Goal: Consume media (video, audio)

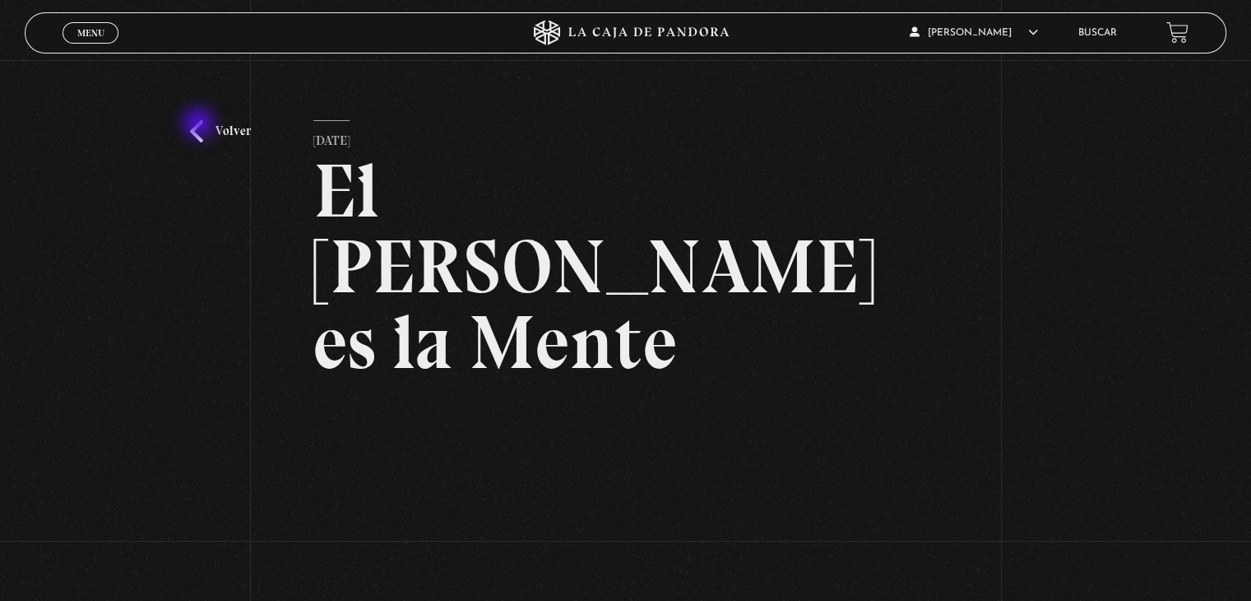
click at [201, 125] on link "Volver" at bounding box center [220, 131] width 61 height 22
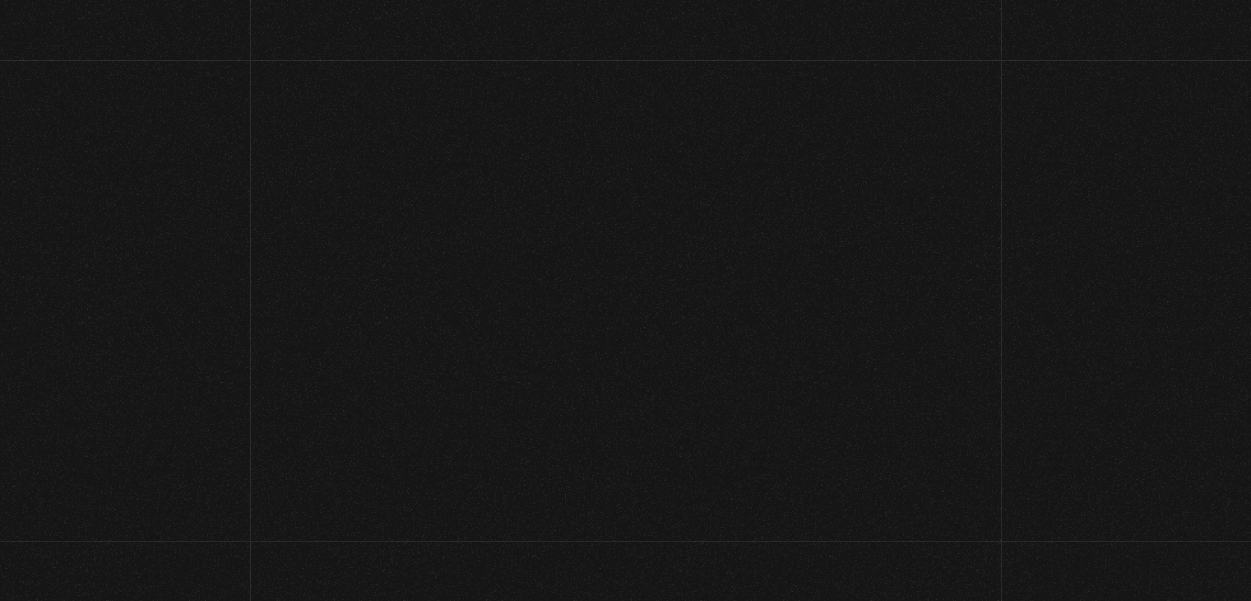
scroll to position [173, 0]
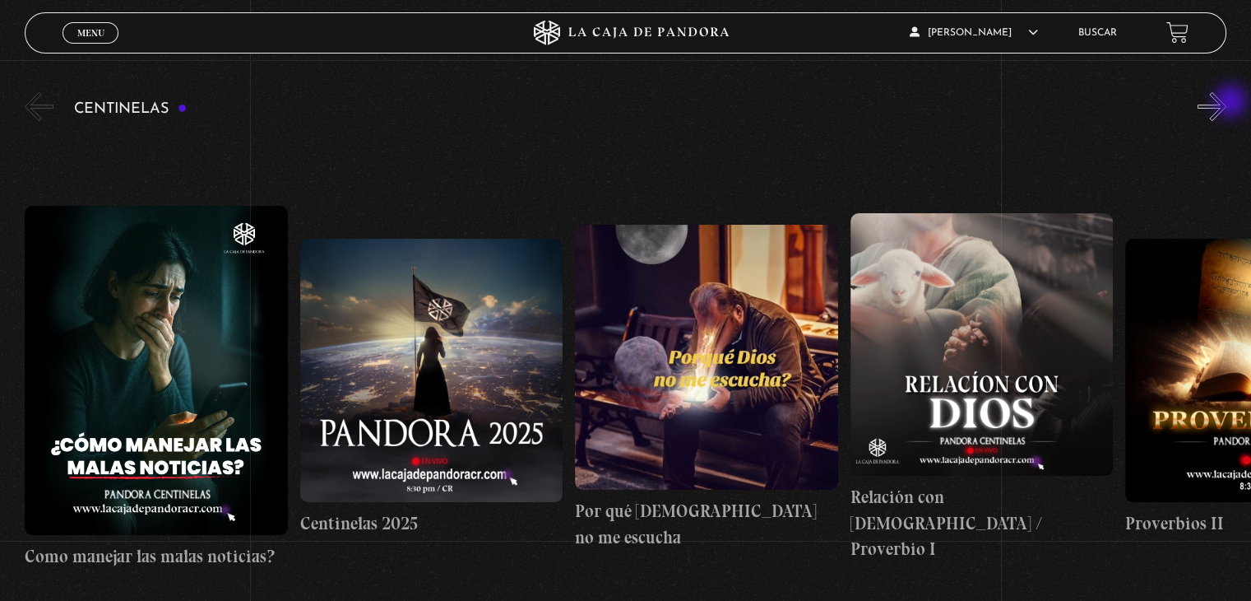
click at [1227, 103] on button "»" at bounding box center [1212, 106] width 29 height 29
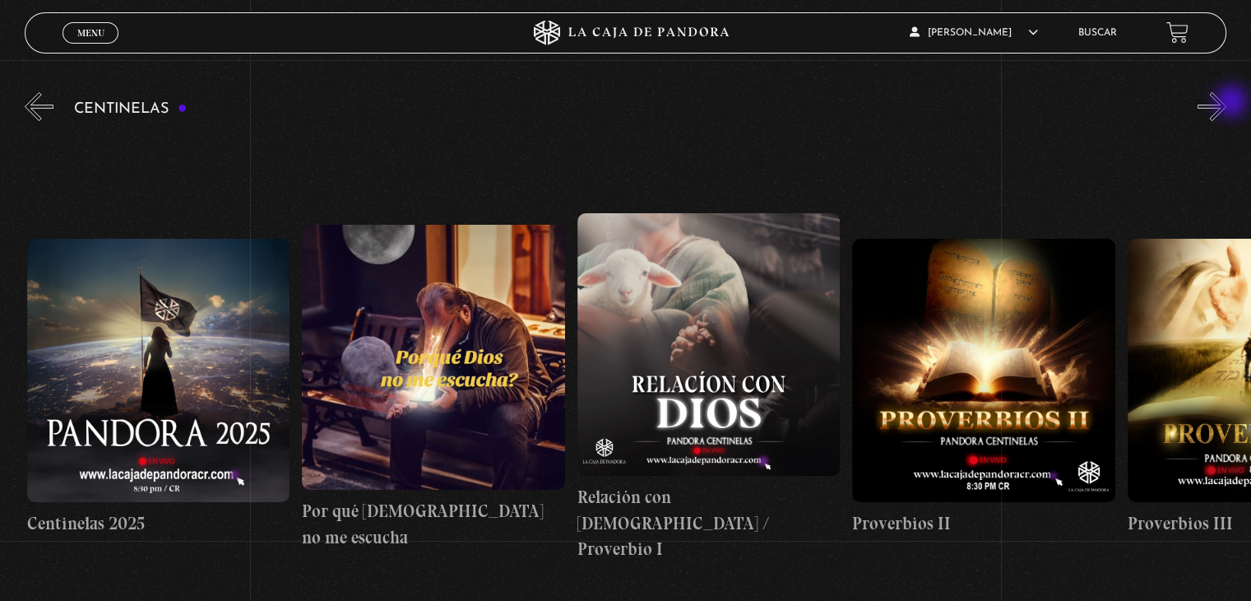
click at [1227, 103] on button "»" at bounding box center [1212, 106] width 29 height 29
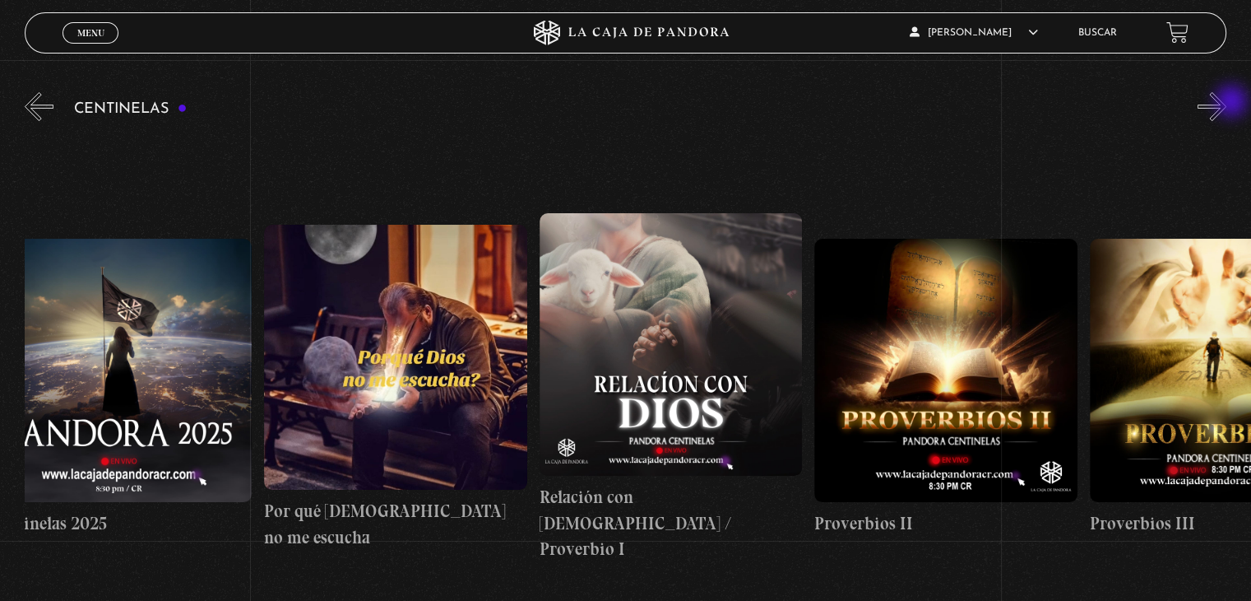
click at [1227, 103] on button "»" at bounding box center [1212, 106] width 29 height 29
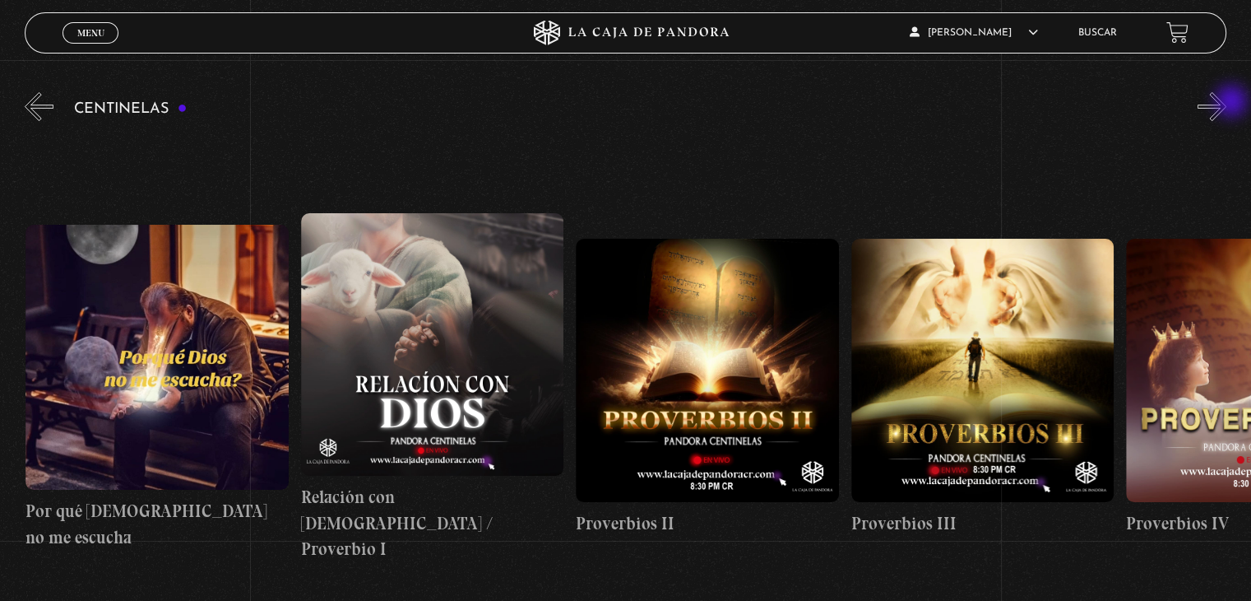
click at [1227, 103] on button "»" at bounding box center [1212, 106] width 29 height 29
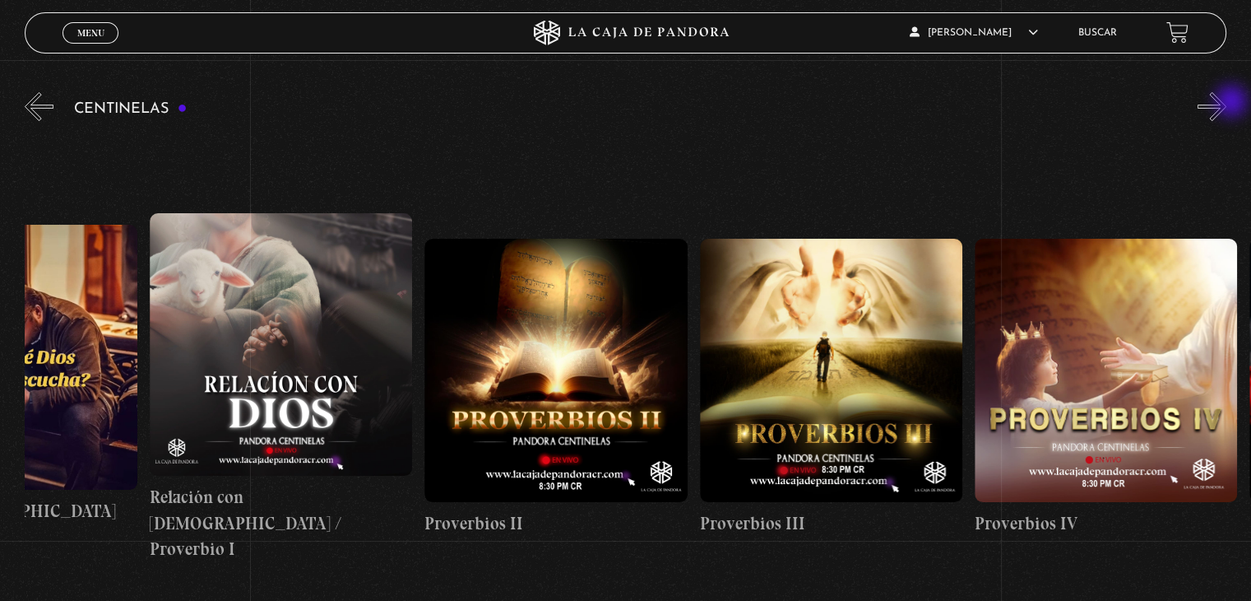
click at [1227, 103] on button "»" at bounding box center [1212, 106] width 29 height 29
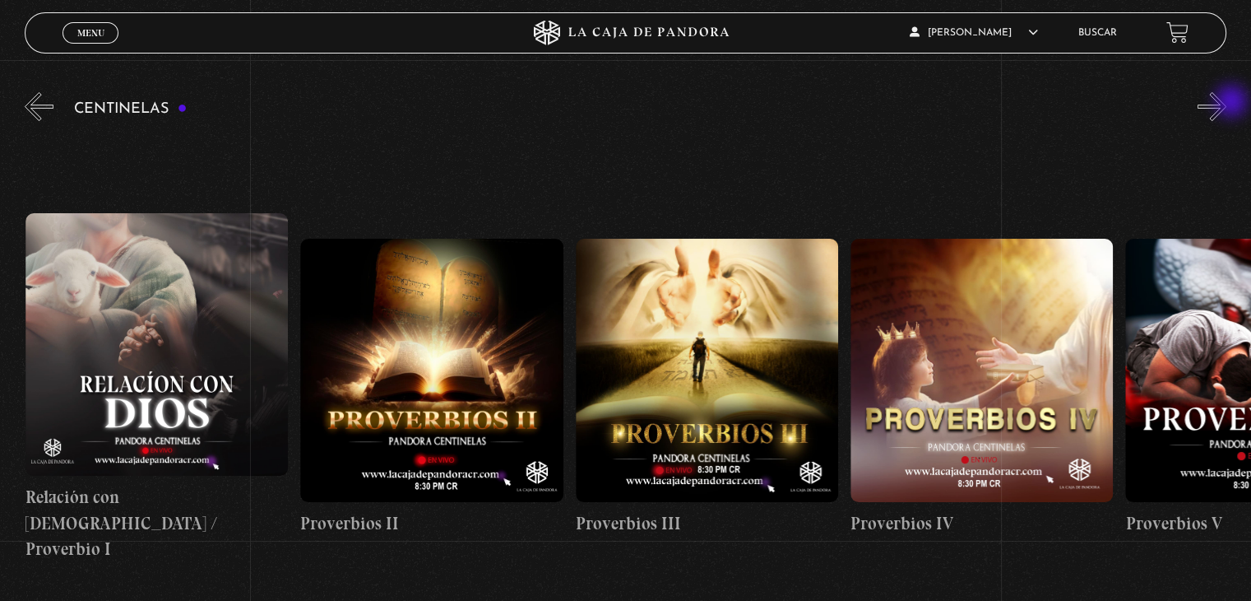
click at [1227, 103] on button "»" at bounding box center [1212, 106] width 29 height 29
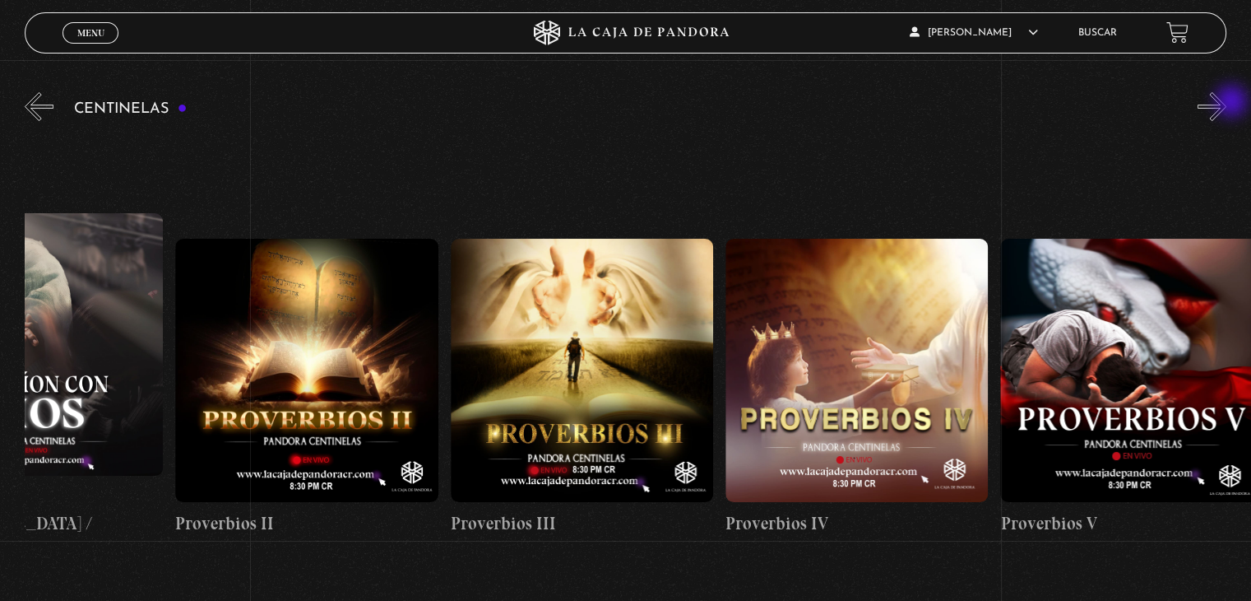
click at [1227, 103] on button "»" at bounding box center [1212, 106] width 29 height 29
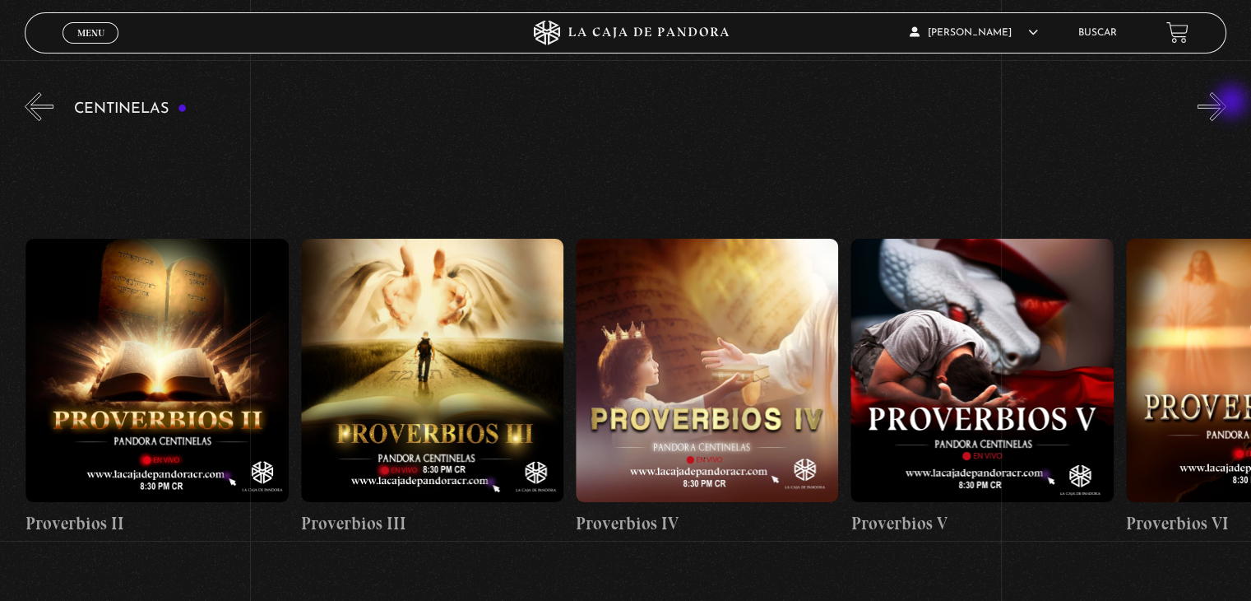
click at [1227, 103] on button "»" at bounding box center [1212, 106] width 29 height 29
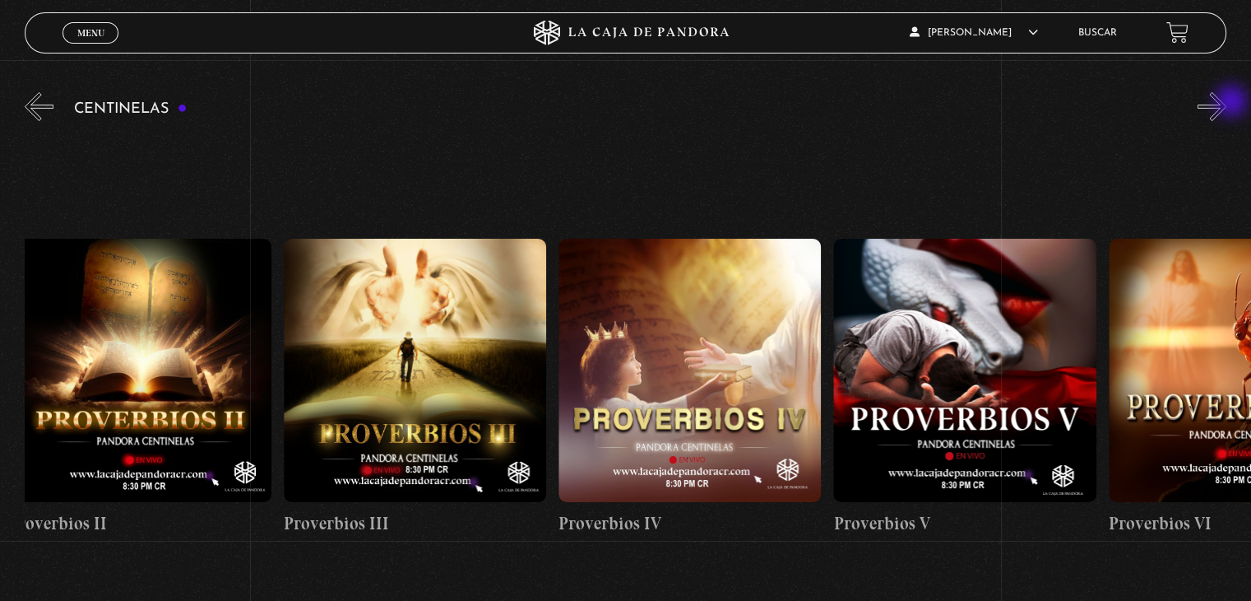
click at [1227, 103] on button "»" at bounding box center [1212, 106] width 29 height 29
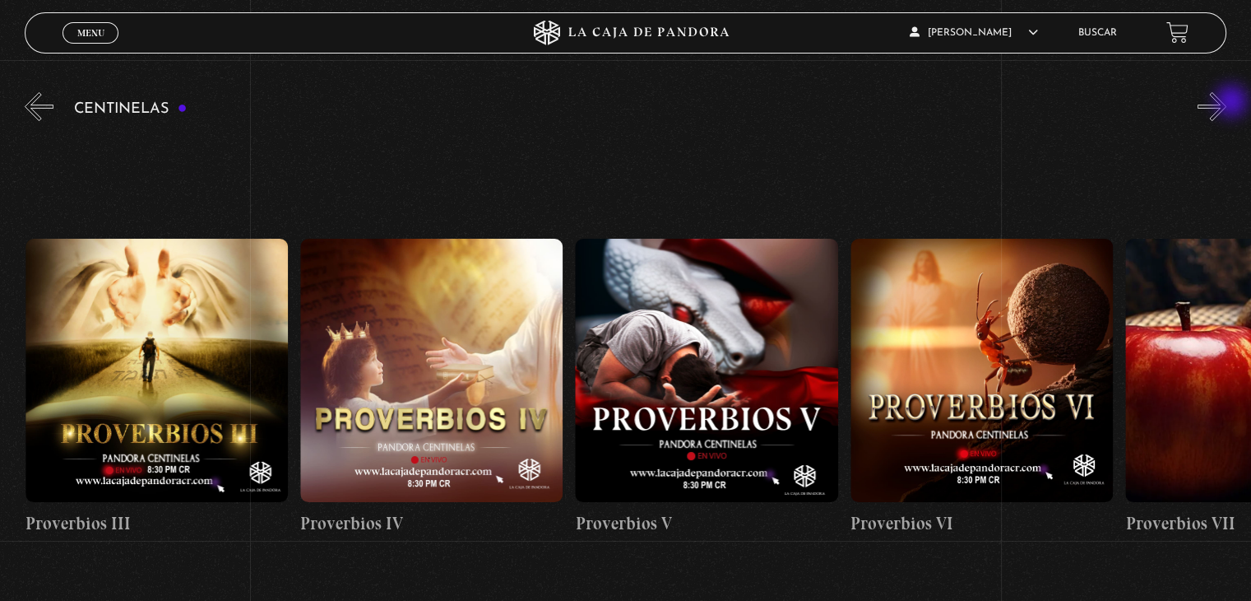
click at [1227, 103] on button "»" at bounding box center [1212, 106] width 29 height 29
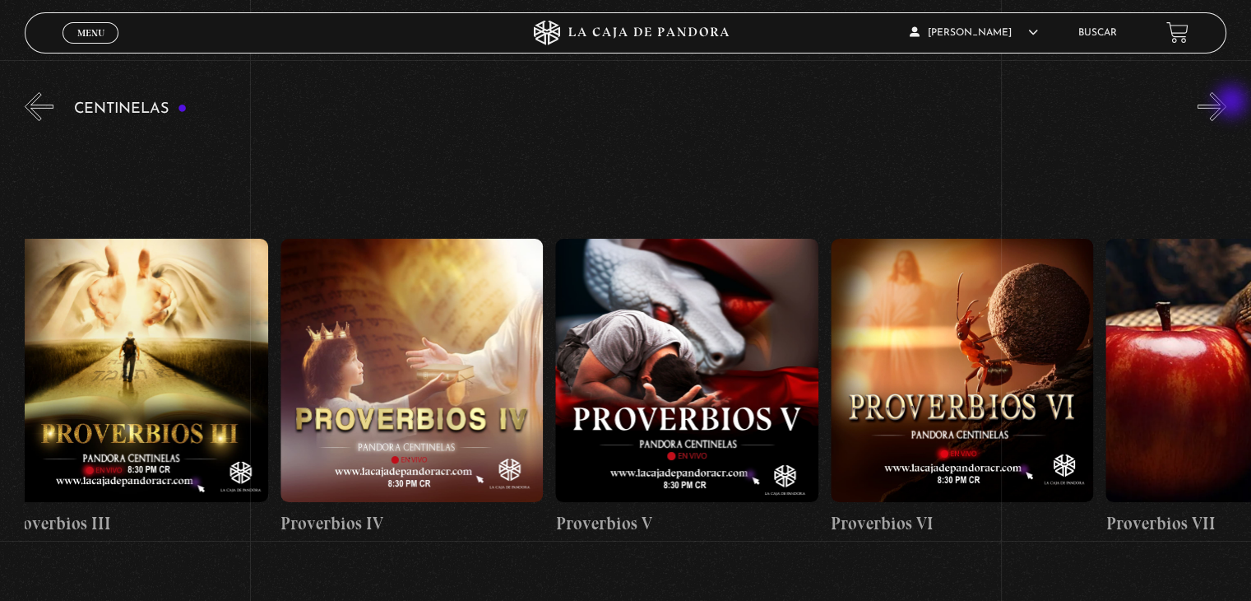
click at [1227, 103] on button "»" at bounding box center [1212, 106] width 29 height 29
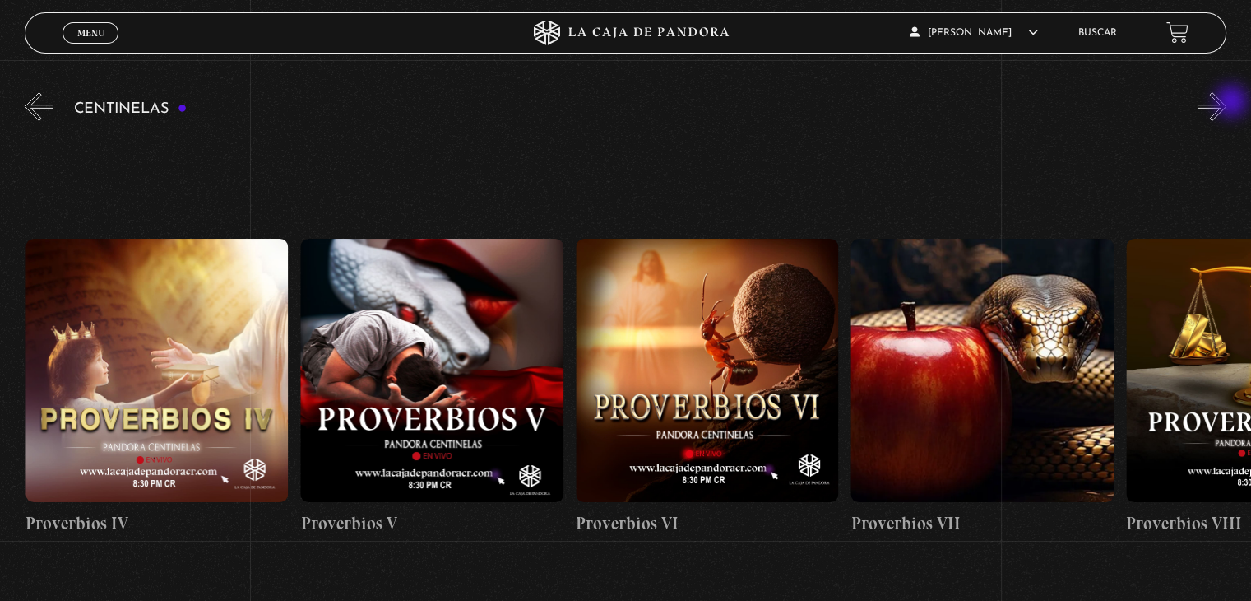
click at [1227, 103] on button "»" at bounding box center [1212, 106] width 29 height 29
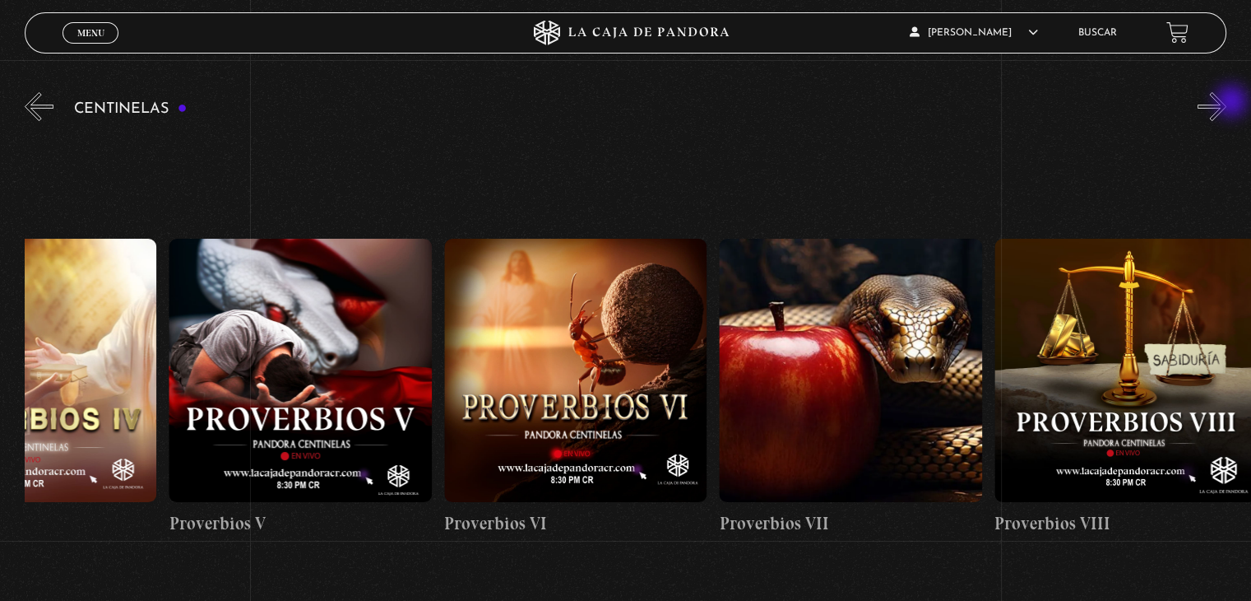
click at [1227, 103] on button "»" at bounding box center [1212, 106] width 29 height 29
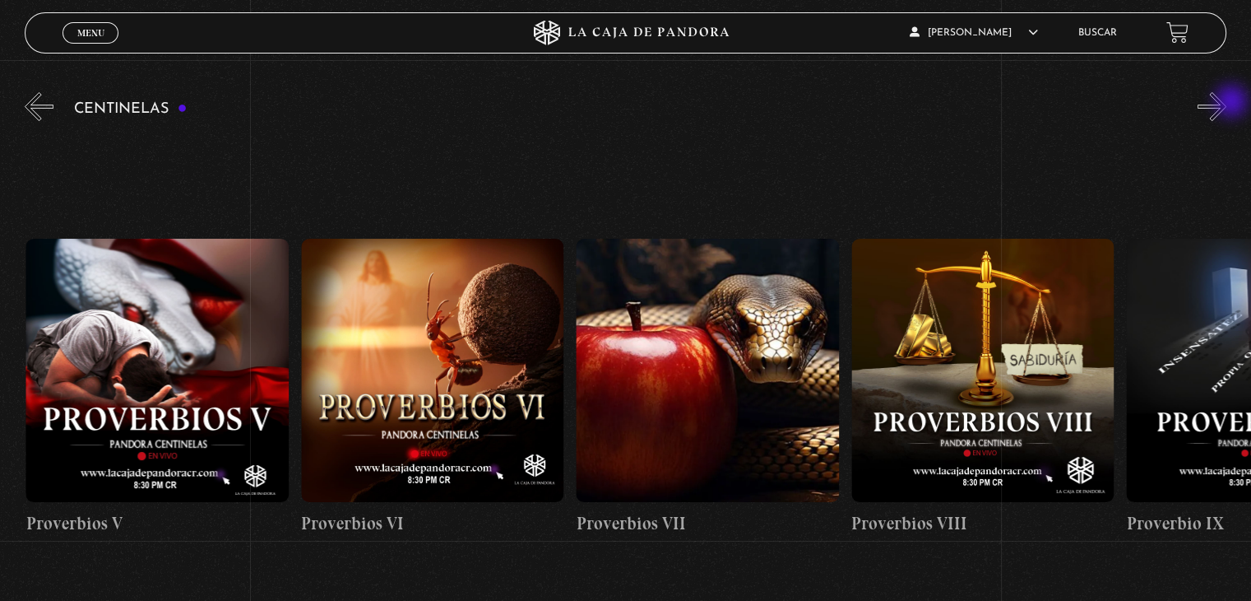
click at [1227, 103] on button "»" at bounding box center [1212, 106] width 29 height 29
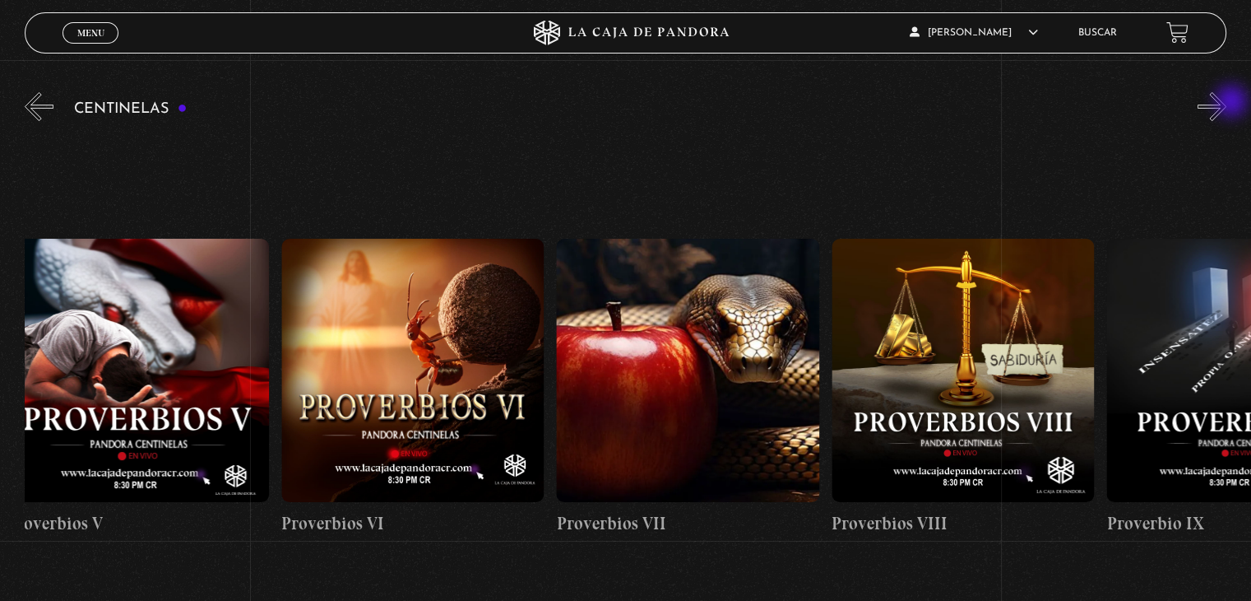
click at [1227, 103] on button "»" at bounding box center [1212, 106] width 29 height 29
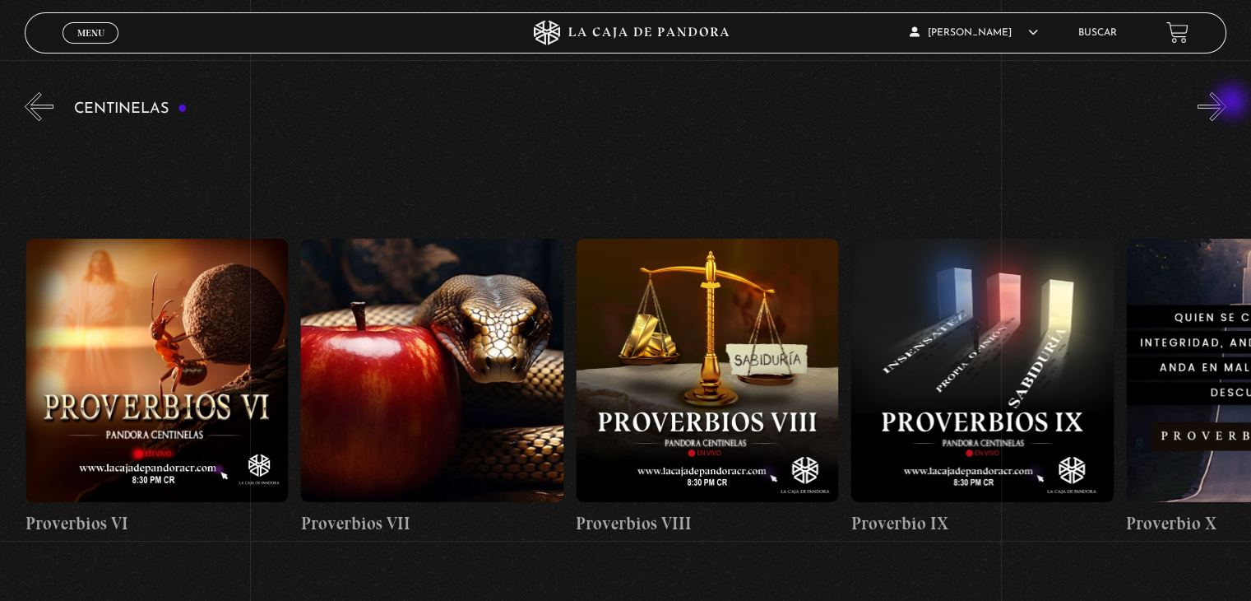
click at [1227, 103] on button "»" at bounding box center [1212, 106] width 29 height 29
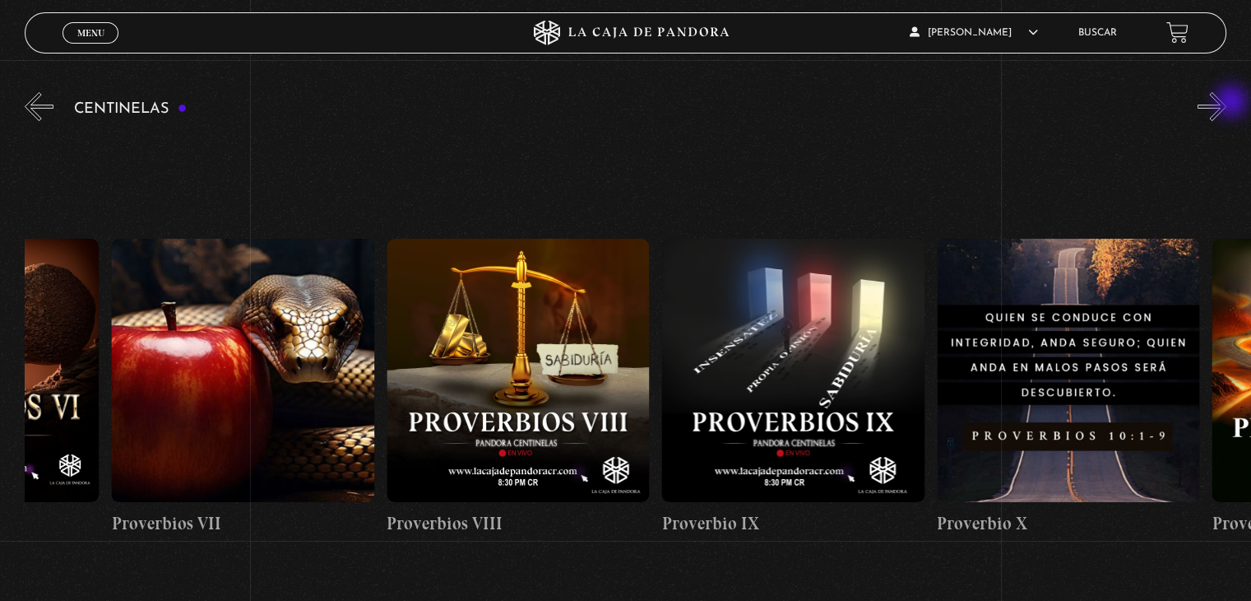
click at [1227, 103] on button "»" at bounding box center [1212, 106] width 29 height 29
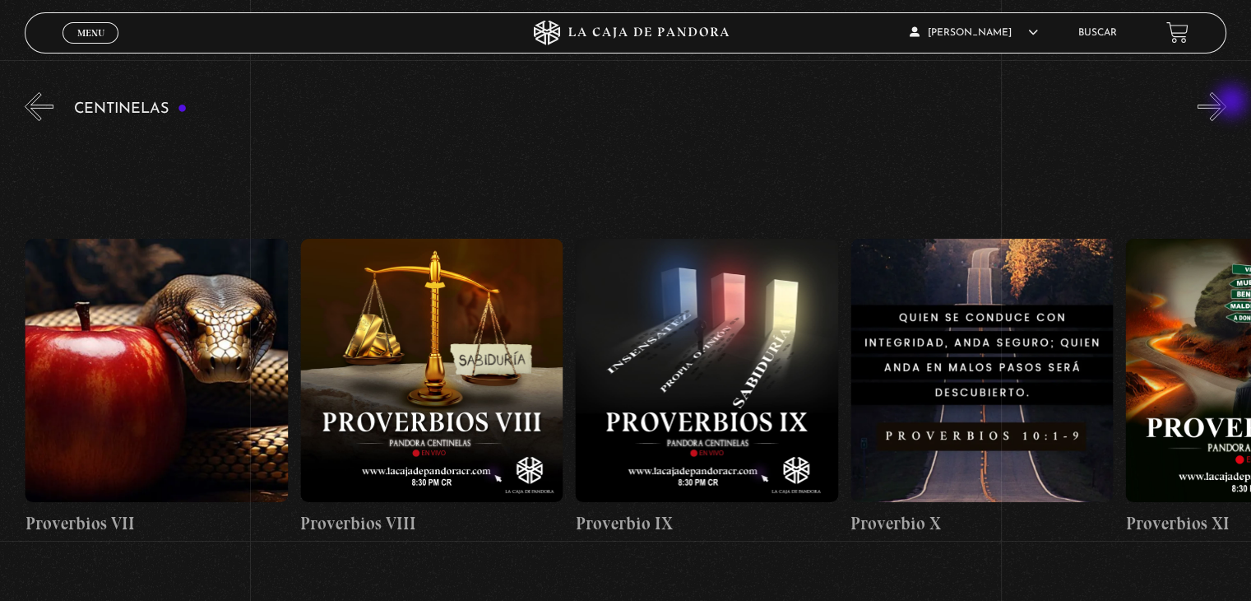
click at [1227, 103] on button "»" at bounding box center [1212, 106] width 29 height 29
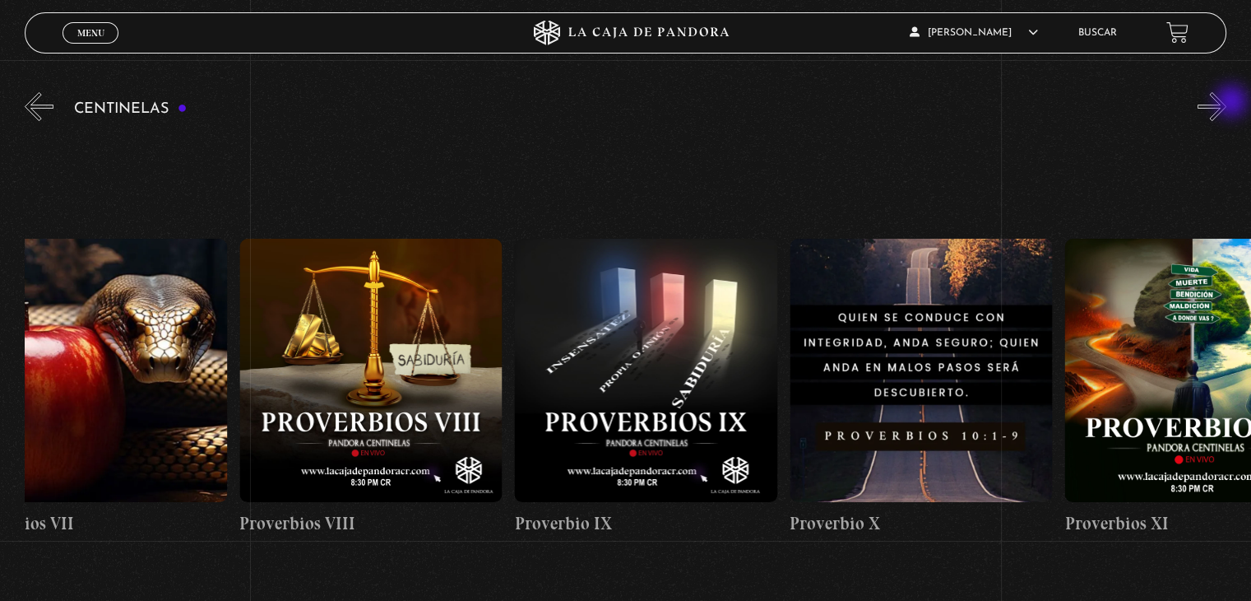
click at [1227, 103] on button "»" at bounding box center [1212, 106] width 29 height 29
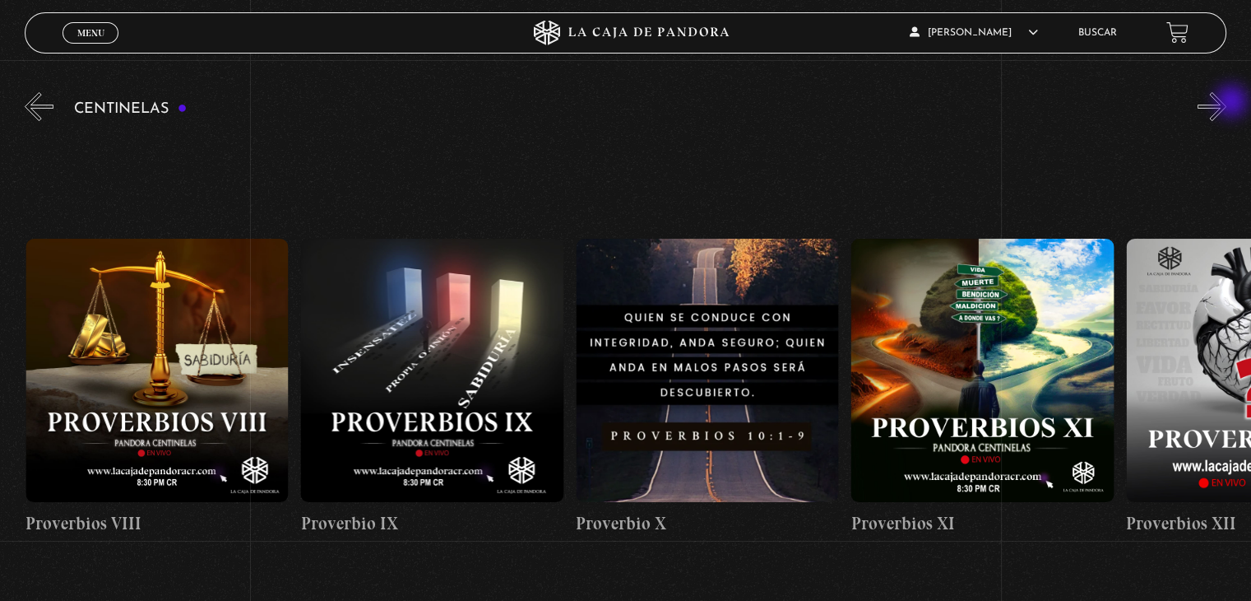
click at [1227, 103] on button "»" at bounding box center [1212, 106] width 29 height 29
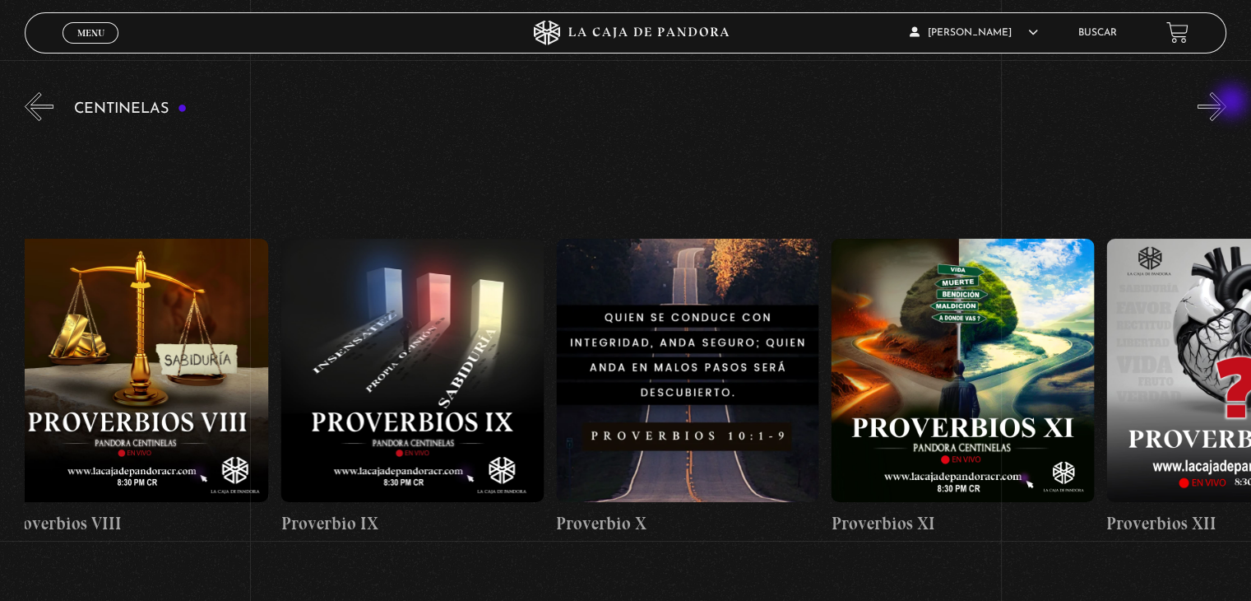
click at [1227, 103] on button "»" at bounding box center [1212, 106] width 29 height 29
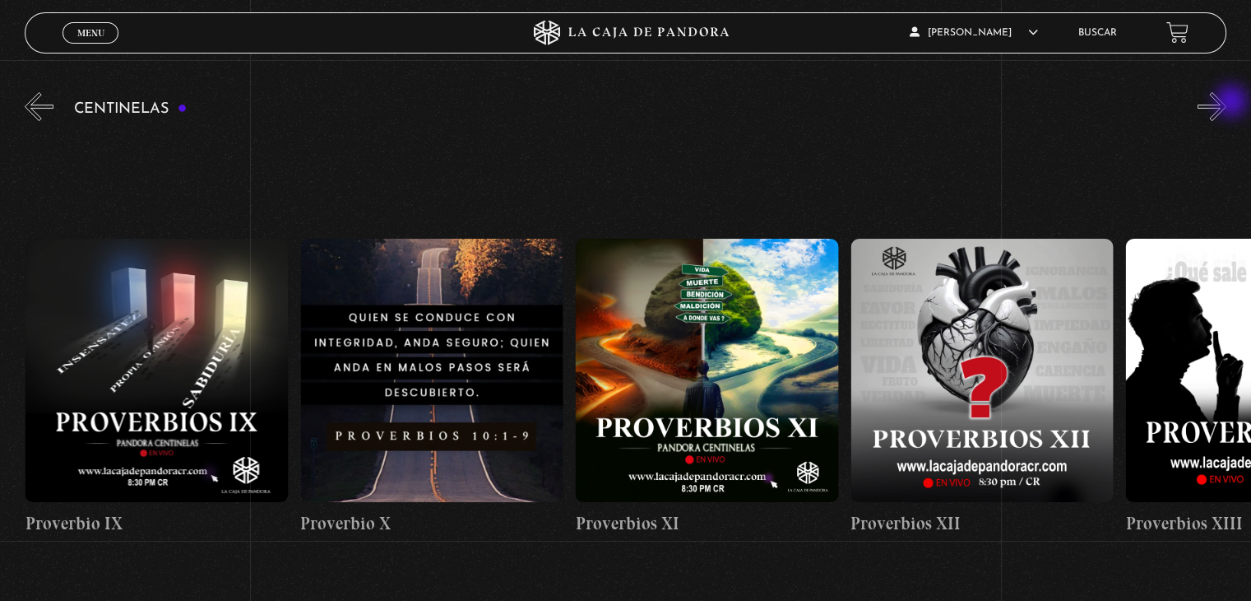
click at [1227, 103] on button "»" at bounding box center [1212, 106] width 29 height 29
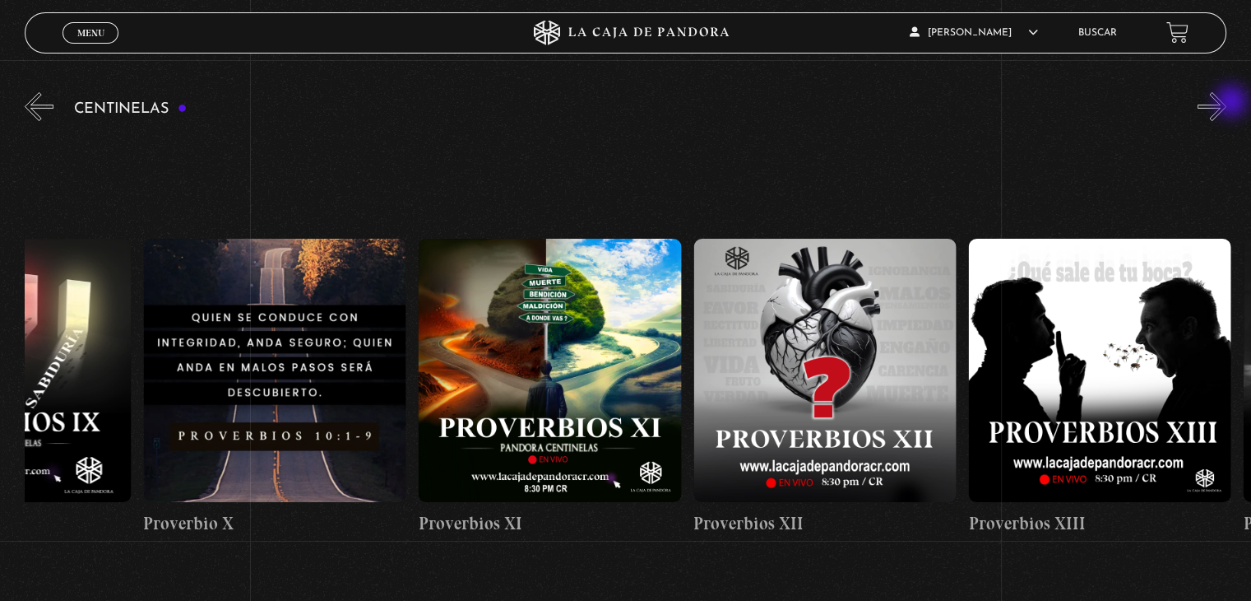
click at [1227, 103] on button "»" at bounding box center [1212, 106] width 29 height 29
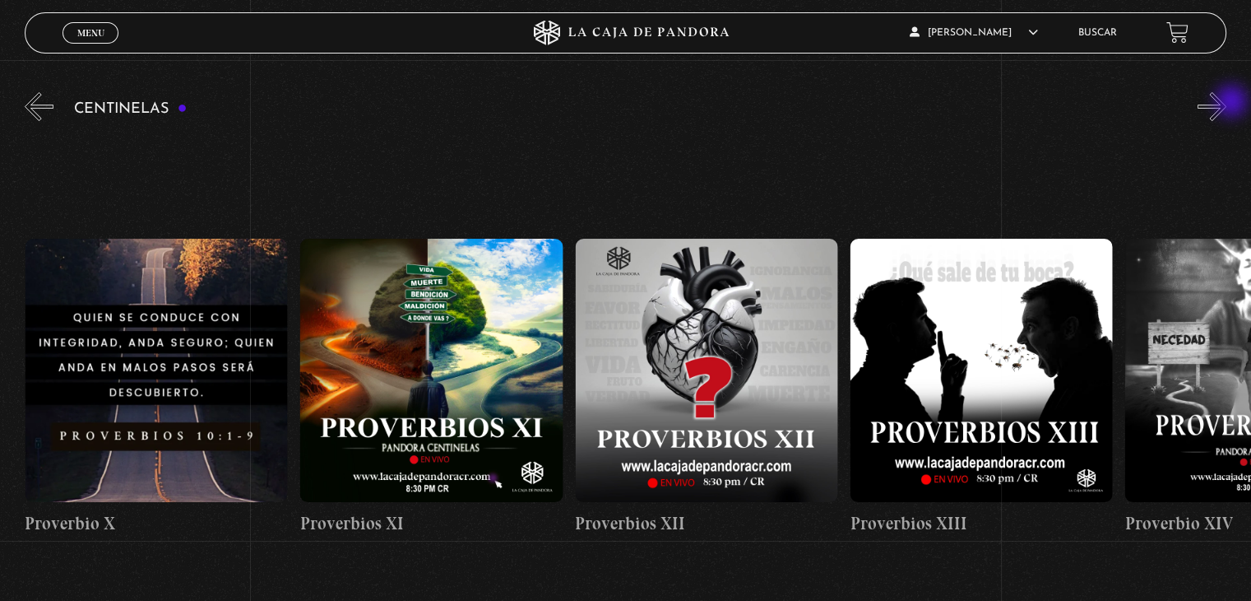
click at [1227, 103] on button "»" at bounding box center [1212, 106] width 29 height 29
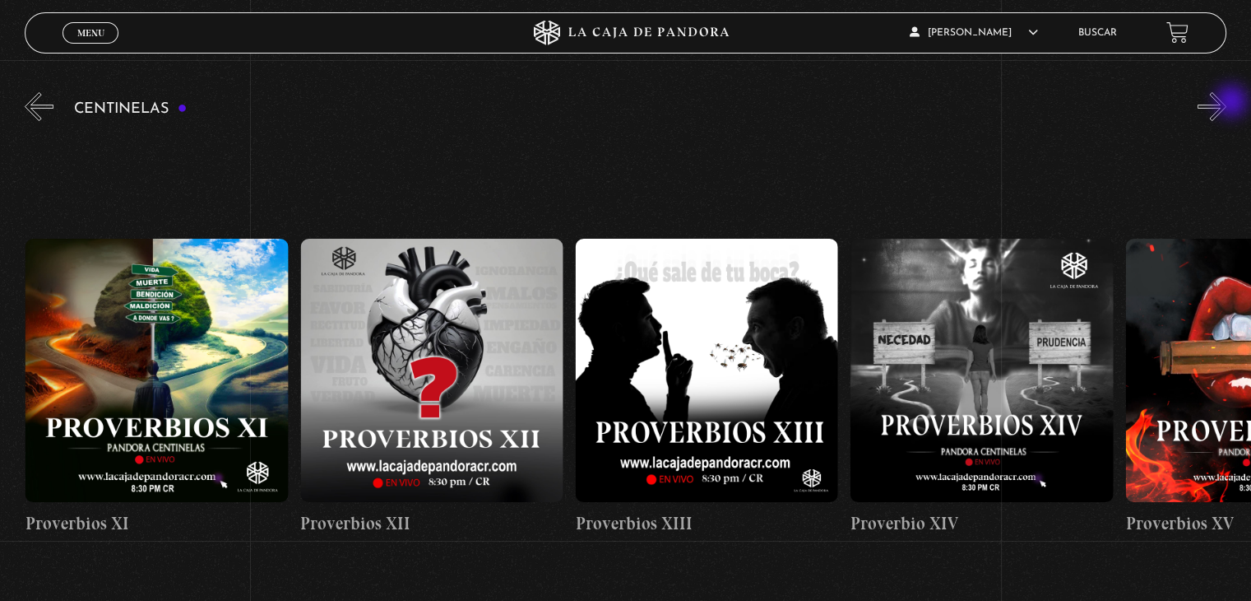
scroll to position [0, 3577]
click at [1227, 103] on button "»" at bounding box center [1212, 106] width 29 height 29
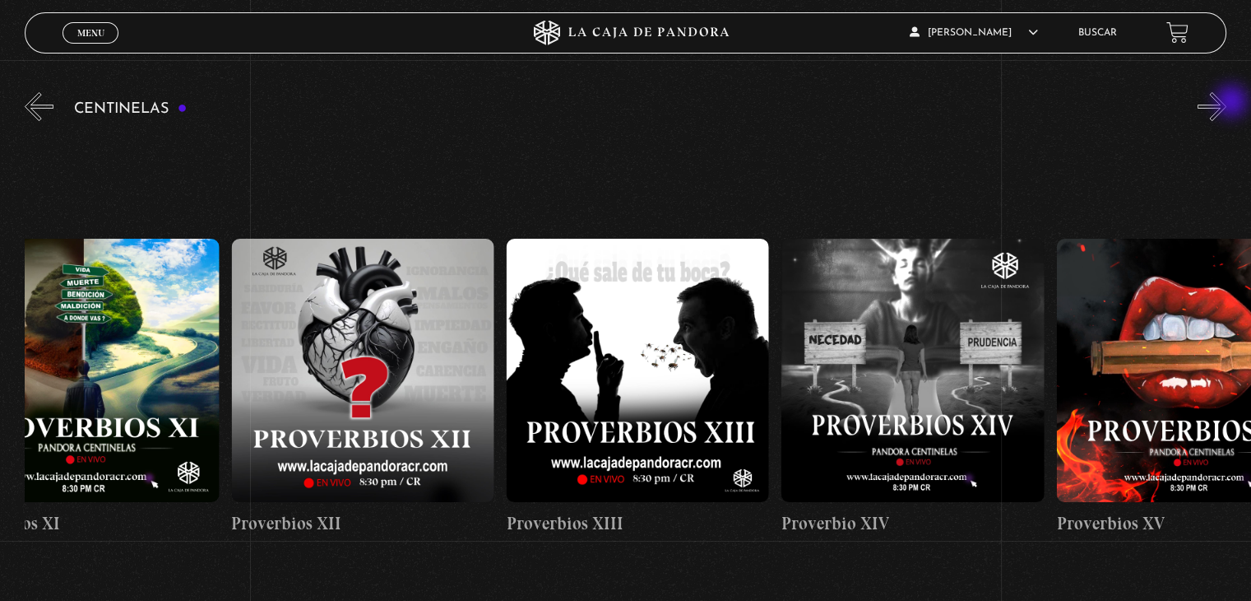
click at [1227, 103] on button "»" at bounding box center [1212, 106] width 29 height 29
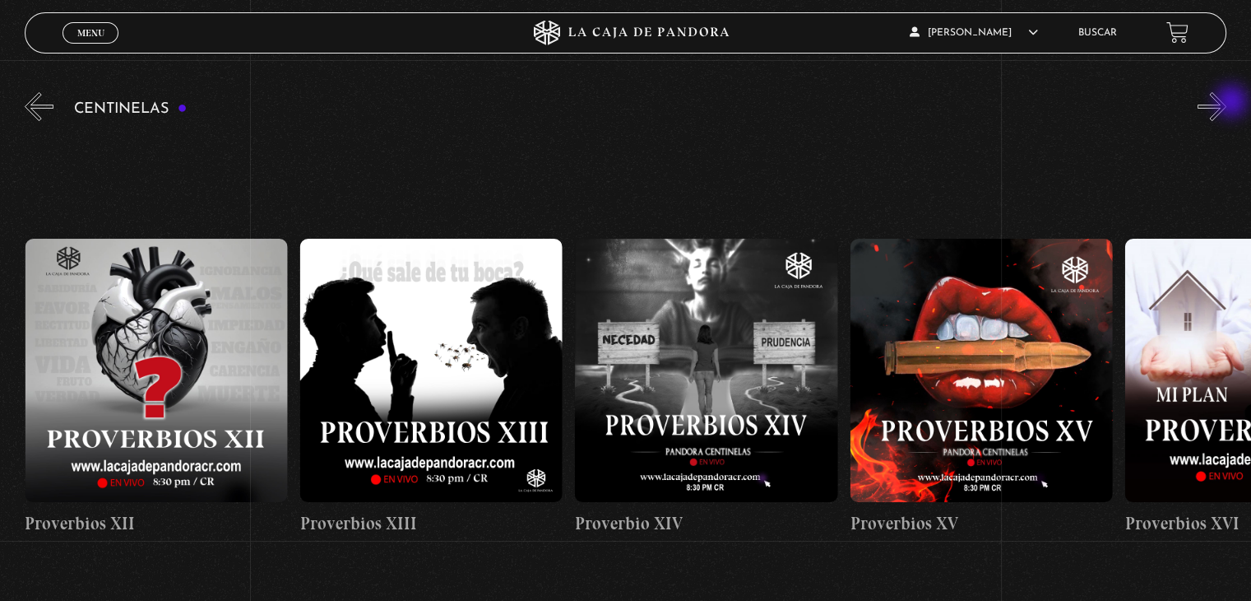
click at [1227, 103] on button "»" at bounding box center [1212, 106] width 29 height 29
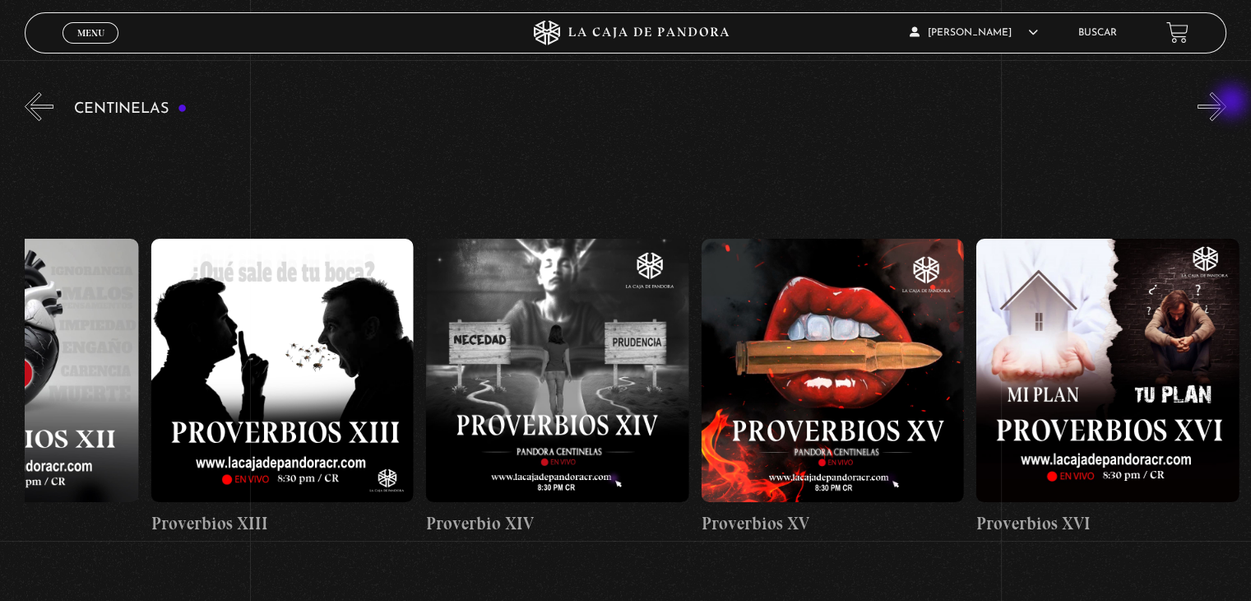
click at [1227, 103] on button "»" at bounding box center [1212, 106] width 29 height 29
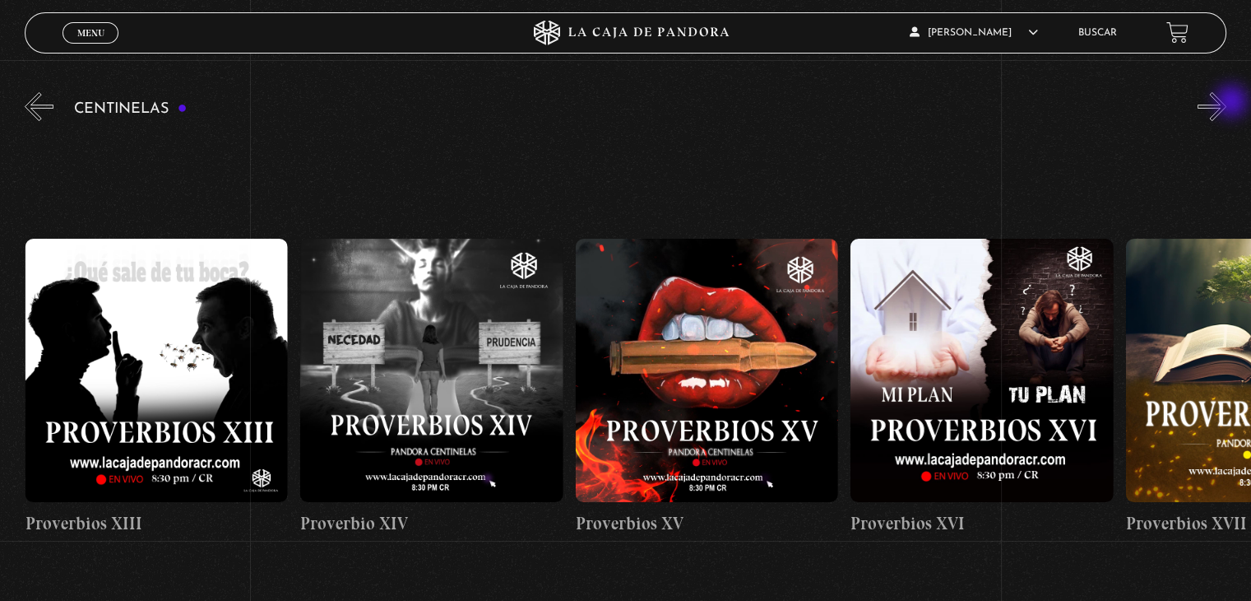
click at [1227, 103] on button "»" at bounding box center [1212, 106] width 29 height 29
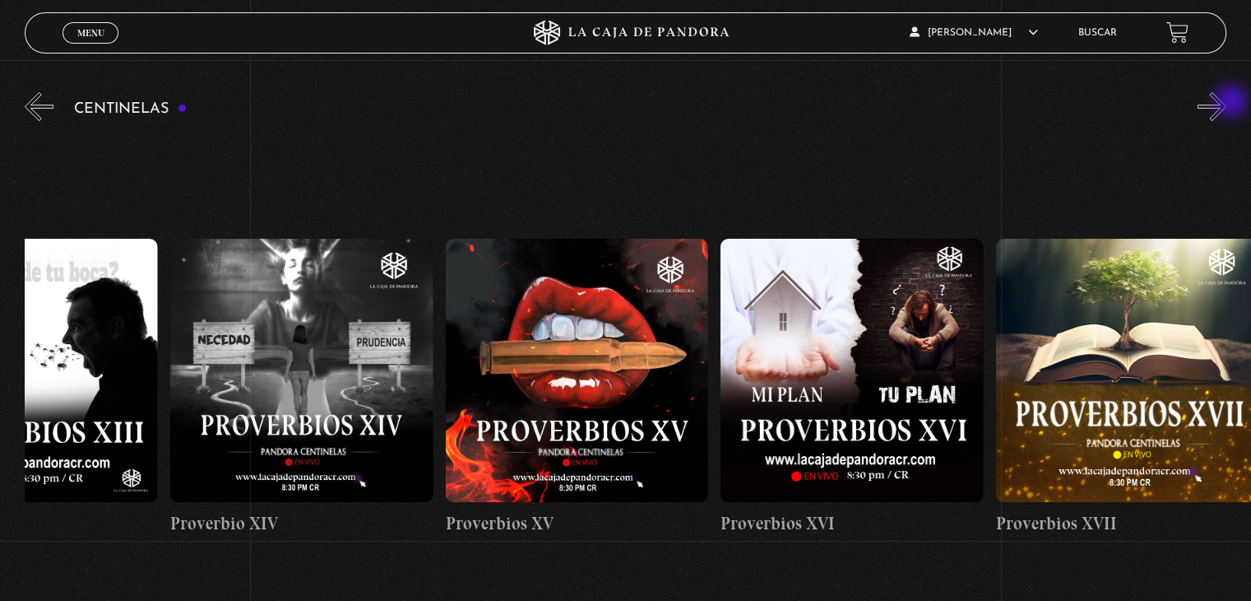
click at [1227, 103] on button "»" at bounding box center [1212, 106] width 29 height 29
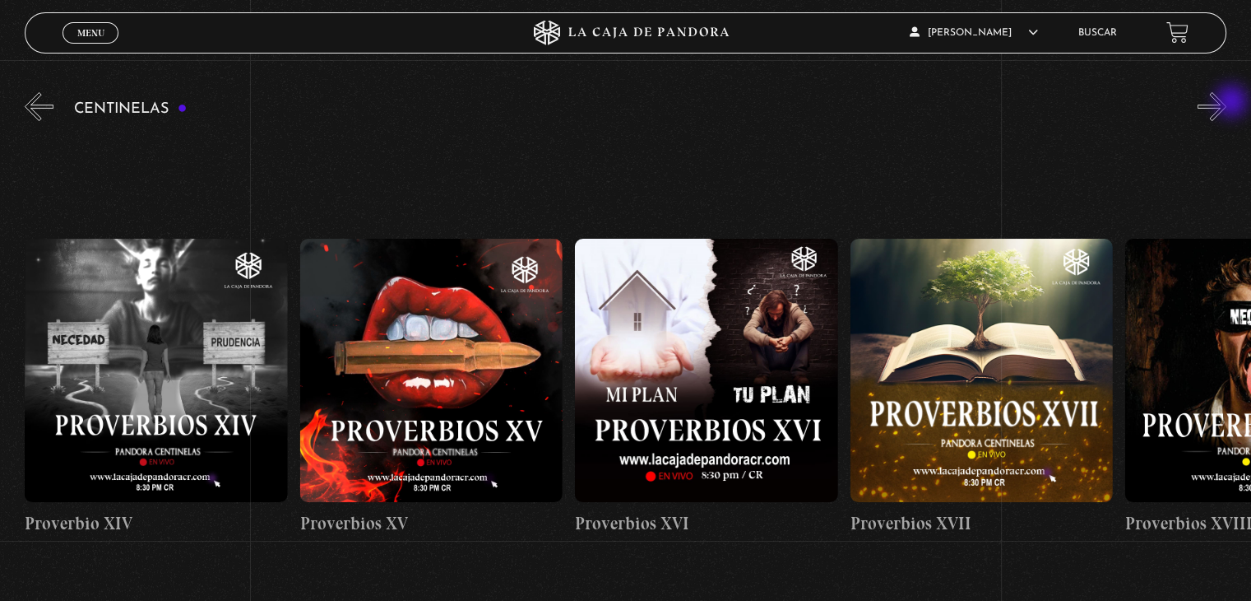
click at [1227, 103] on button "»" at bounding box center [1212, 106] width 29 height 29
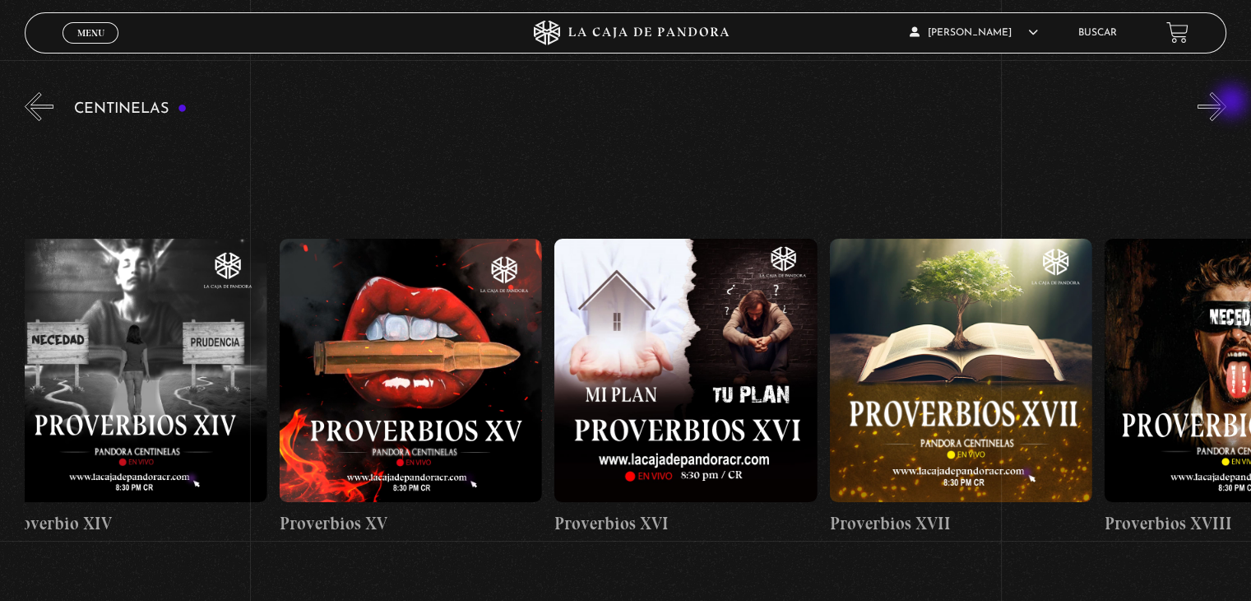
click at [1227, 103] on button "»" at bounding box center [1212, 106] width 29 height 29
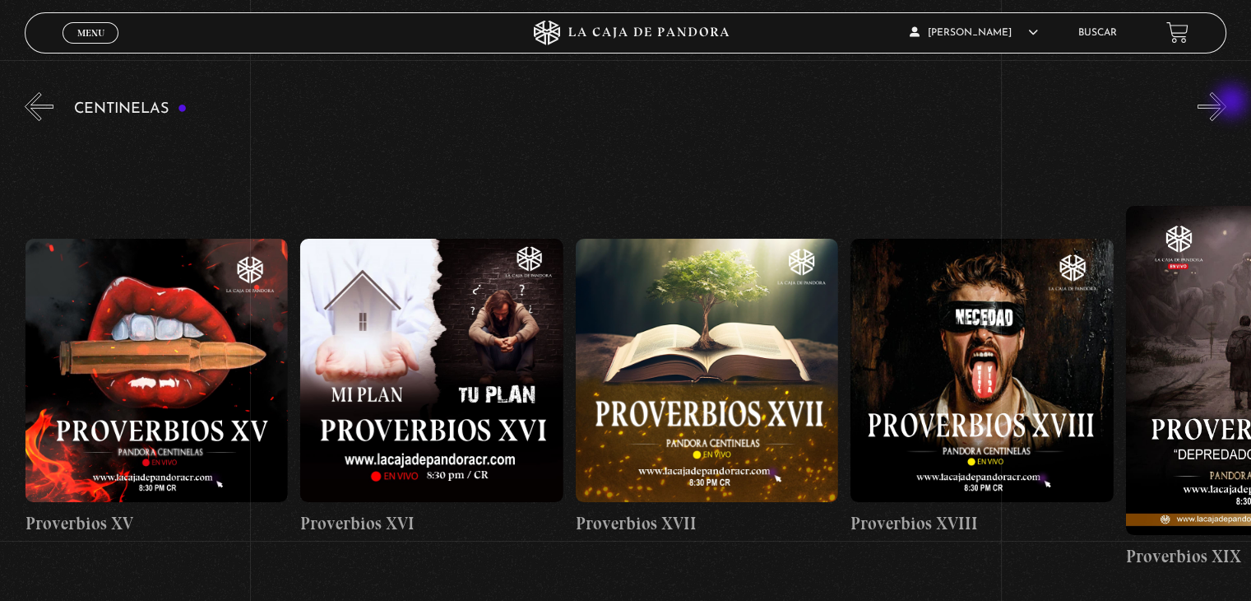
click at [1227, 103] on button "»" at bounding box center [1212, 106] width 29 height 29
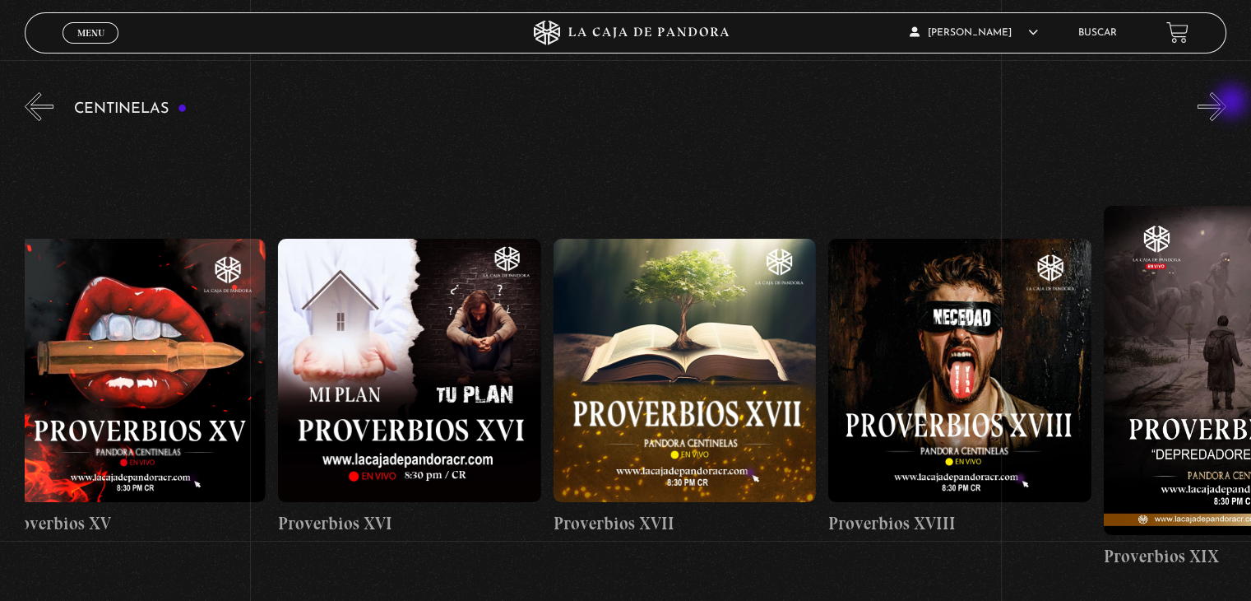
click at [1227, 103] on button "»" at bounding box center [1212, 106] width 29 height 29
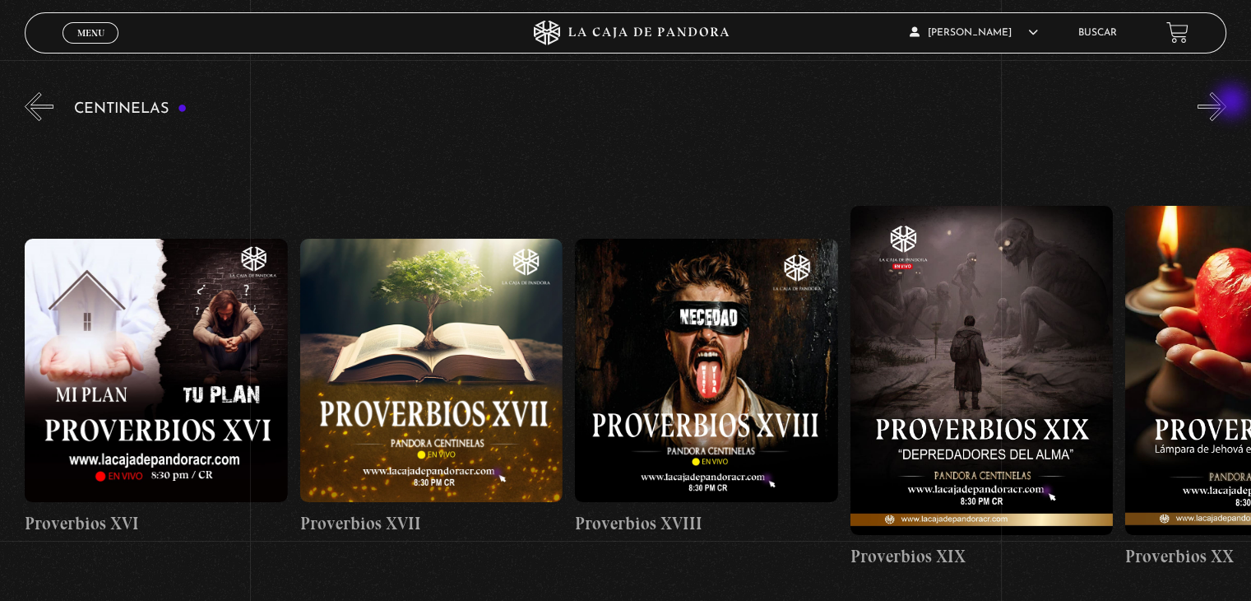
click at [1227, 103] on button "»" at bounding box center [1212, 106] width 29 height 29
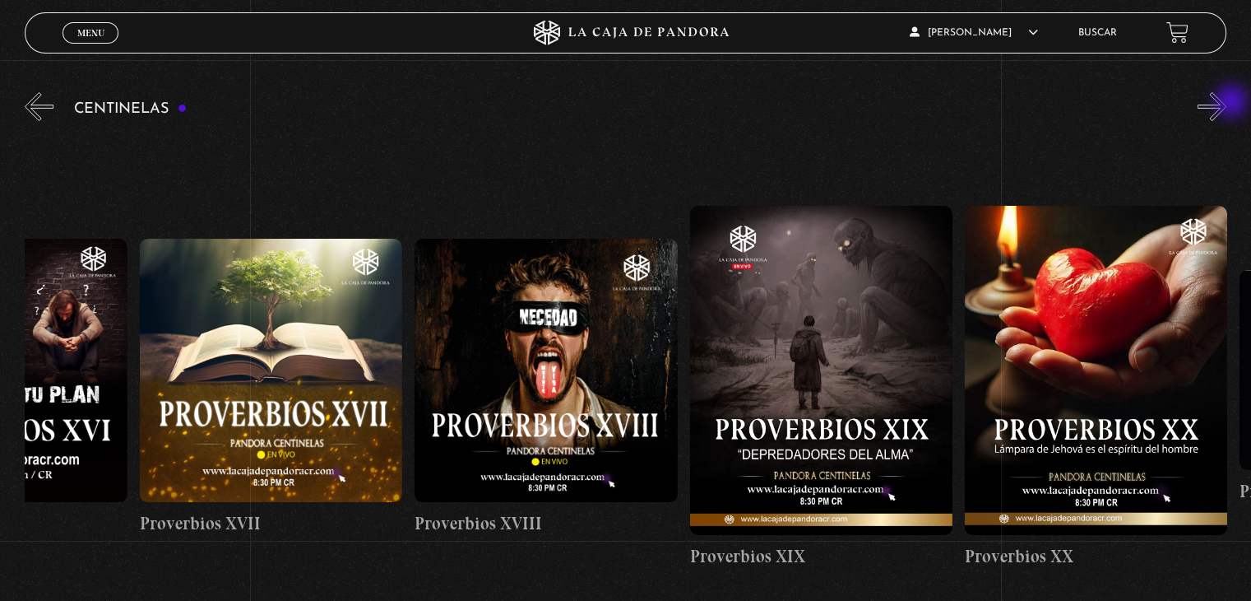
click at [1227, 103] on button "»" at bounding box center [1212, 106] width 29 height 29
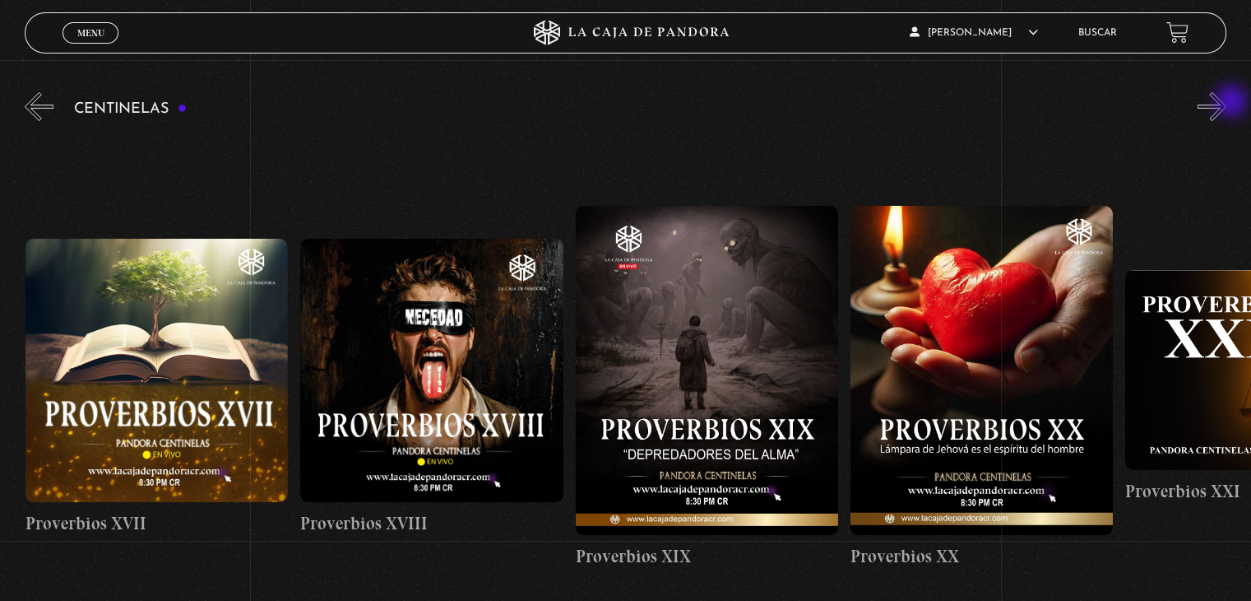
click at [1227, 103] on button "»" at bounding box center [1212, 106] width 29 height 29
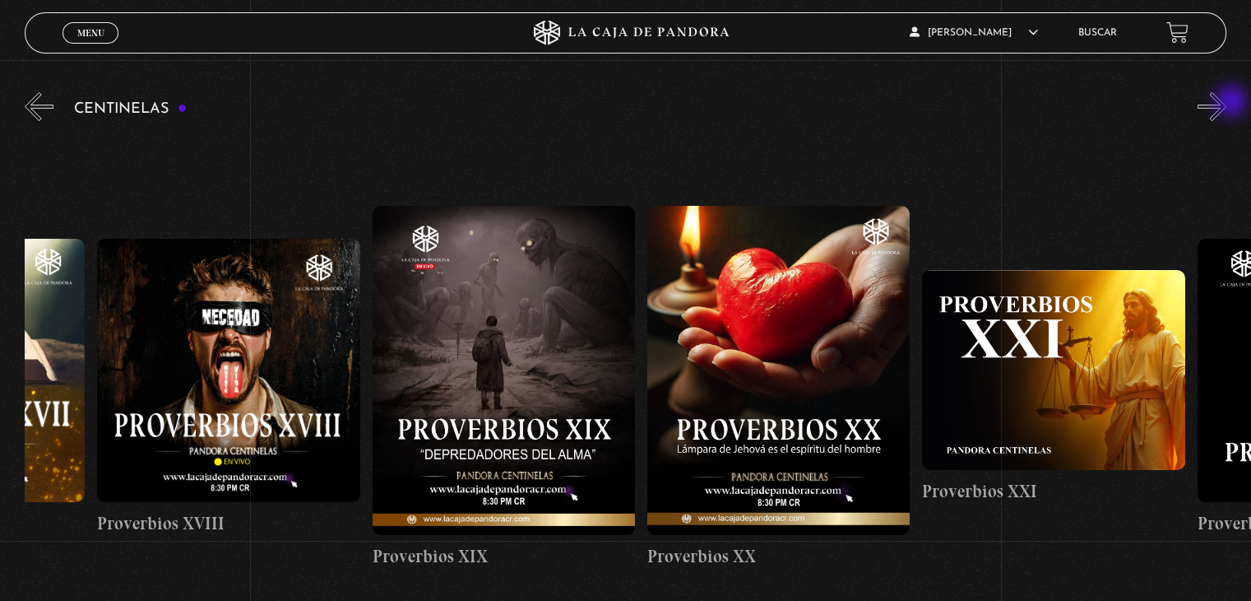
click at [1227, 103] on button "»" at bounding box center [1212, 106] width 29 height 29
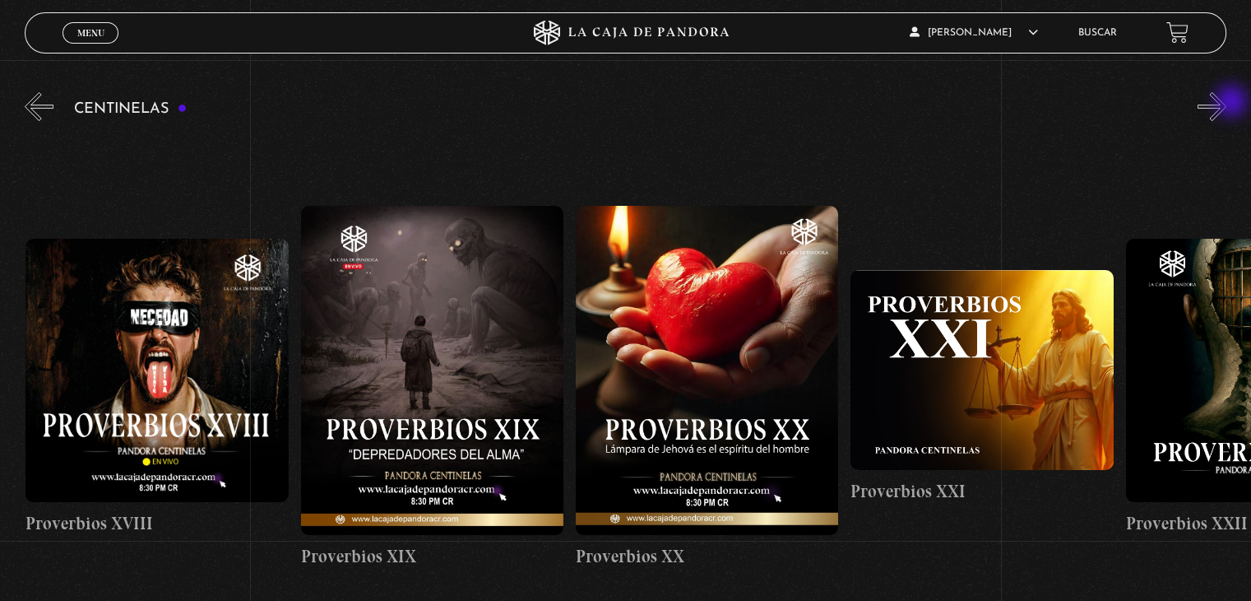
click at [1227, 103] on button "»" at bounding box center [1212, 106] width 29 height 29
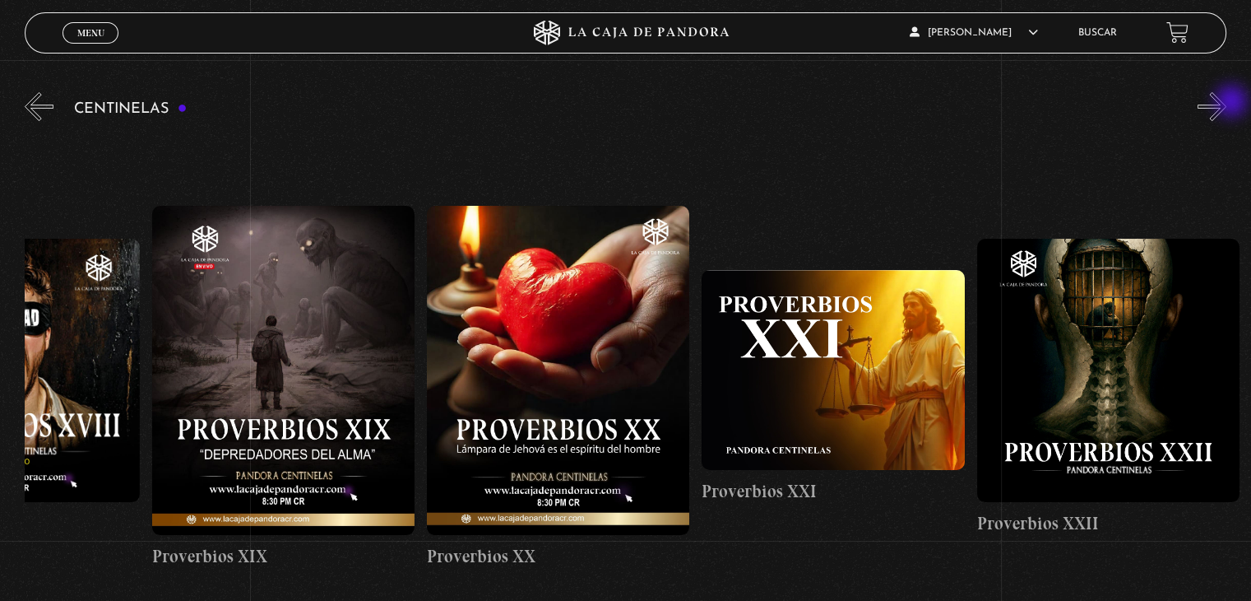
click at [1227, 103] on button "»" at bounding box center [1212, 106] width 29 height 29
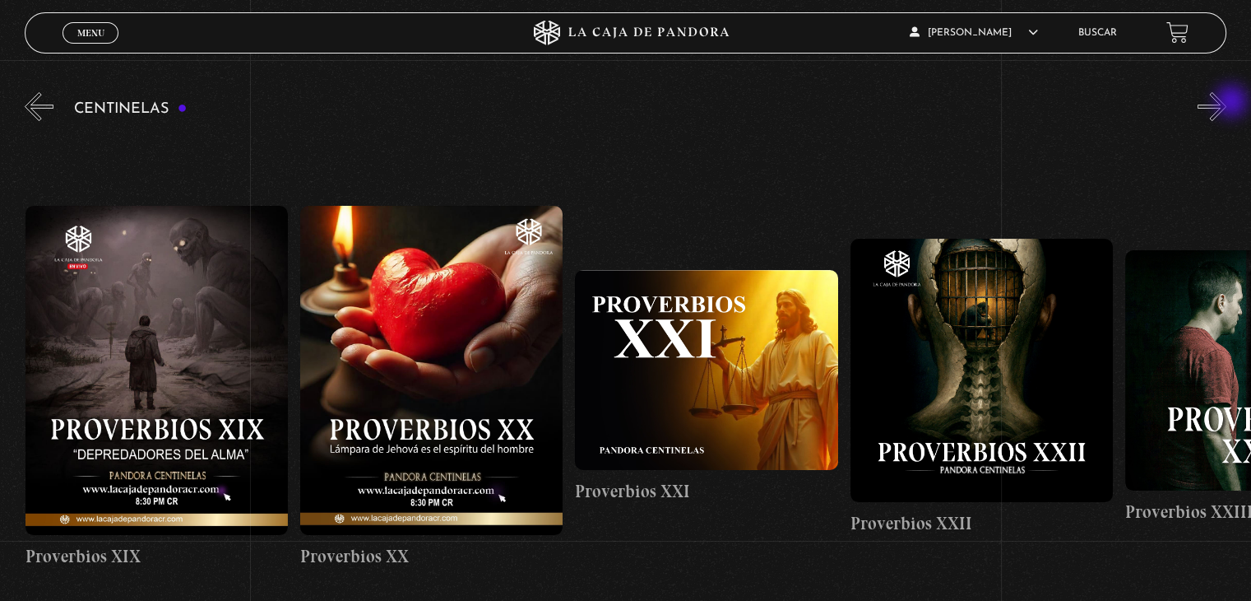
click at [1227, 103] on button "»" at bounding box center [1212, 106] width 29 height 29
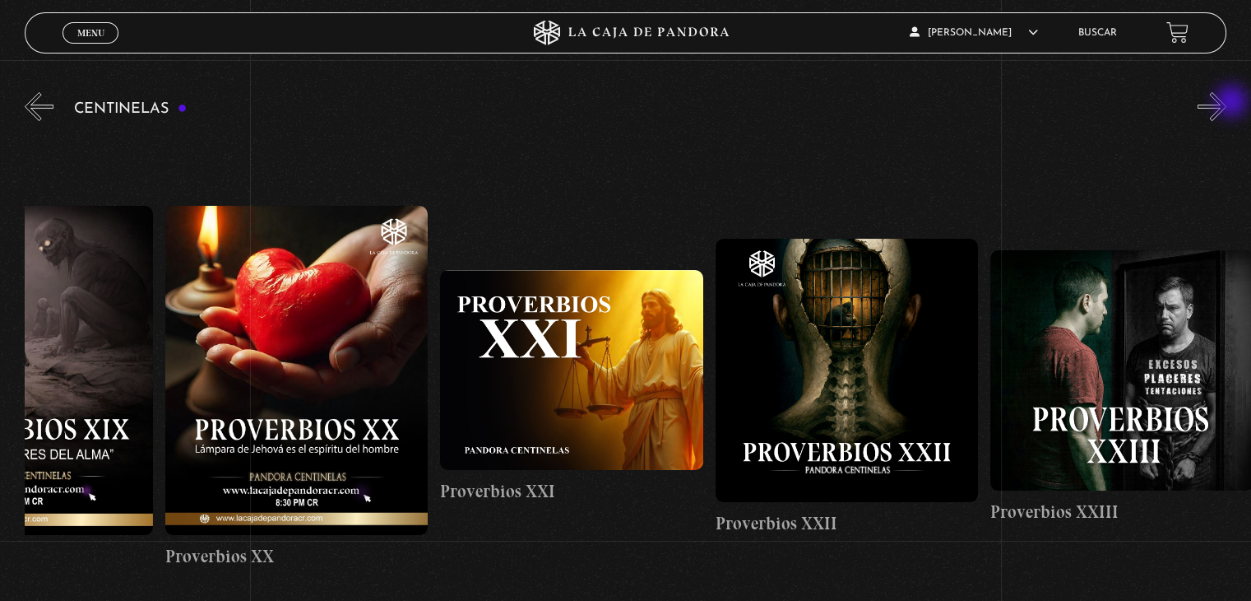
click at [1227, 103] on button "»" at bounding box center [1212, 106] width 29 height 29
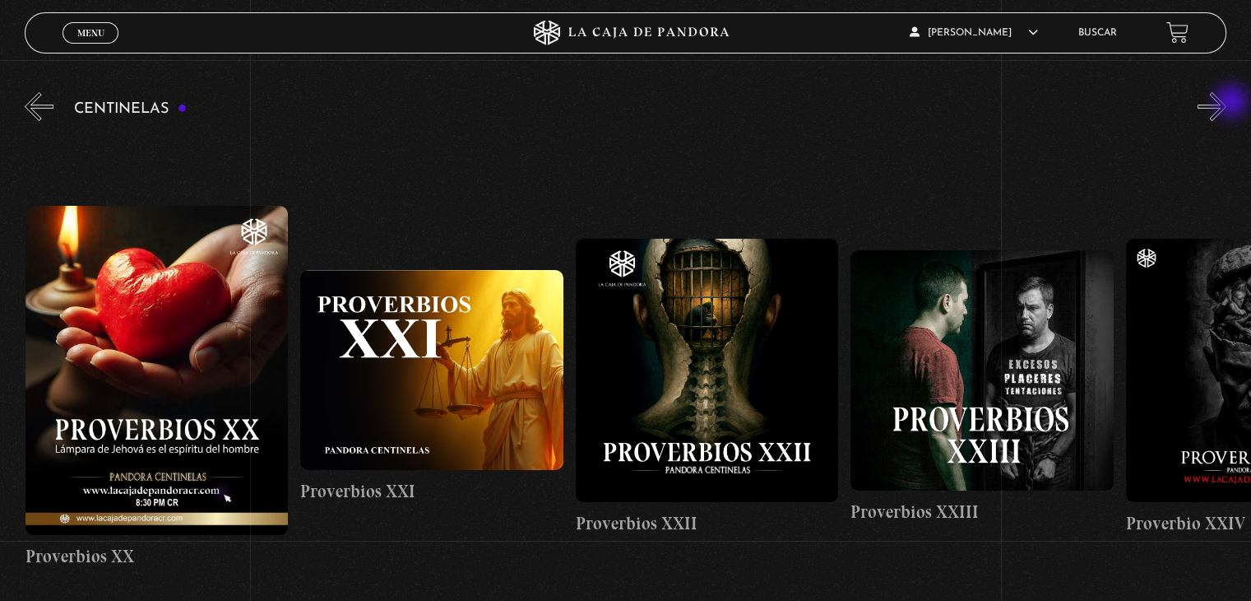
click at [1227, 103] on button "»" at bounding box center [1212, 106] width 29 height 29
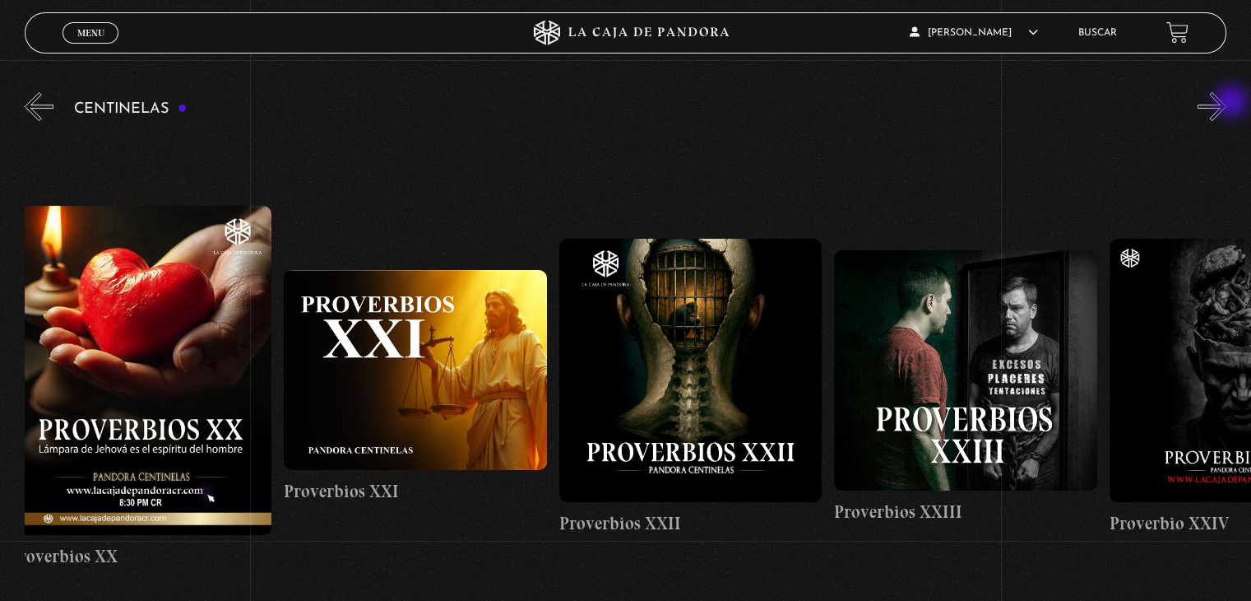
click at [1227, 103] on button "»" at bounding box center [1212, 106] width 29 height 29
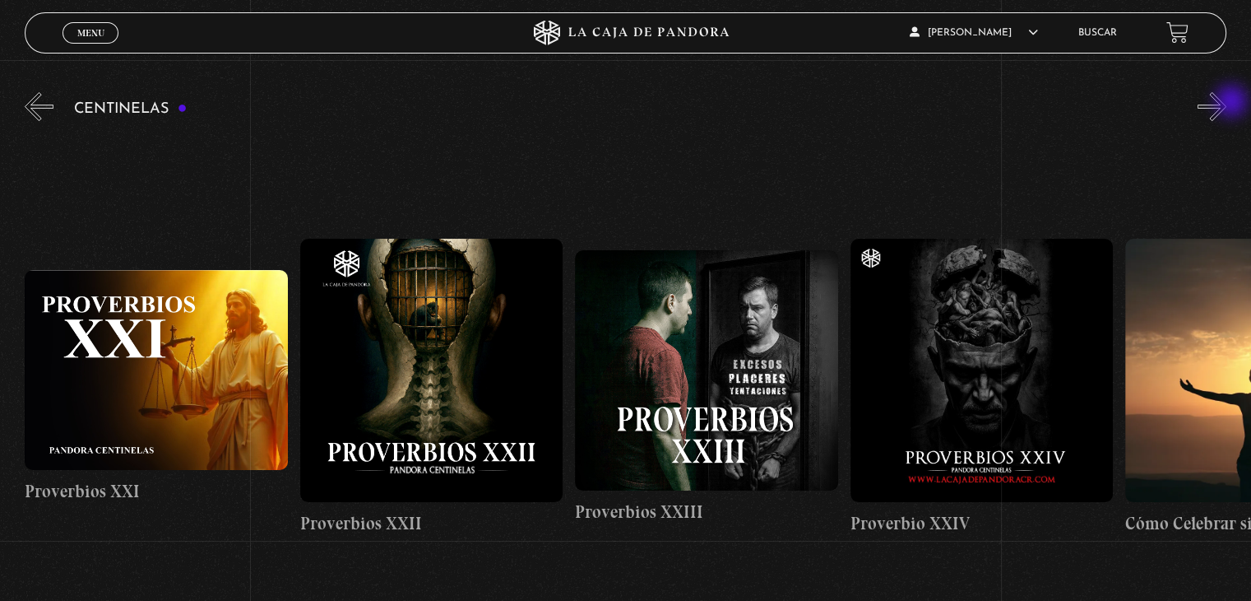
click at [1227, 103] on button "»" at bounding box center [1212, 106] width 29 height 29
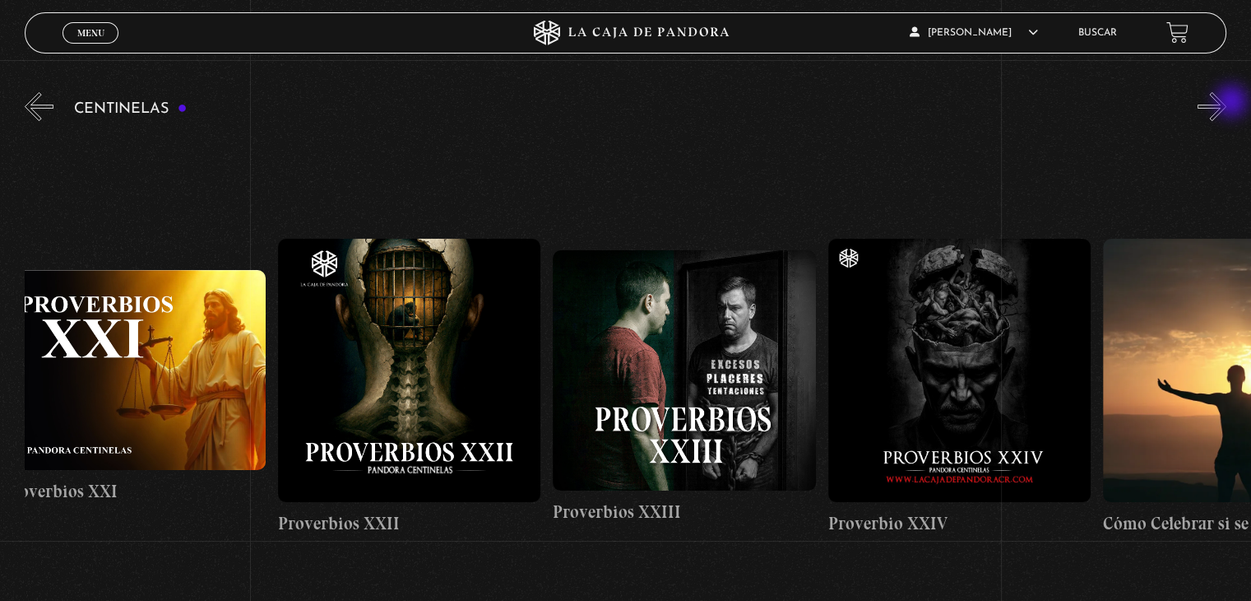
click at [1227, 103] on button "»" at bounding box center [1212, 106] width 29 height 29
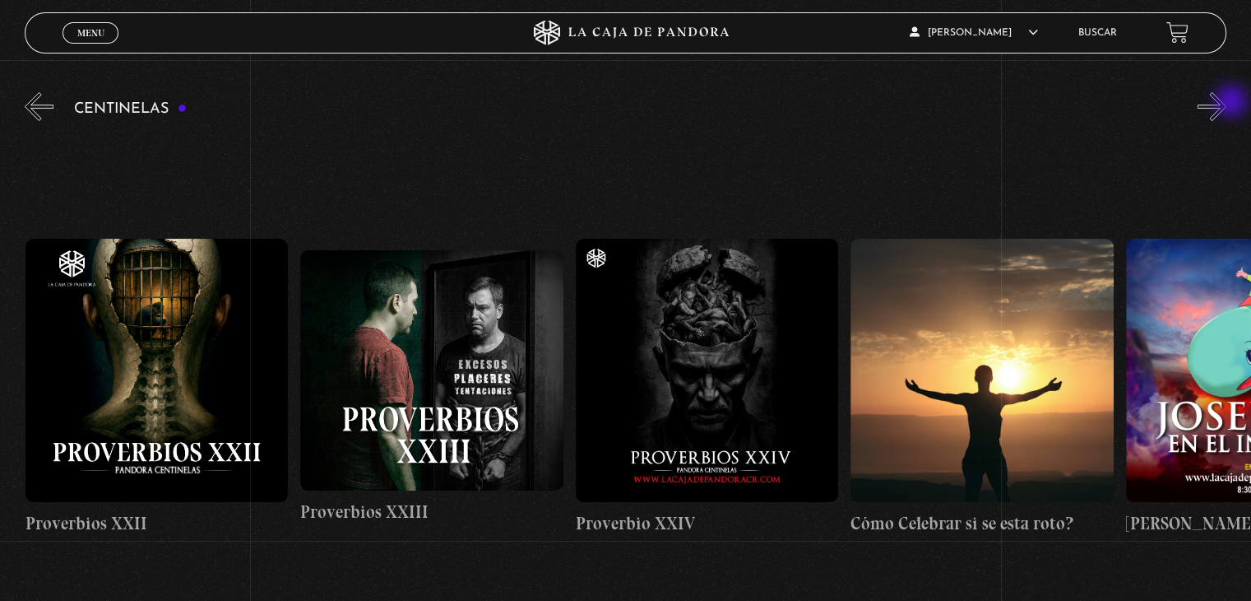
click at [1227, 103] on button "»" at bounding box center [1212, 106] width 29 height 29
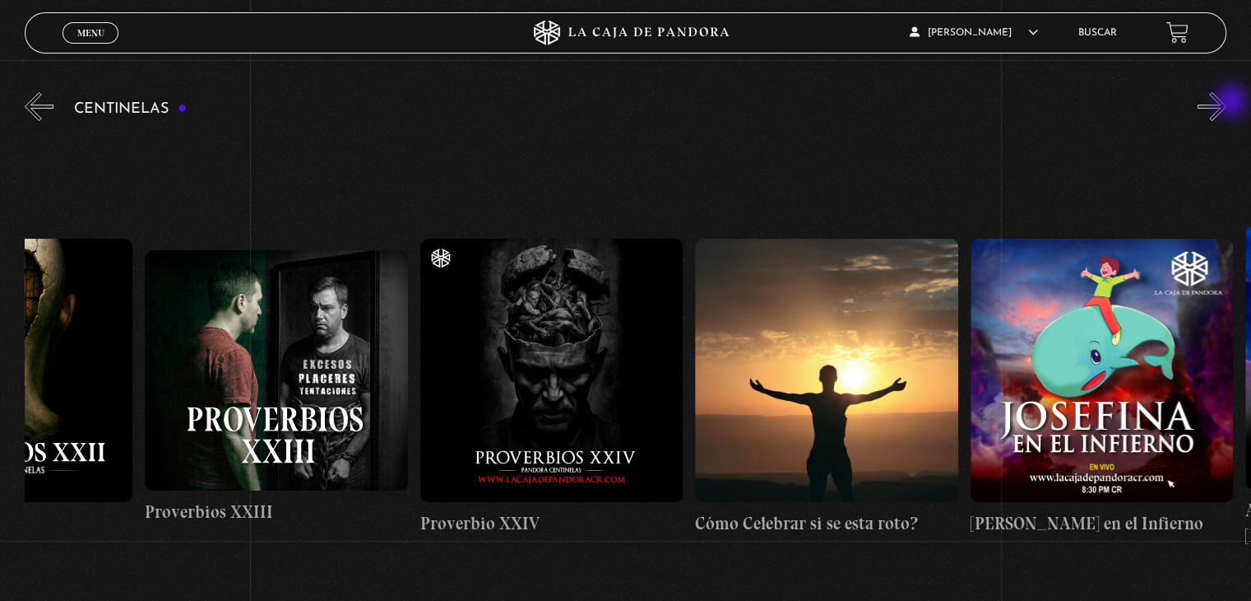
click at [1227, 103] on button "»" at bounding box center [1212, 106] width 29 height 29
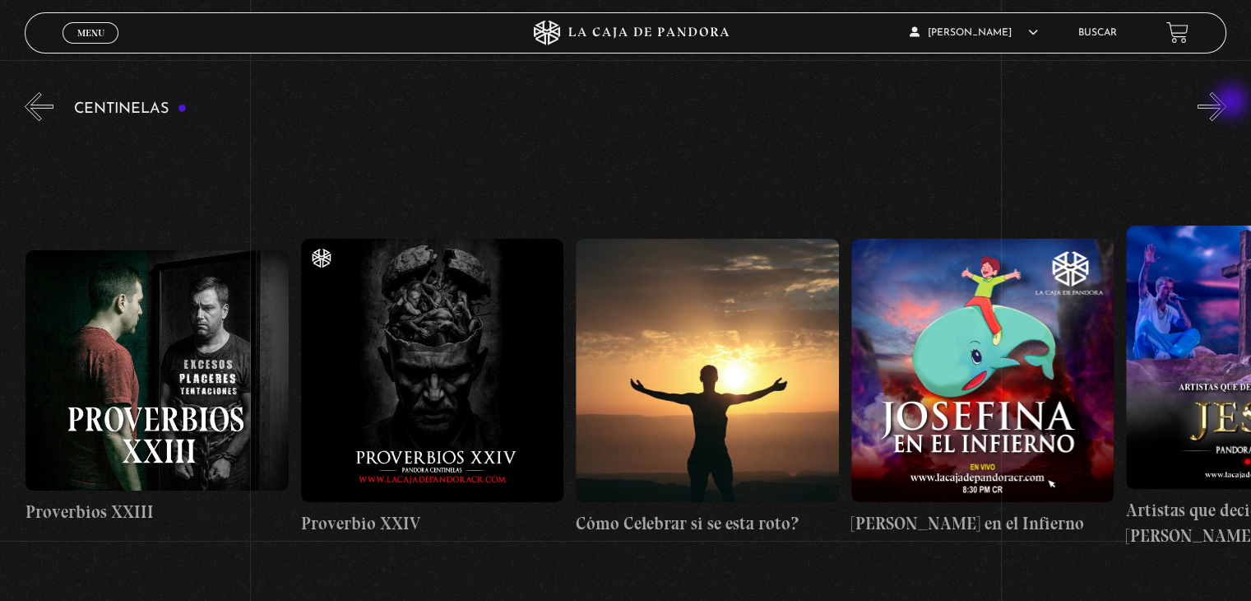
click at [1227, 103] on button "»" at bounding box center [1212, 106] width 29 height 29
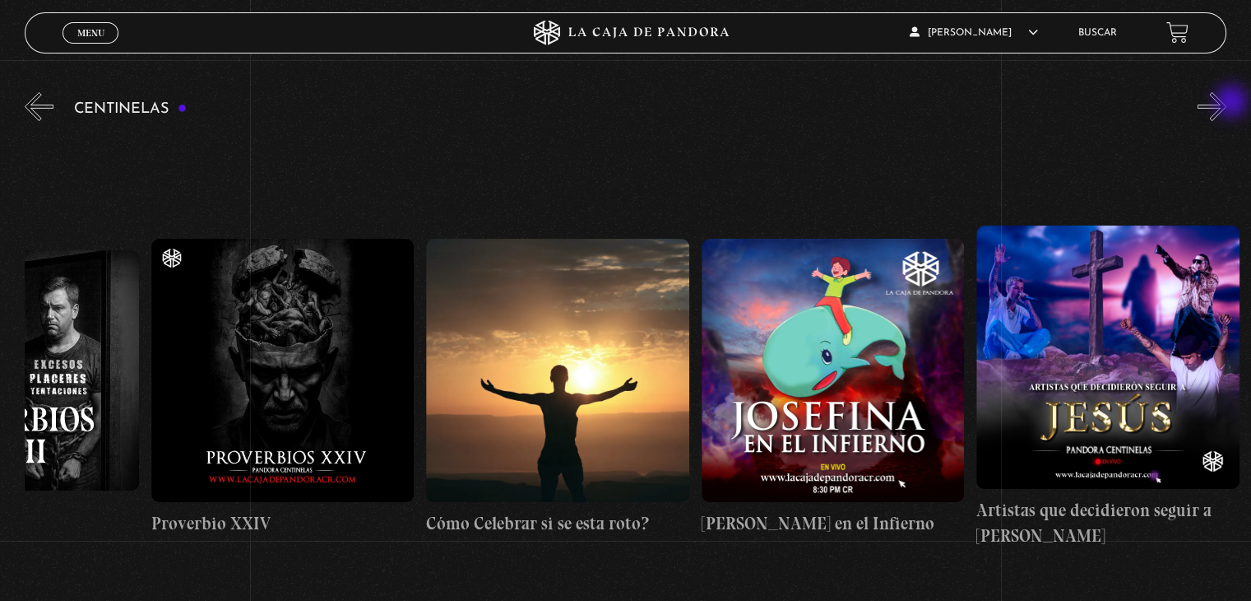
click at [1227, 103] on button "»" at bounding box center [1212, 106] width 29 height 29
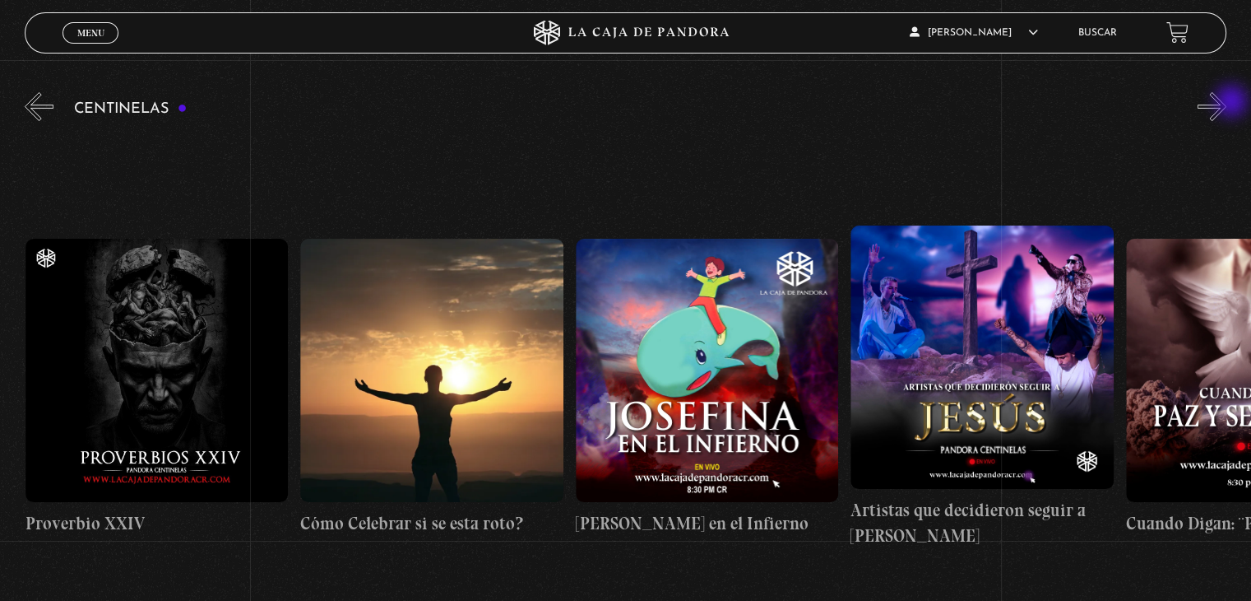
click at [1227, 103] on button "»" at bounding box center [1212, 106] width 29 height 29
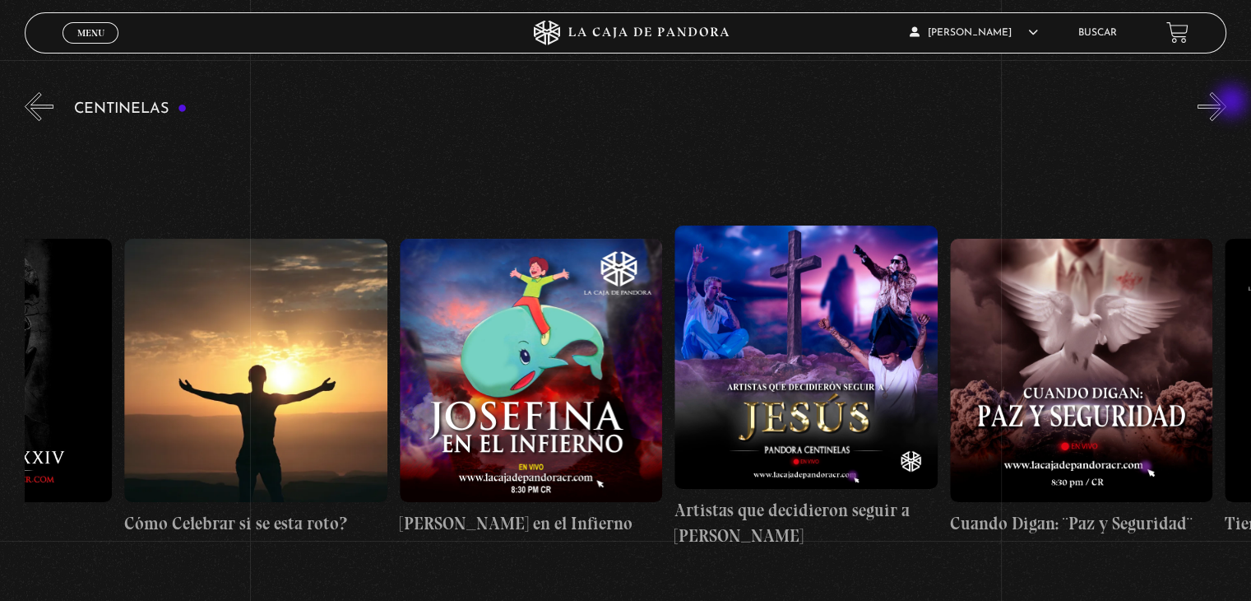
click at [1227, 103] on button "»" at bounding box center [1212, 106] width 29 height 29
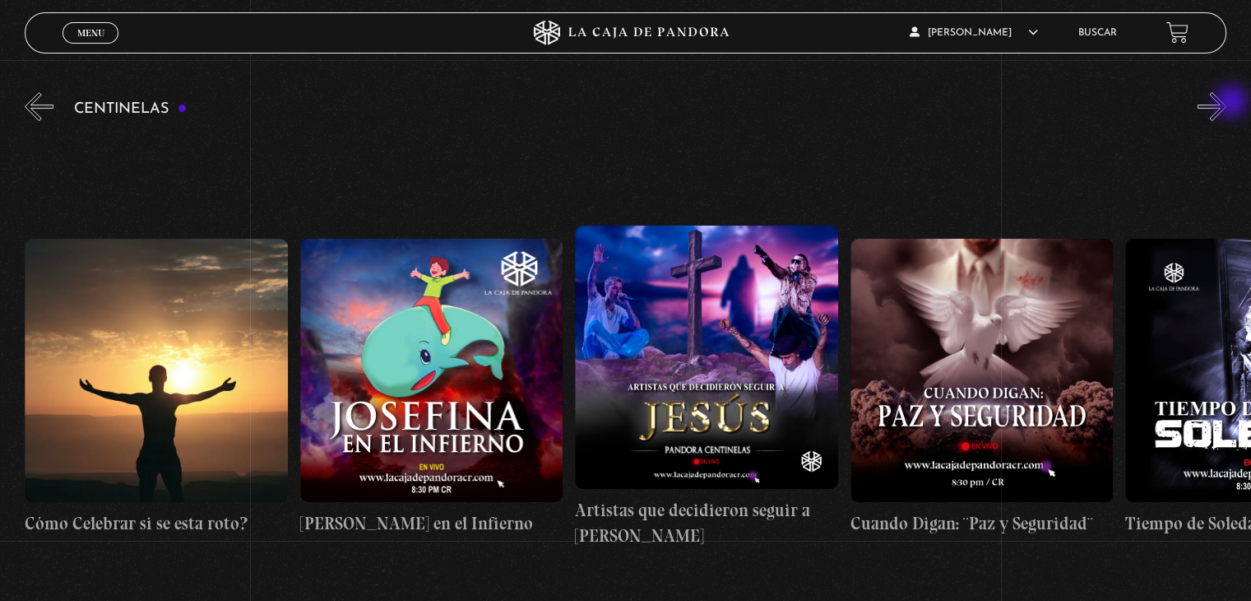
click at [1227, 103] on button "»" at bounding box center [1212, 106] width 29 height 29
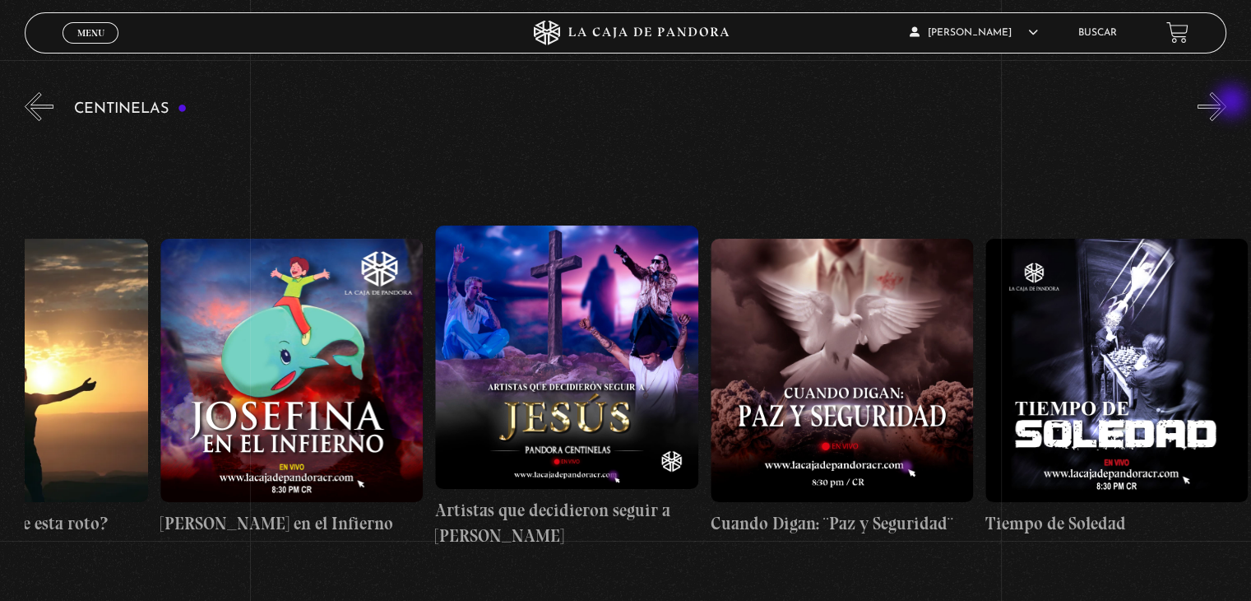
click at [1227, 103] on button "»" at bounding box center [1212, 106] width 29 height 29
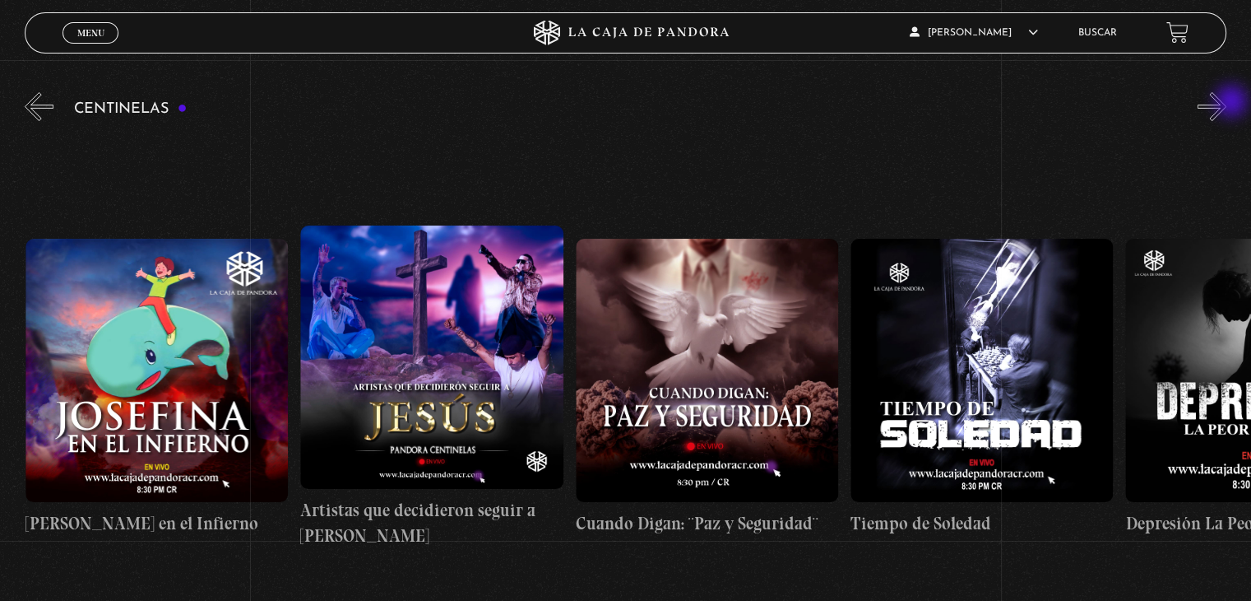
click at [1227, 103] on button "»" at bounding box center [1212, 106] width 29 height 29
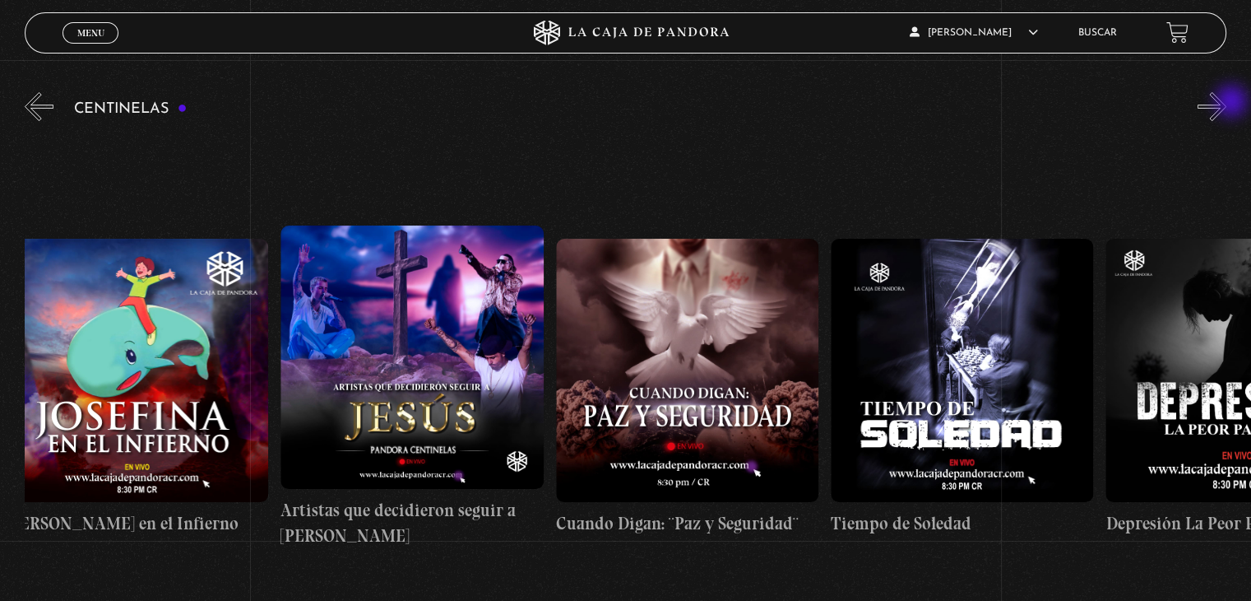
click at [1227, 103] on button "»" at bounding box center [1212, 106] width 29 height 29
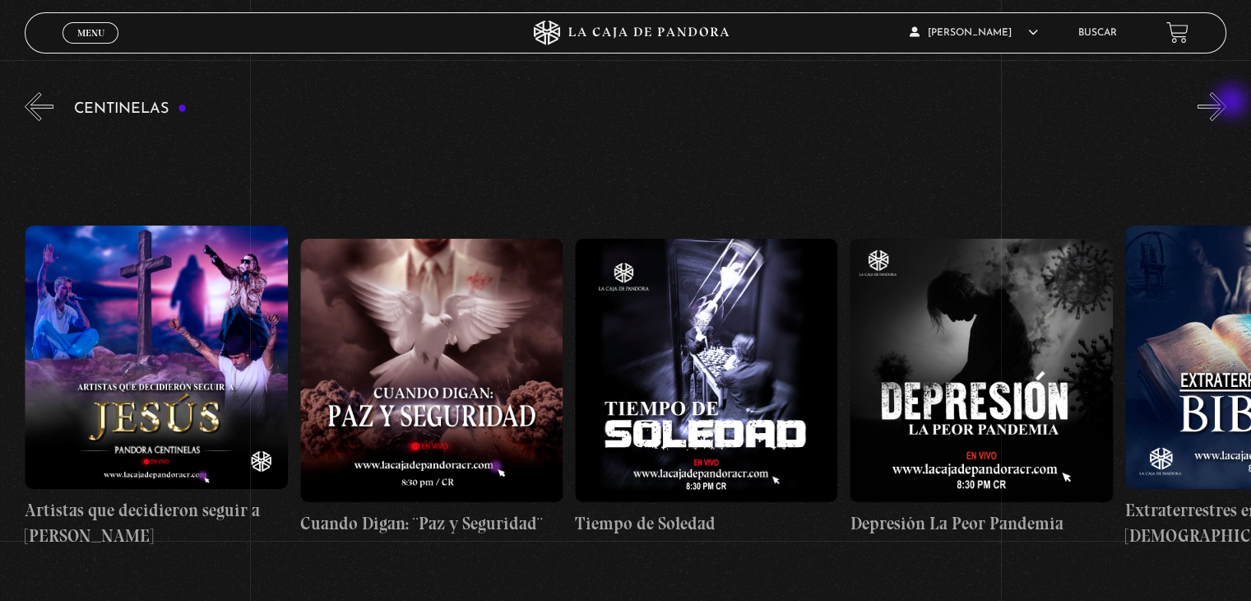
click at [1227, 103] on button "»" at bounding box center [1212, 106] width 29 height 29
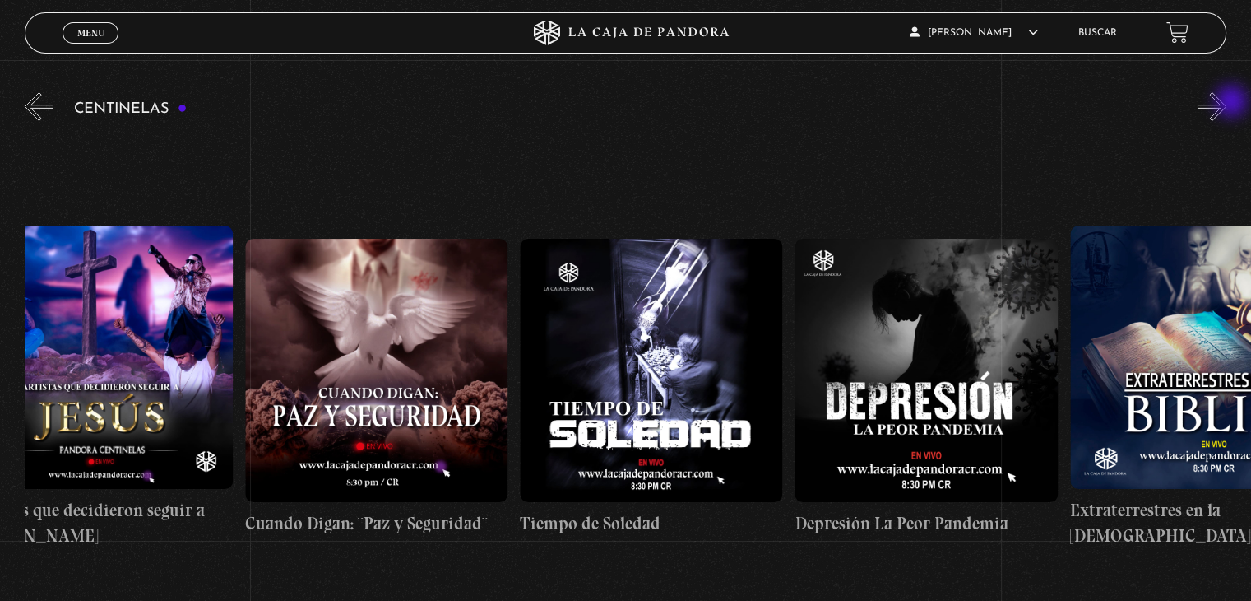
click at [1227, 103] on button "»" at bounding box center [1212, 106] width 29 height 29
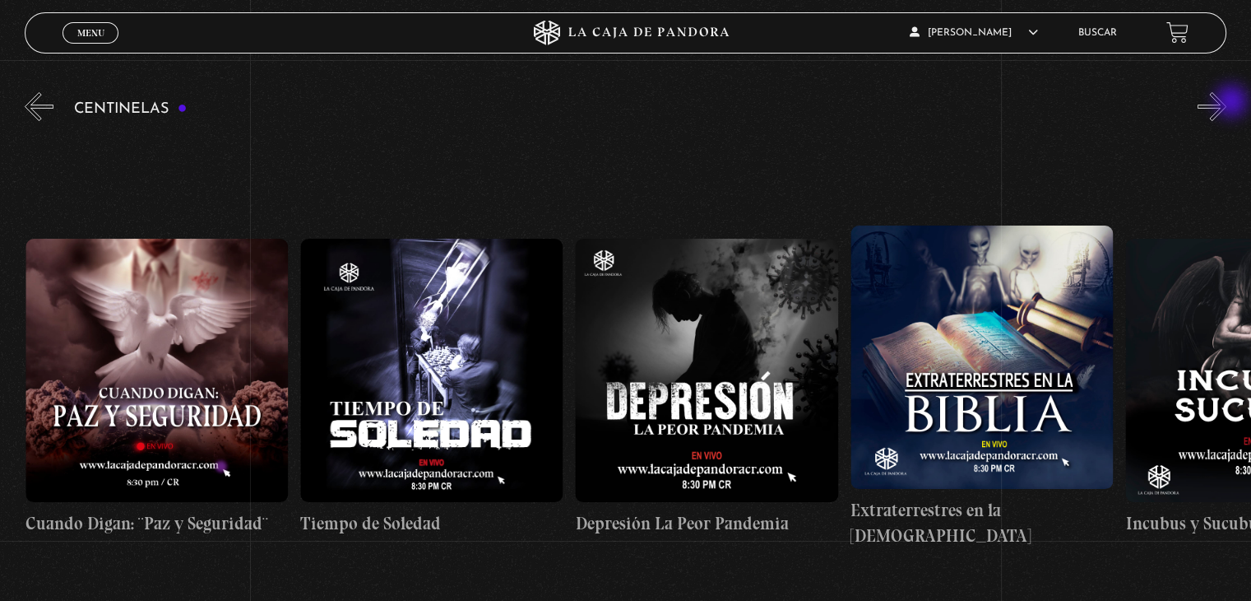
click at [1227, 103] on button "»" at bounding box center [1212, 106] width 29 height 29
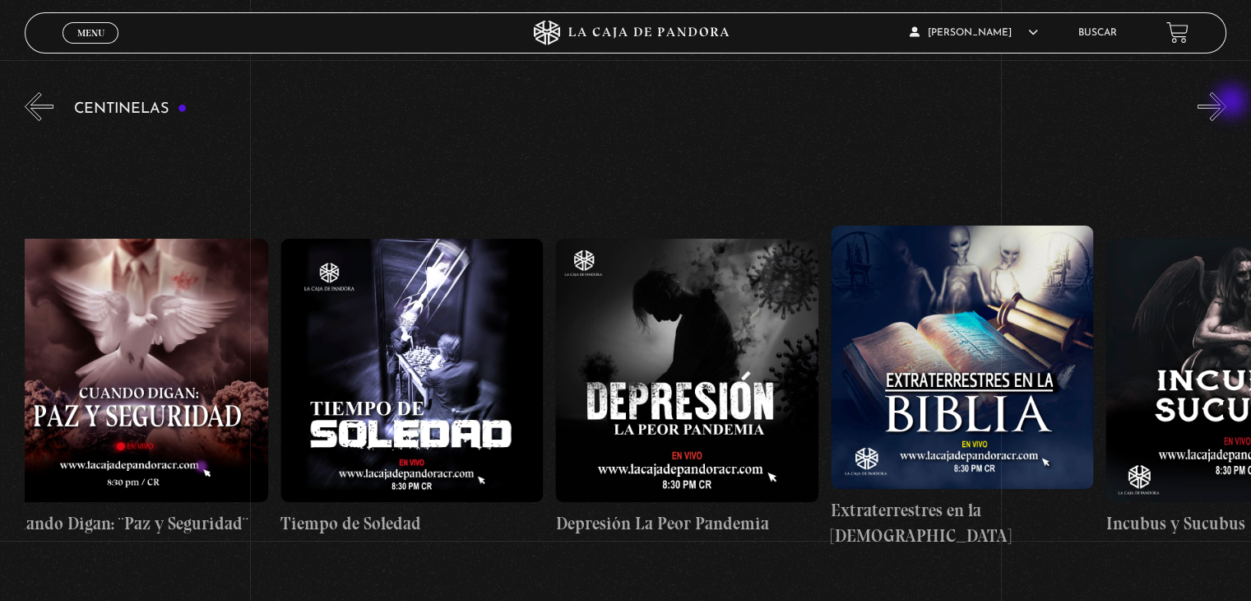
click at [1227, 103] on button "»" at bounding box center [1212, 106] width 29 height 29
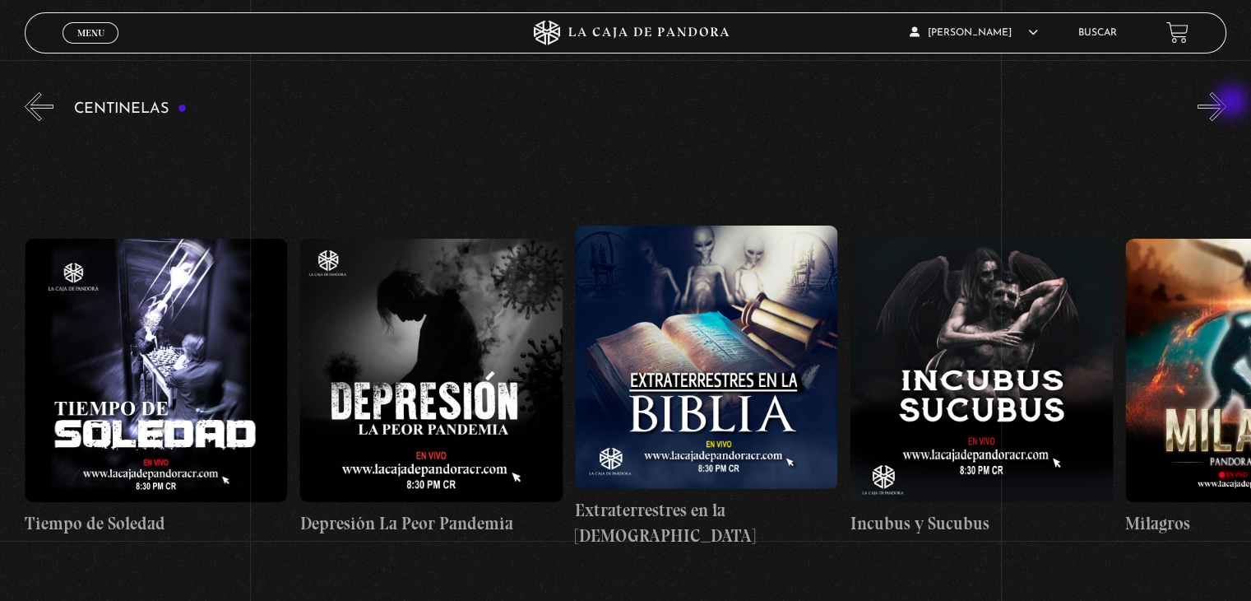
click at [1227, 103] on button "»" at bounding box center [1212, 106] width 29 height 29
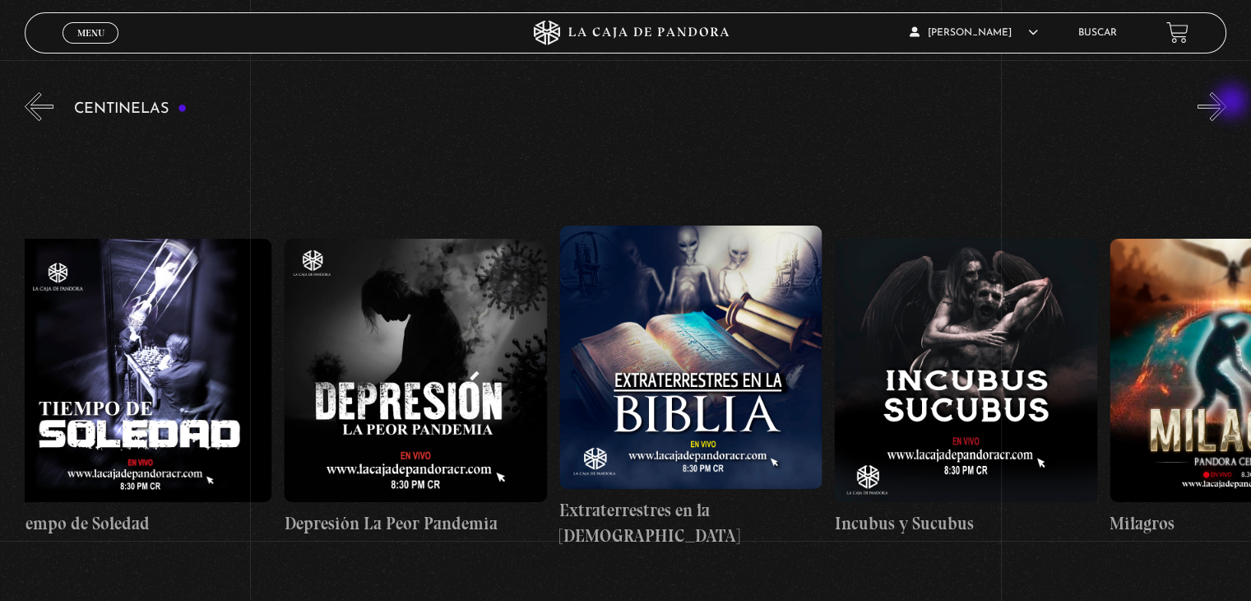
click at [1227, 103] on button "»" at bounding box center [1212, 106] width 29 height 29
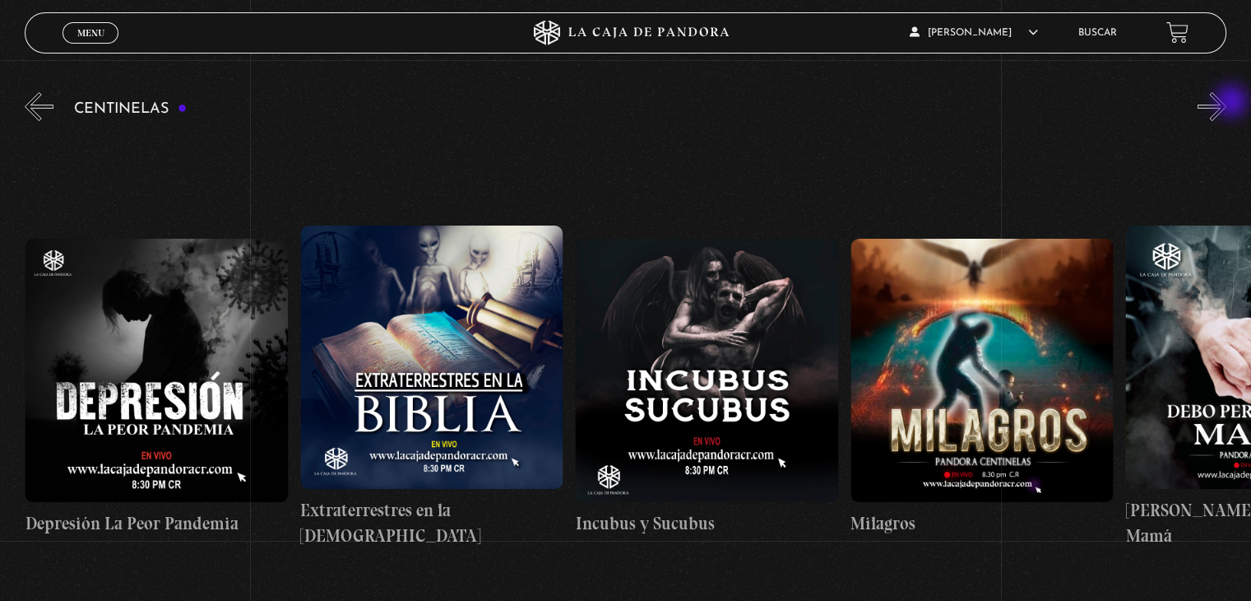
click at [1227, 103] on button "»" at bounding box center [1212, 106] width 29 height 29
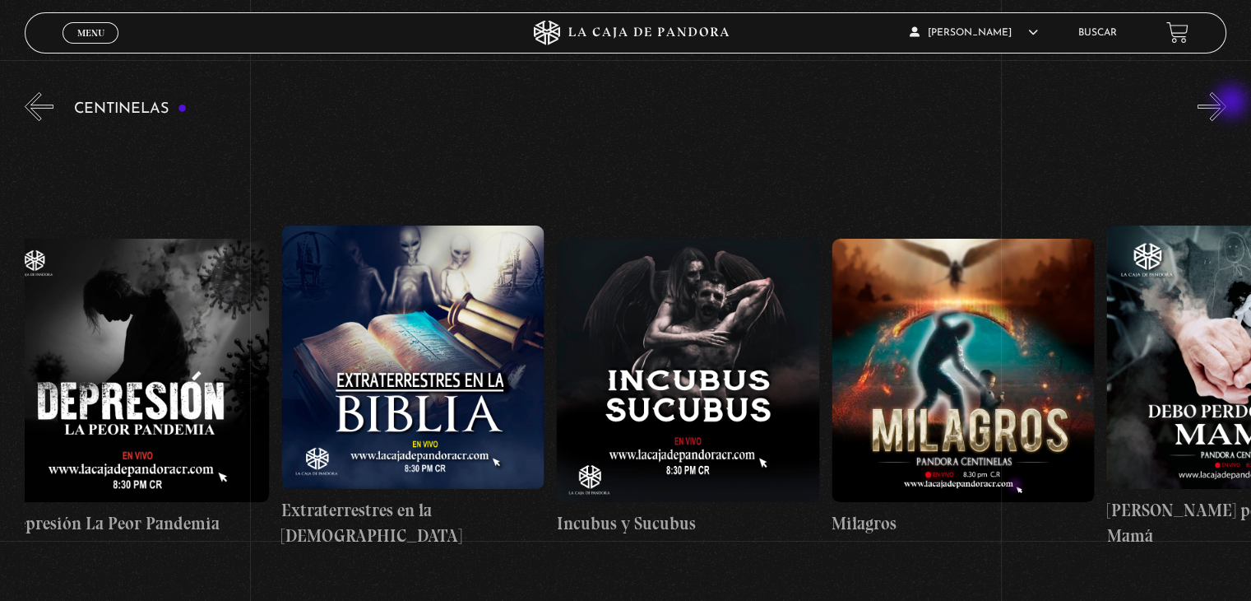
click at [1227, 103] on button "»" at bounding box center [1212, 106] width 29 height 29
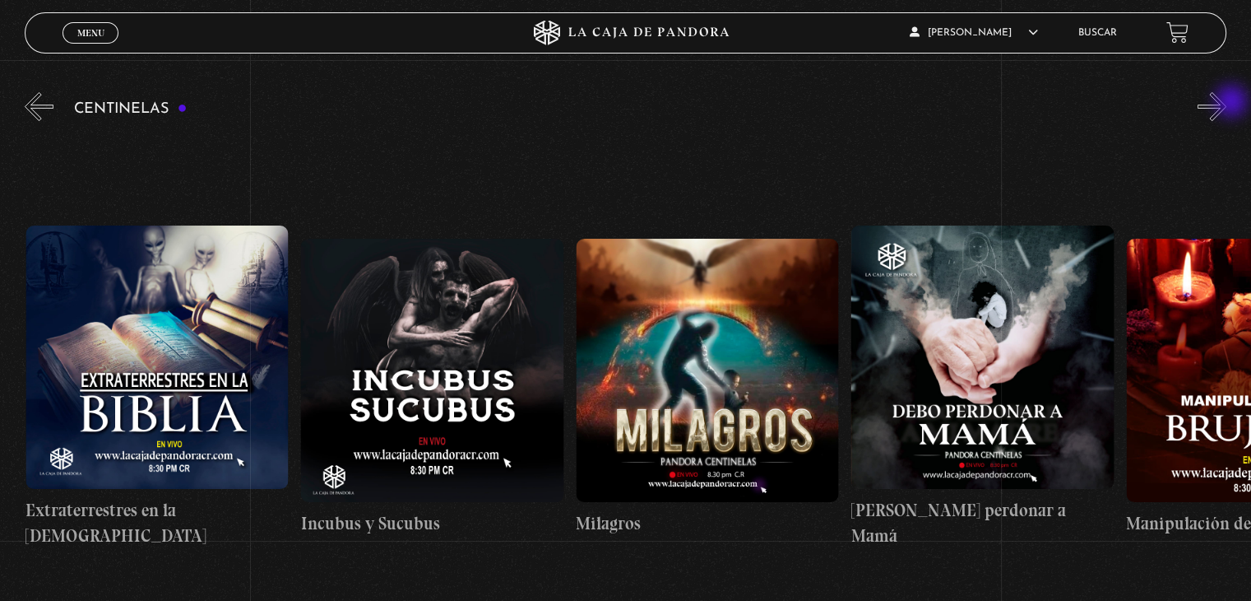
click at [1227, 103] on button "»" at bounding box center [1212, 106] width 29 height 29
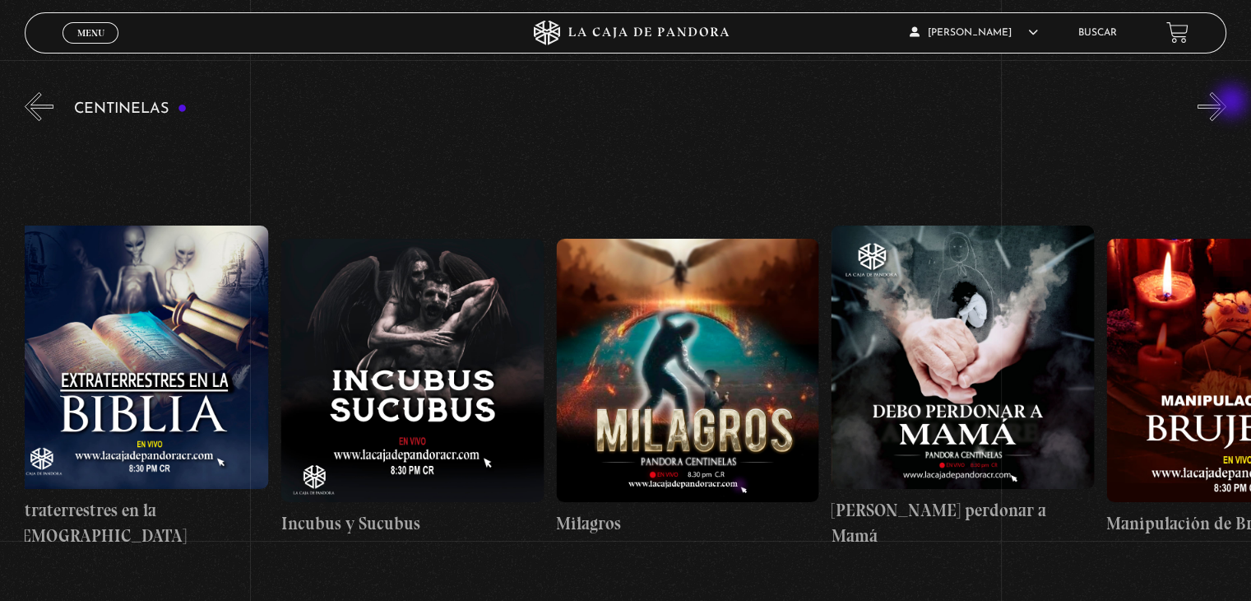
click at [1227, 103] on button "»" at bounding box center [1212, 106] width 29 height 29
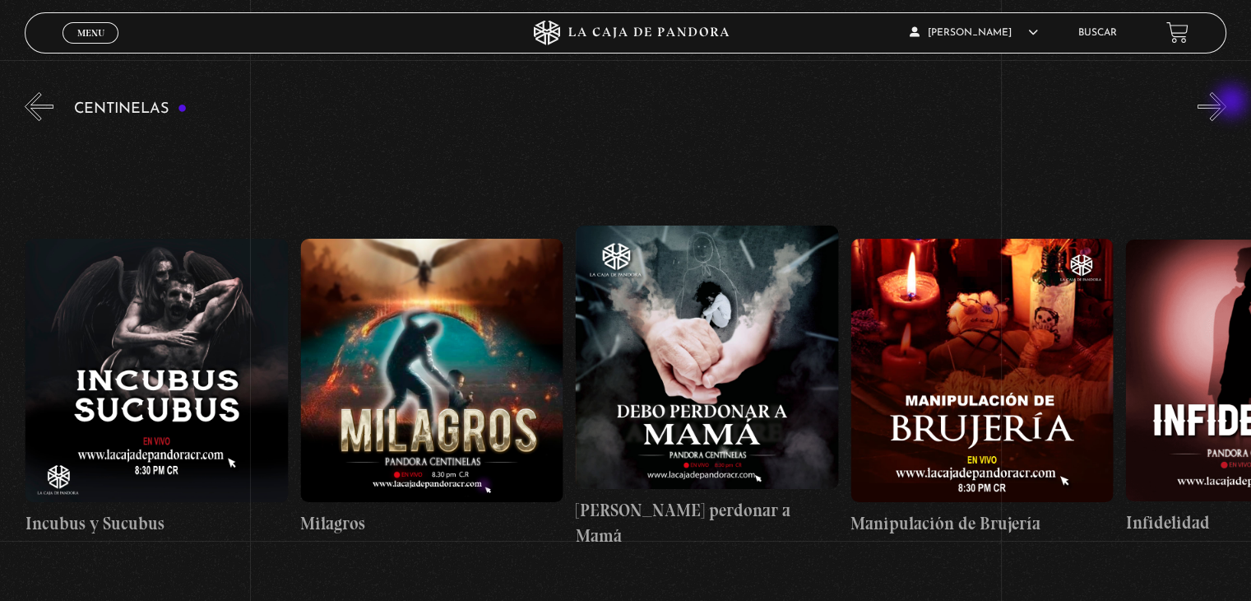
click at [1227, 103] on button "»" at bounding box center [1212, 106] width 29 height 29
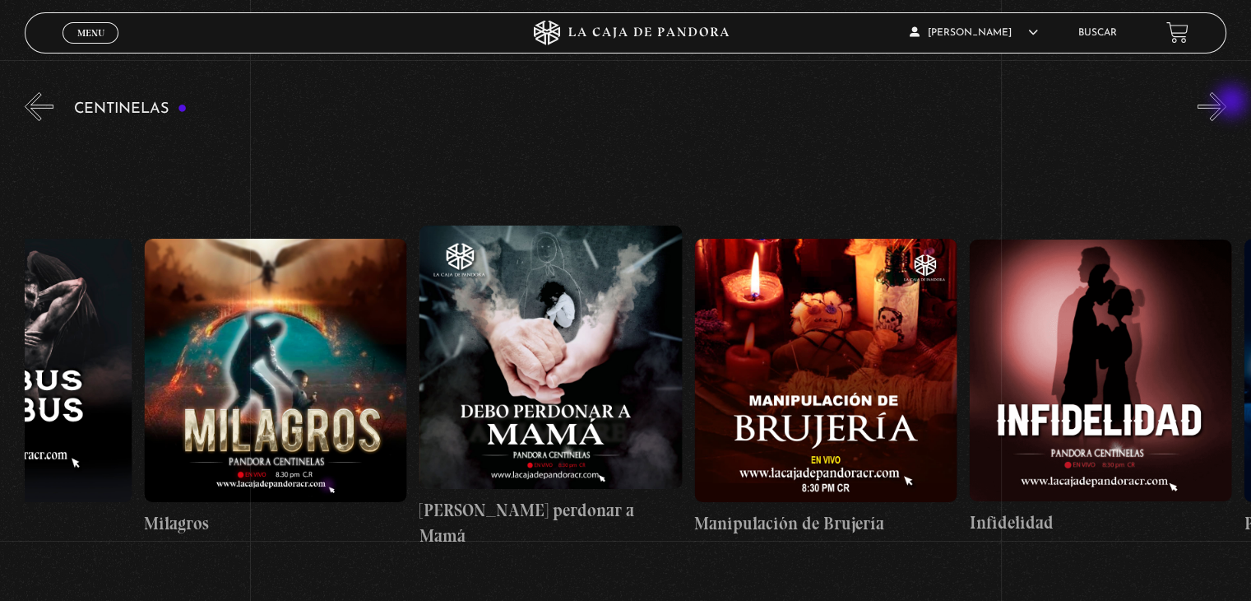
click at [1227, 103] on button "»" at bounding box center [1212, 106] width 29 height 29
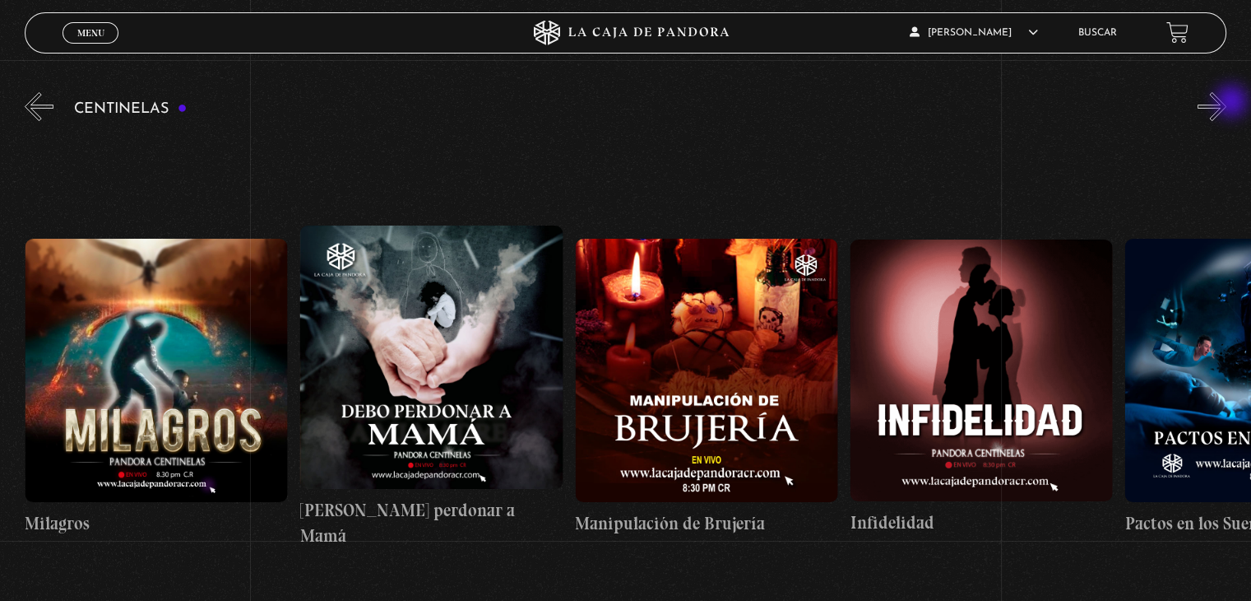
click at [1227, 103] on button "»" at bounding box center [1212, 106] width 29 height 29
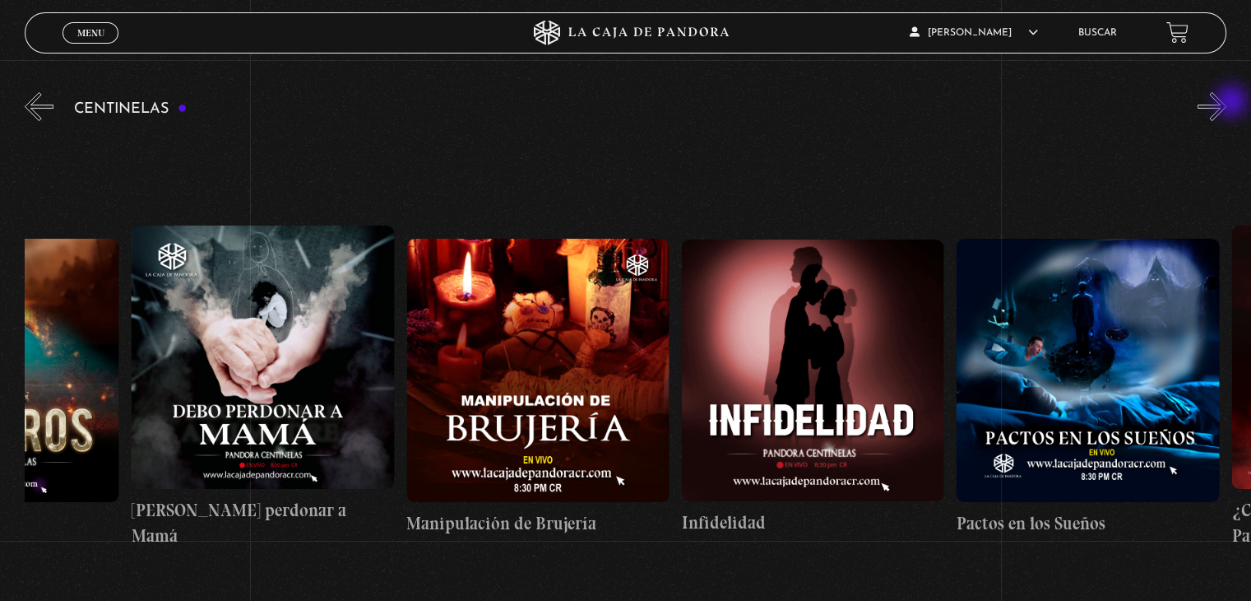
click at [1227, 103] on button "»" at bounding box center [1212, 106] width 29 height 29
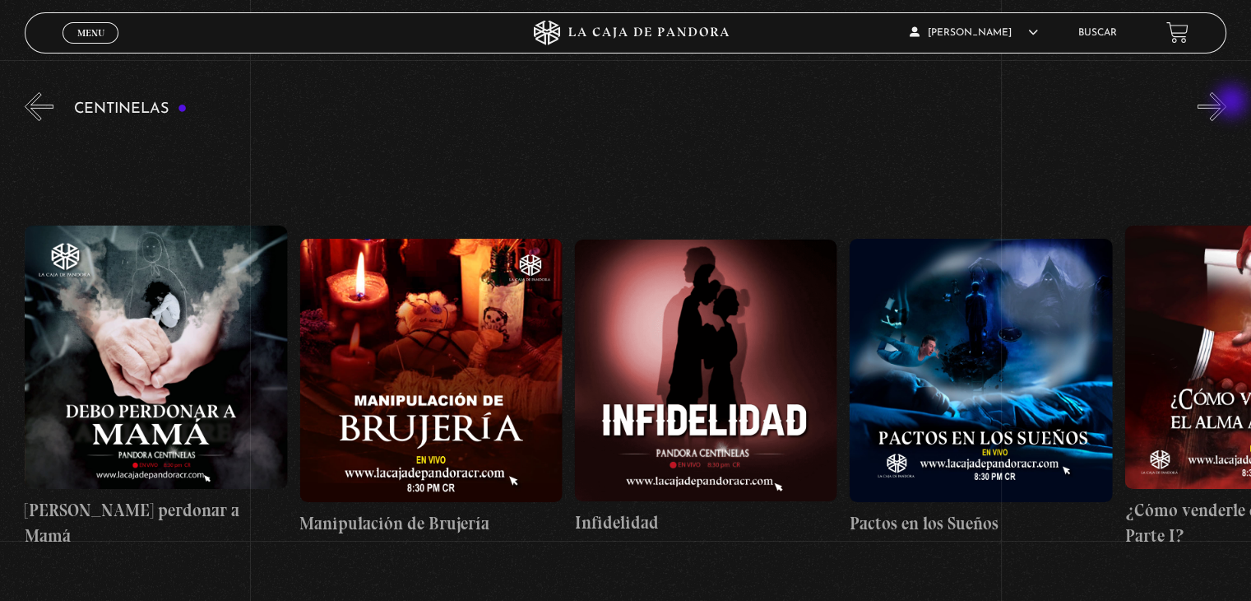
click at [1227, 103] on button "»" at bounding box center [1212, 106] width 29 height 29
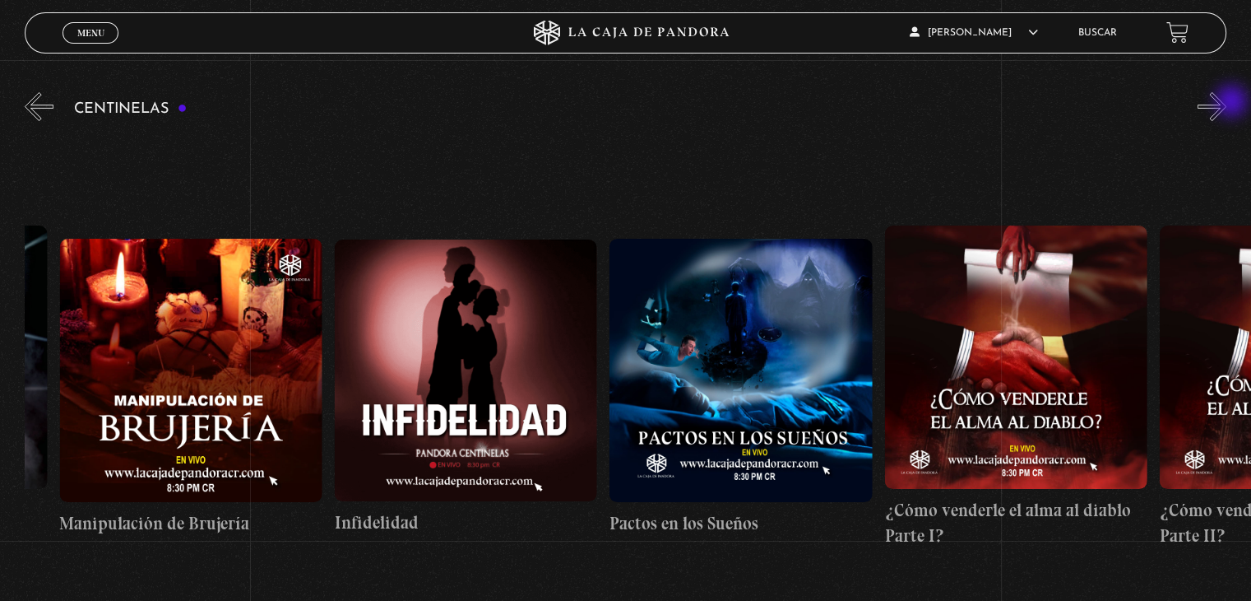
click at [1227, 103] on button "»" at bounding box center [1212, 106] width 29 height 29
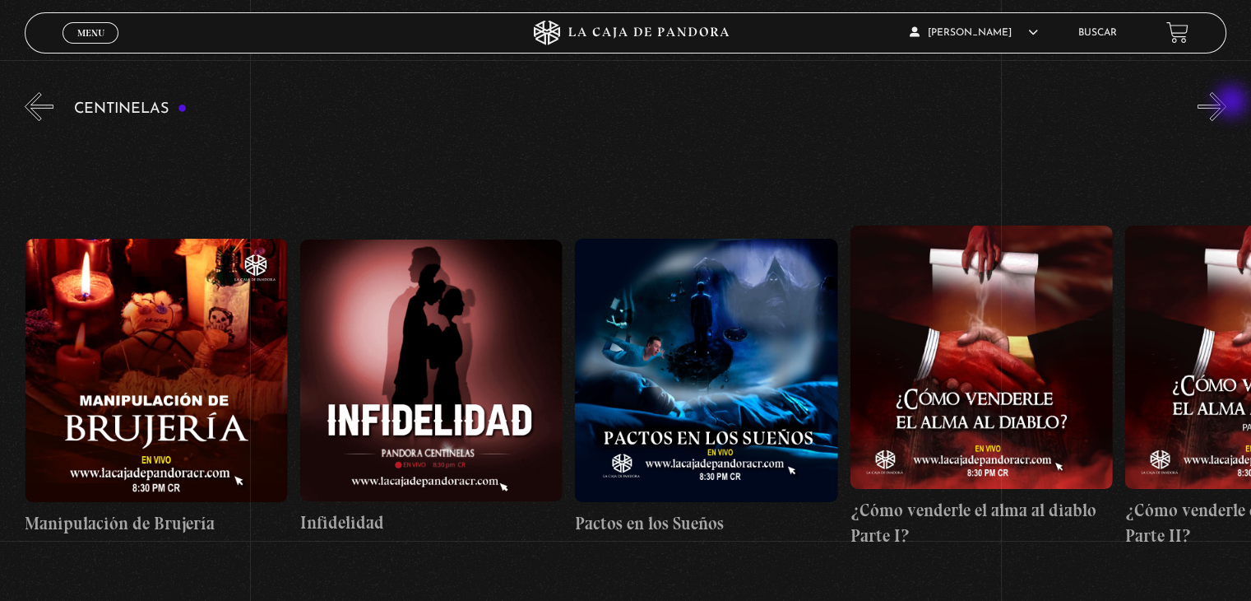
click at [1227, 103] on button "»" at bounding box center [1212, 106] width 29 height 29
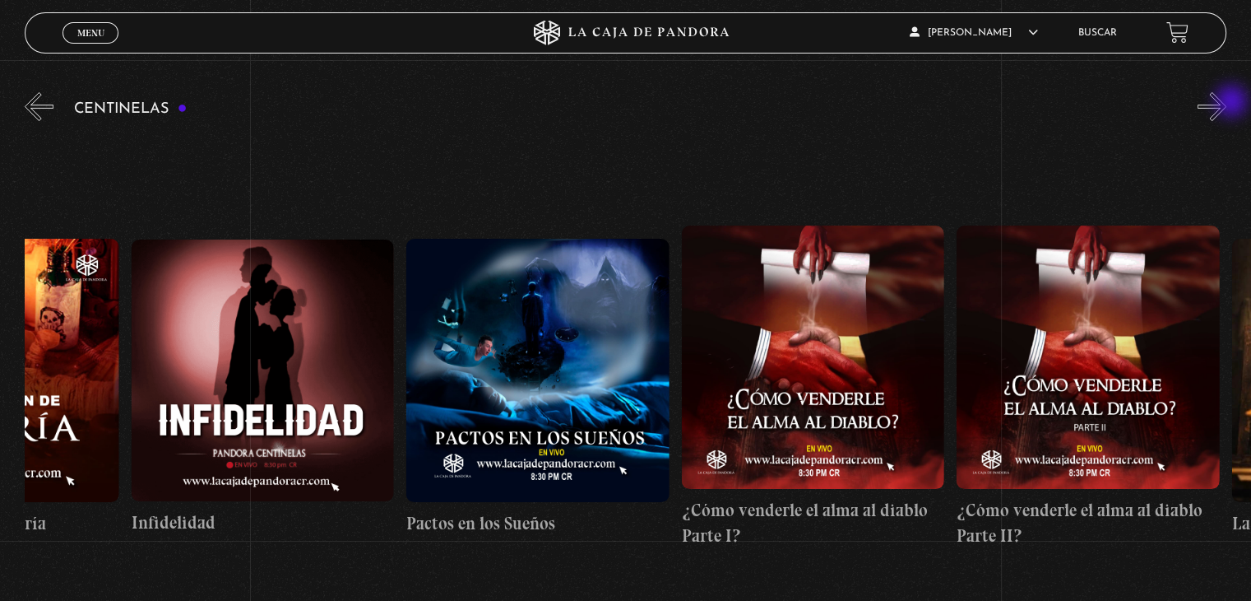
click at [1227, 103] on button "»" at bounding box center [1212, 106] width 29 height 29
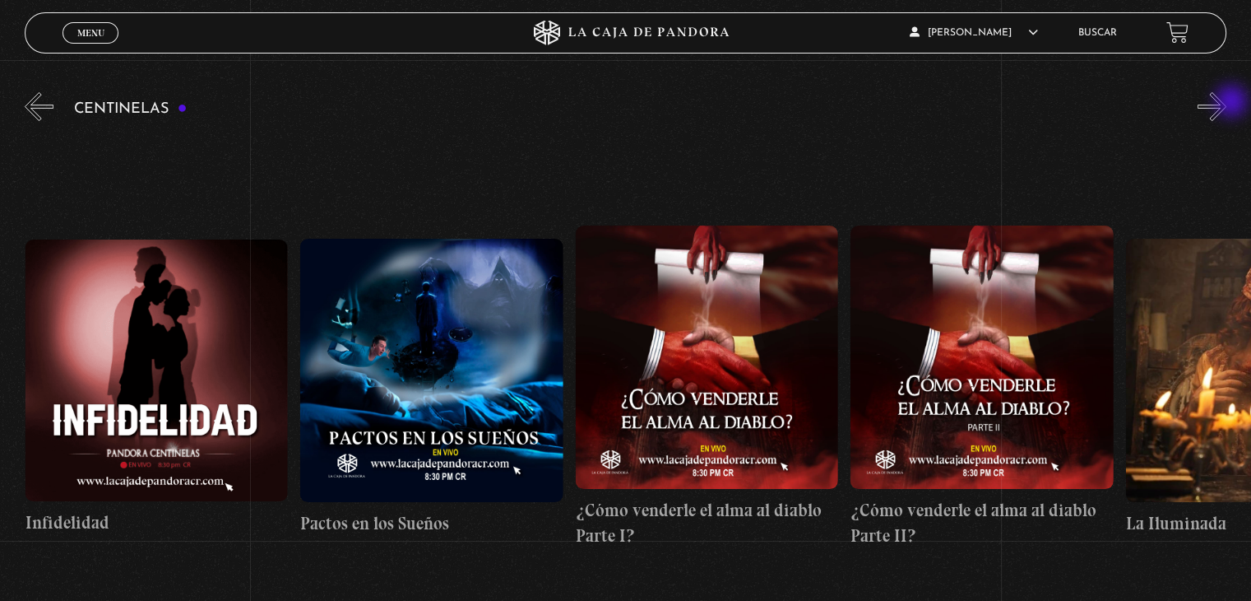
click at [1227, 103] on button "»" at bounding box center [1212, 106] width 29 height 29
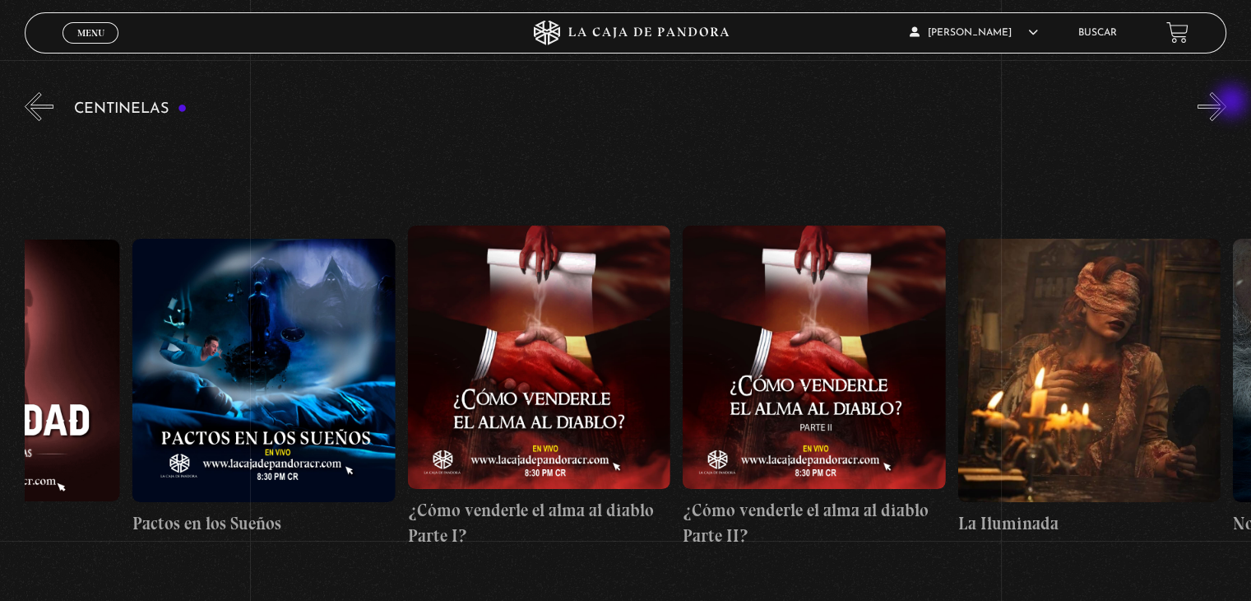
click at [1227, 103] on button "»" at bounding box center [1212, 106] width 29 height 29
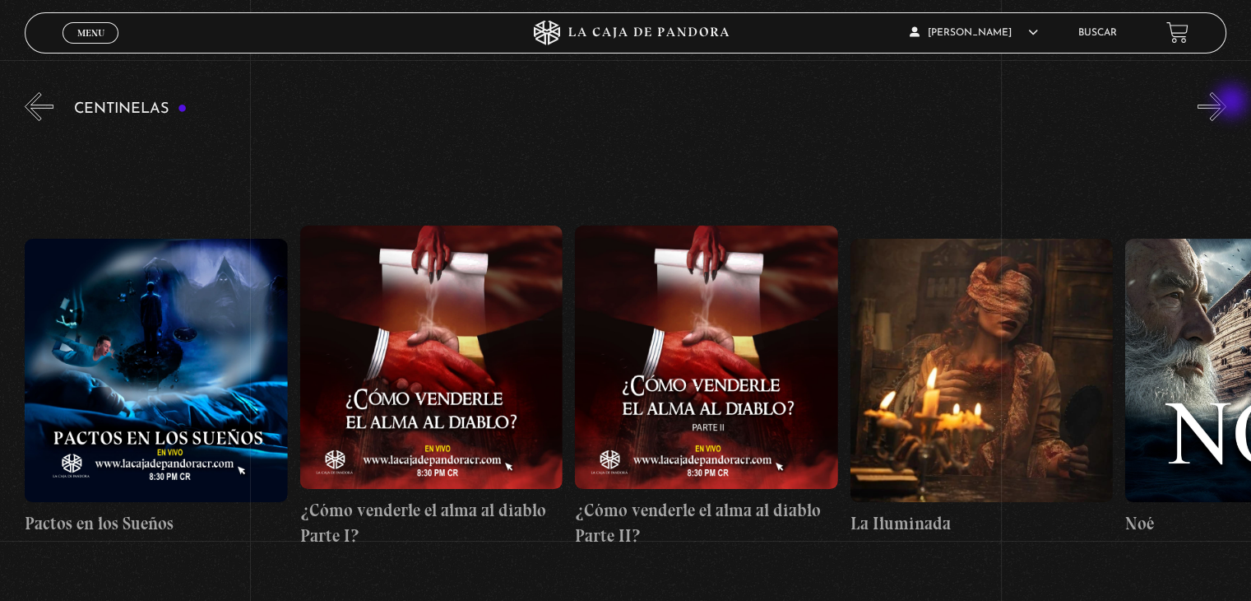
click at [1227, 103] on button "»" at bounding box center [1212, 106] width 29 height 29
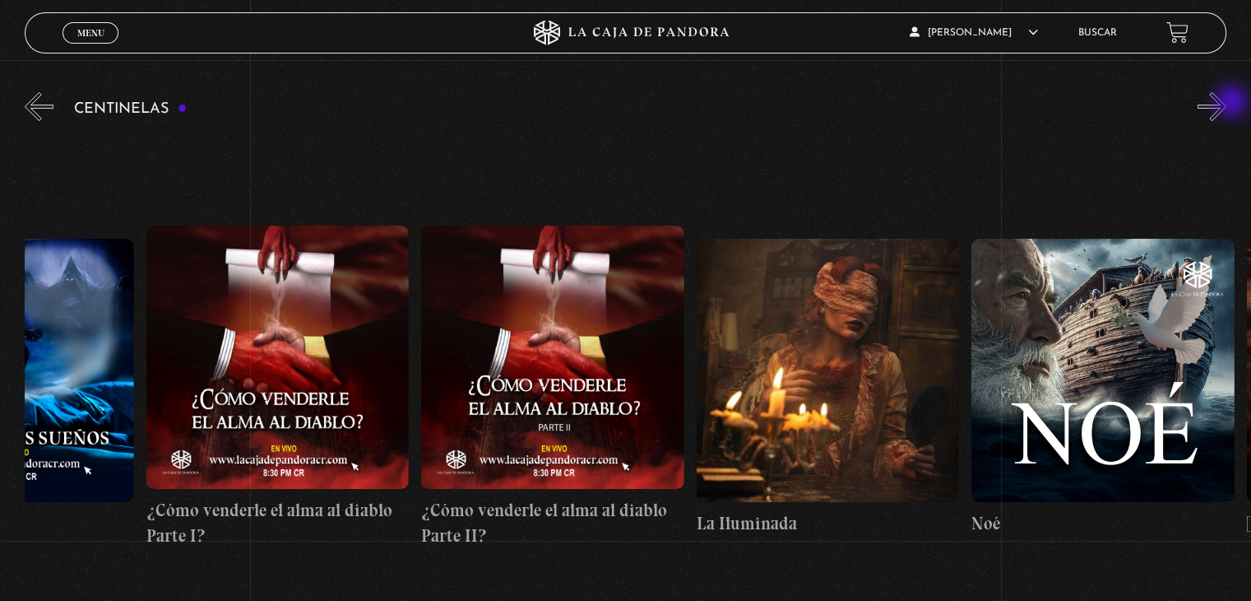
click at [1227, 103] on button "»" at bounding box center [1212, 106] width 29 height 29
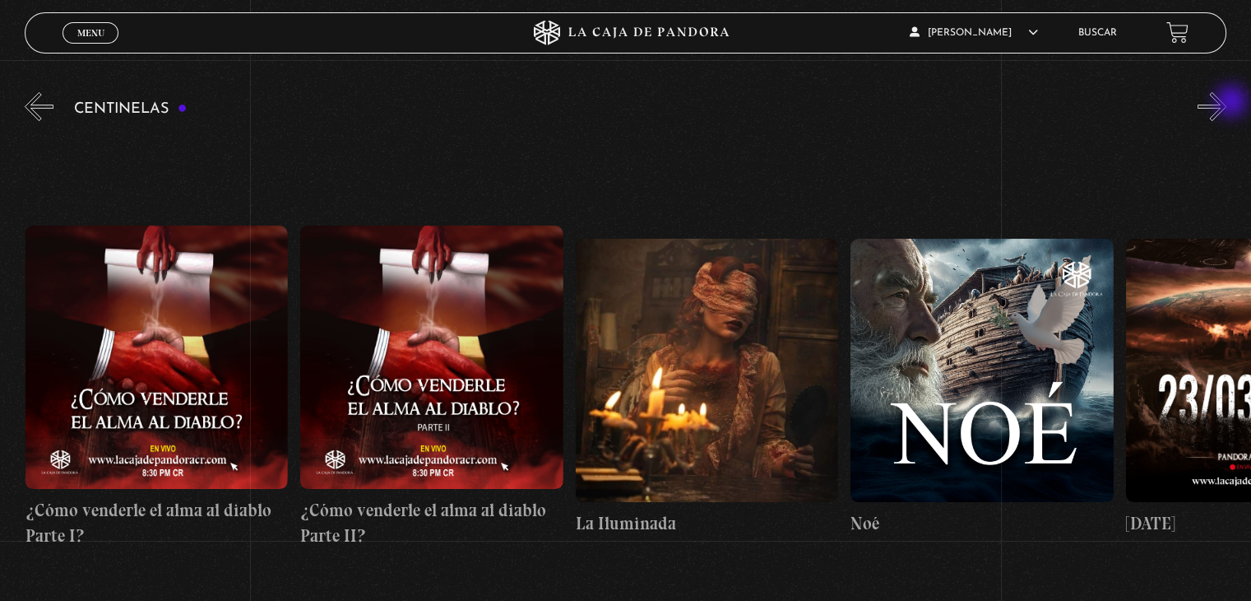
click at [1227, 103] on button "»" at bounding box center [1212, 106] width 29 height 29
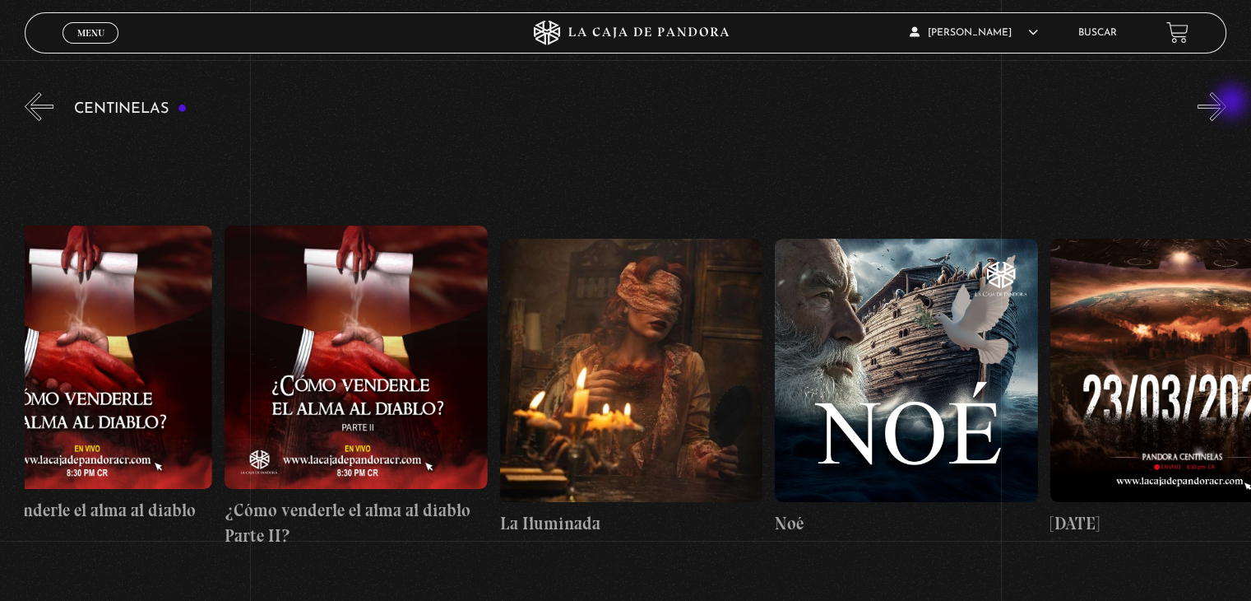
click at [1227, 103] on button "»" at bounding box center [1212, 106] width 29 height 29
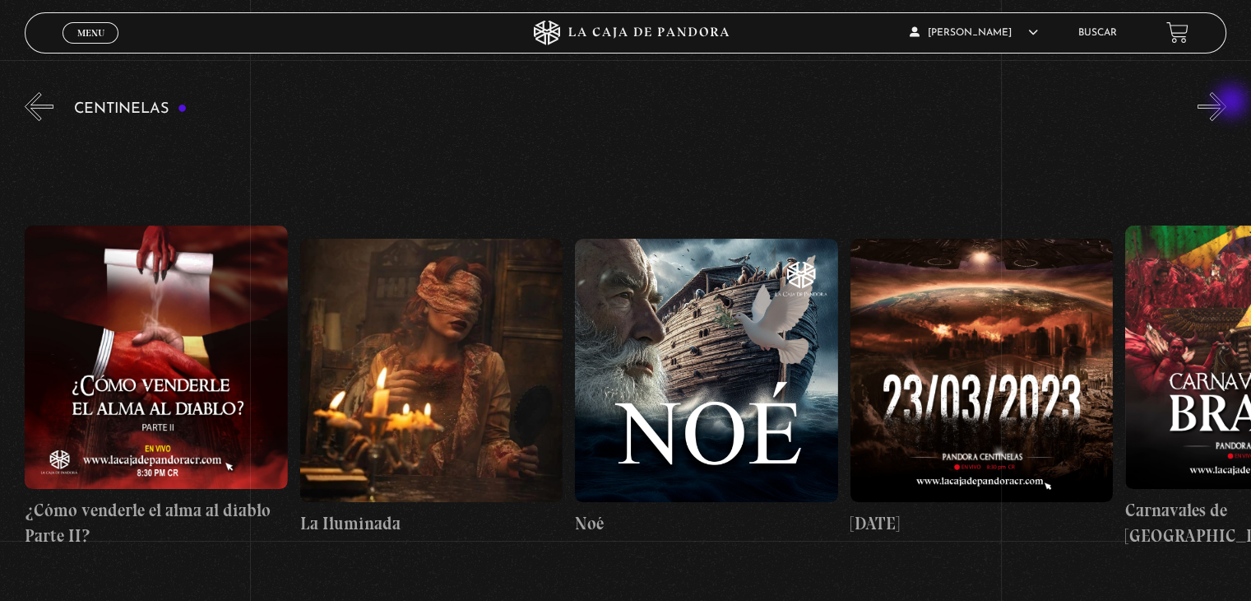
click at [1227, 103] on button "»" at bounding box center [1212, 106] width 29 height 29
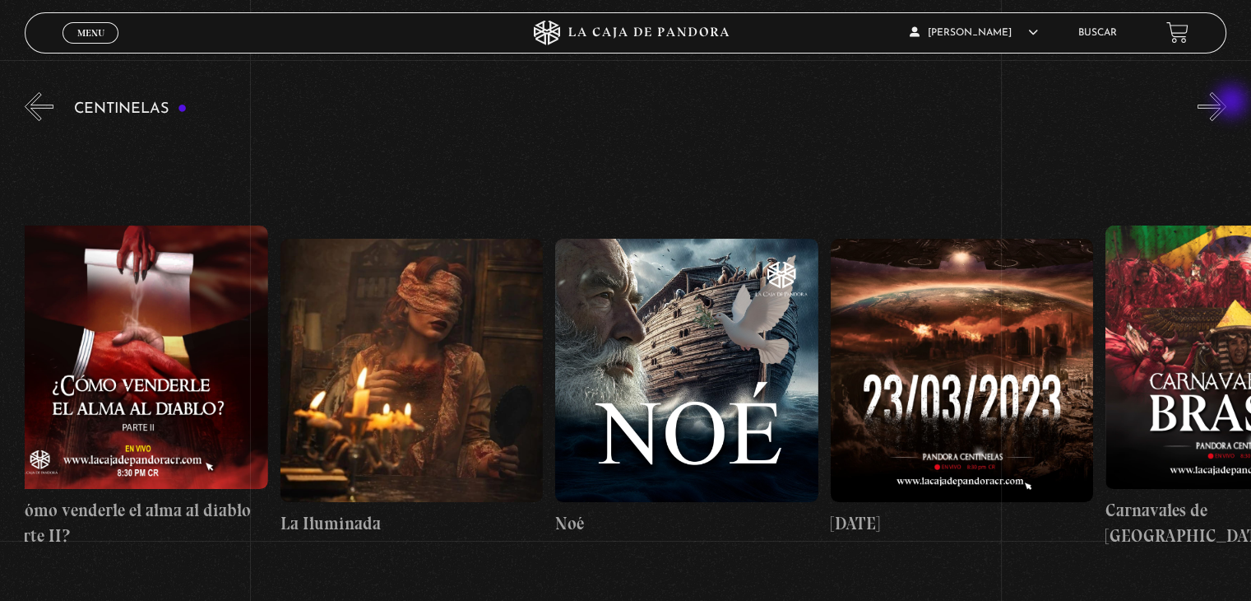
click at [1227, 103] on button "»" at bounding box center [1212, 106] width 29 height 29
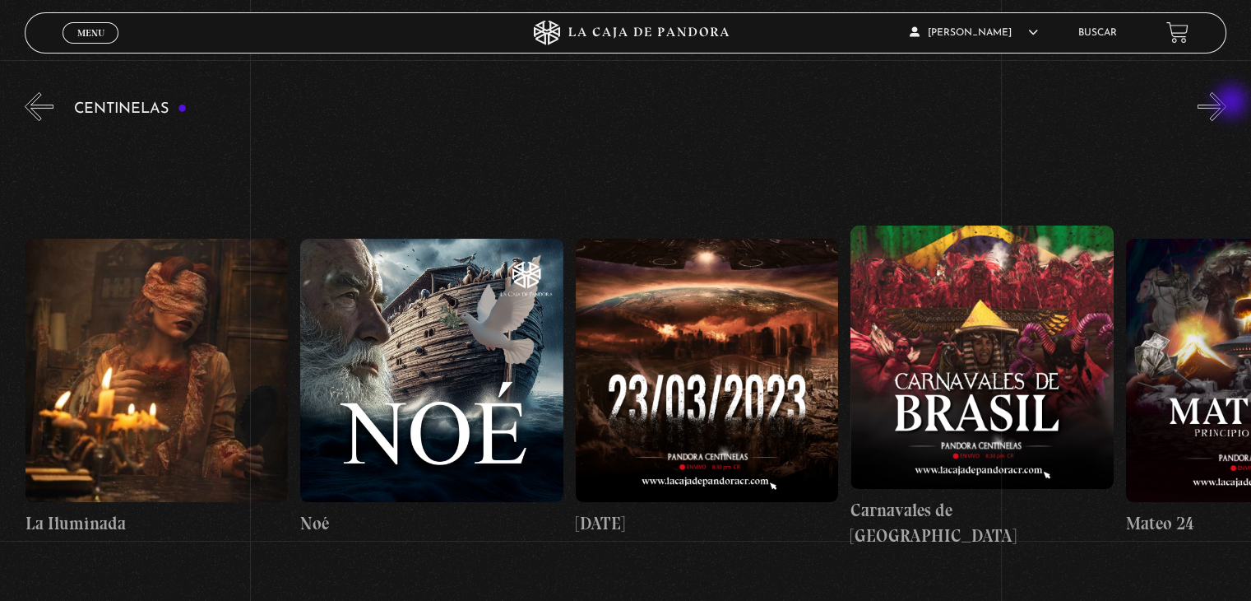
click at [1227, 103] on button "»" at bounding box center [1212, 106] width 29 height 29
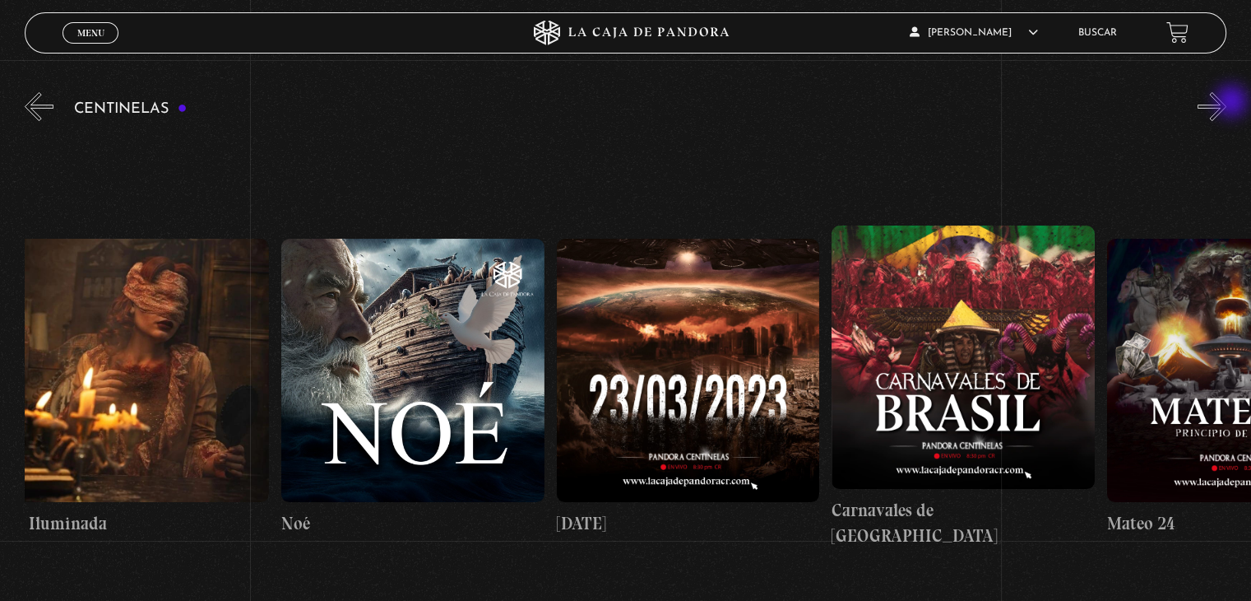
click at [1227, 103] on button "»" at bounding box center [1212, 106] width 29 height 29
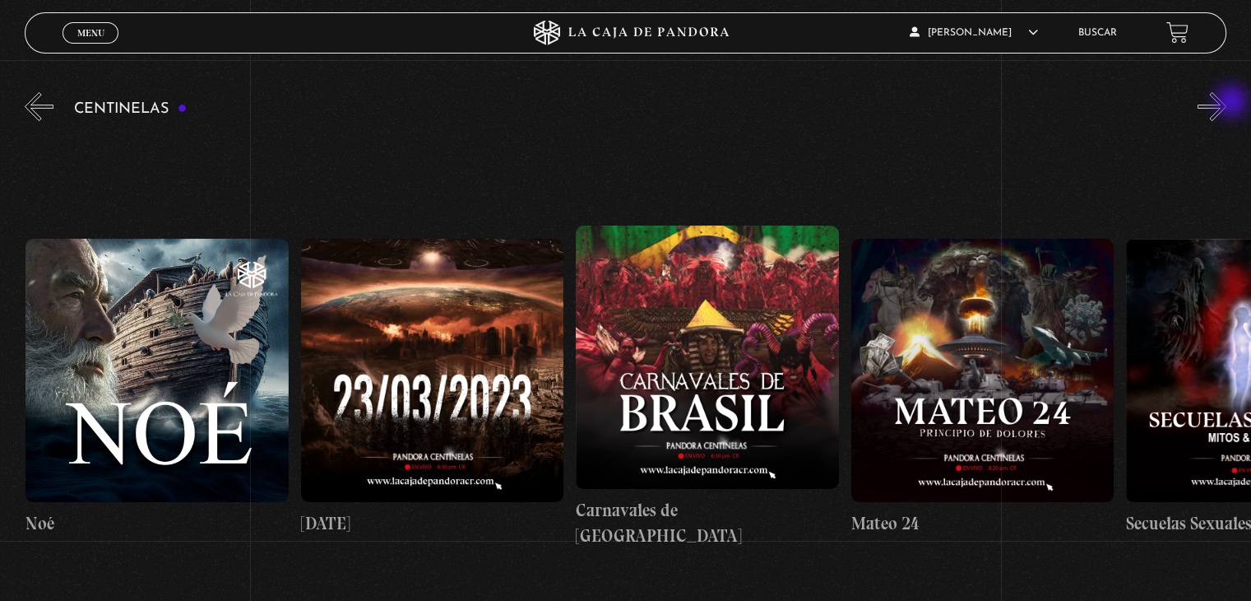
click at [1227, 103] on button "»" at bounding box center [1212, 106] width 29 height 29
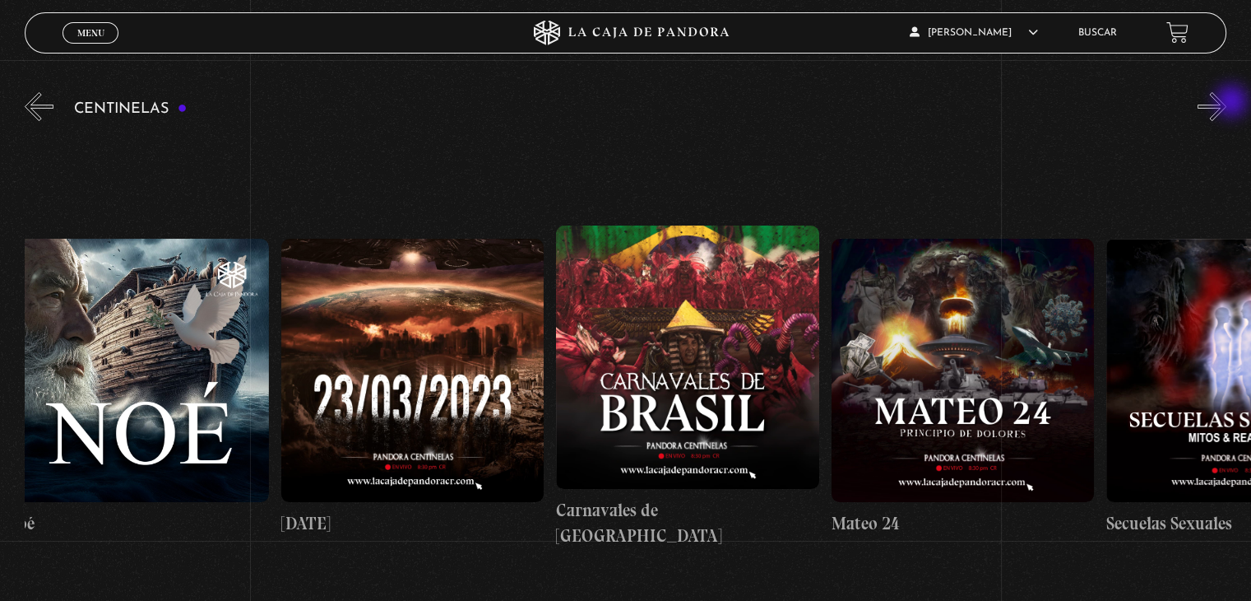
click at [1227, 103] on button "»" at bounding box center [1212, 106] width 29 height 29
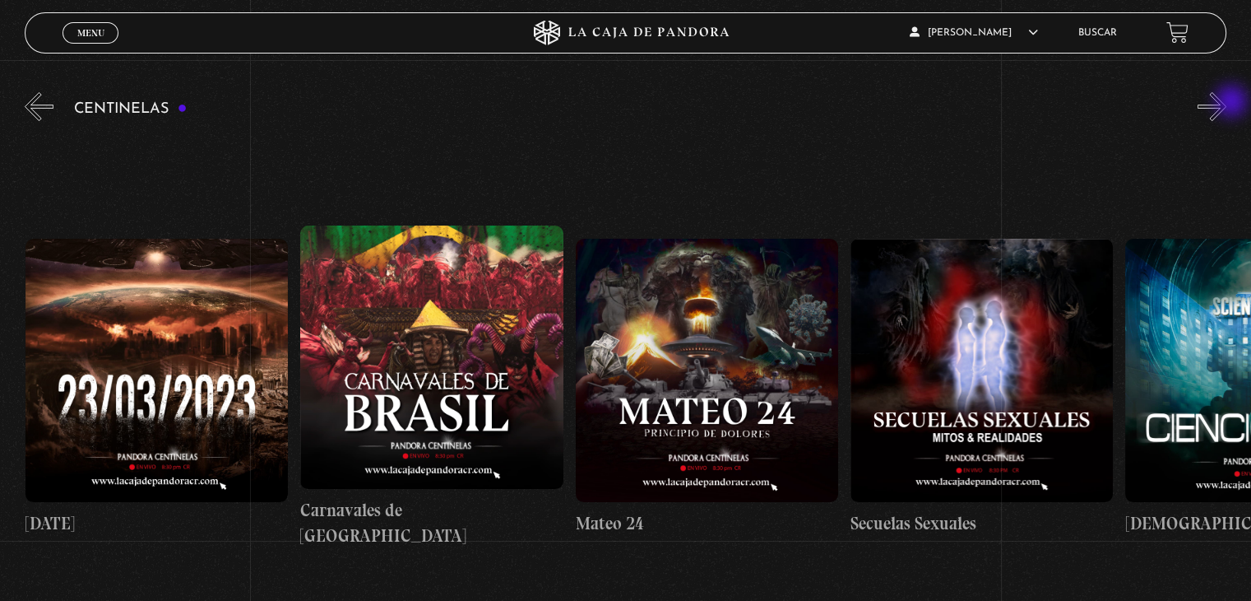
click at [1227, 103] on button "»" at bounding box center [1212, 106] width 29 height 29
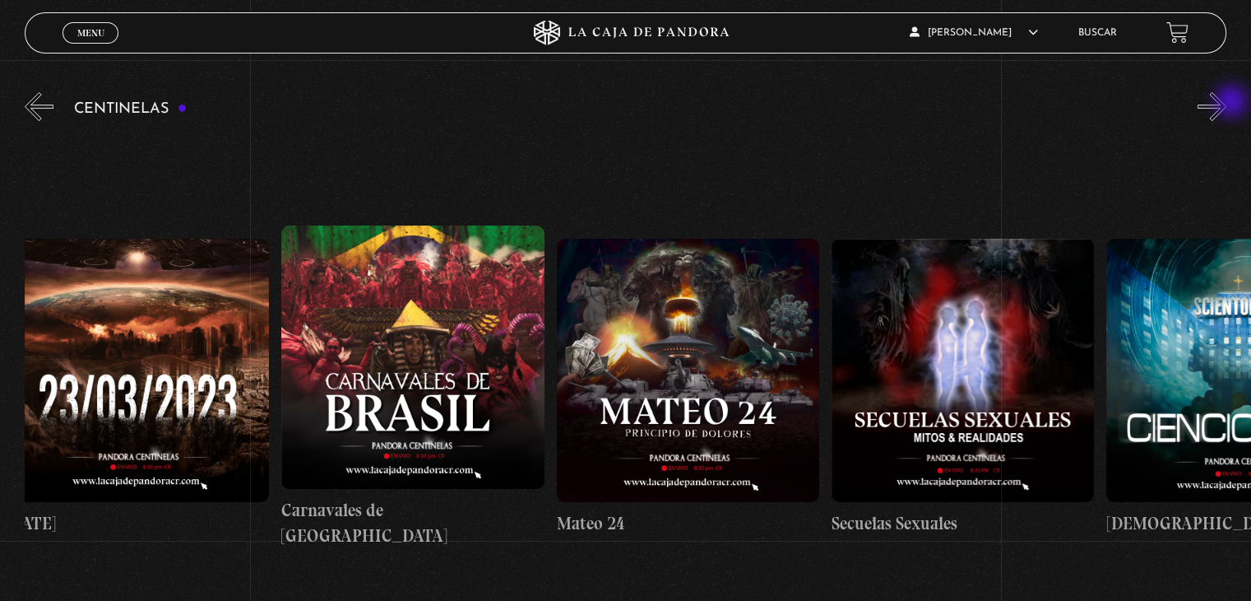
click at [1227, 103] on button "»" at bounding box center [1212, 106] width 29 height 29
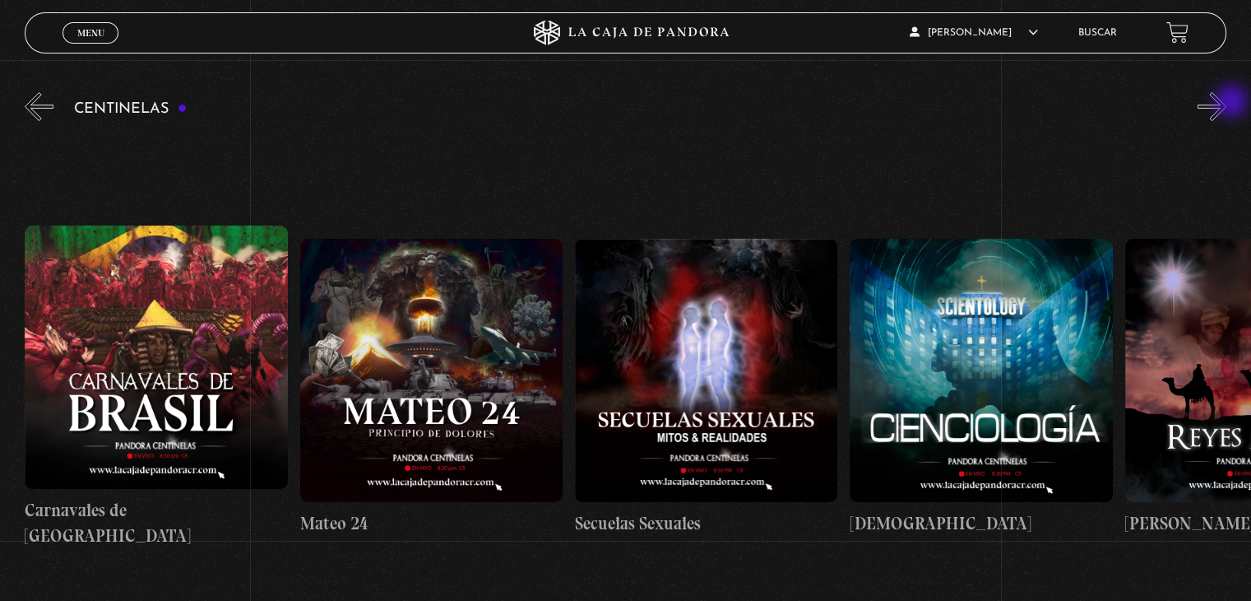
click at [1227, 103] on button "»" at bounding box center [1212, 106] width 29 height 29
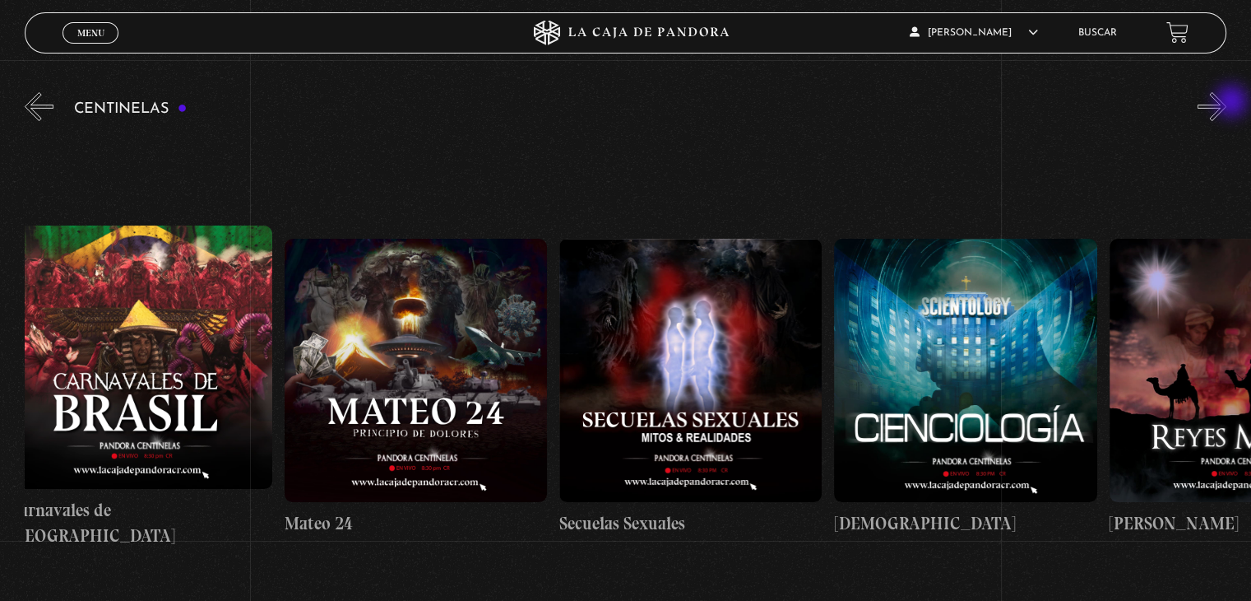
click at [1227, 103] on button "»" at bounding box center [1212, 106] width 29 height 29
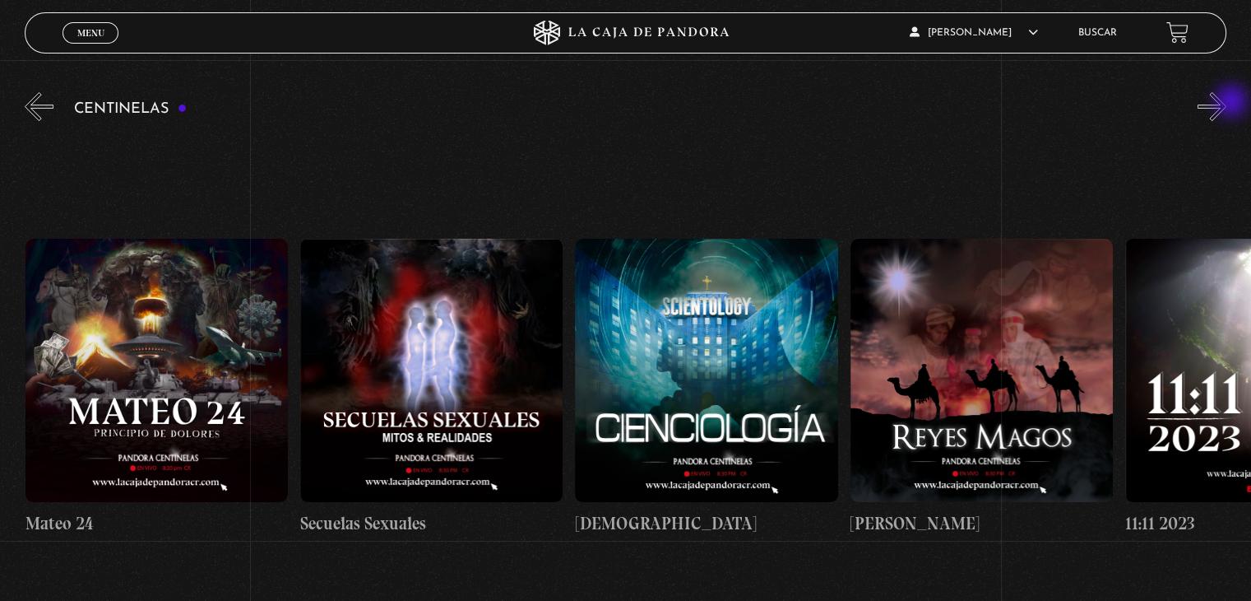
click at [1227, 103] on button "»" at bounding box center [1212, 106] width 29 height 29
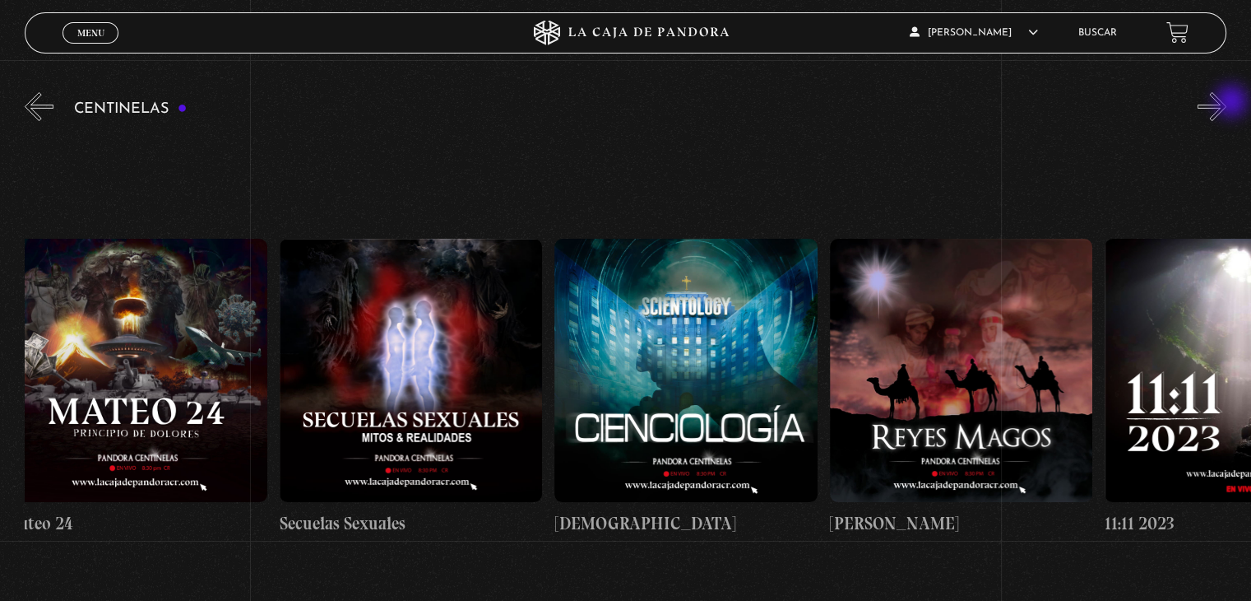
click at [1227, 103] on button "»" at bounding box center [1212, 106] width 29 height 29
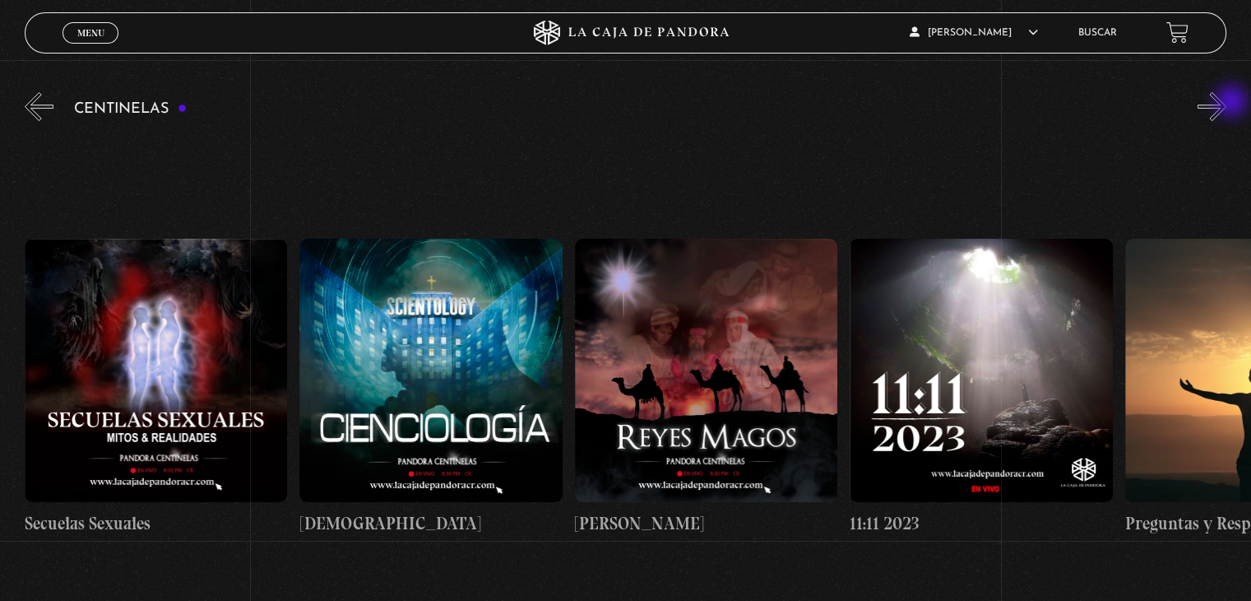
click at [1227, 103] on button "»" at bounding box center [1212, 106] width 29 height 29
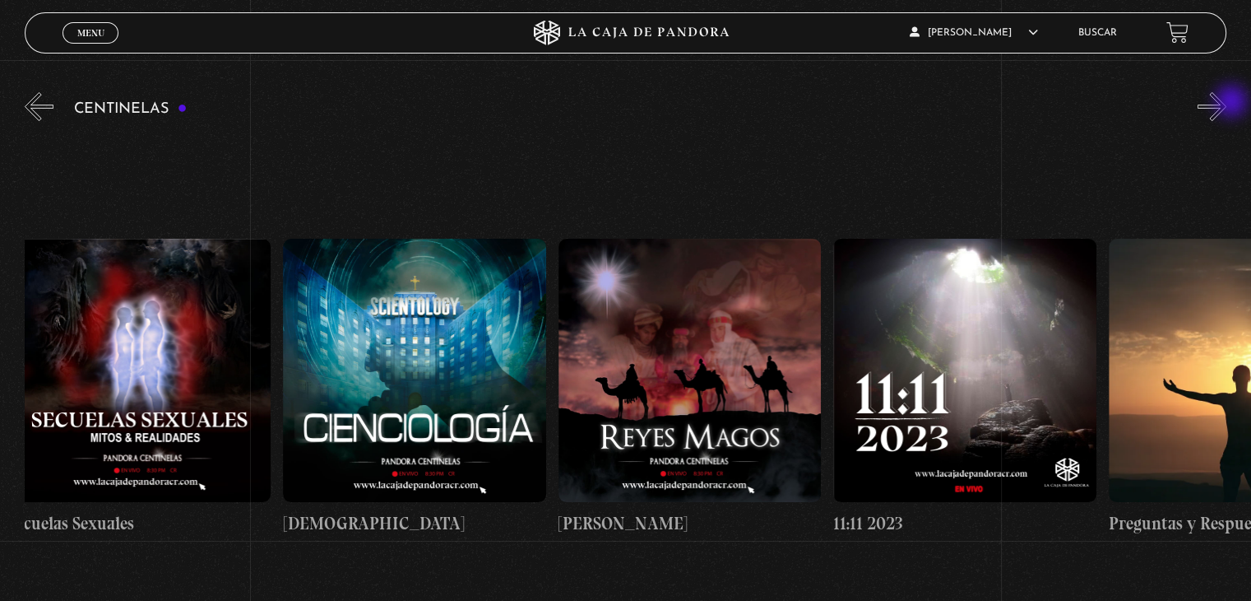
click at [1227, 103] on button "»" at bounding box center [1212, 106] width 29 height 29
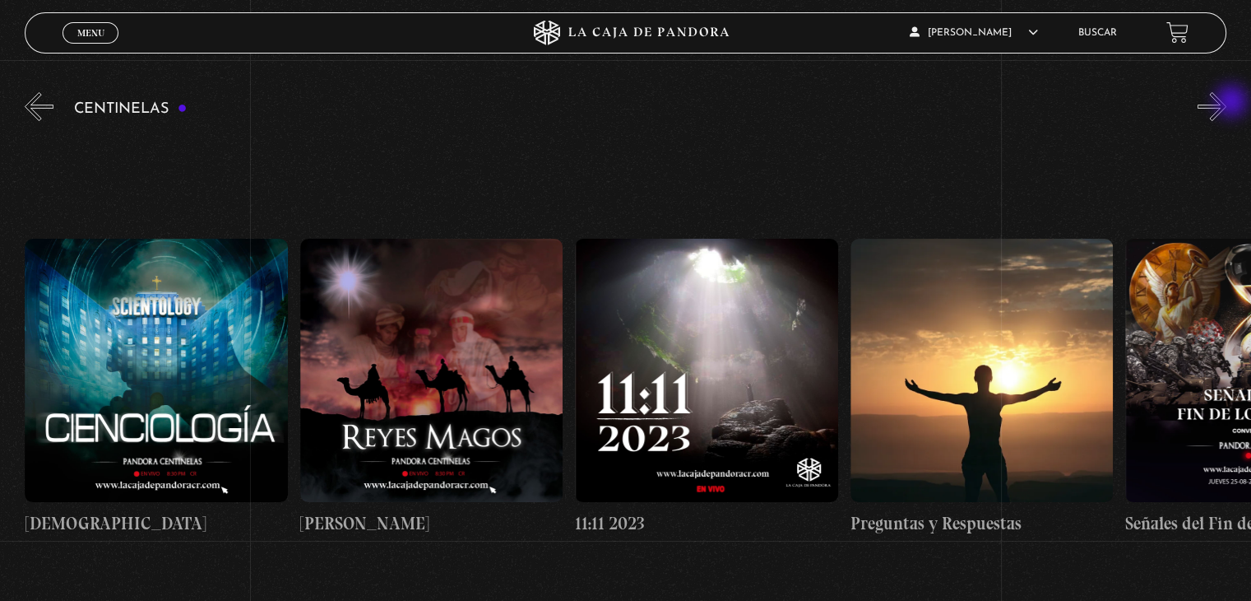
click at [1227, 103] on button "»" at bounding box center [1212, 106] width 29 height 29
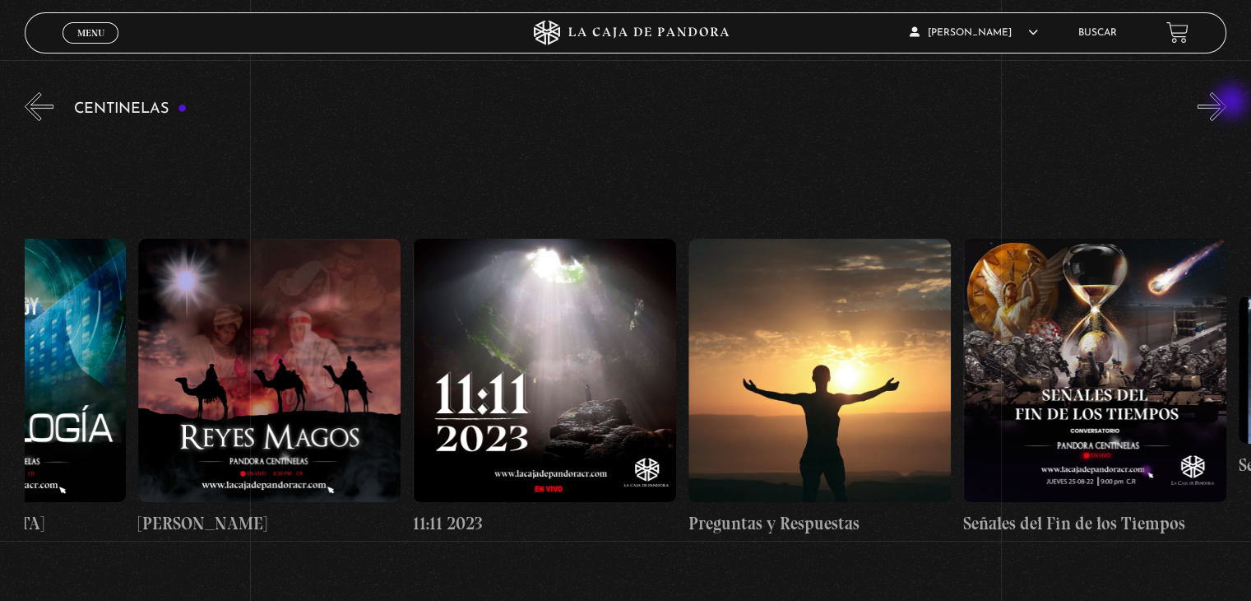
click at [1227, 103] on button "»" at bounding box center [1212, 106] width 29 height 29
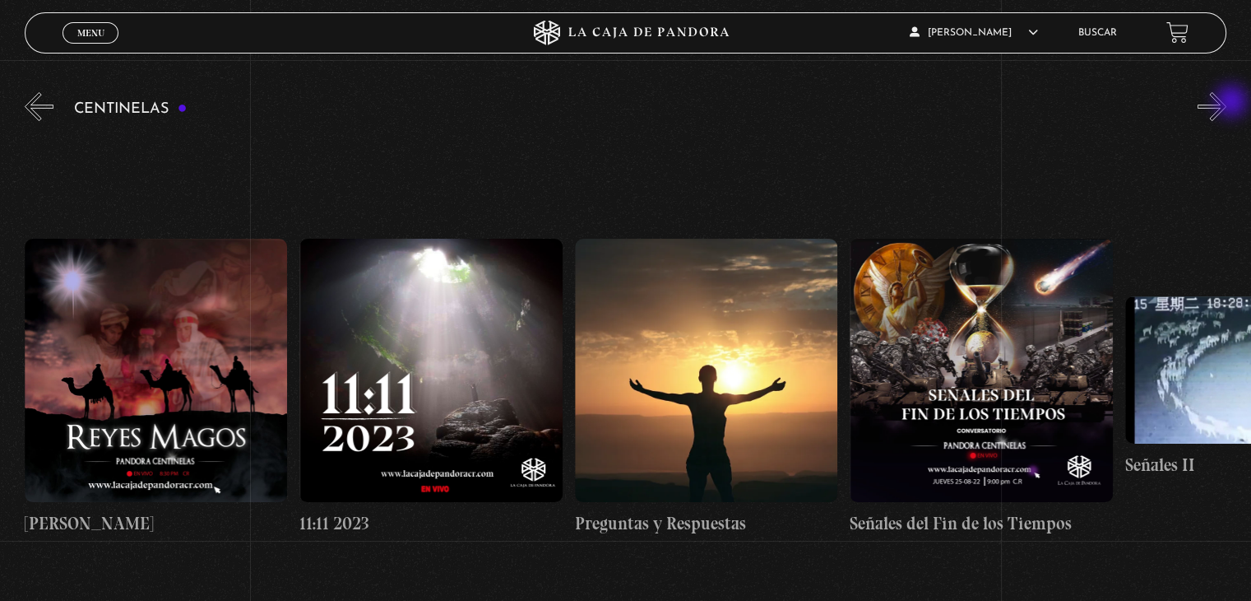
click at [1227, 103] on button "»" at bounding box center [1212, 106] width 29 height 29
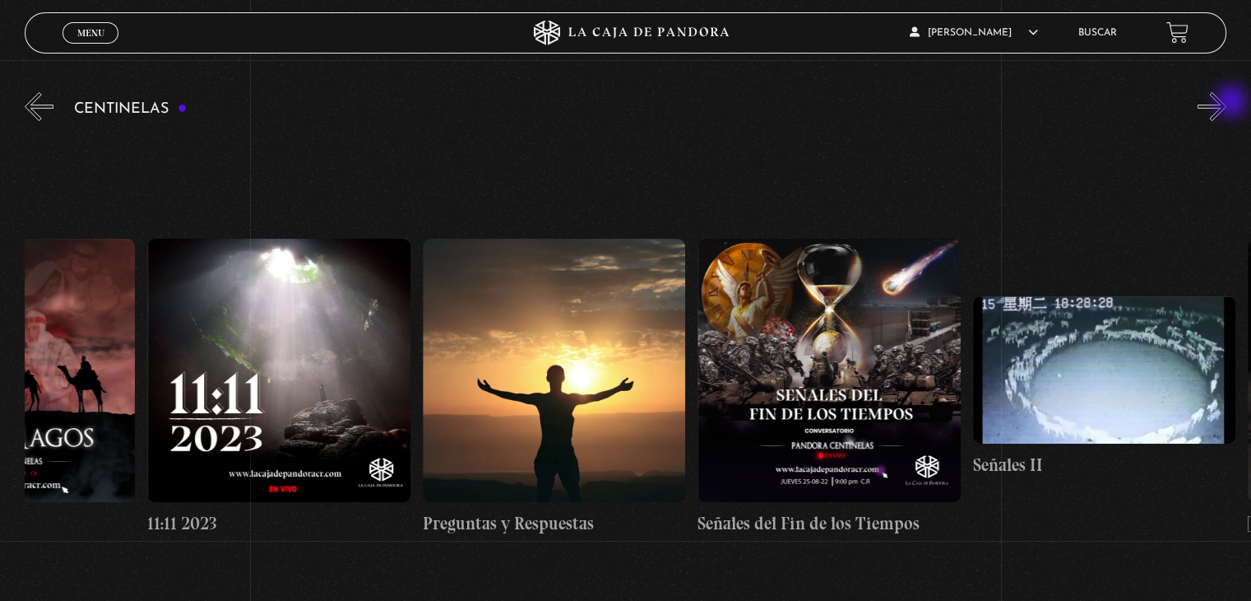
click at [1227, 103] on button "»" at bounding box center [1212, 106] width 29 height 29
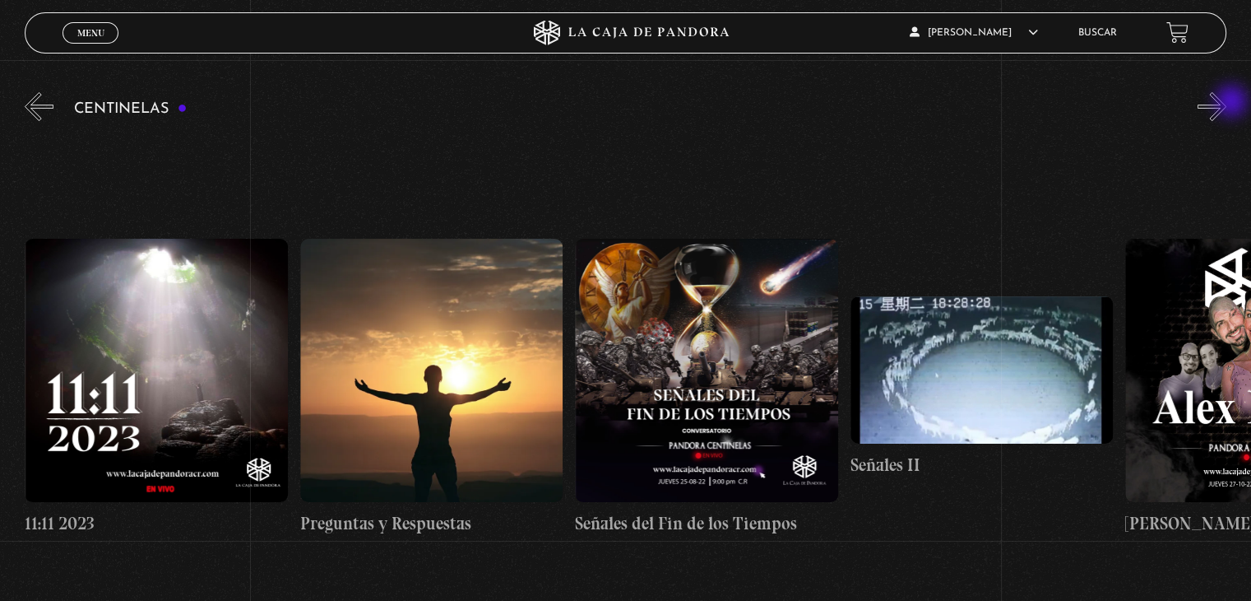
click at [1227, 103] on button "»" at bounding box center [1212, 106] width 29 height 29
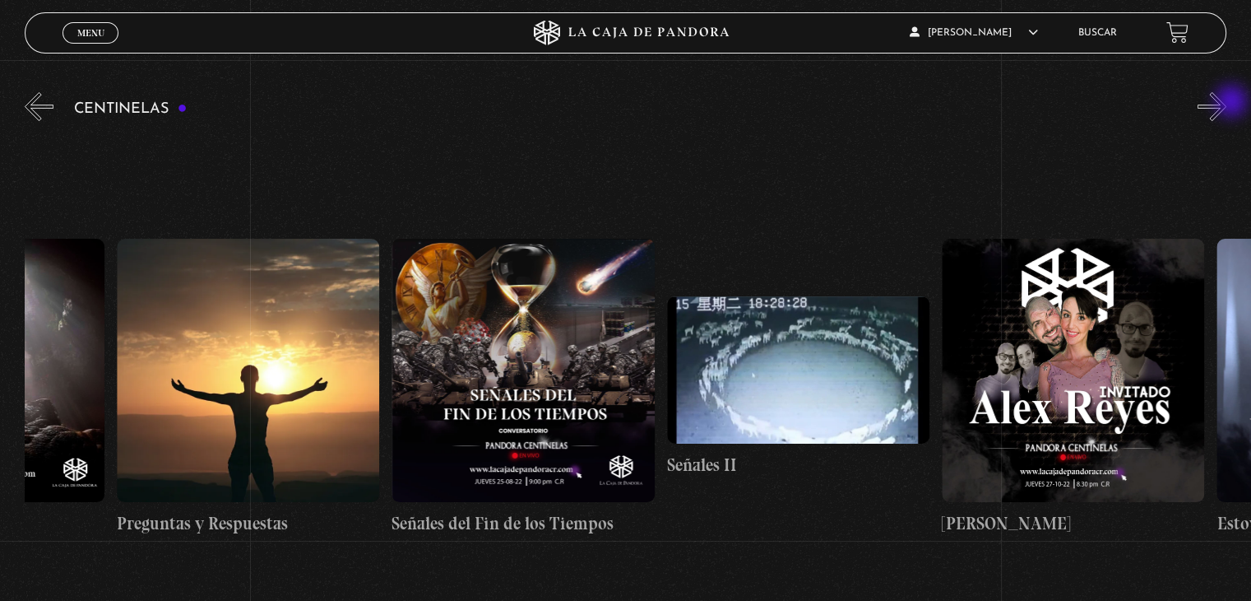
click at [1227, 103] on button "»" at bounding box center [1212, 106] width 29 height 29
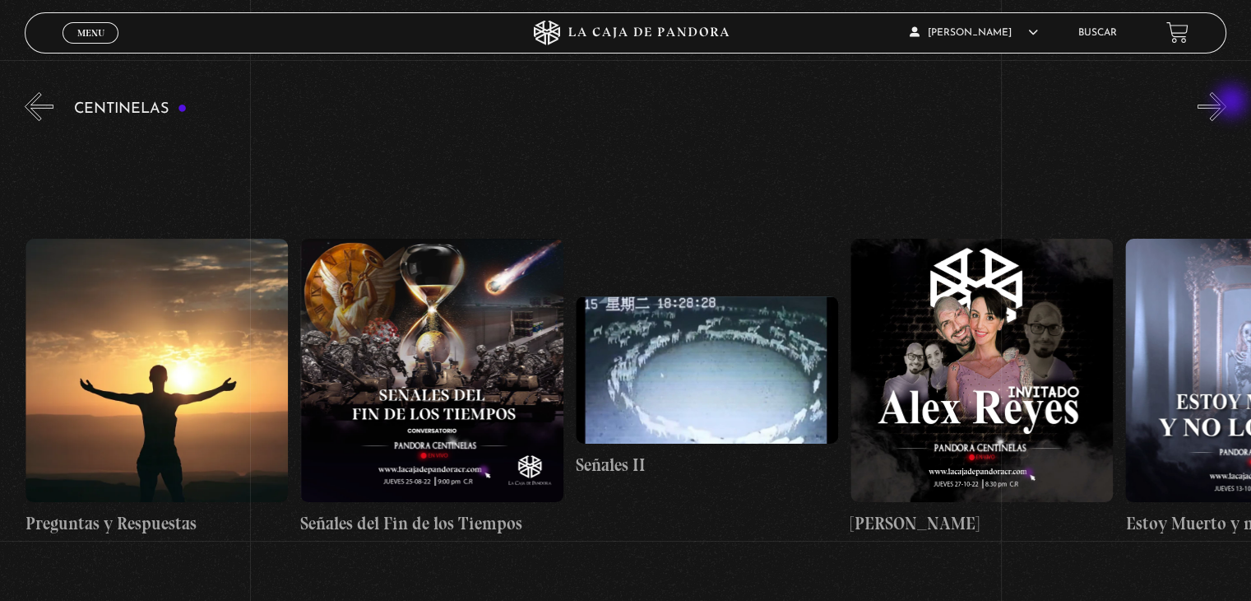
click at [1227, 103] on button "»" at bounding box center [1212, 106] width 29 height 29
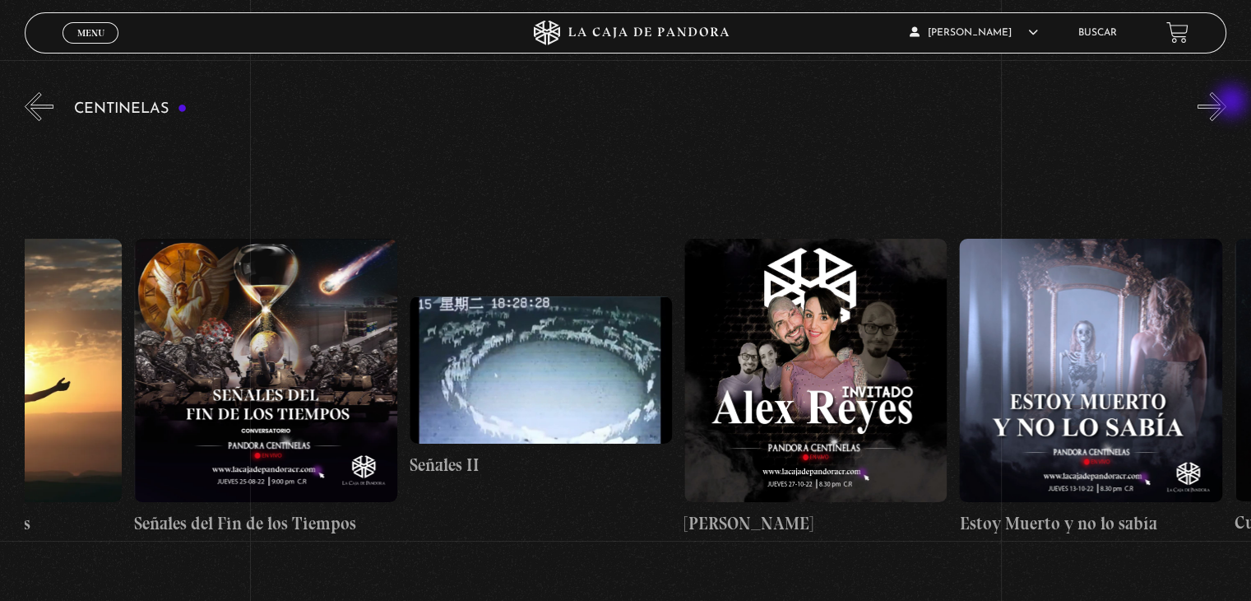
click at [1227, 103] on button "»" at bounding box center [1212, 106] width 29 height 29
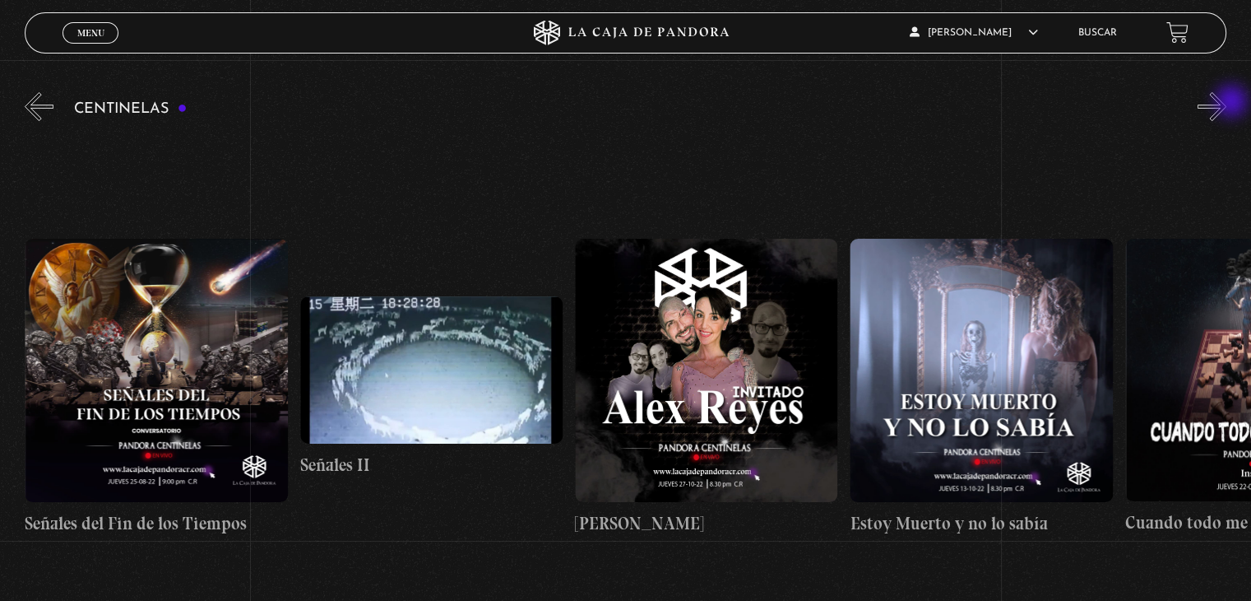
click at [1227, 103] on button "»" at bounding box center [1212, 106] width 29 height 29
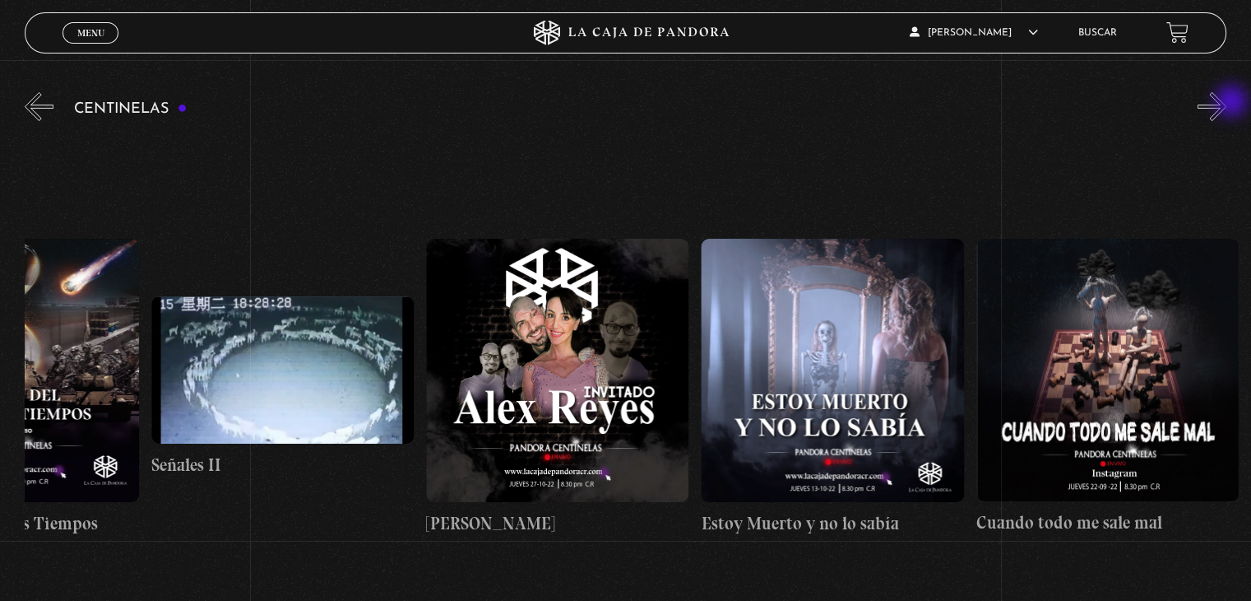
click at [1227, 103] on button "»" at bounding box center [1212, 106] width 29 height 29
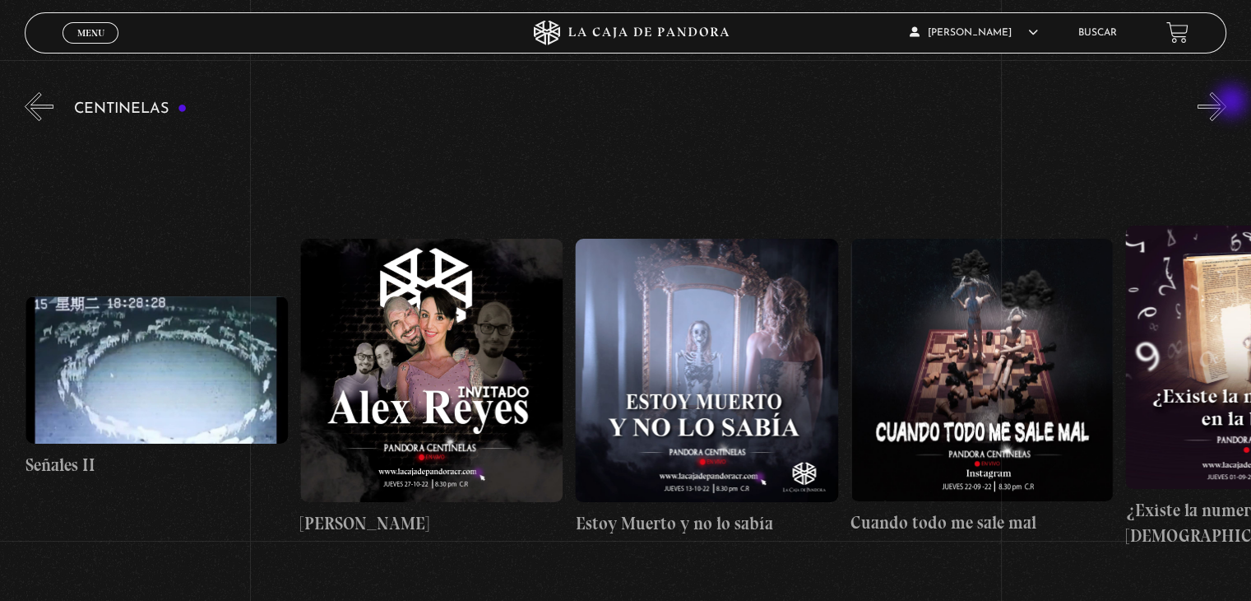
click at [1227, 103] on button "»" at bounding box center [1212, 106] width 29 height 29
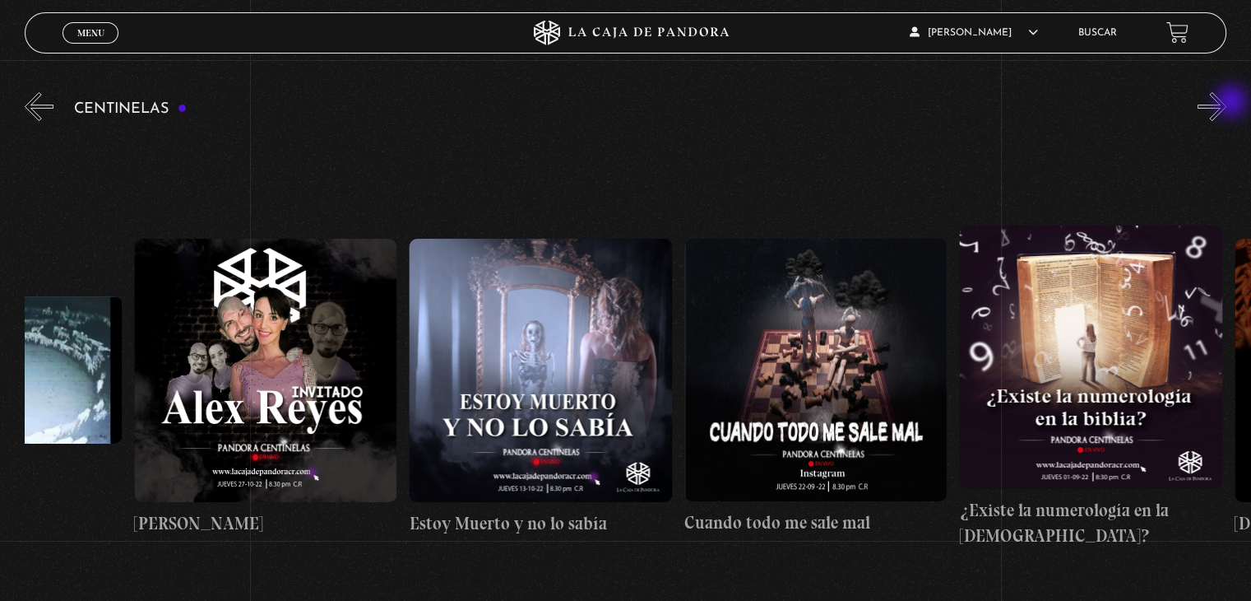
click at [1227, 103] on button "»" at bounding box center [1212, 106] width 29 height 29
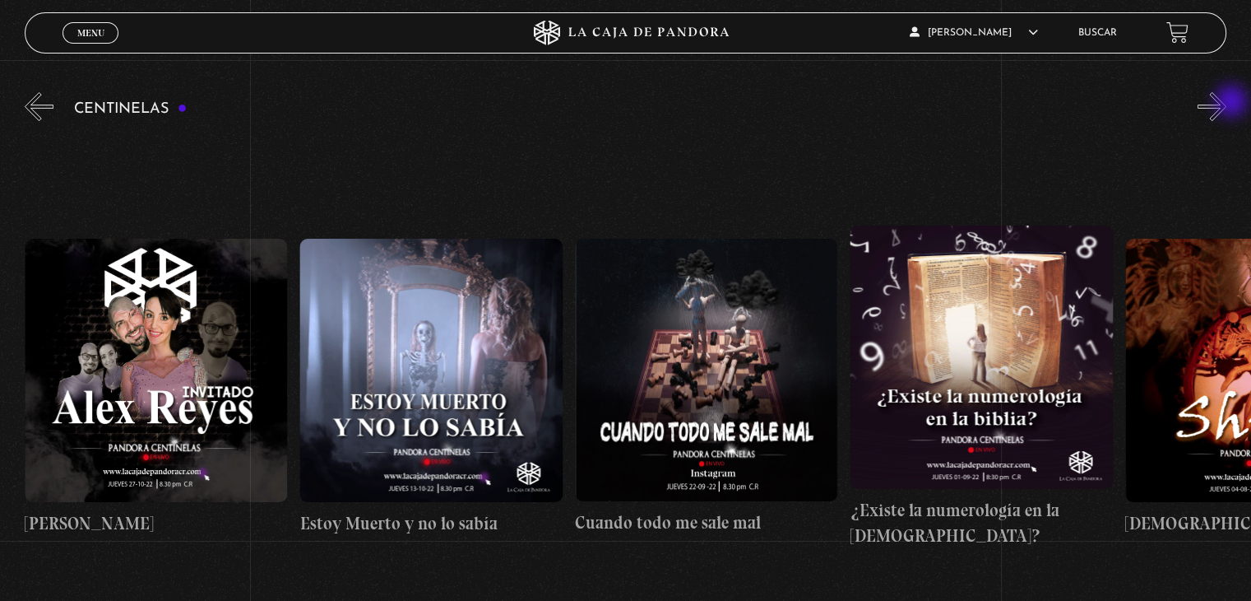
click at [1227, 103] on button "»" at bounding box center [1212, 106] width 29 height 29
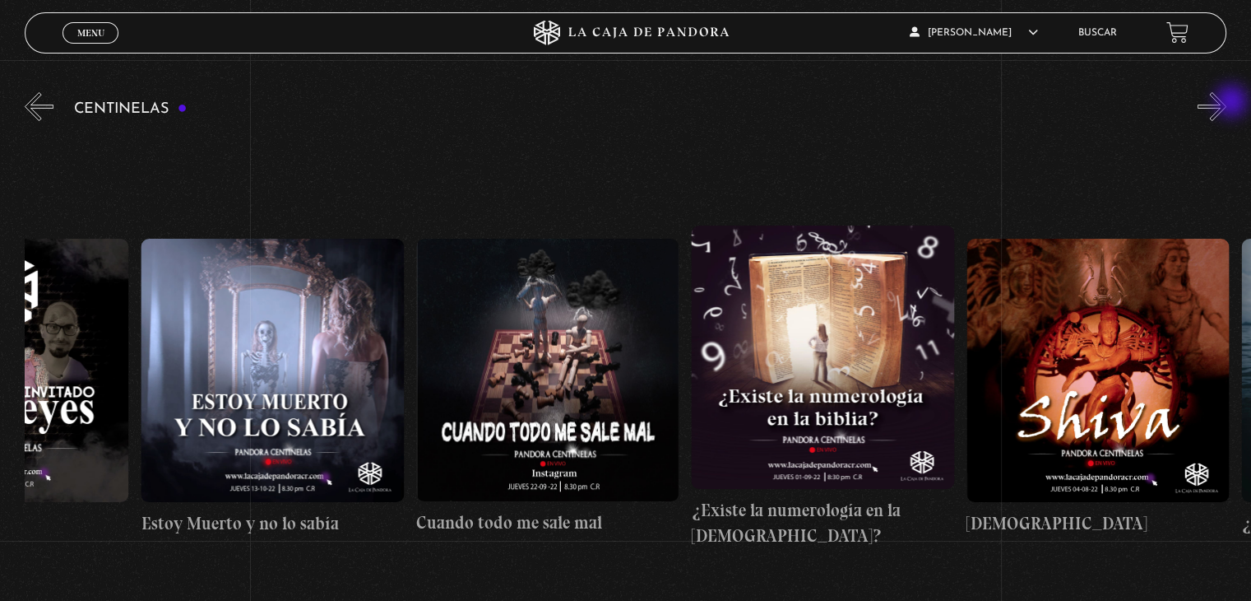
click at [1227, 103] on button "»" at bounding box center [1212, 106] width 29 height 29
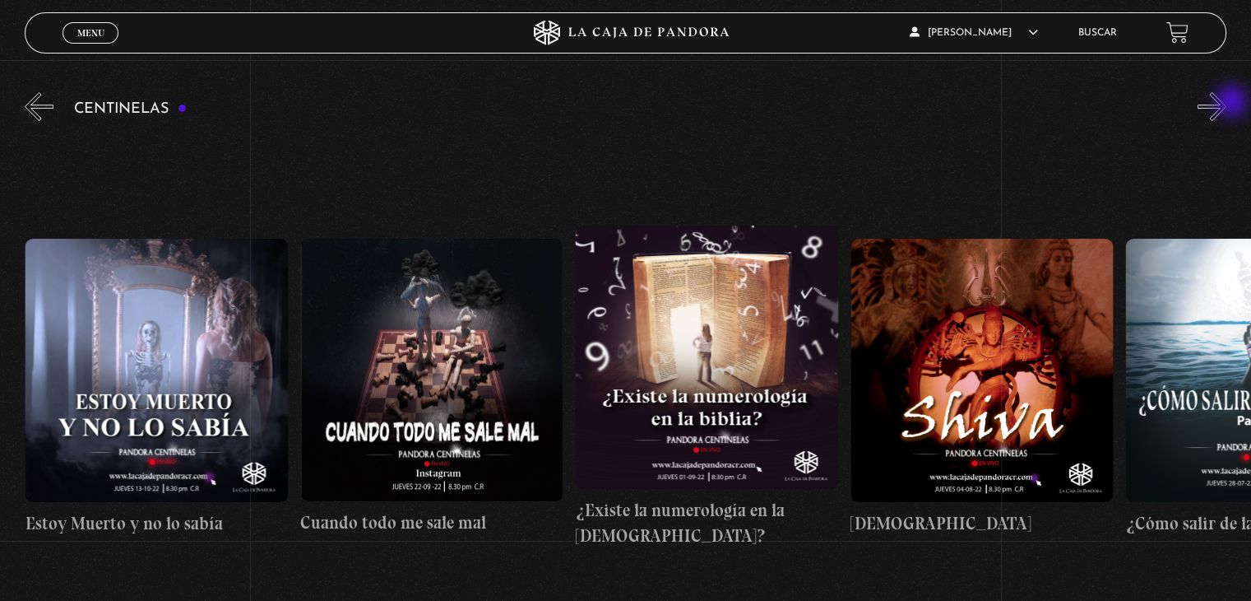
click at [1227, 103] on button "»" at bounding box center [1212, 106] width 29 height 29
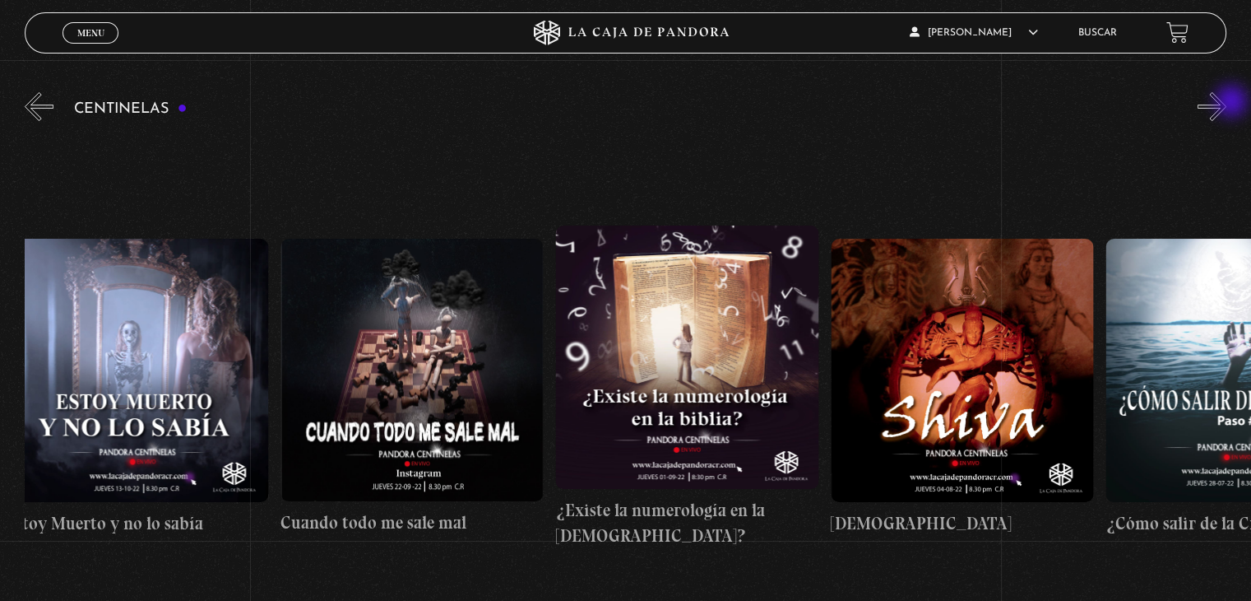
click at [1227, 103] on button "»" at bounding box center [1212, 106] width 29 height 29
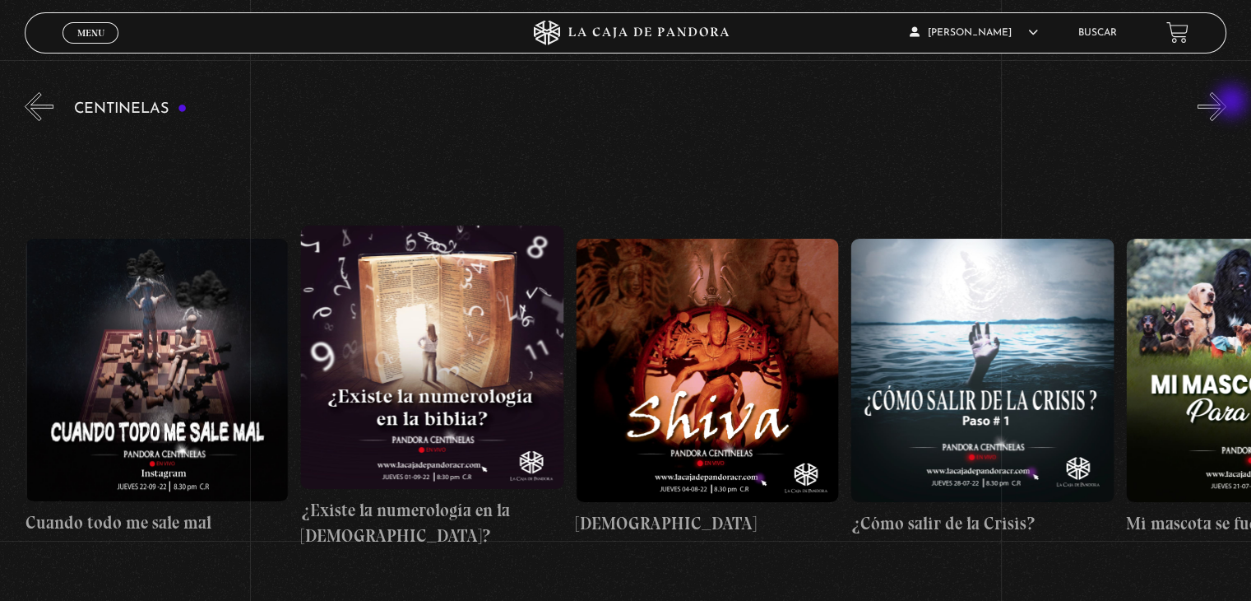
click at [1227, 103] on button "»" at bounding box center [1212, 106] width 29 height 29
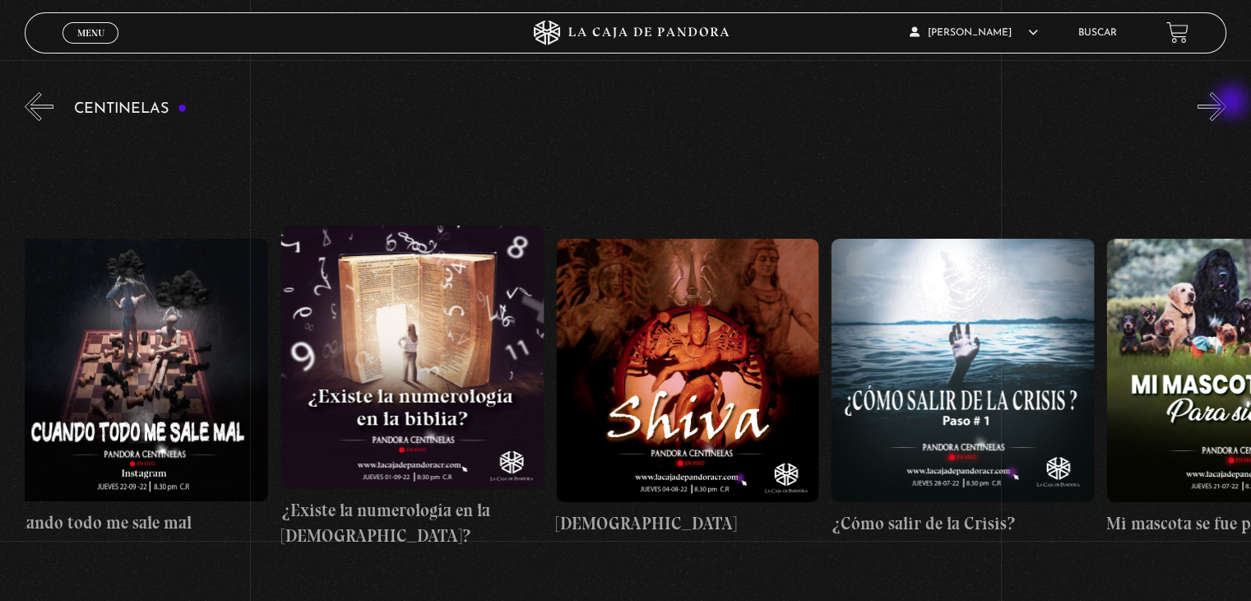
click at [1227, 103] on button "»" at bounding box center [1212, 106] width 29 height 29
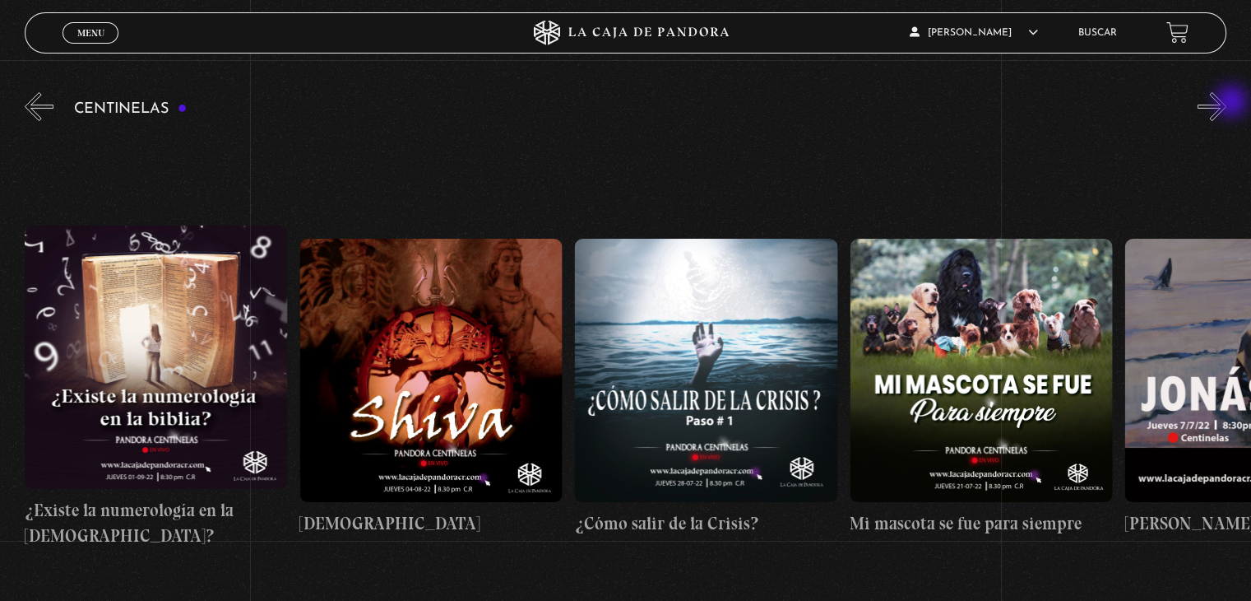
click at [1227, 103] on button "»" at bounding box center [1212, 106] width 29 height 29
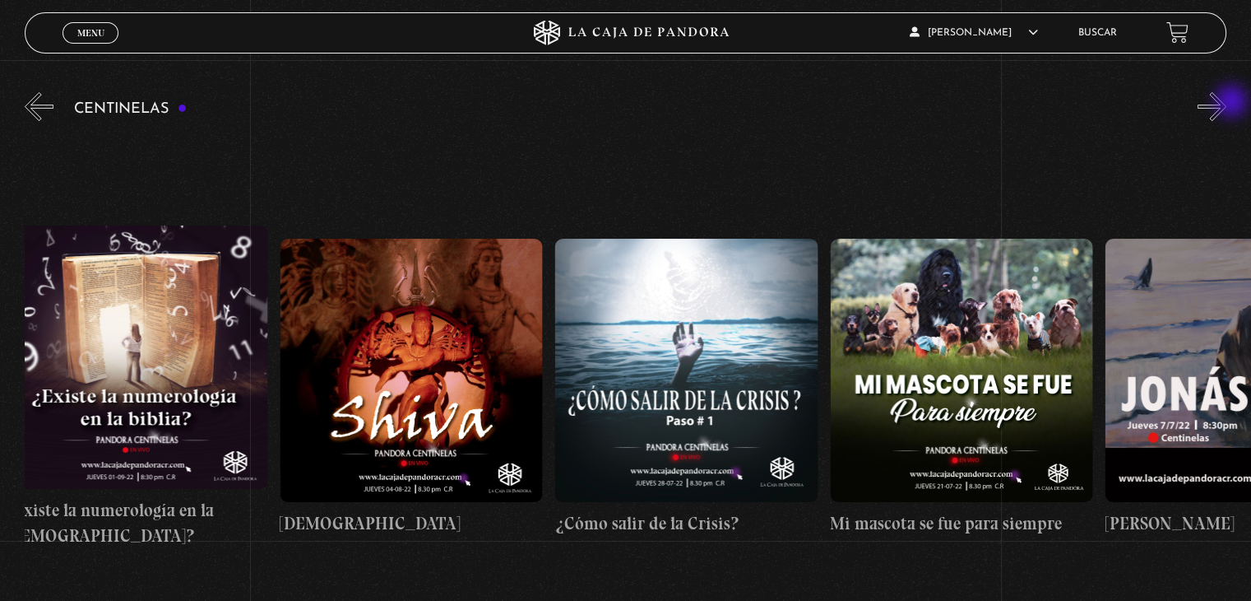
click at [1227, 103] on button "»" at bounding box center [1212, 106] width 29 height 29
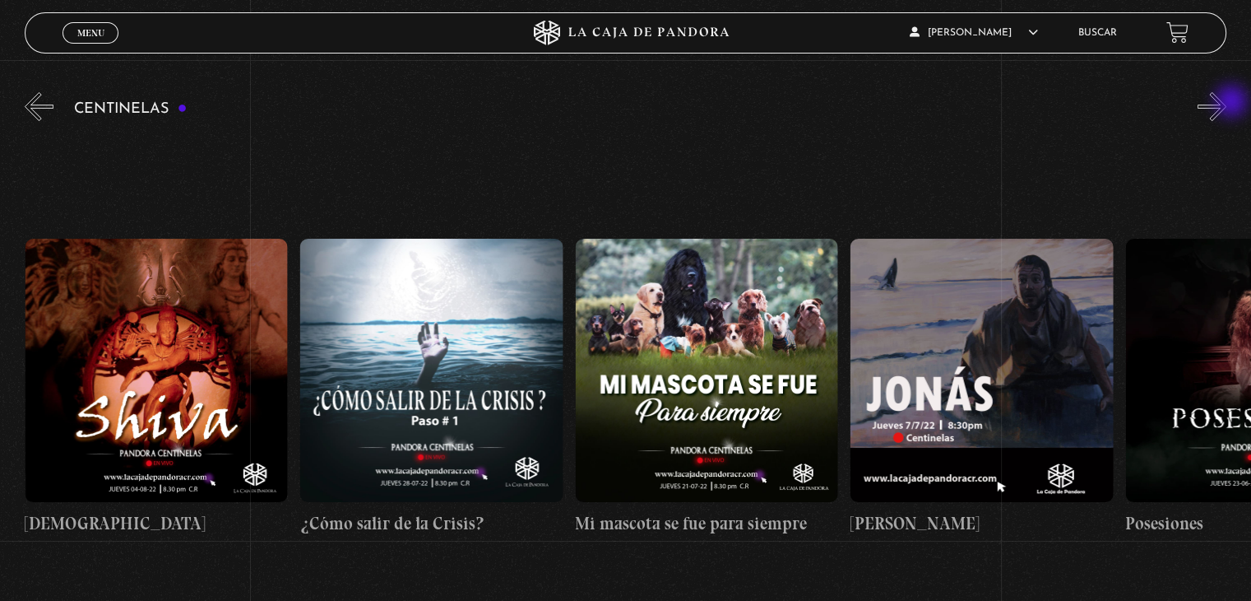
click at [1227, 103] on button "»" at bounding box center [1212, 106] width 29 height 29
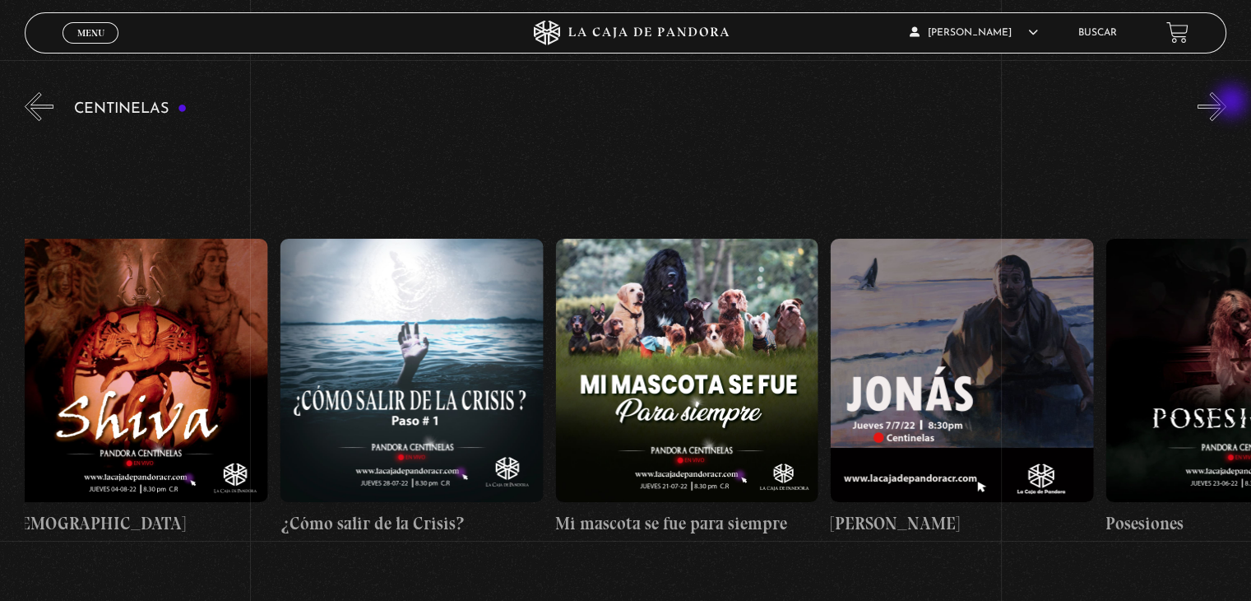
click at [1227, 103] on button "»" at bounding box center [1212, 106] width 29 height 29
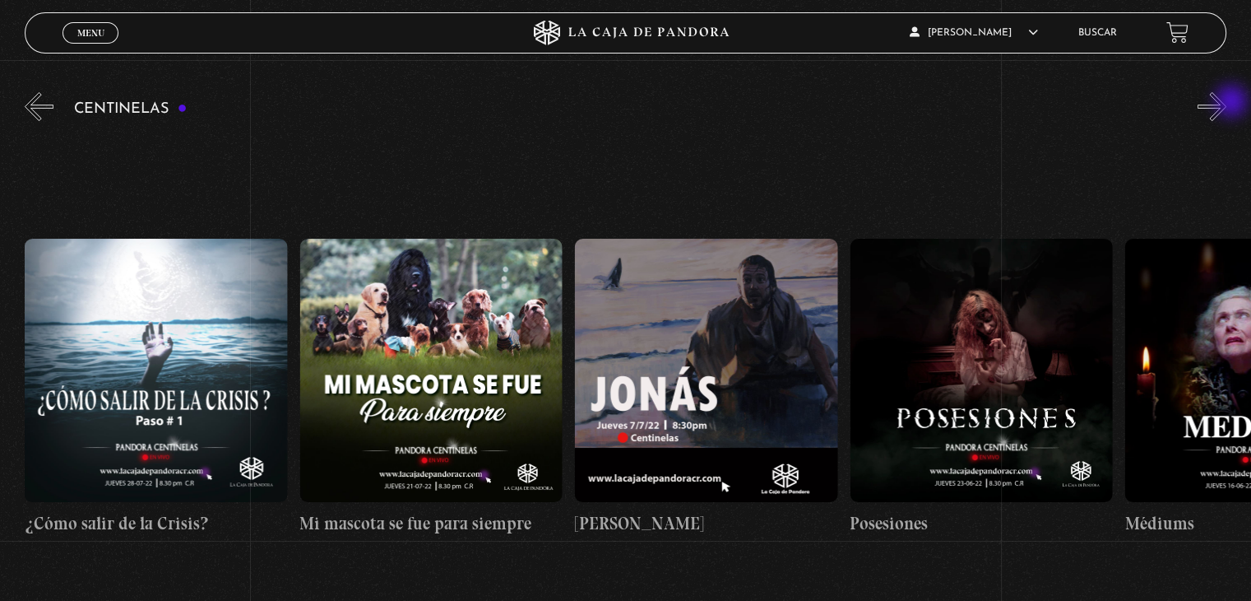
click at [1227, 103] on button "»" at bounding box center [1212, 106] width 29 height 29
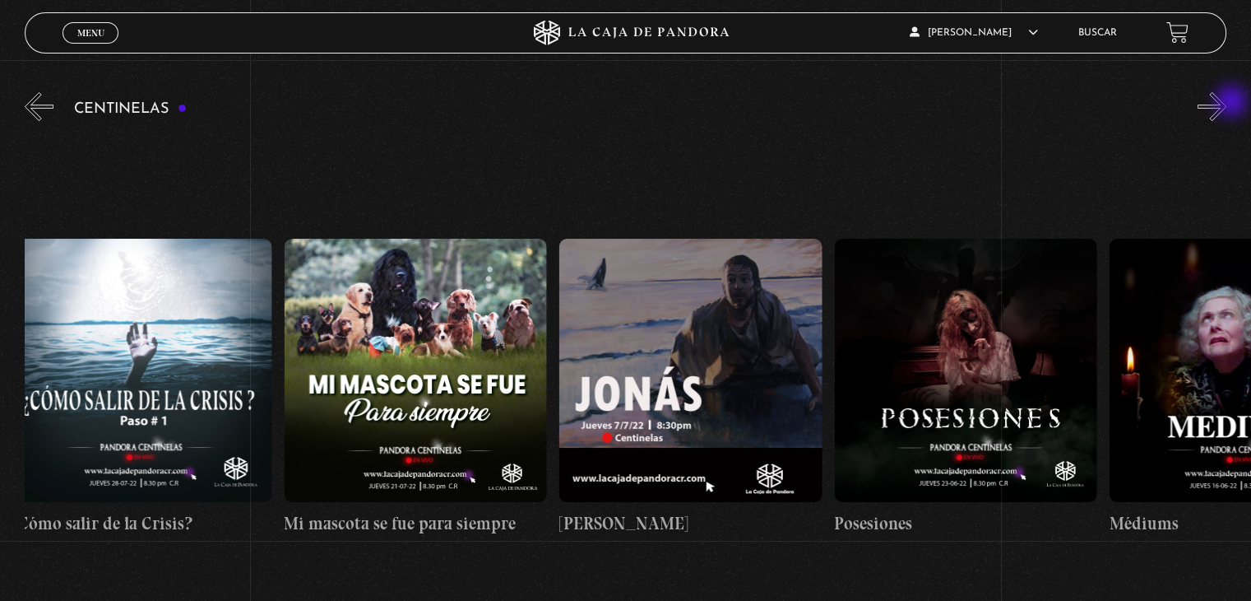
click at [1227, 103] on button "»" at bounding box center [1212, 106] width 29 height 29
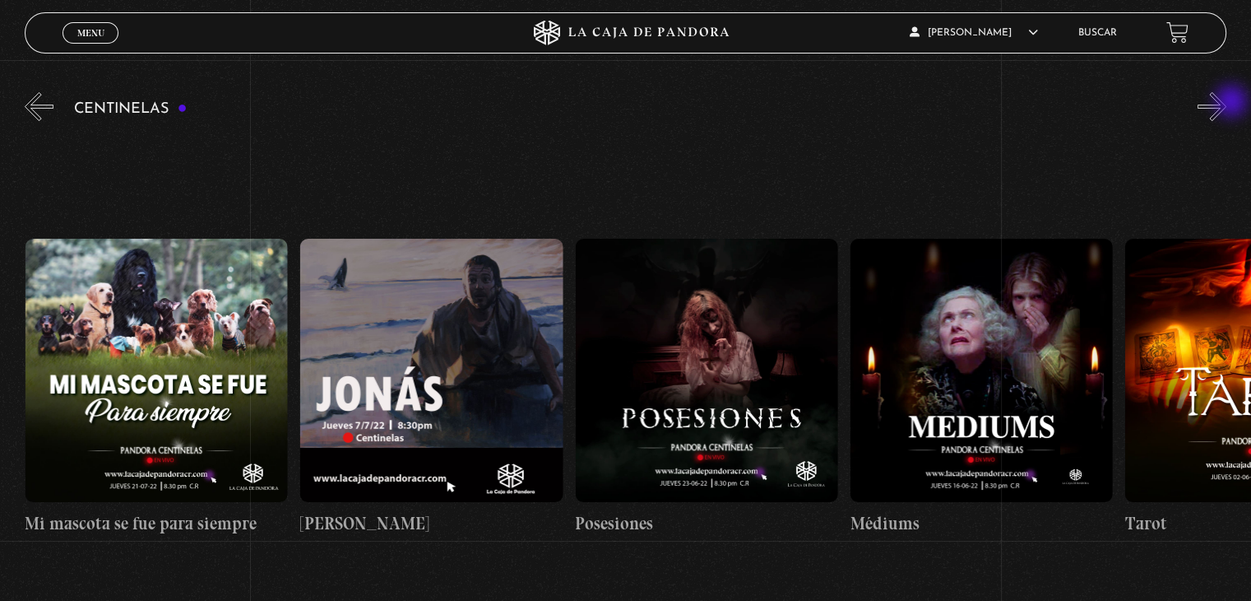
click at [1227, 103] on button "»" at bounding box center [1212, 106] width 29 height 29
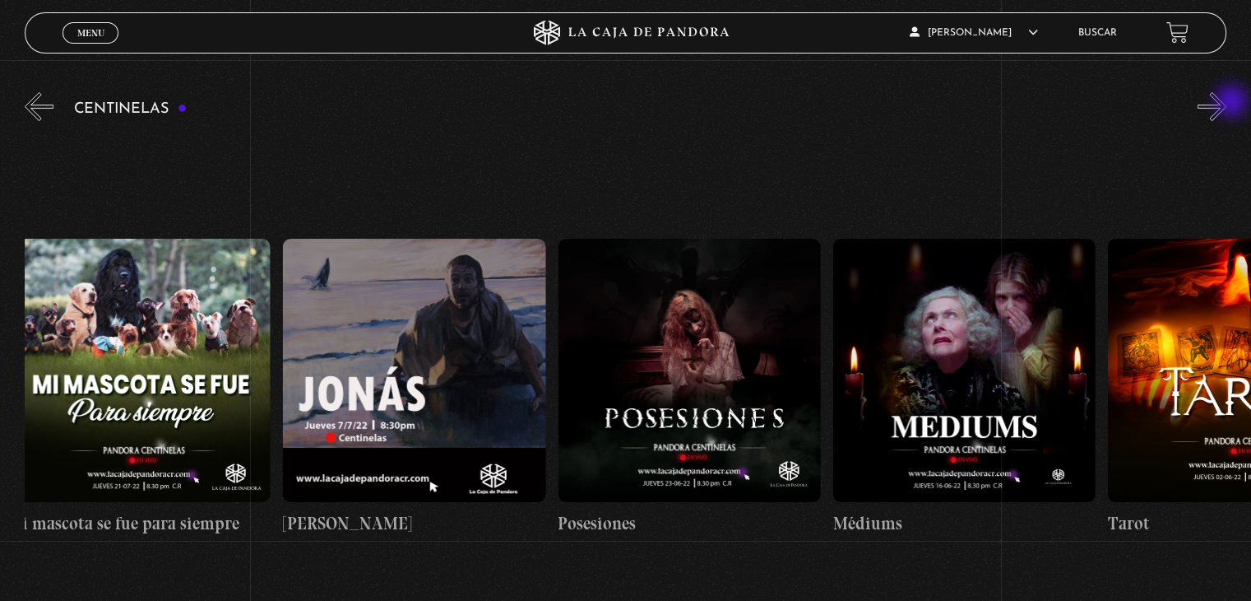
click at [1227, 103] on button "»" at bounding box center [1212, 106] width 29 height 29
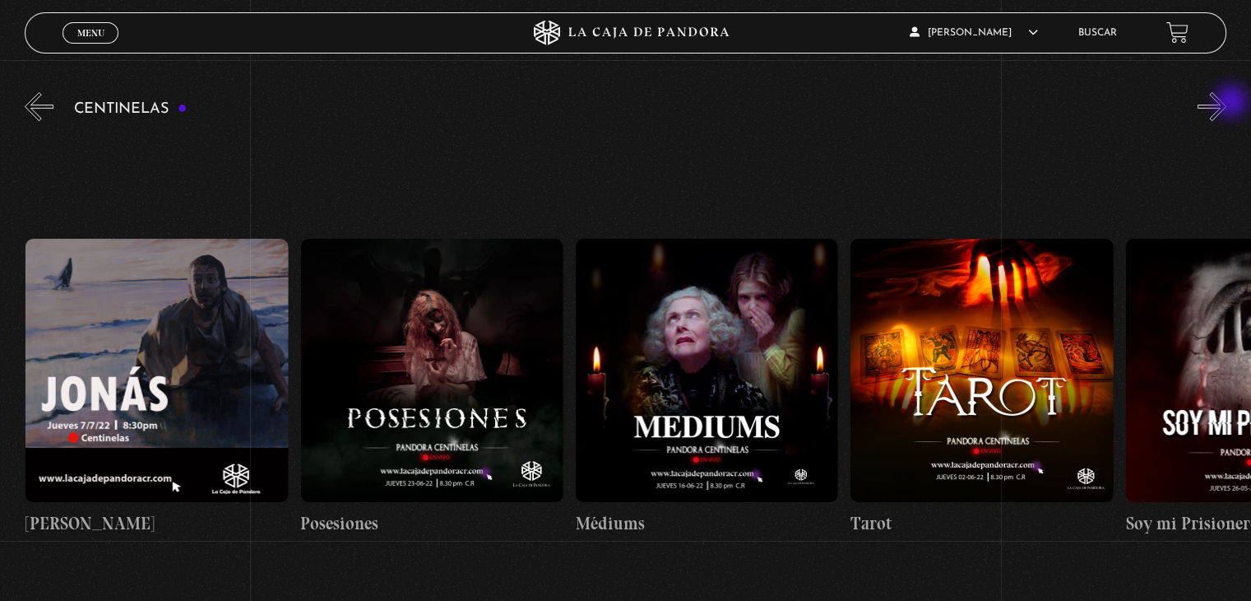
click at [1227, 103] on button "»" at bounding box center [1212, 106] width 29 height 29
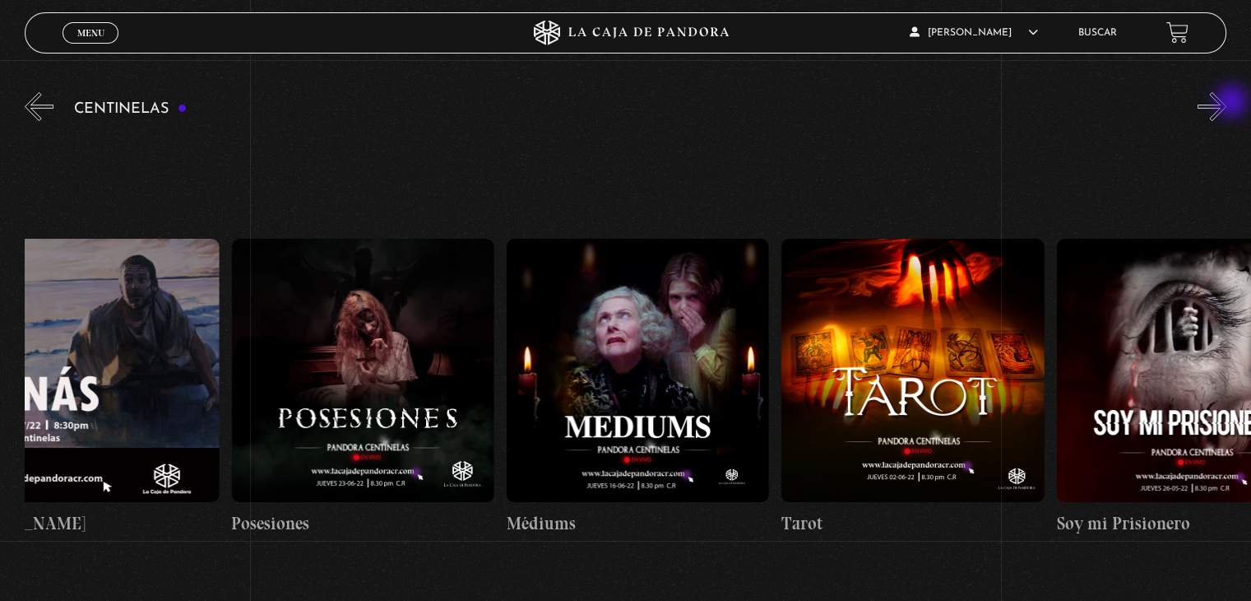
click at [1227, 103] on button "»" at bounding box center [1212, 106] width 29 height 29
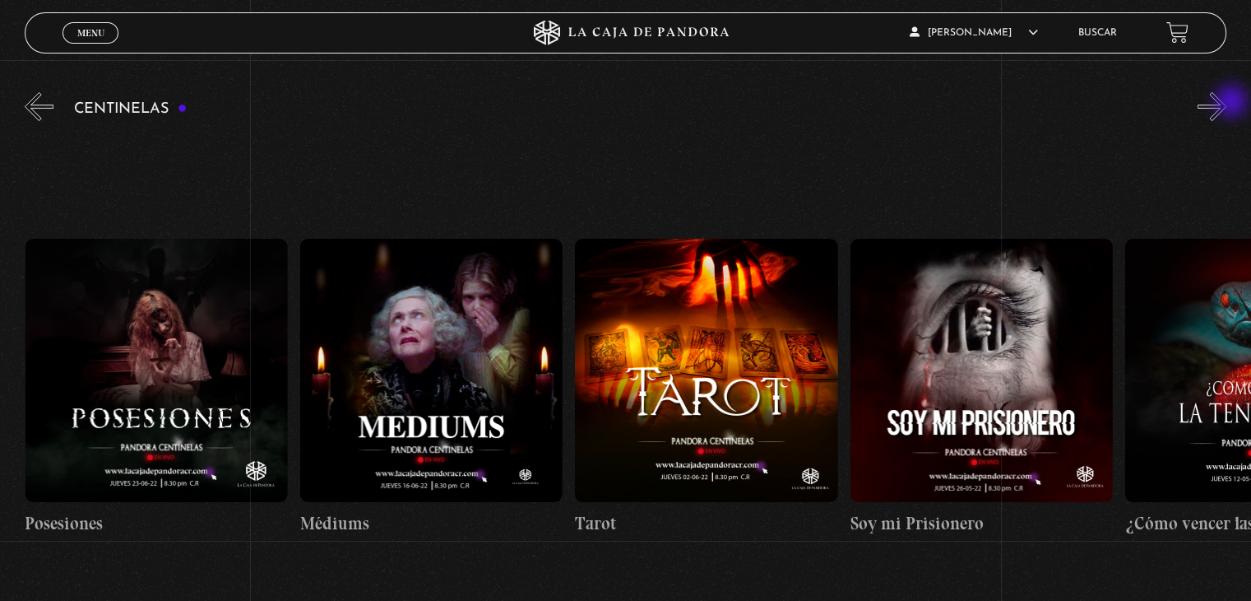
click at [1227, 103] on button "»" at bounding box center [1212, 106] width 29 height 29
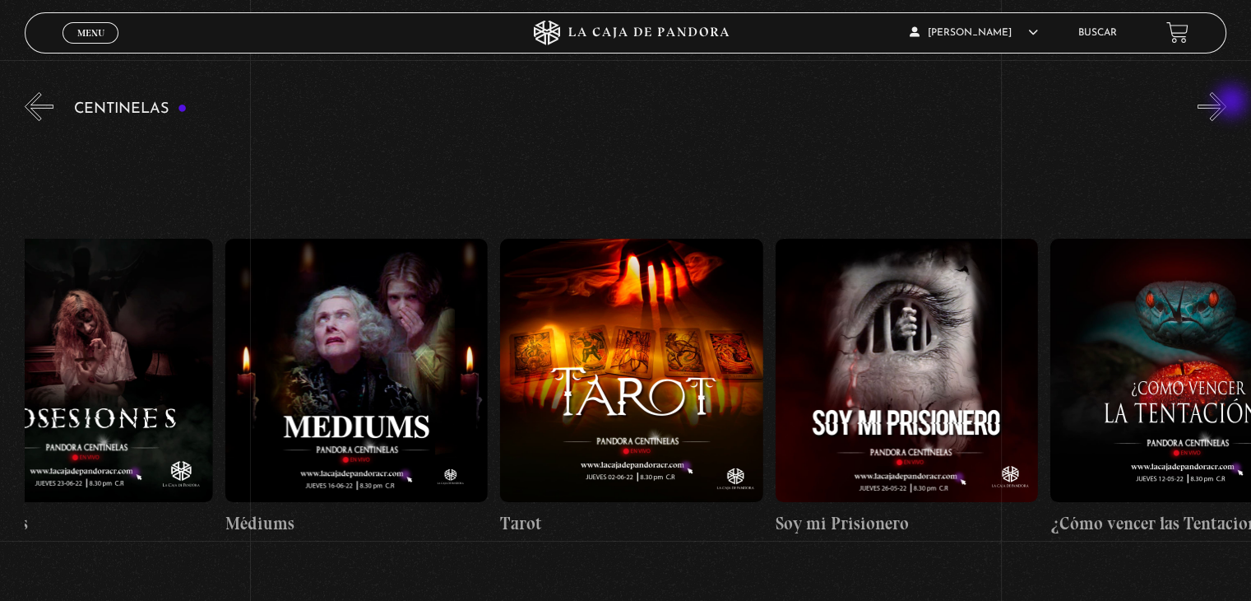
click at [1227, 103] on button "»" at bounding box center [1212, 106] width 29 height 29
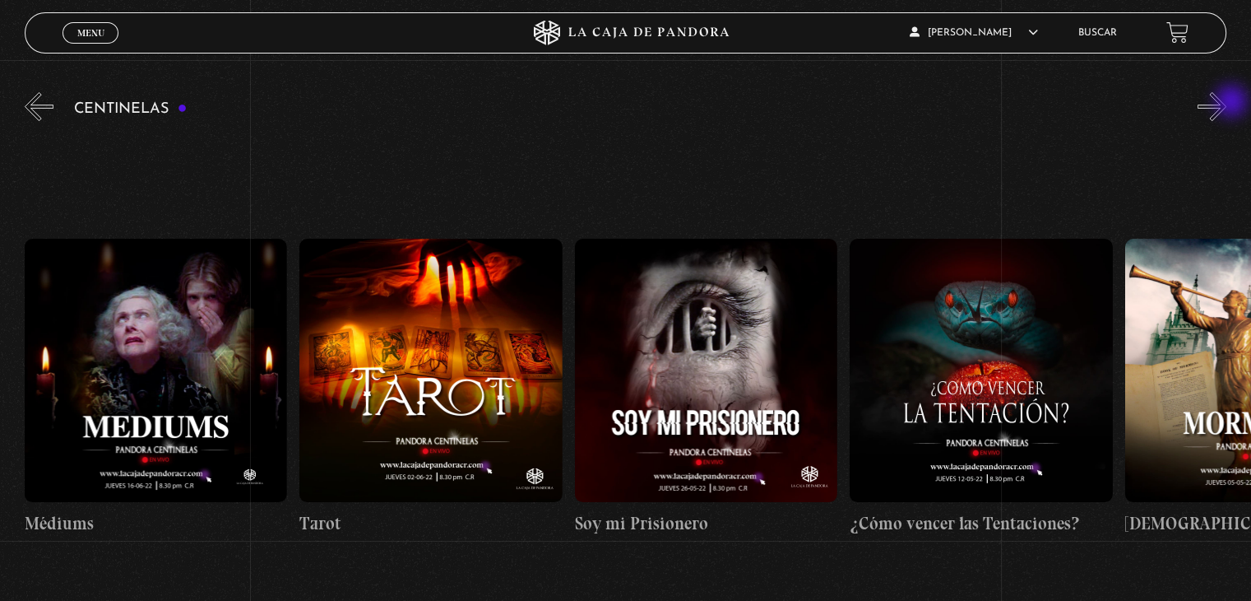
click at [1227, 103] on button "»" at bounding box center [1212, 106] width 29 height 29
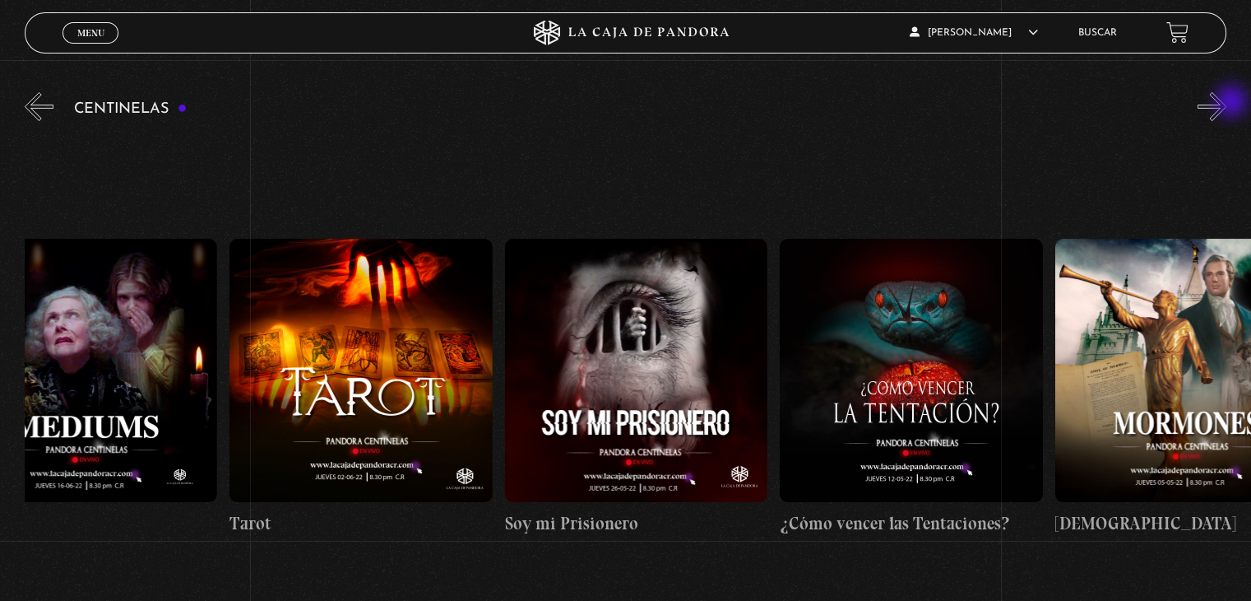
click at [1227, 103] on button "»" at bounding box center [1212, 106] width 29 height 29
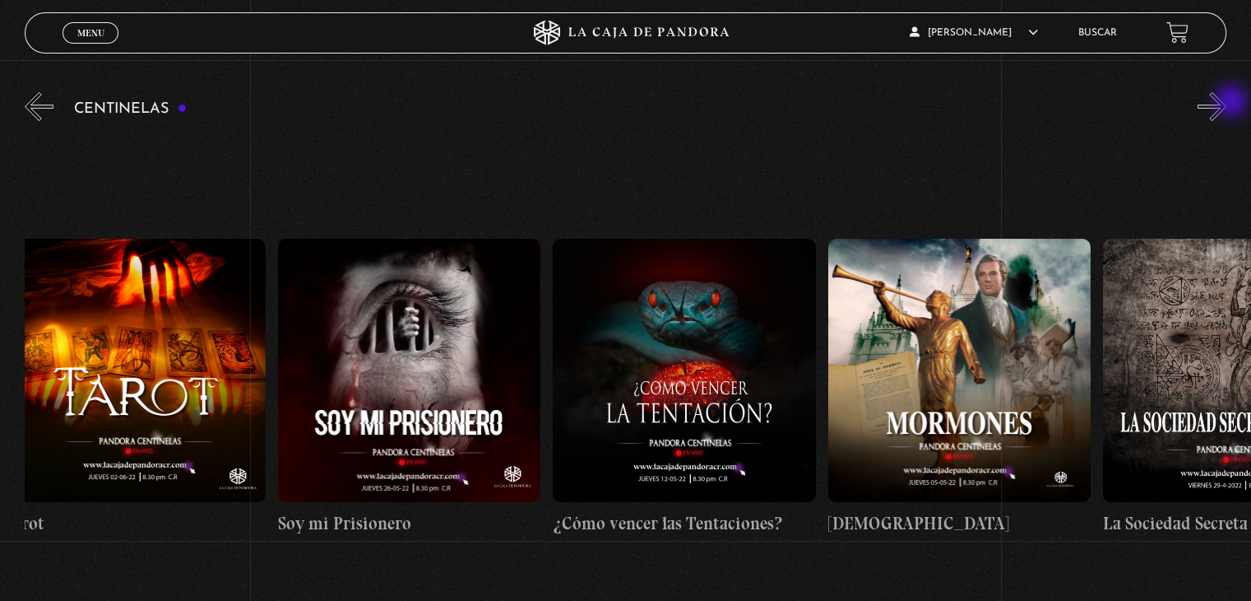
click at [1227, 103] on button "»" at bounding box center [1212, 106] width 29 height 29
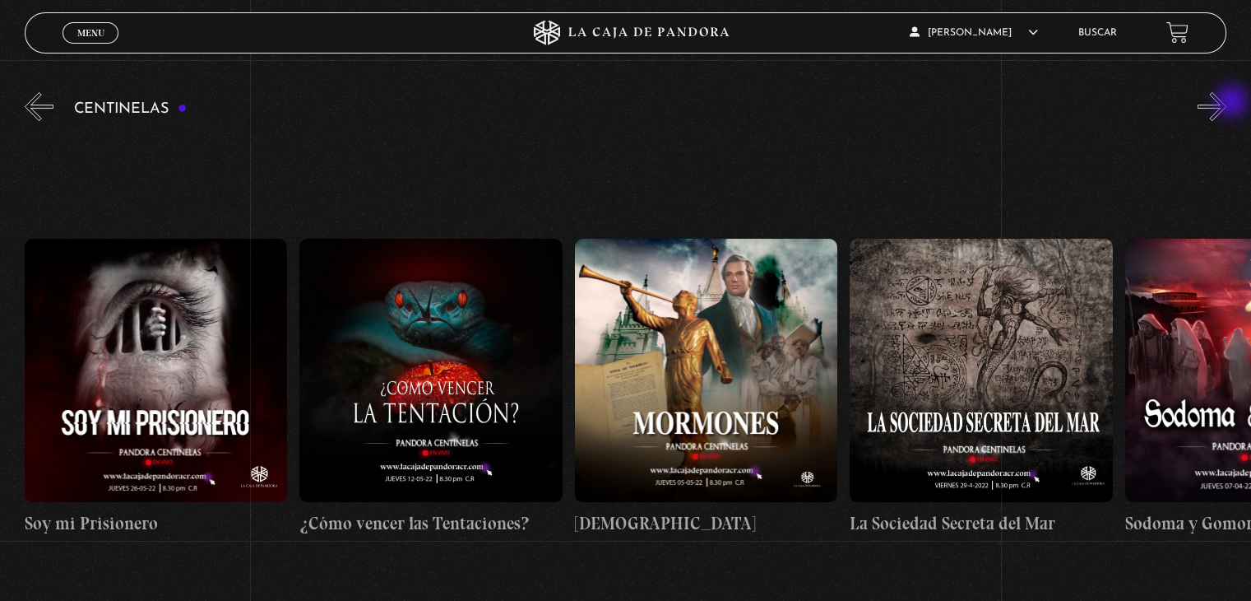
click at [1227, 103] on button "»" at bounding box center [1212, 106] width 29 height 29
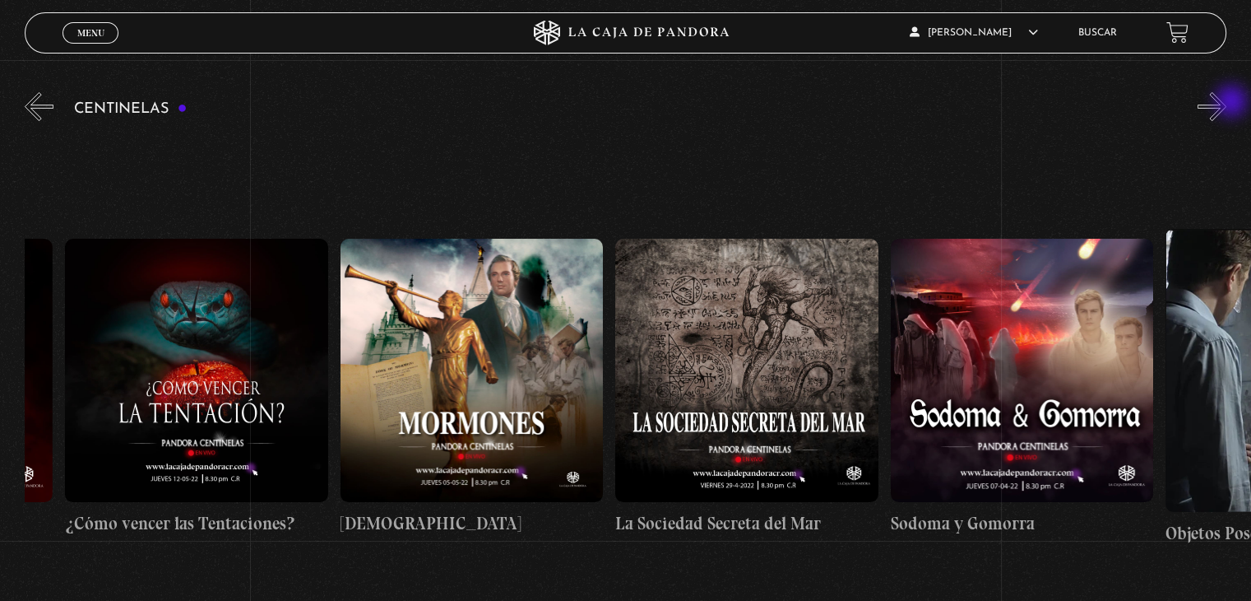
click at [1227, 103] on button "»" at bounding box center [1212, 106] width 29 height 29
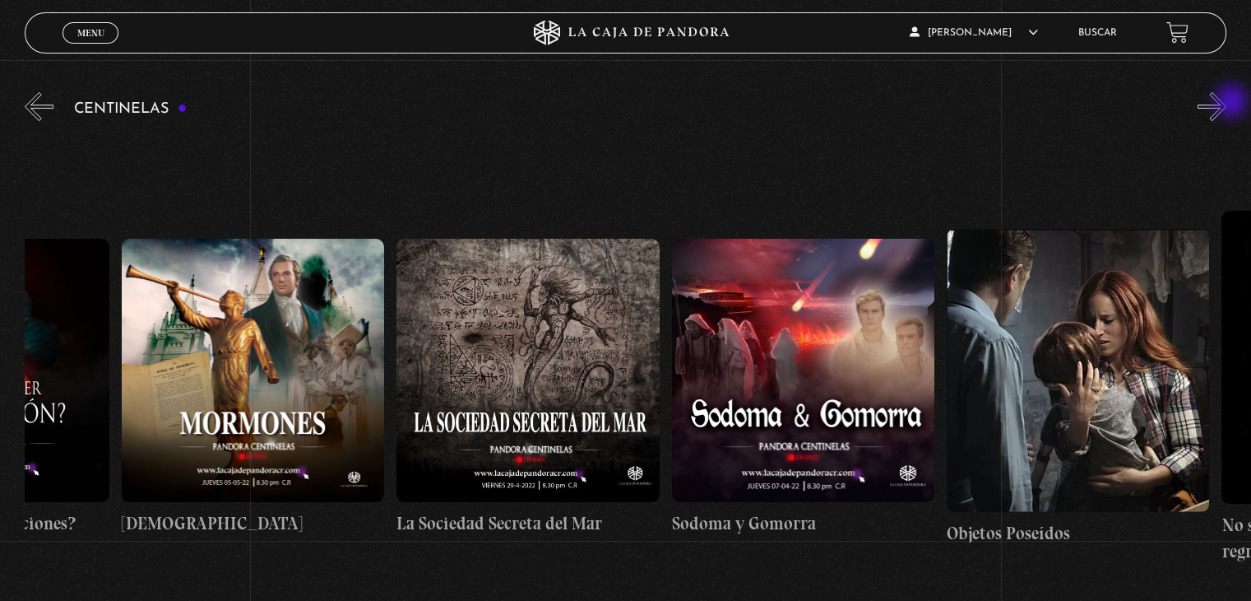
click at [1227, 103] on button "»" at bounding box center [1212, 106] width 29 height 29
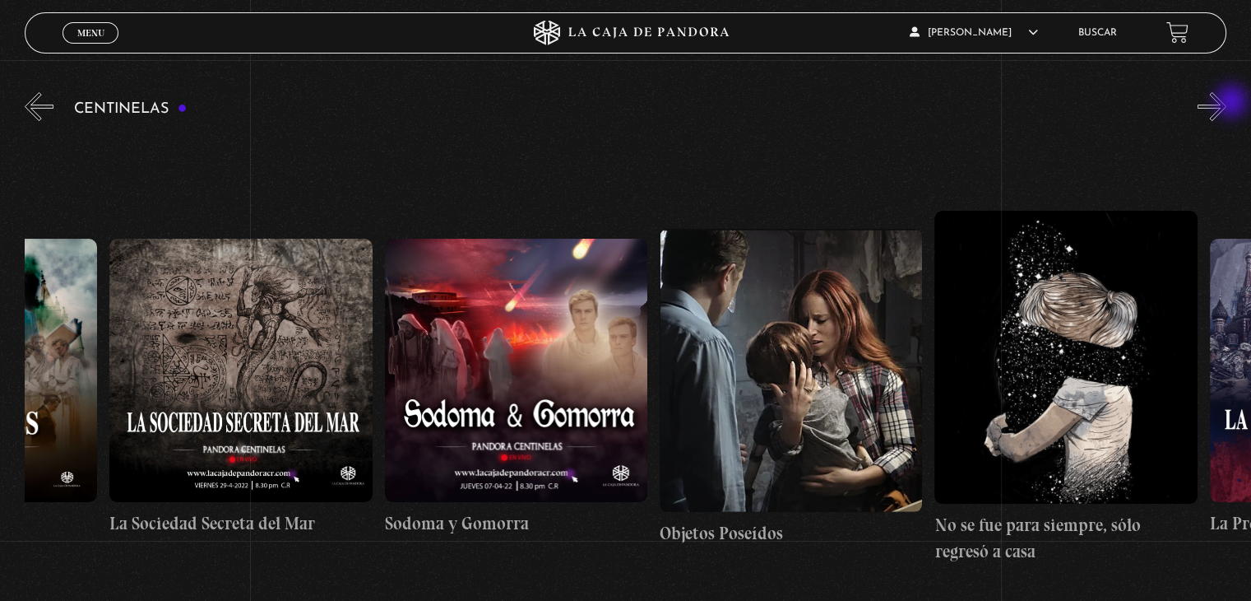
click at [1227, 103] on button "»" at bounding box center [1212, 106] width 29 height 29
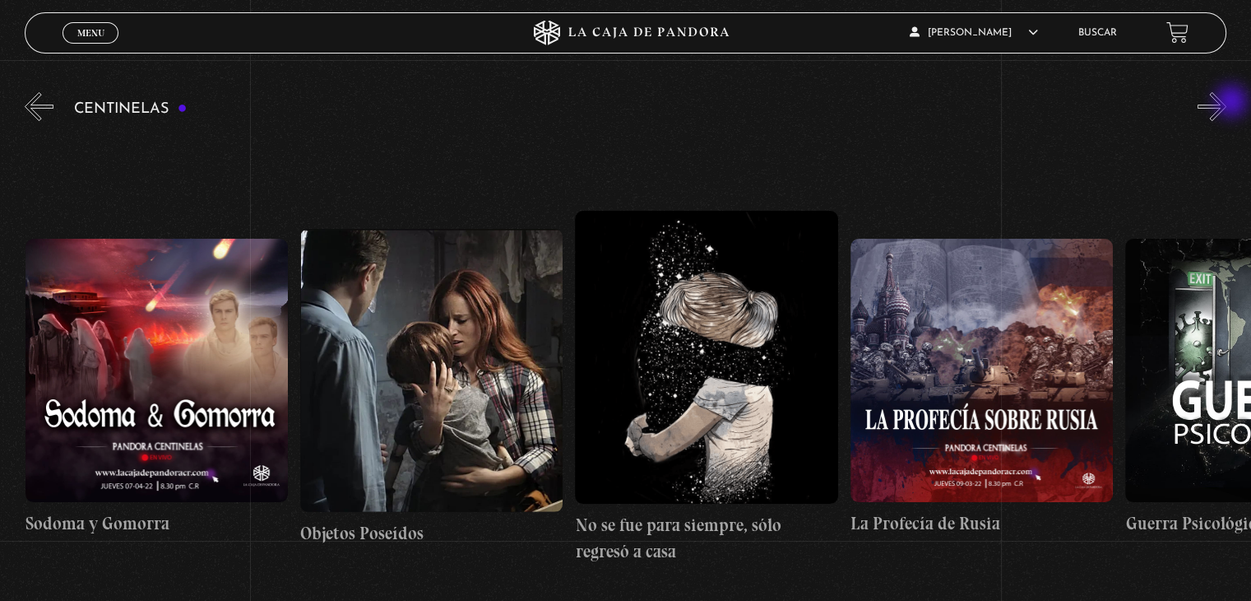
click at [1227, 103] on button "»" at bounding box center [1212, 106] width 29 height 29
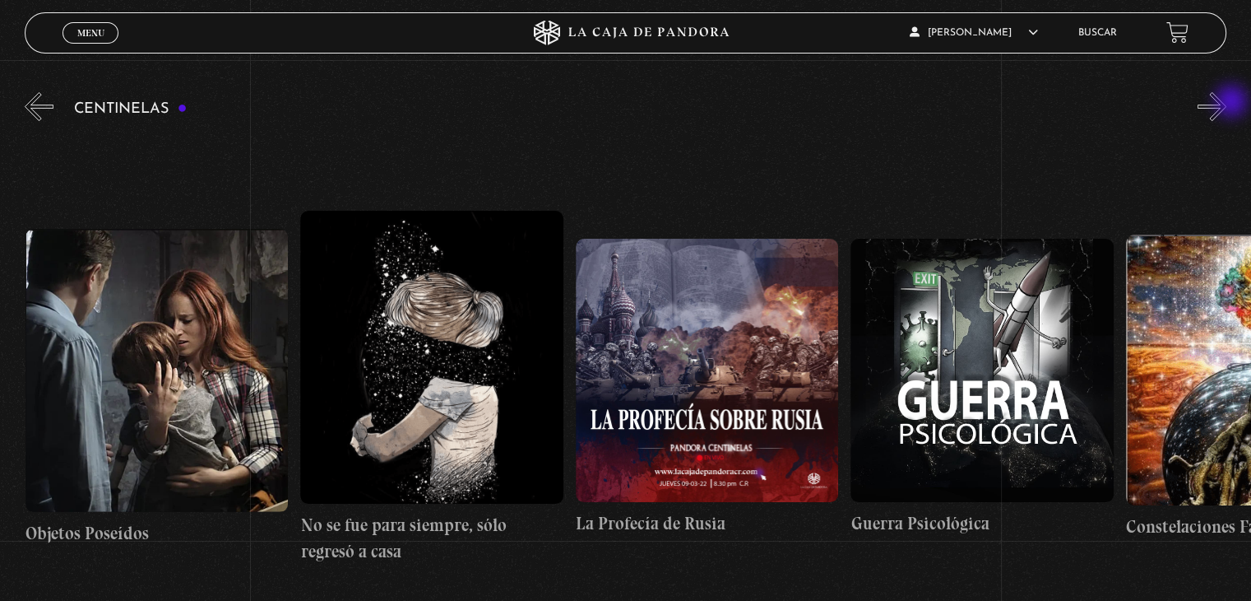
click at [1227, 103] on button "»" at bounding box center [1212, 106] width 29 height 29
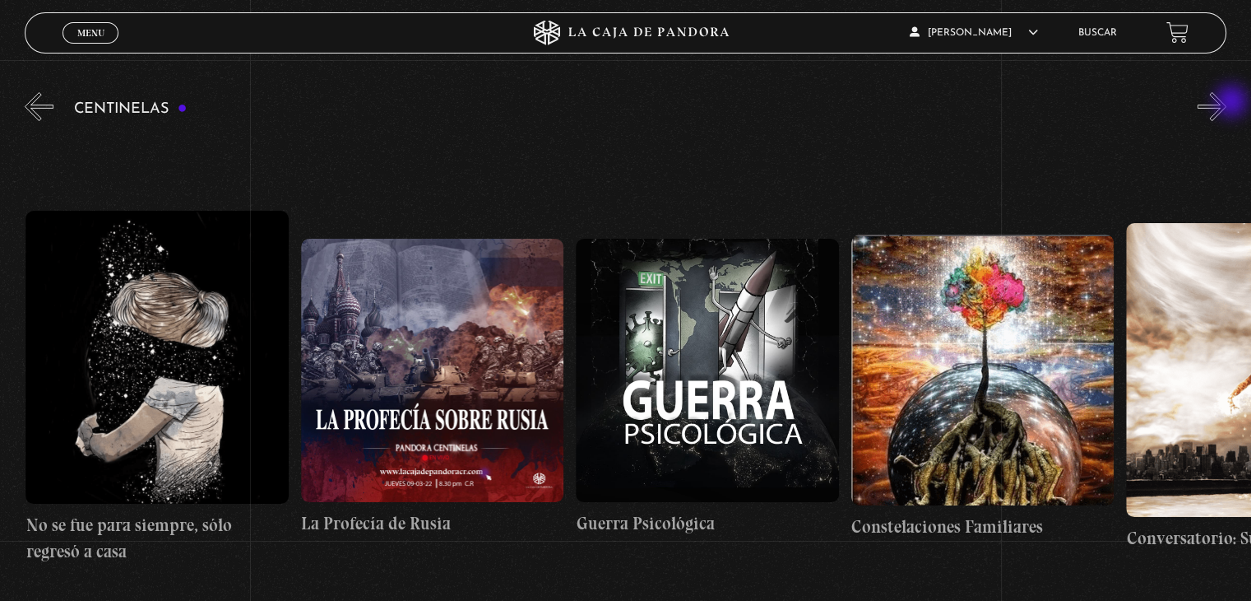
click at [1227, 103] on button "»" at bounding box center [1212, 106] width 29 height 29
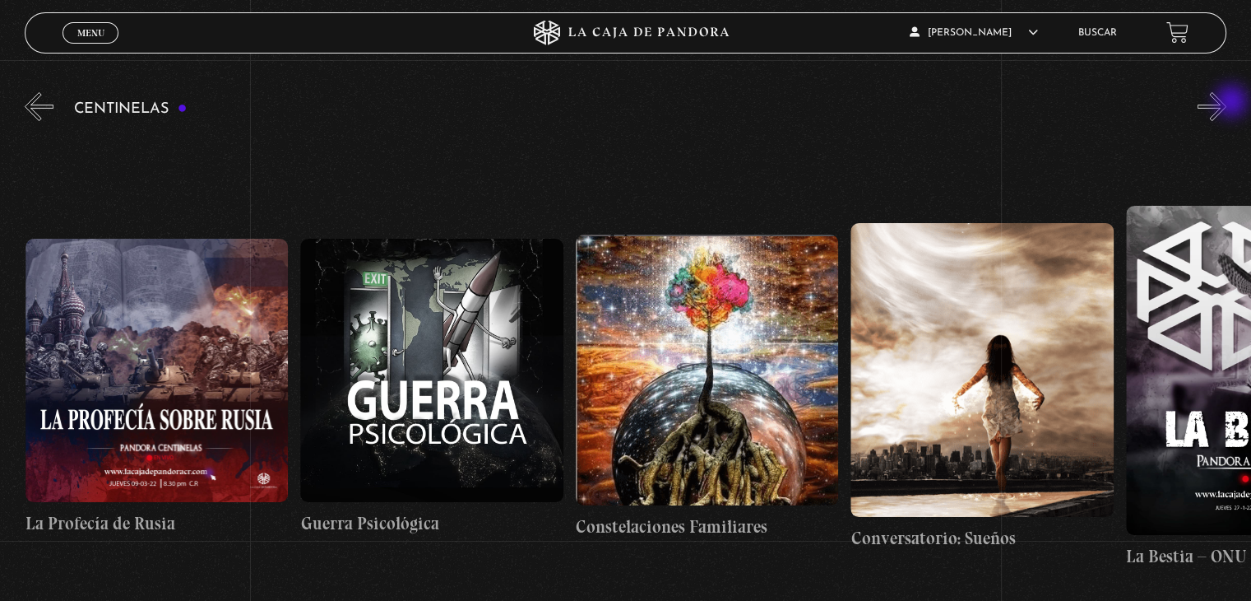
click at [1227, 103] on button "»" at bounding box center [1212, 106] width 29 height 29
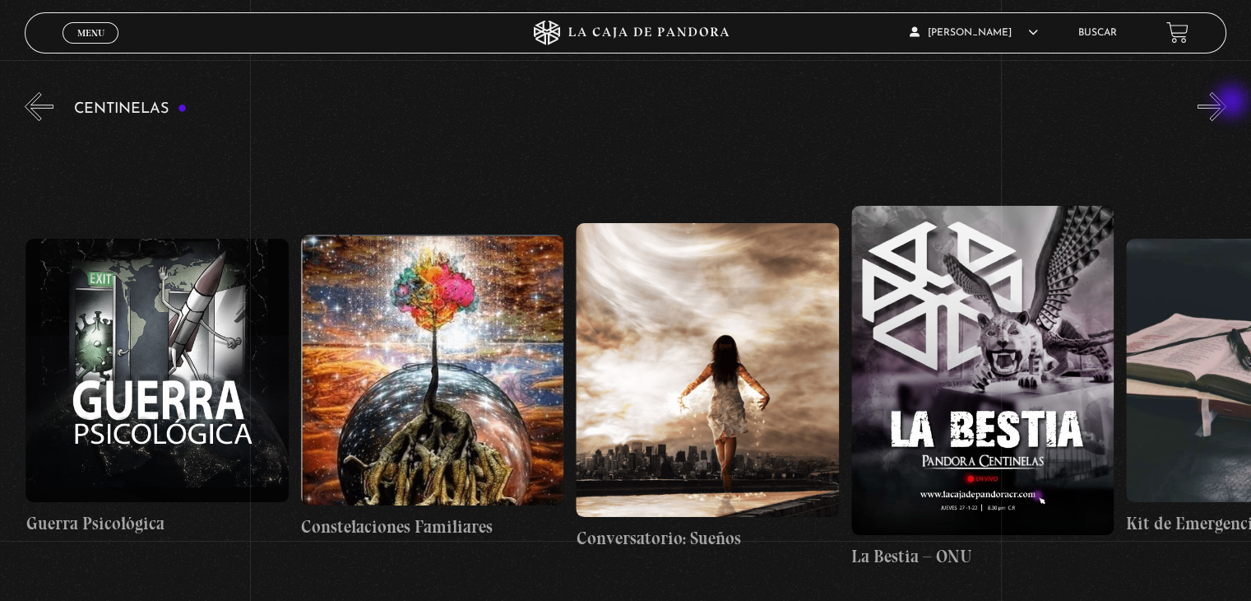
click at [1227, 103] on button "»" at bounding box center [1212, 106] width 29 height 29
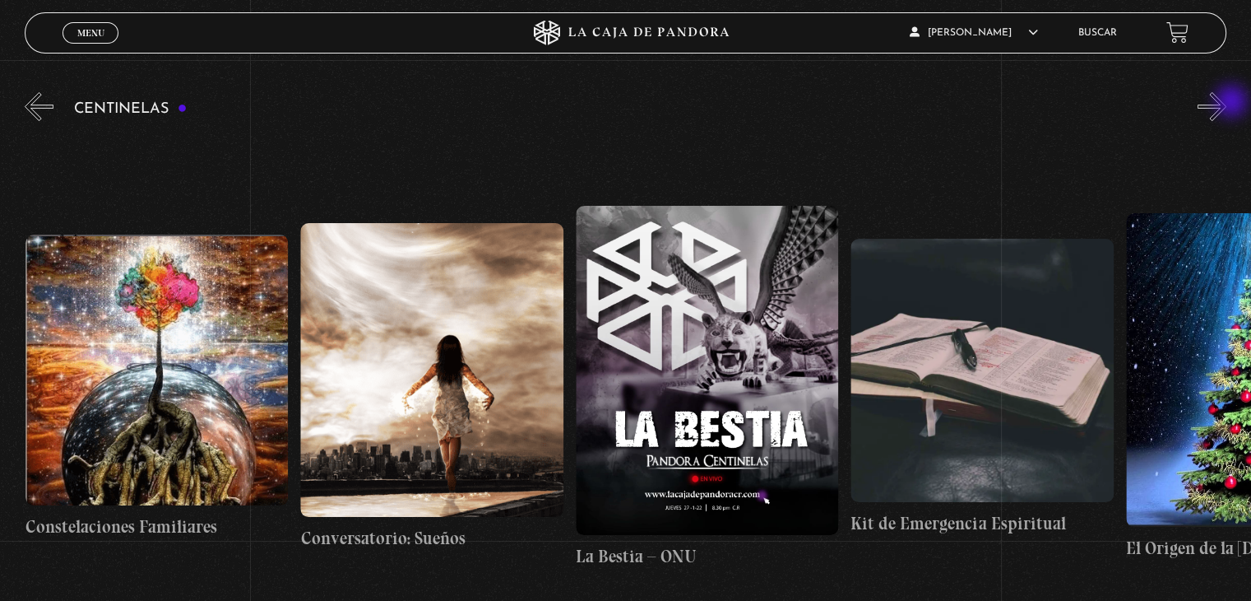
click at [1227, 103] on button "»" at bounding box center [1212, 106] width 29 height 29
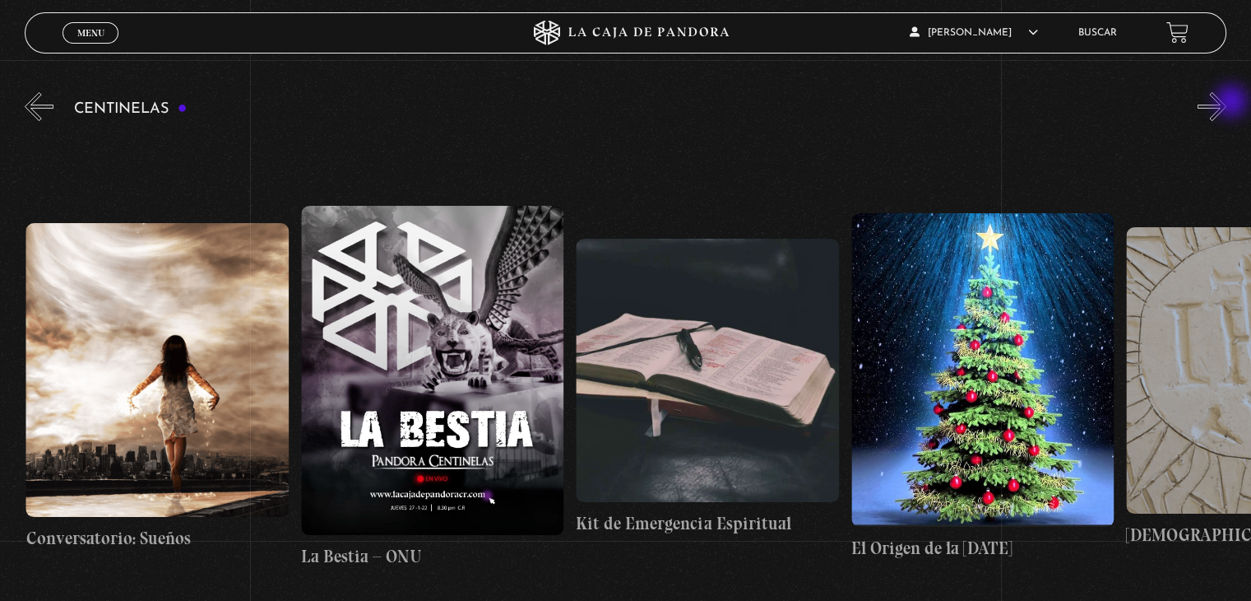
click at [1227, 103] on button "»" at bounding box center [1212, 106] width 29 height 29
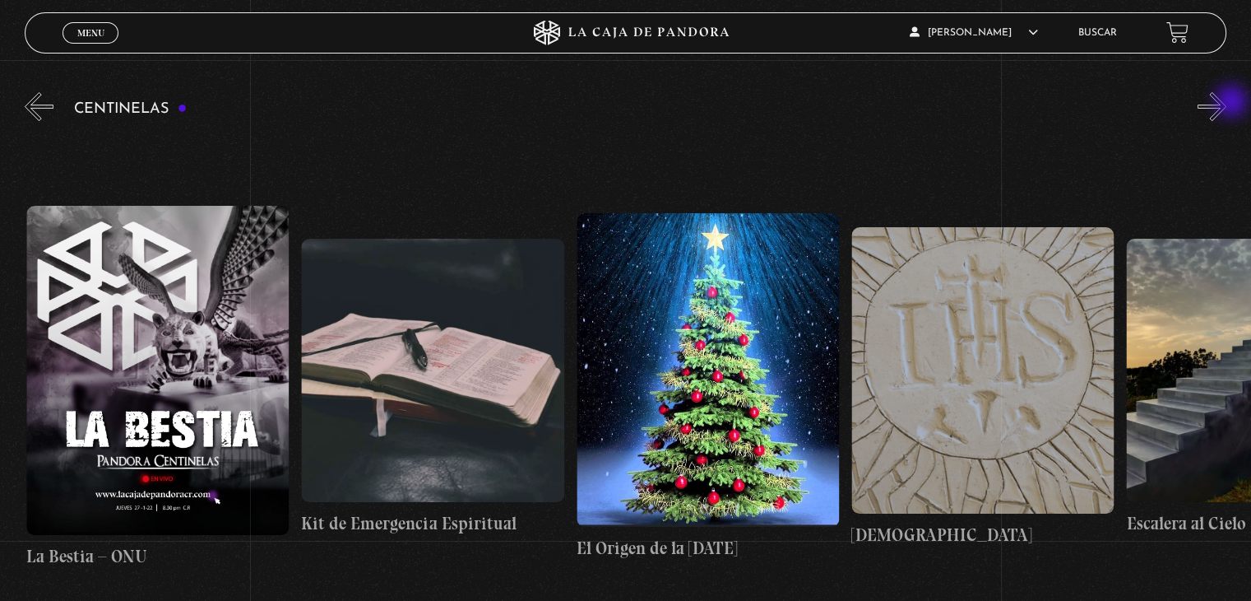
click at [1227, 103] on button "»" at bounding box center [1212, 106] width 29 height 29
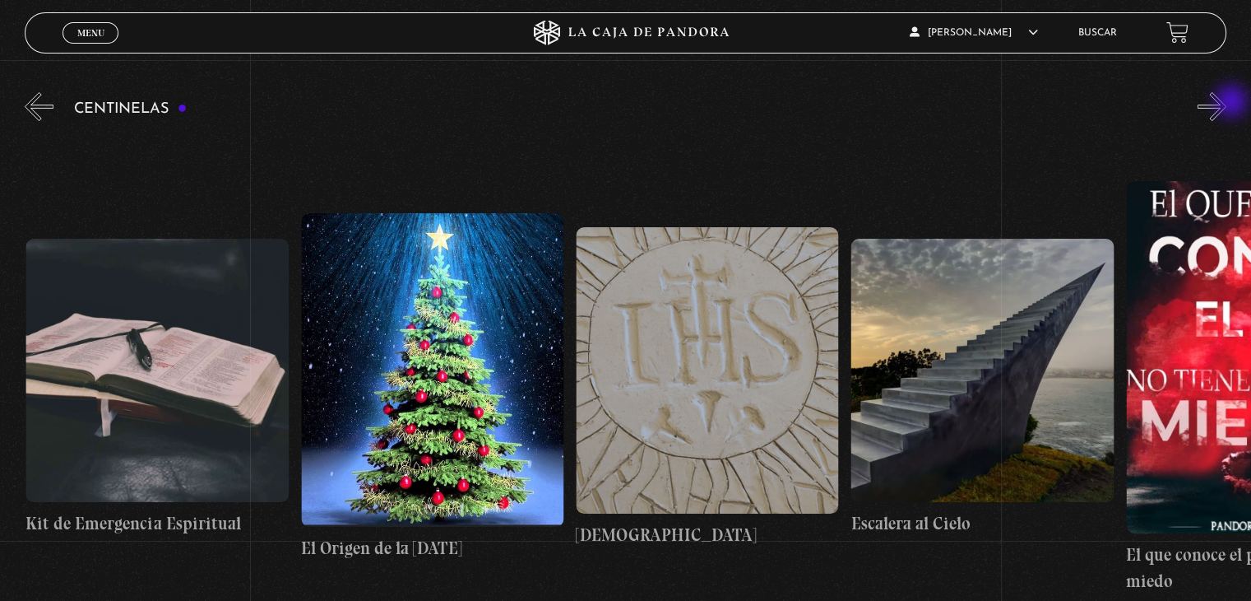
click at [1227, 103] on button "»" at bounding box center [1212, 106] width 29 height 29
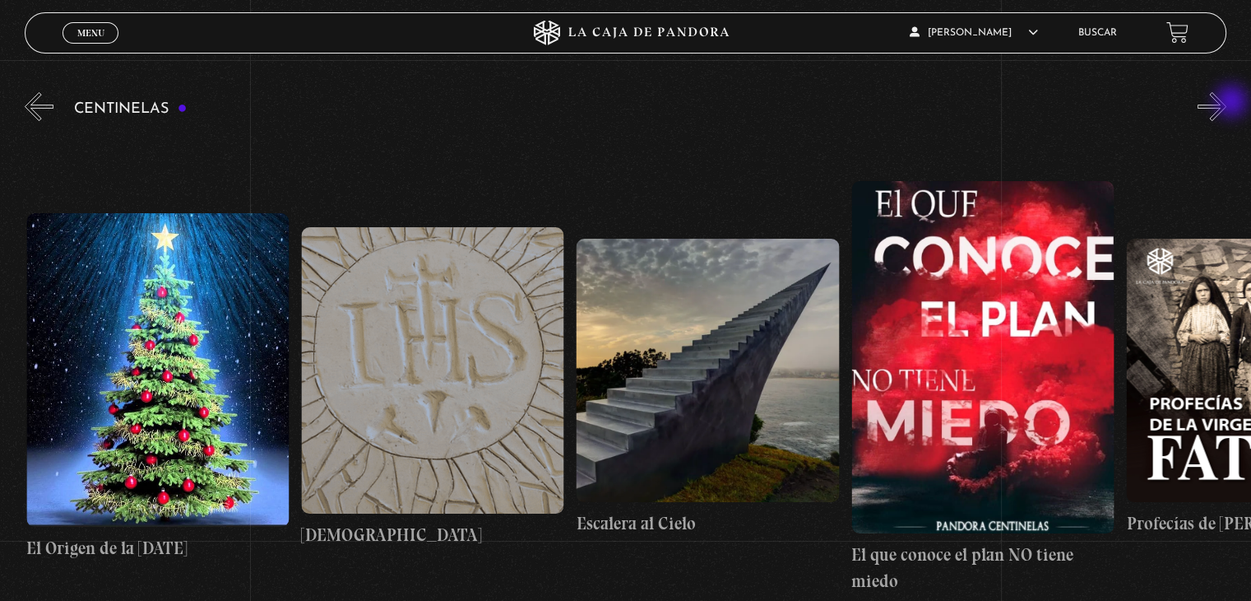
click at [1227, 103] on button "»" at bounding box center [1212, 106] width 29 height 29
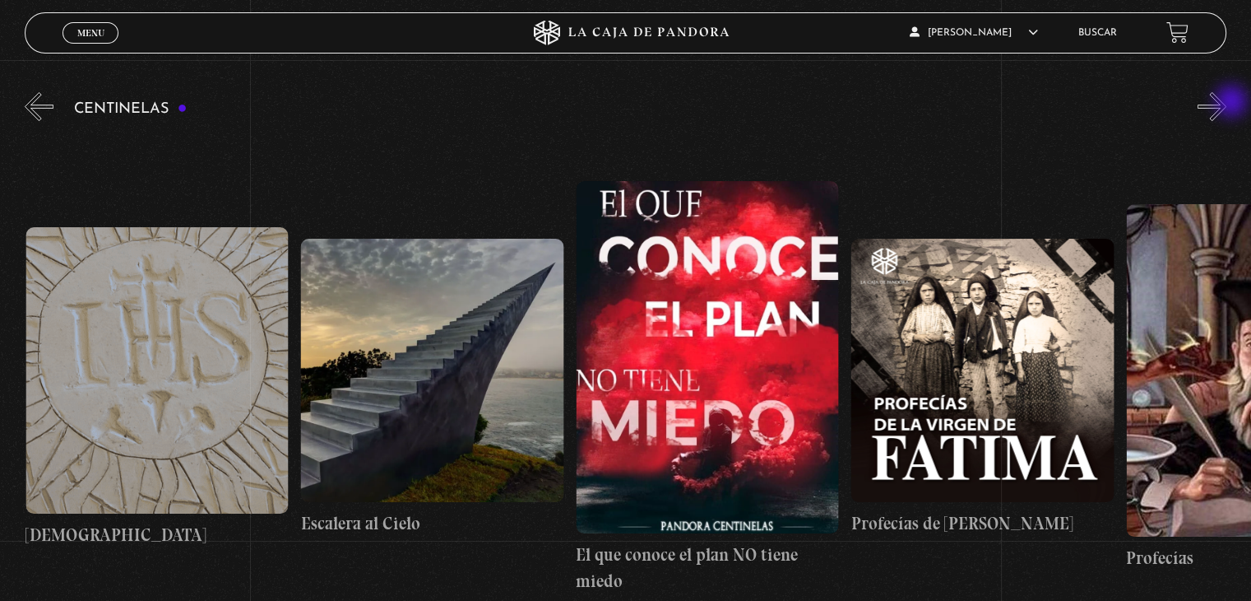
click at [1227, 103] on button "»" at bounding box center [1212, 106] width 29 height 29
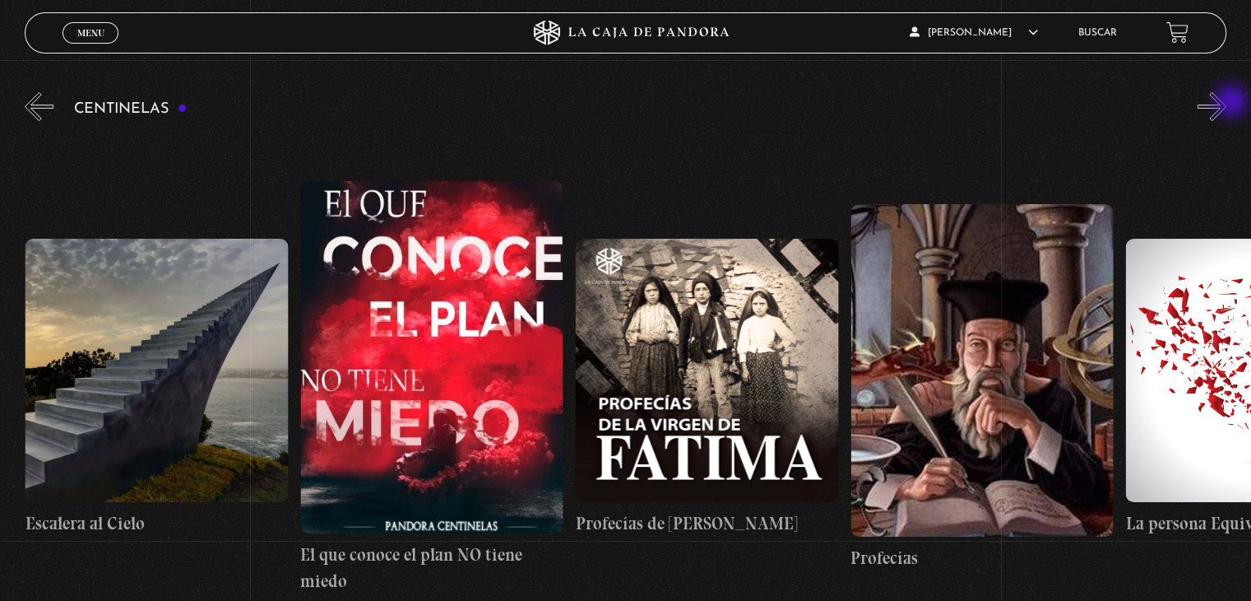
click at [1227, 103] on button "»" at bounding box center [1212, 106] width 29 height 29
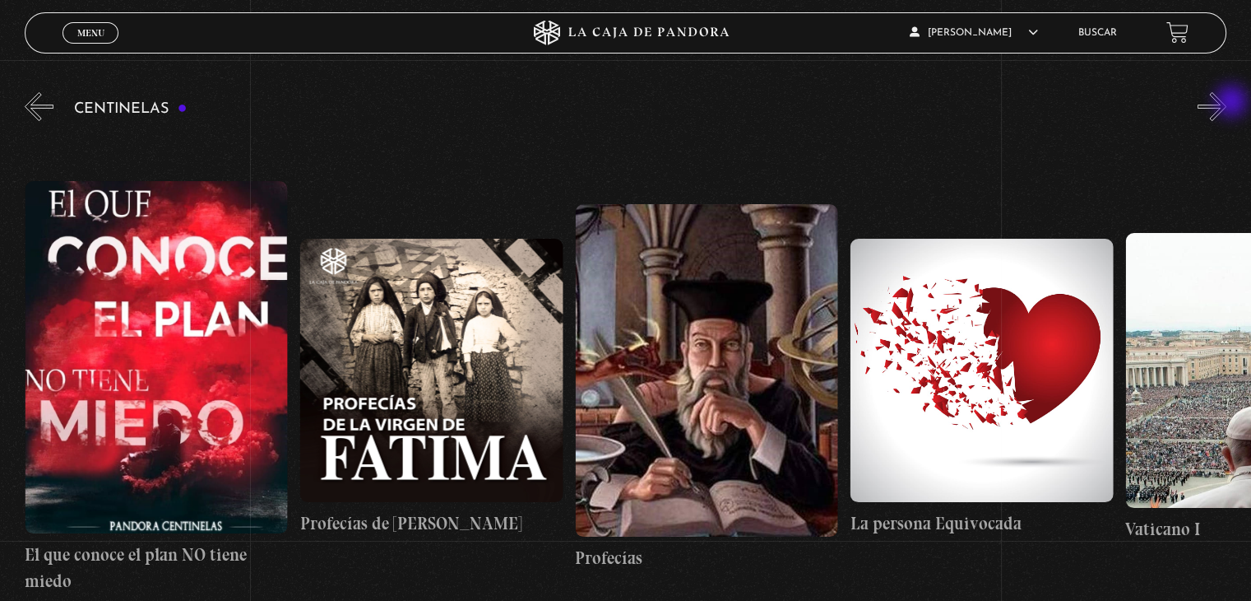
click at [1227, 103] on button "»" at bounding box center [1212, 106] width 29 height 29
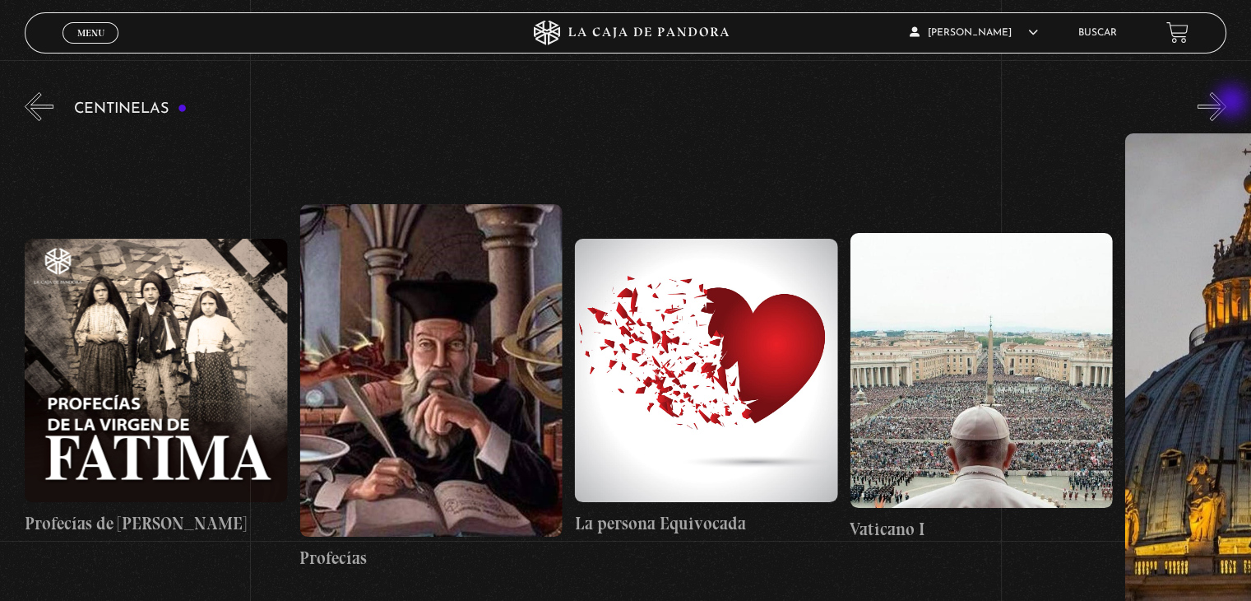
click at [1227, 103] on button "»" at bounding box center [1212, 106] width 29 height 29
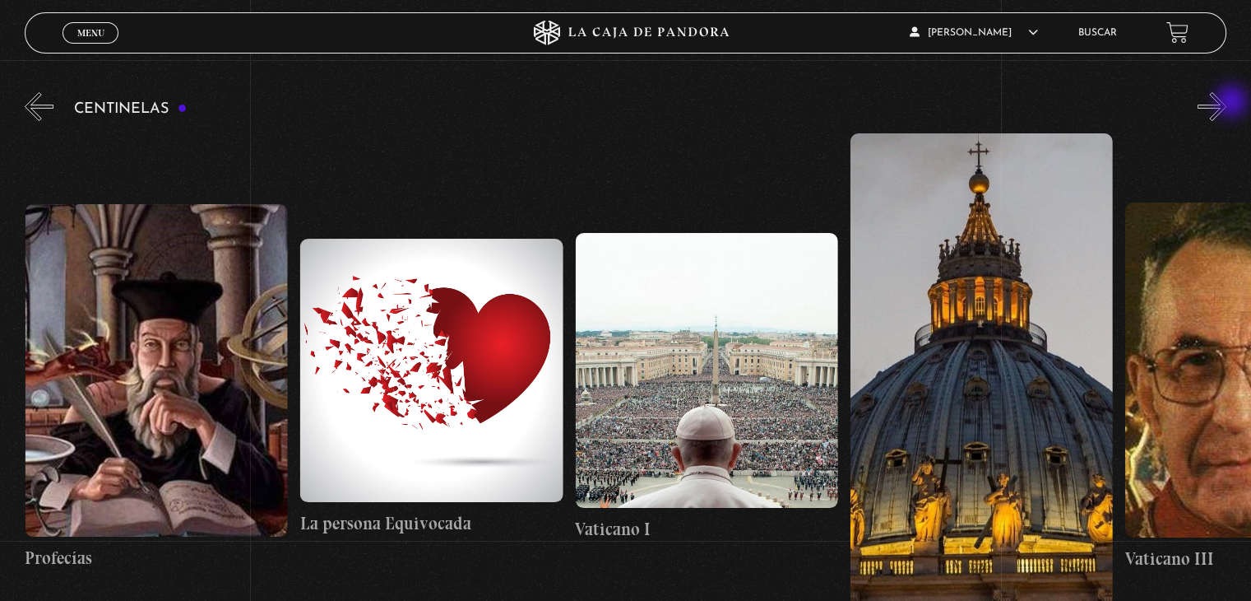
click at [1227, 103] on button "»" at bounding box center [1212, 106] width 29 height 29
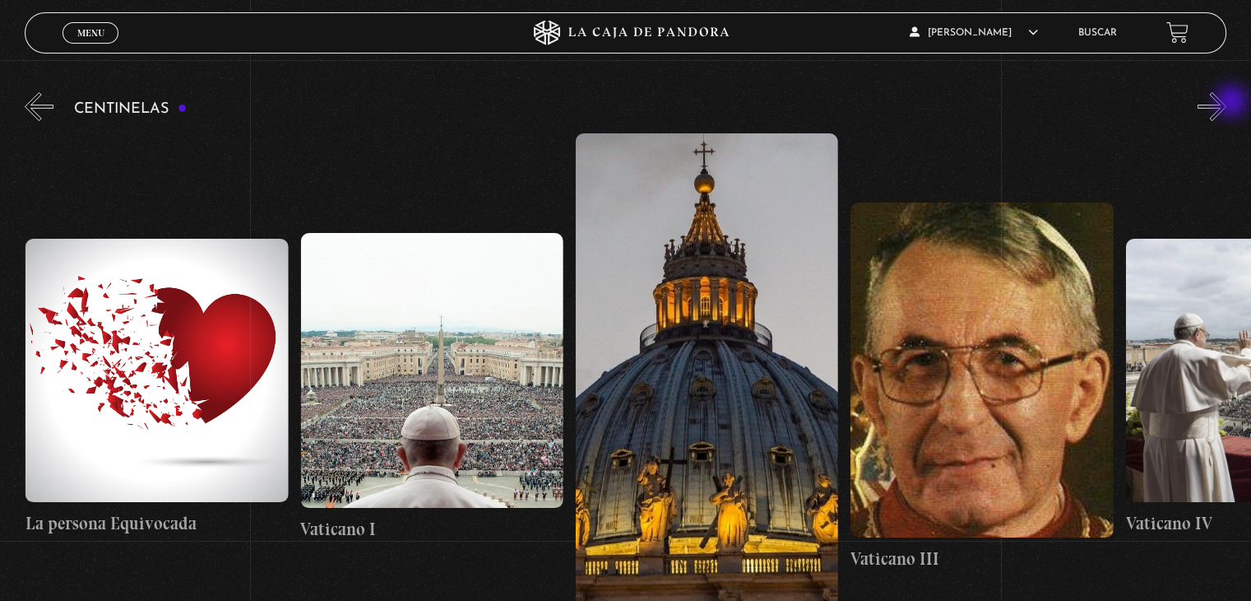
click at [1227, 103] on button "»" at bounding box center [1212, 106] width 29 height 29
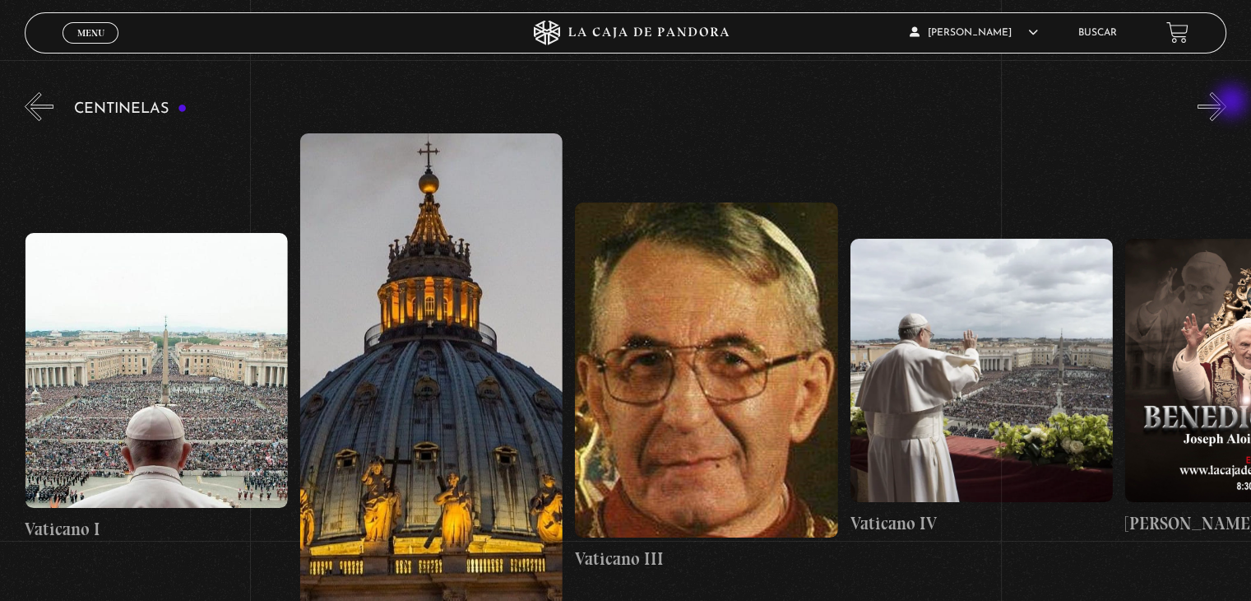
click at [1227, 103] on button "»" at bounding box center [1212, 106] width 29 height 29
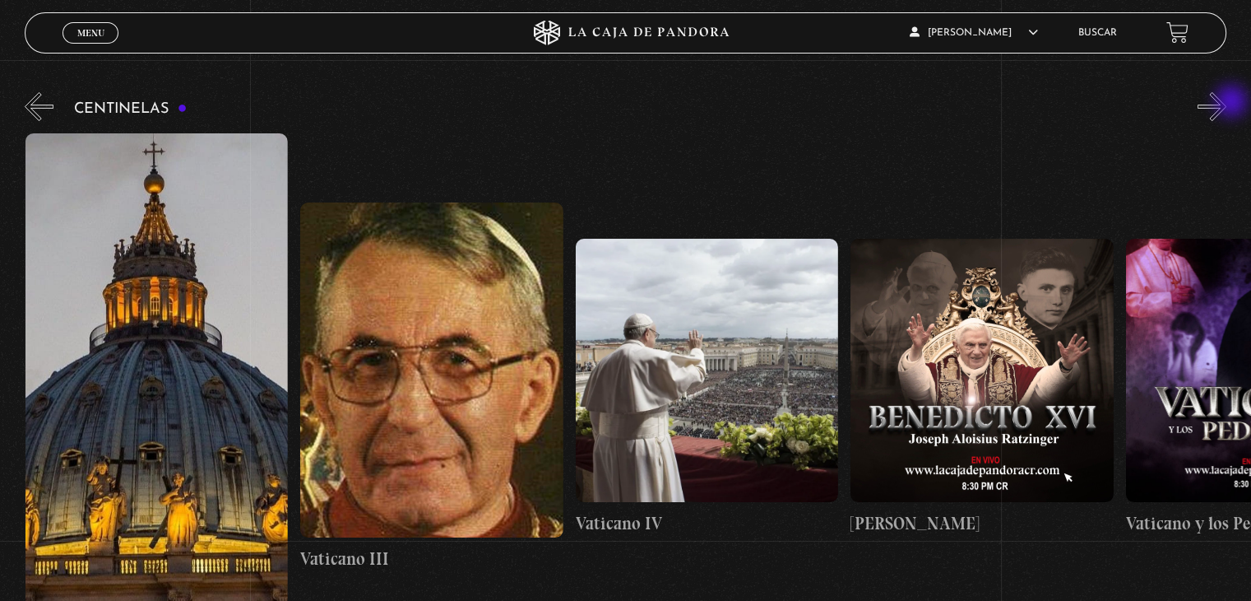
click at [1227, 103] on button "»" at bounding box center [1212, 106] width 29 height 29
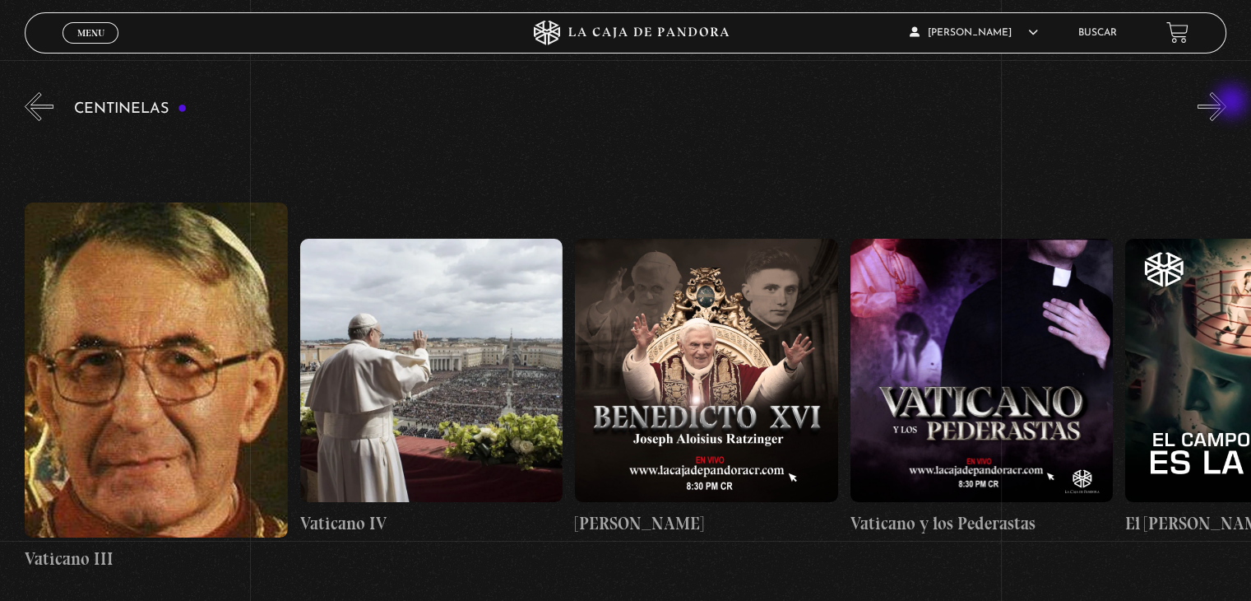
click at [1227, 103] on button "»" at bounding box center [1212, 106] width 29 height 29
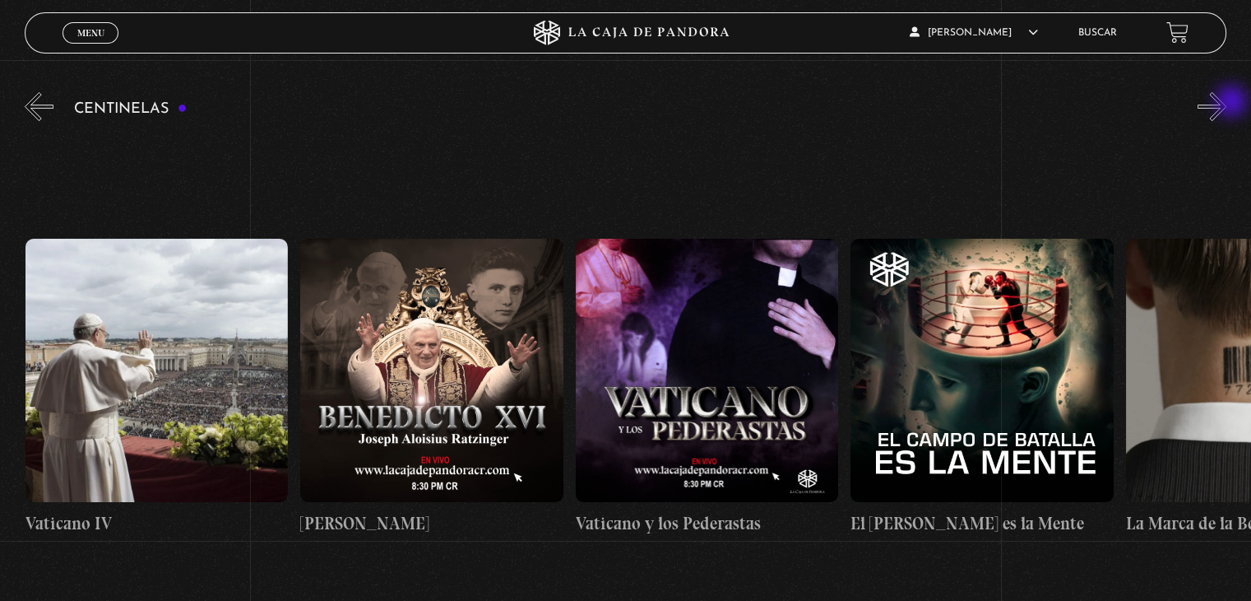
click at [1227, 103] on button "»" at bounding box center [1212, 106] width 29 height 29
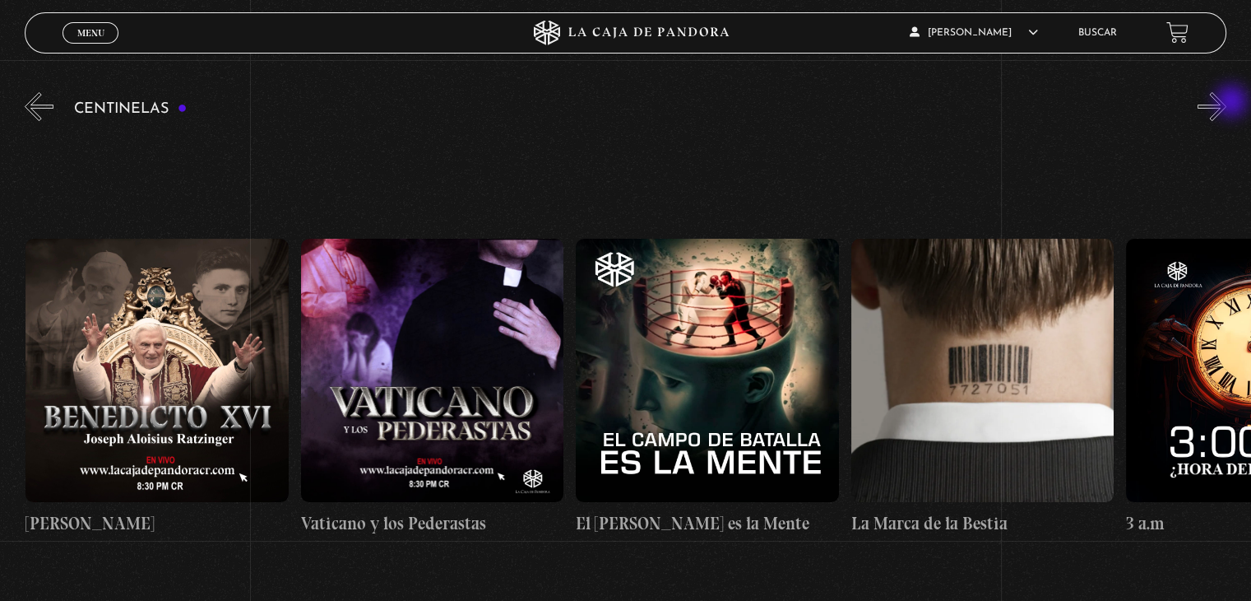
scroll to position [0, 24489]
click at [1225, 96] on button "»" at bounding box center [1212, 106] width 29 height 29
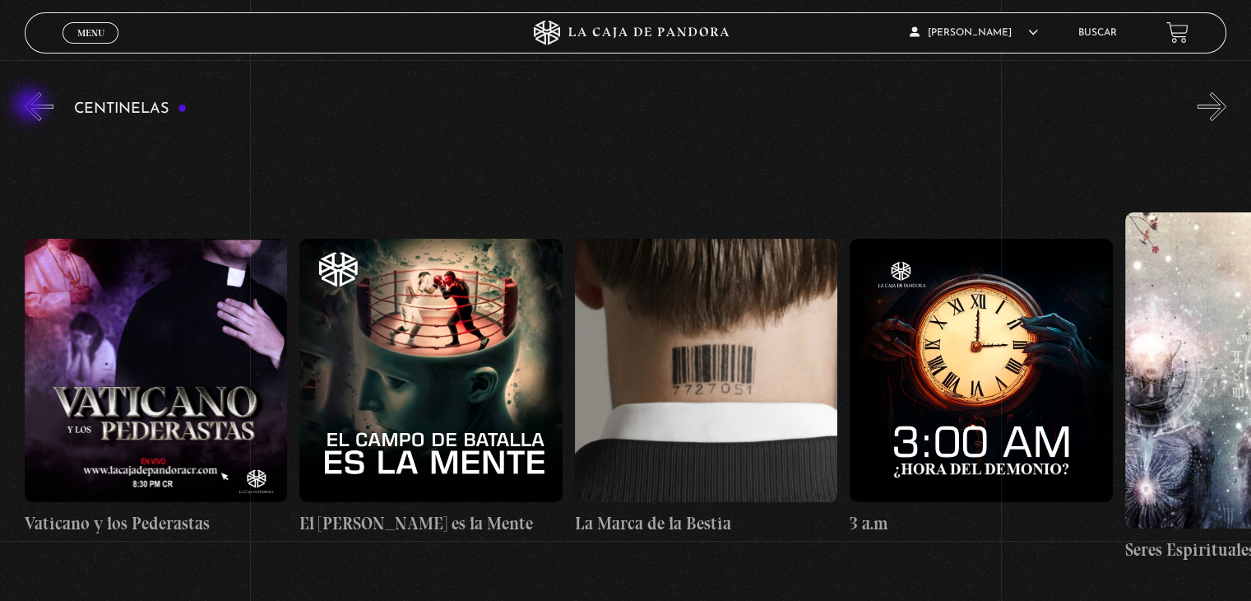
click at [32, 106] on button "«" at bounding box center [39, 106] width 29 height 29
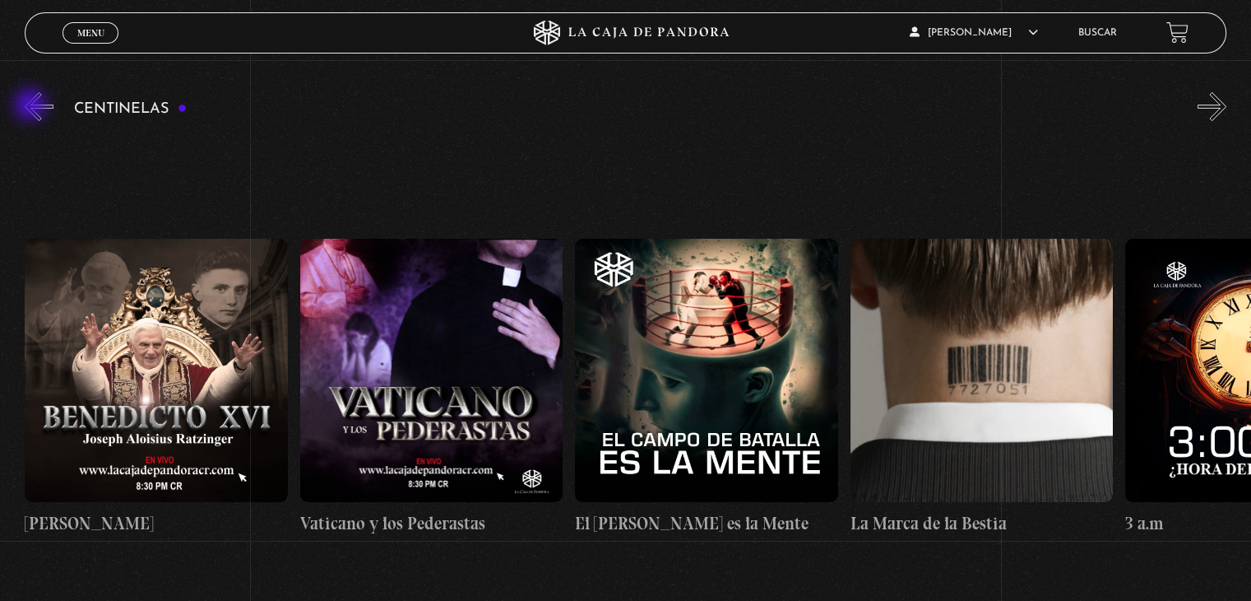
click at [32, 106] on button "«" at bounding box center [39, 106] width 29 height 29
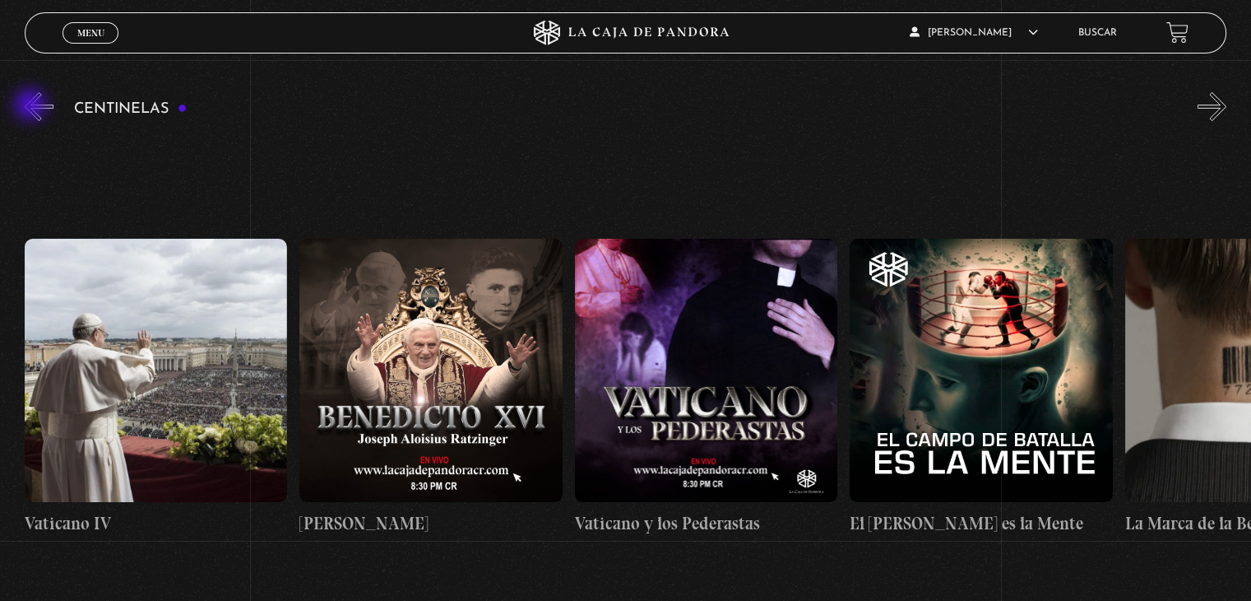
click at [32, 106] on button "«" at bounding box center [39, 106] width 29 height 29
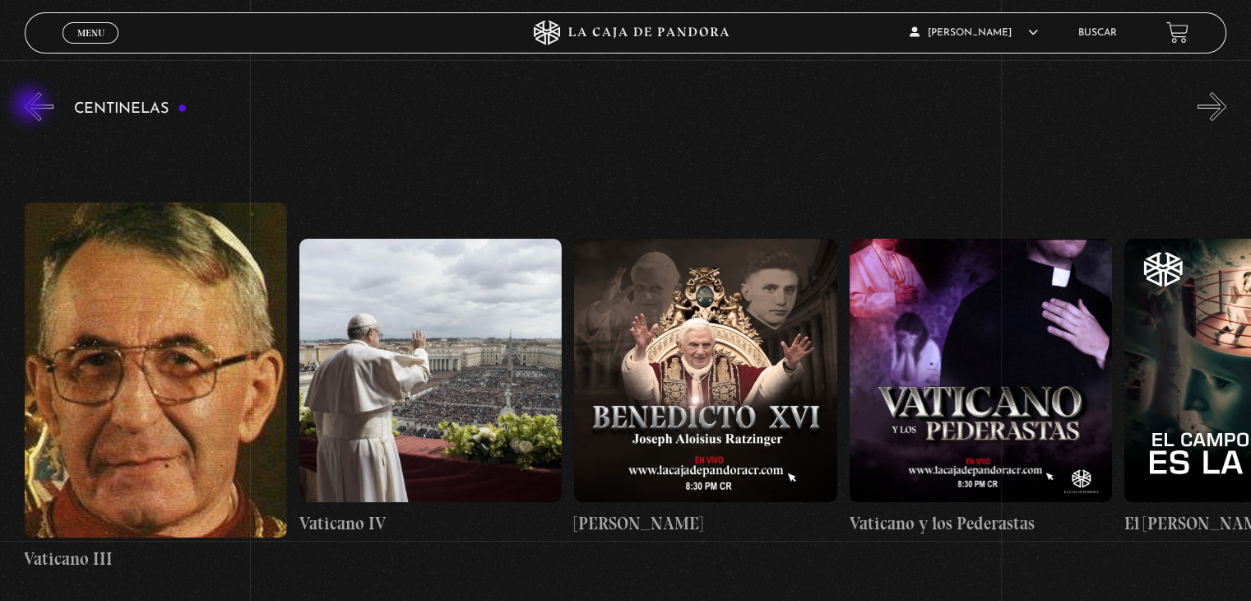
click at [32, 106] on button "«" at bounding box center [39, 106] width 29 height 29
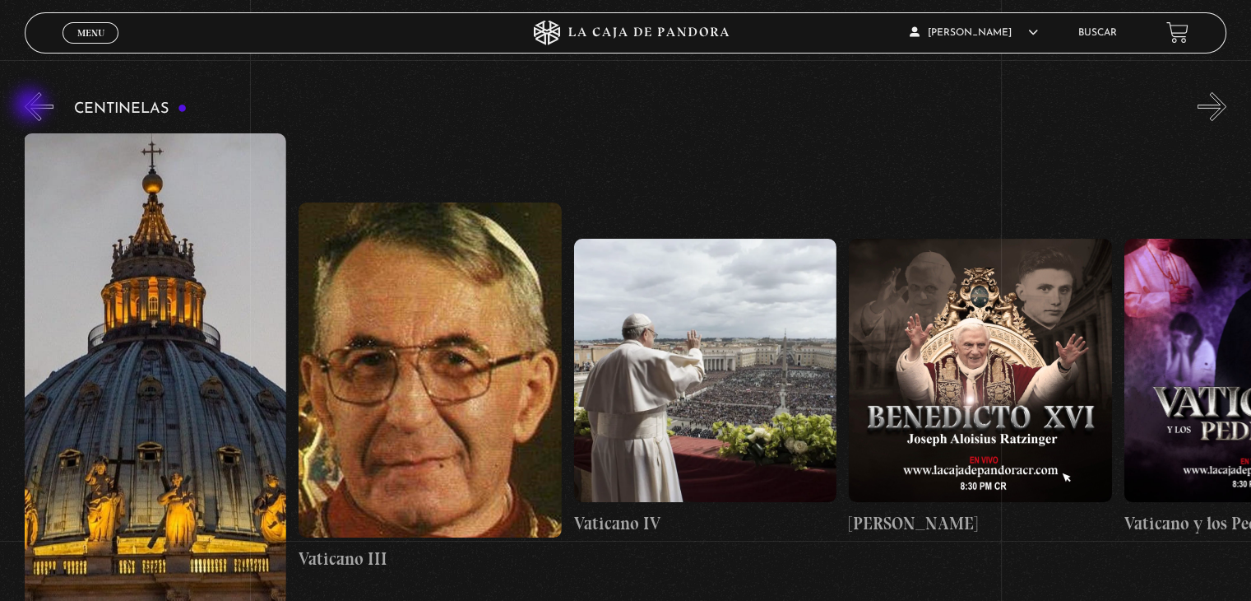
click at [32, 106] on button "«" at bounding box center [39, 106] width 29 height 29
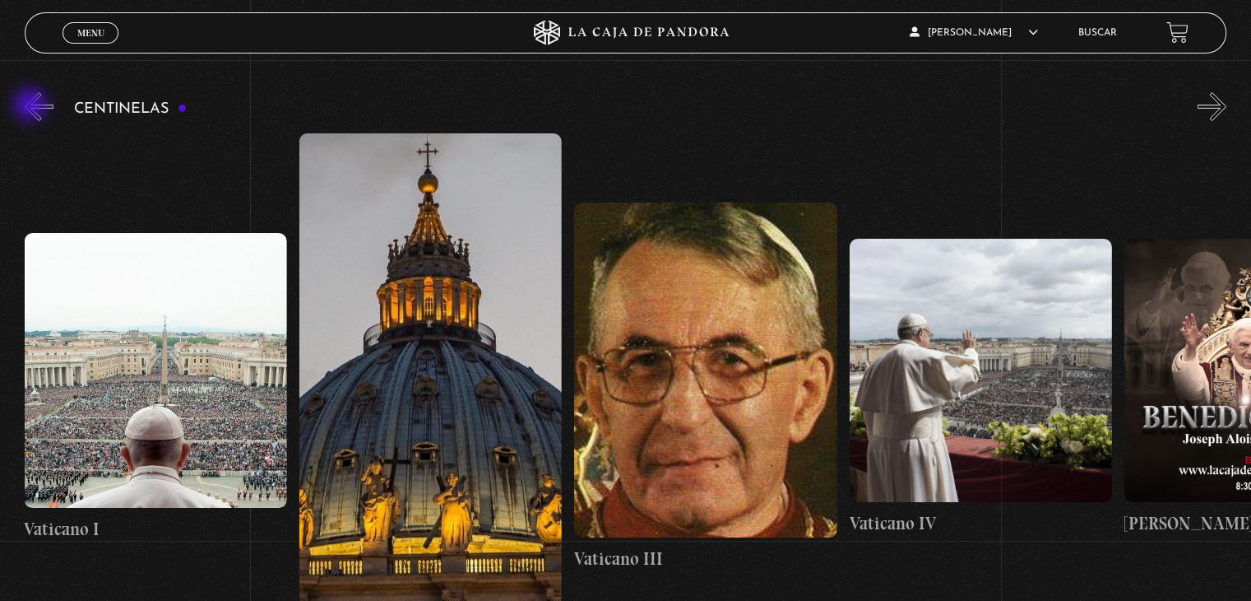
click at [32, 106] on button "«" at bounding box center [39, 106] width 29 height 29
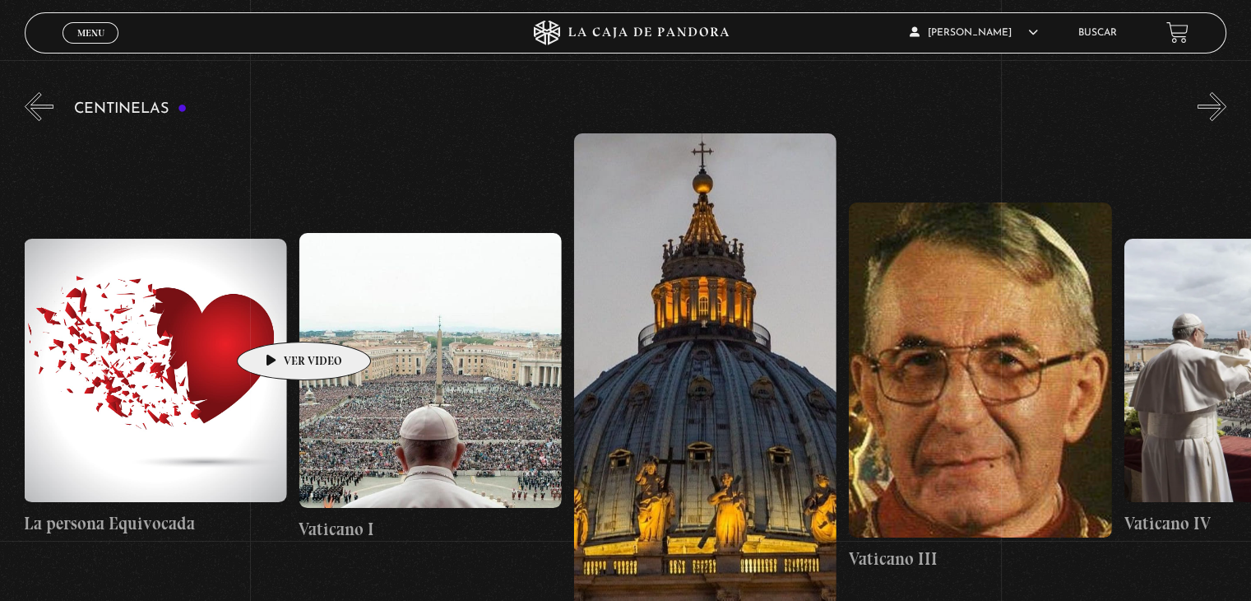
scroll to position [0, 23114]
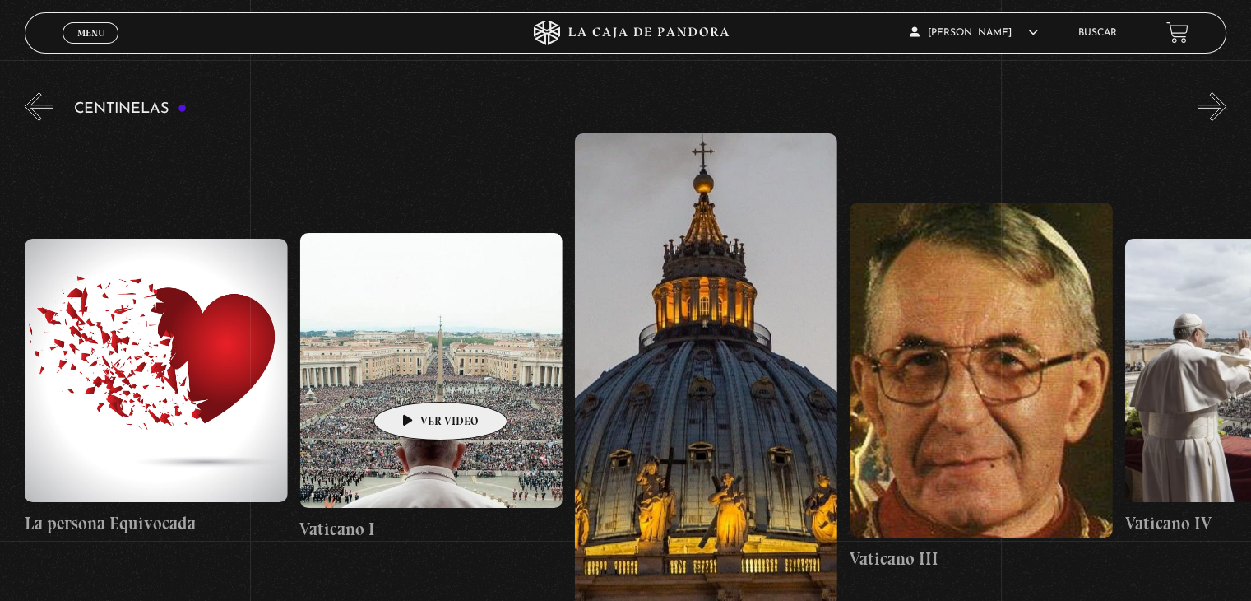
click at [415, 377] on figure at bounding box center [431, 370] width 262 height 275
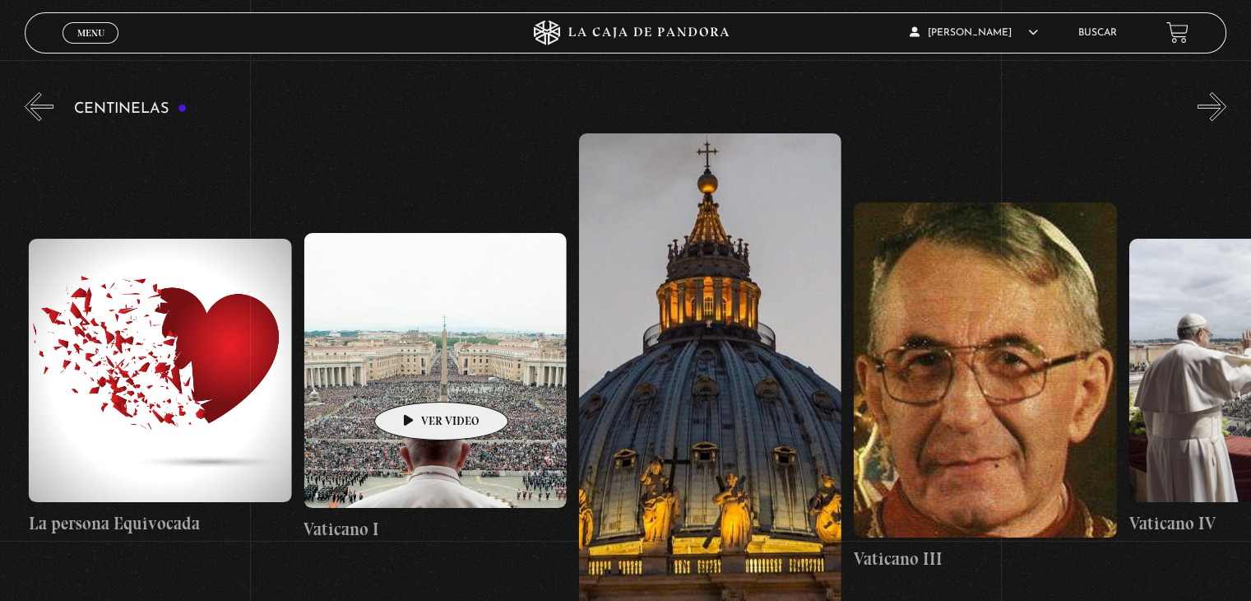
click at [415, 377] on figure at bounding box center [435, 370] width 262 height 275
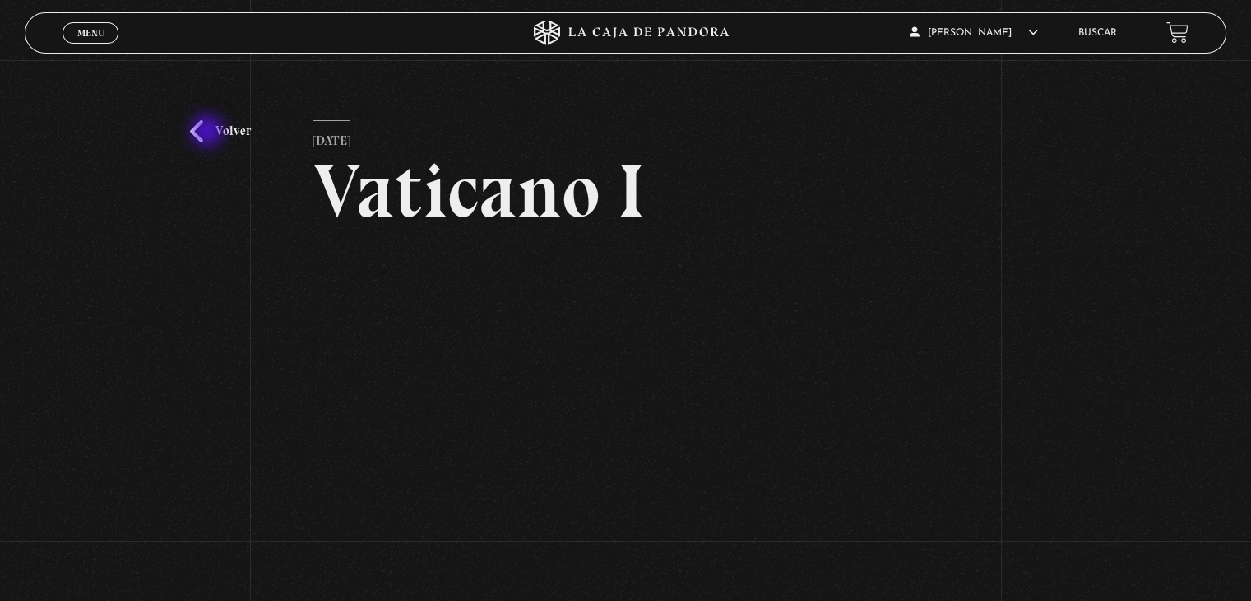
click at [209, 132] on link "Volver" at bounding box center [220, 131] width 61 height 22
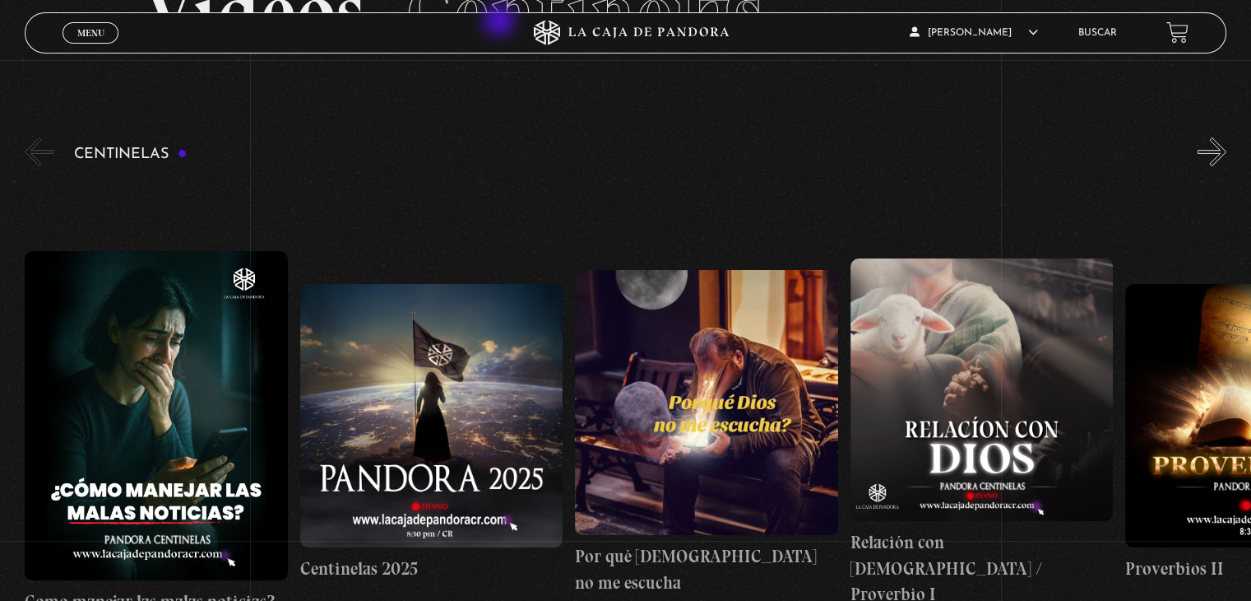
scroll to position [99, 0]
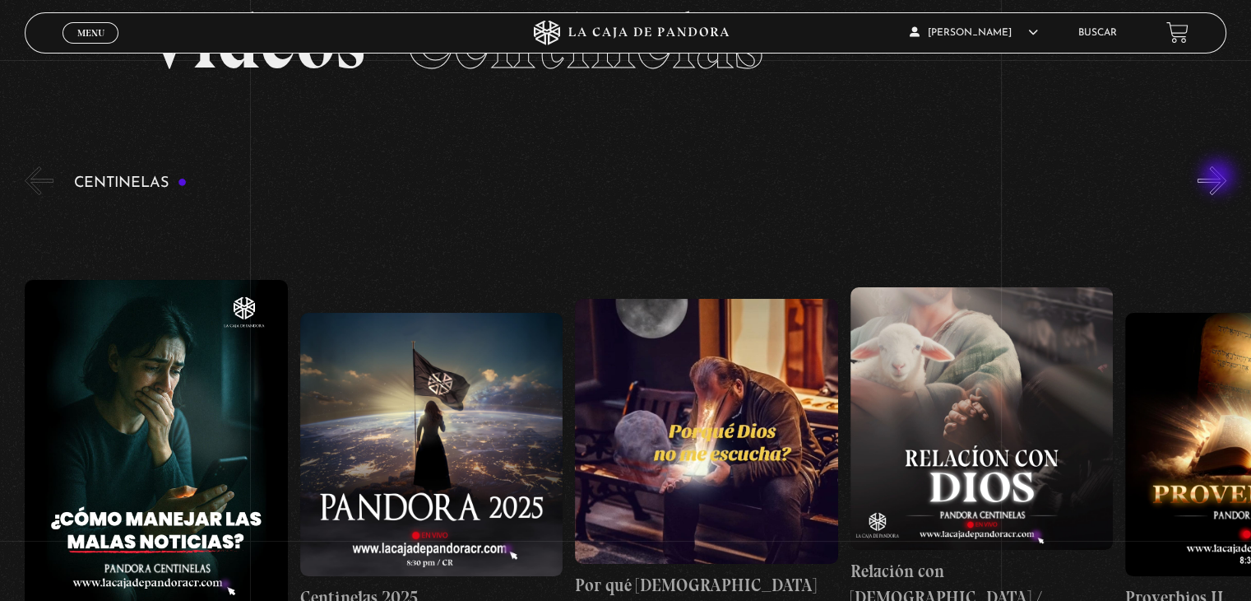
click at [1220, 178] on button "»" at bounding box center [1212, 180] width 29 height 29
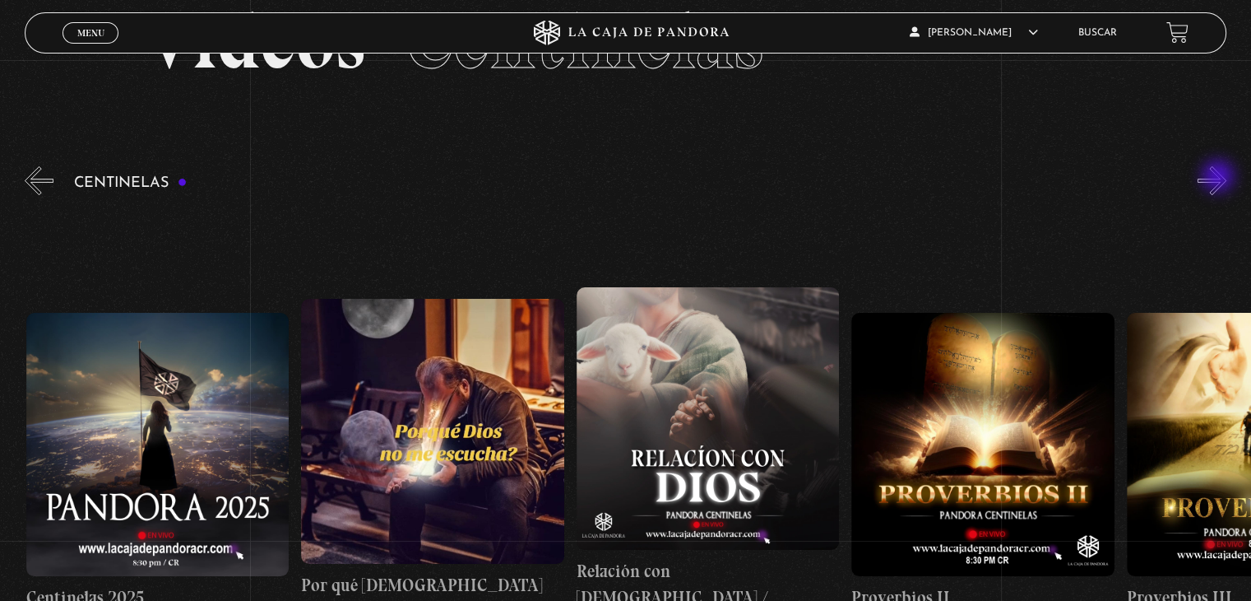
click at [1220, 178] on button "»" at bounding box center [1212, 180] width 29 height 29
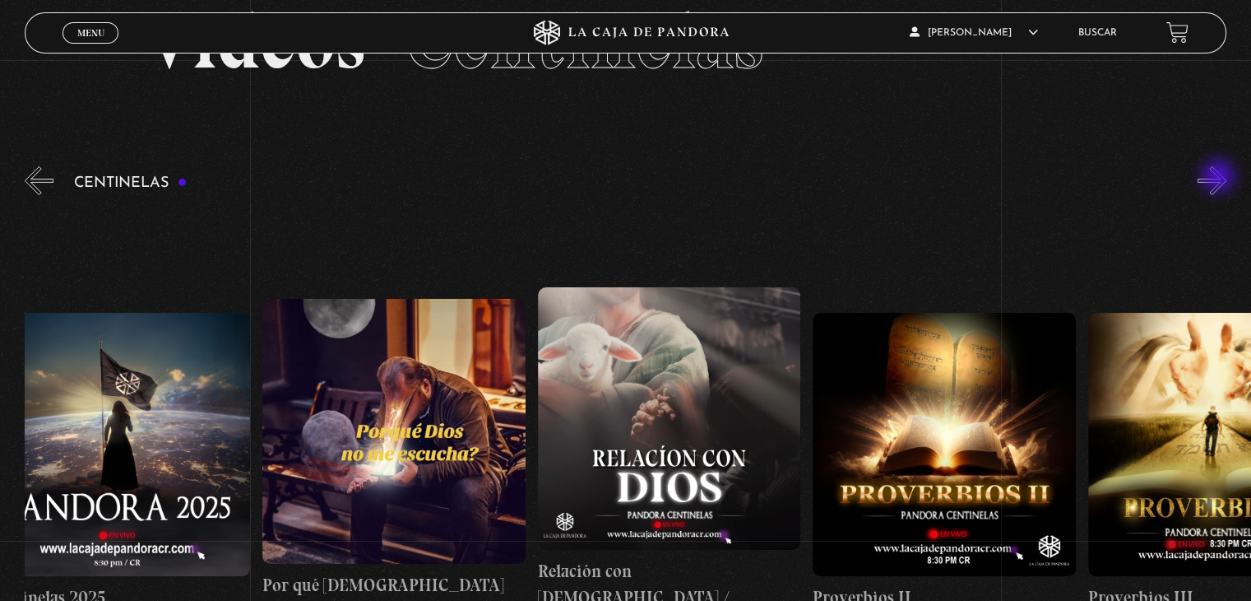
click at [1220, 178] on button "»" at bounding box center [1212, 180] width 29 height 29
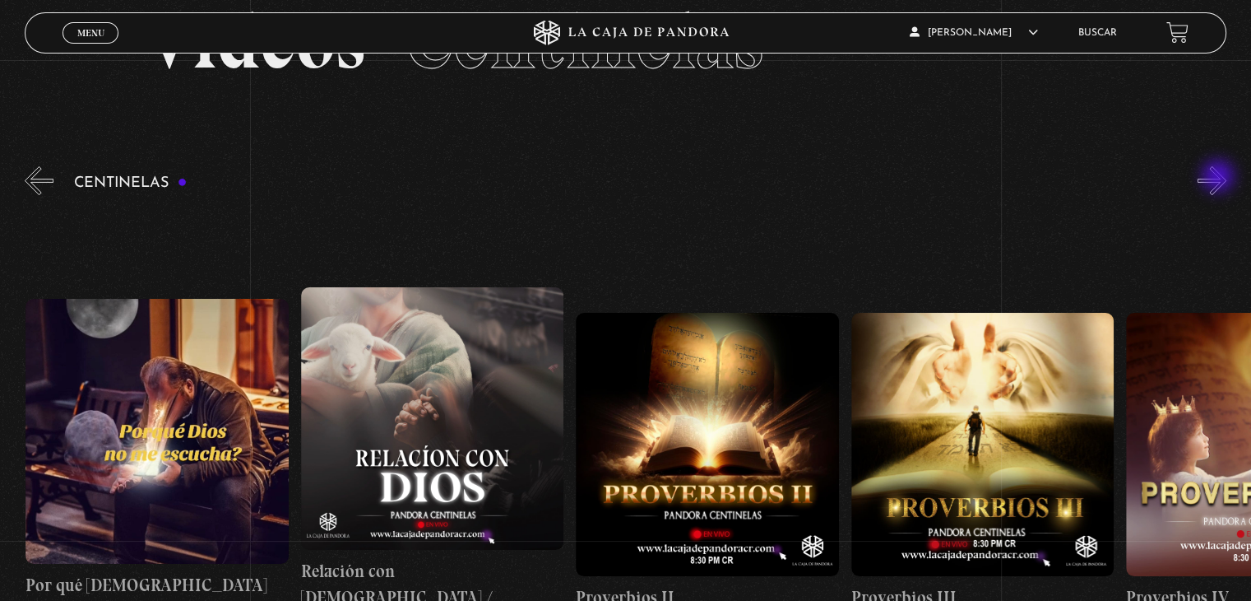
click at [1220, 178] on button "»" at bounding box center [1212, 180] width 29 height 29
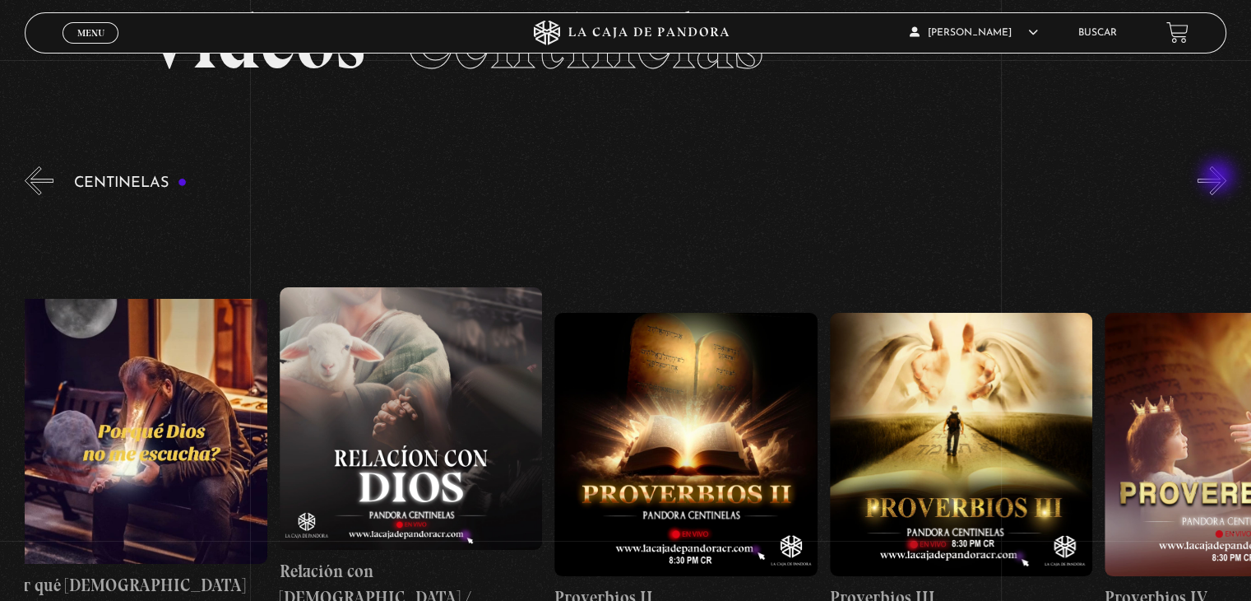
click at [1220, 178] on button "»" at bounding box center [1212, 180] width 29 height 29
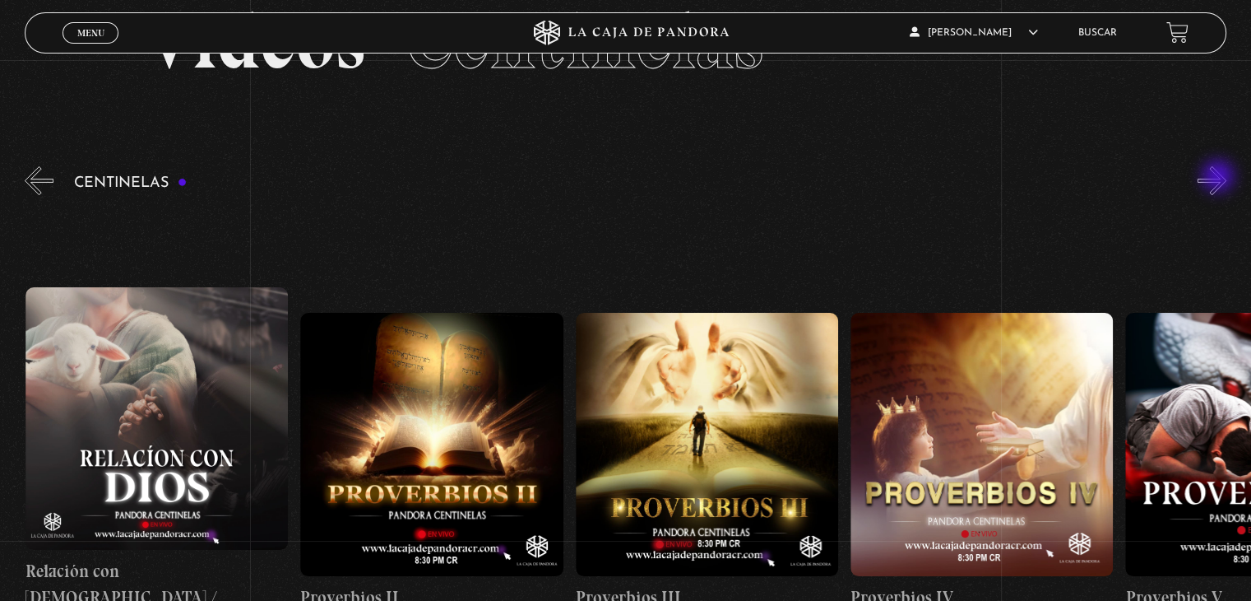
click at [1220, 178] on button "»" at bounding box center [1212, 180] width 29 height 29
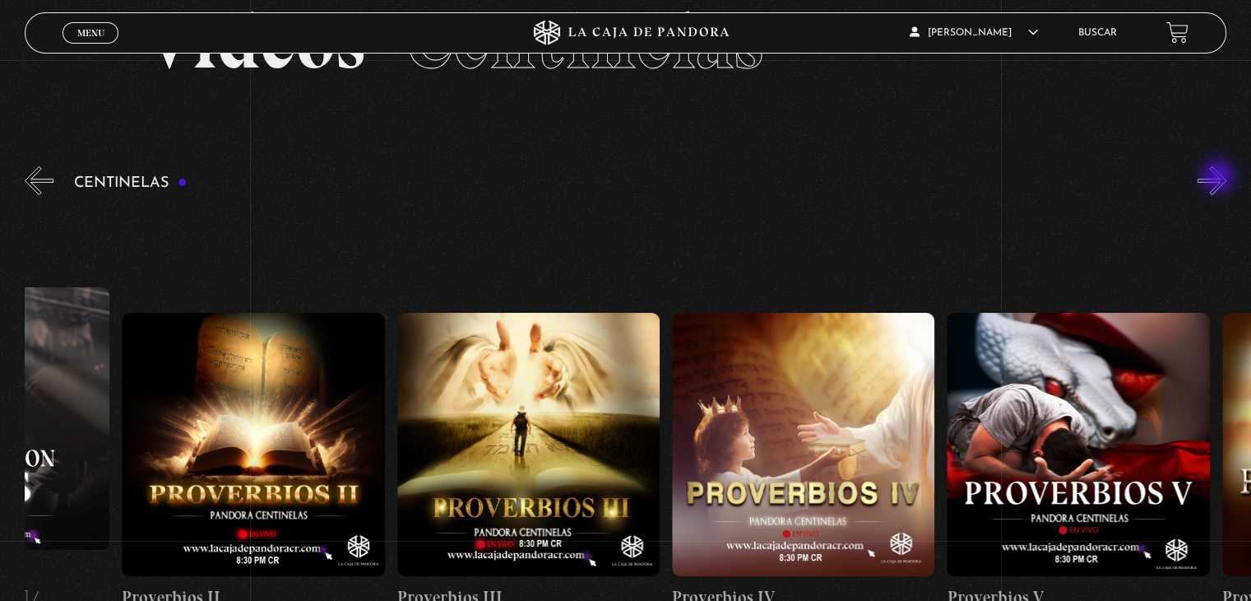
click at [1220, 178] on button "»" at bounding box center [1212, 180] width 29 height 29
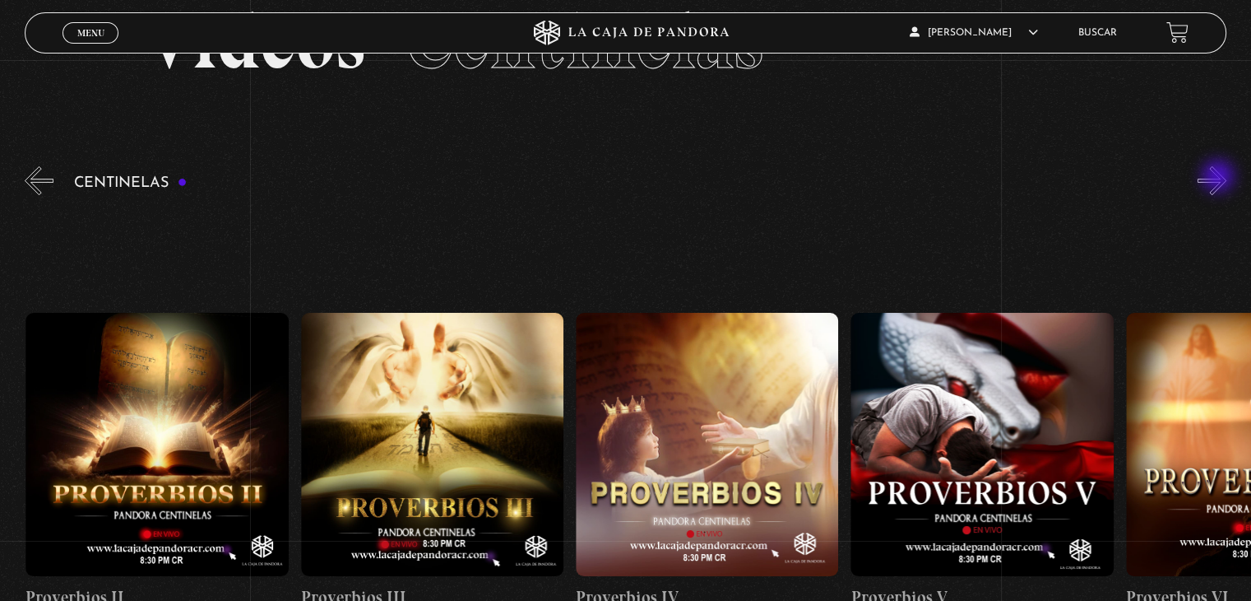
click at [1220, 178] on button "»" at bounding box center [1212, 180] width 29 height 29
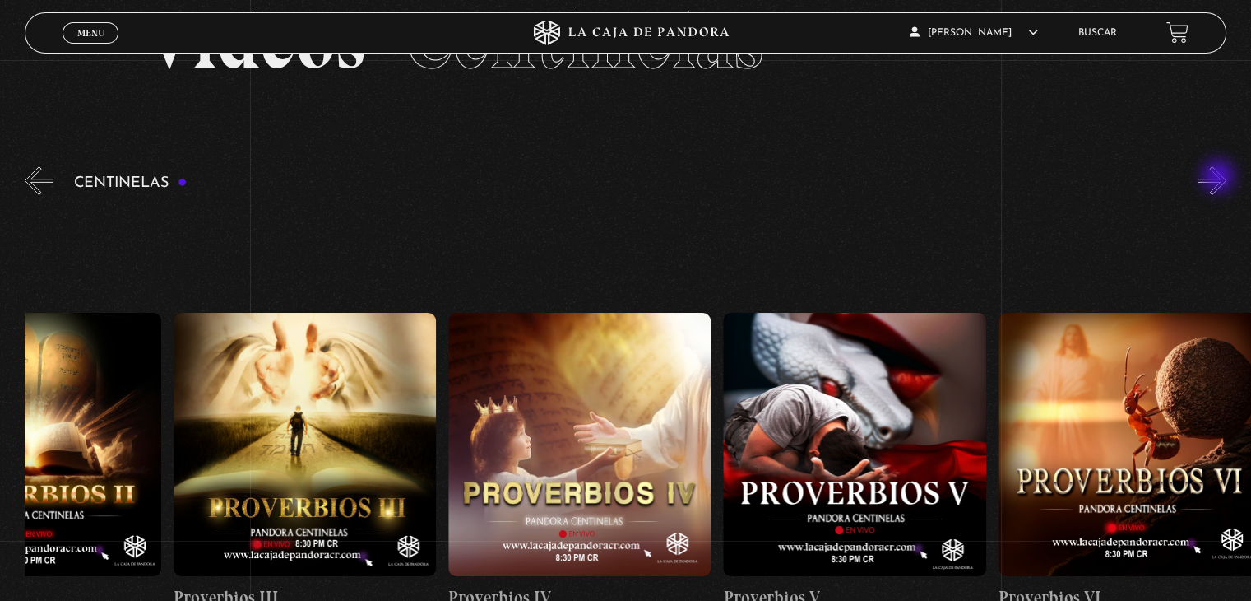
click at [1220, 178] on button "»" at bounding box center [1212, 180] width 29 height 29
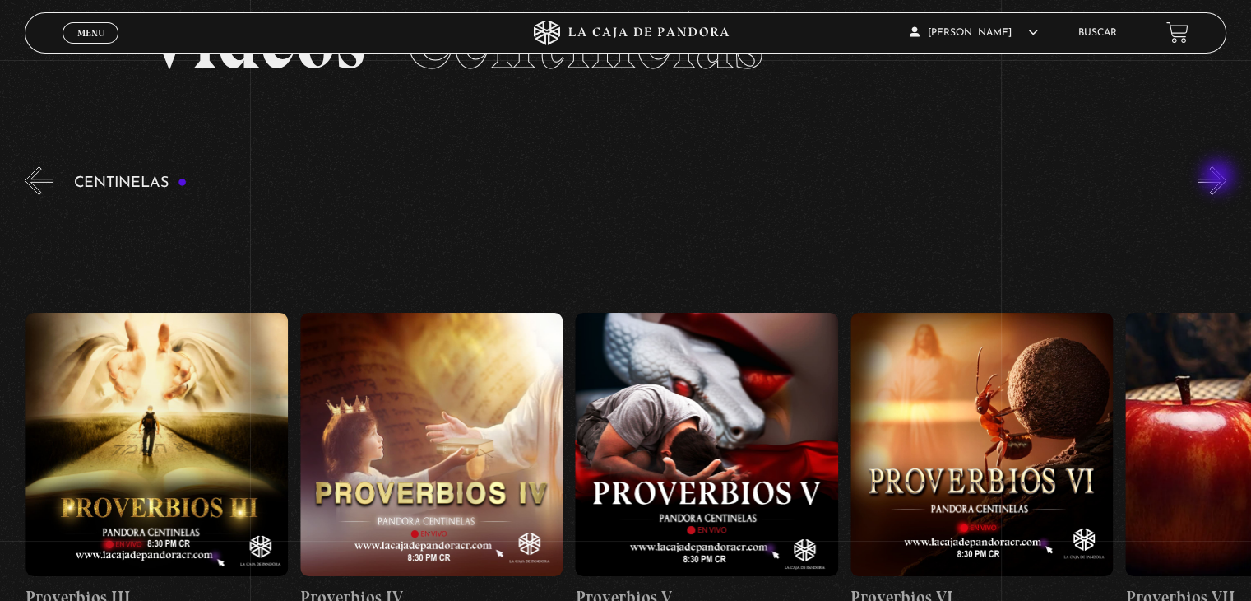
click at [1220, 178] on button "»" at bounding box center [1212, 180] width 29 height 29
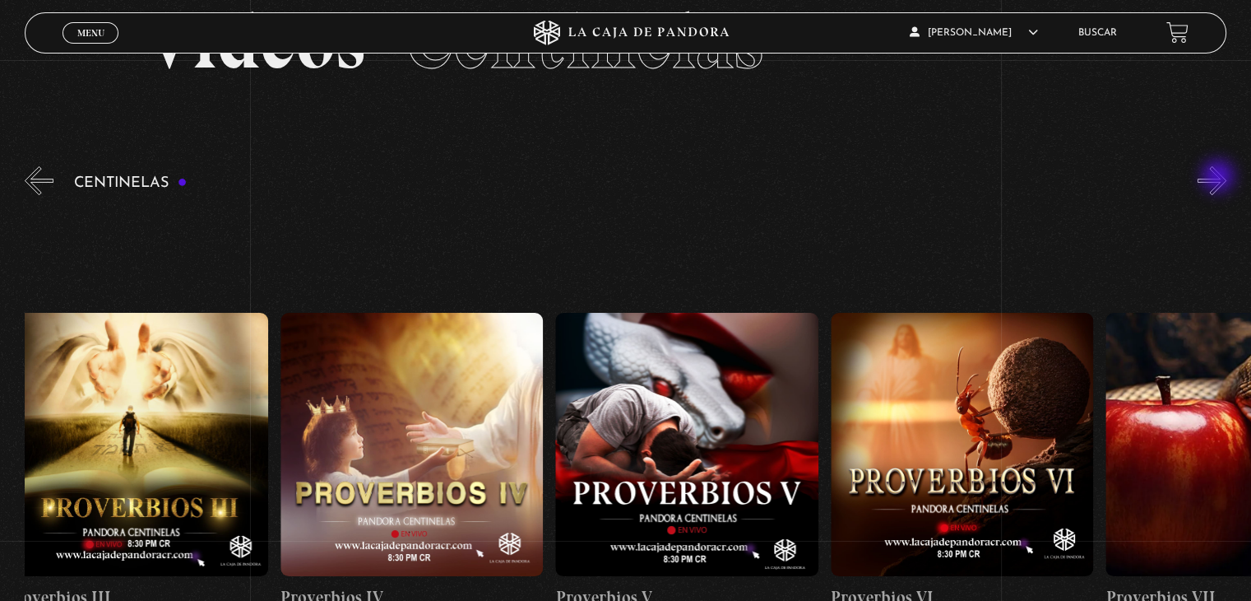
click at [1220, 178] on button "»" at bounding box center [1212, 180] width 29 height 29
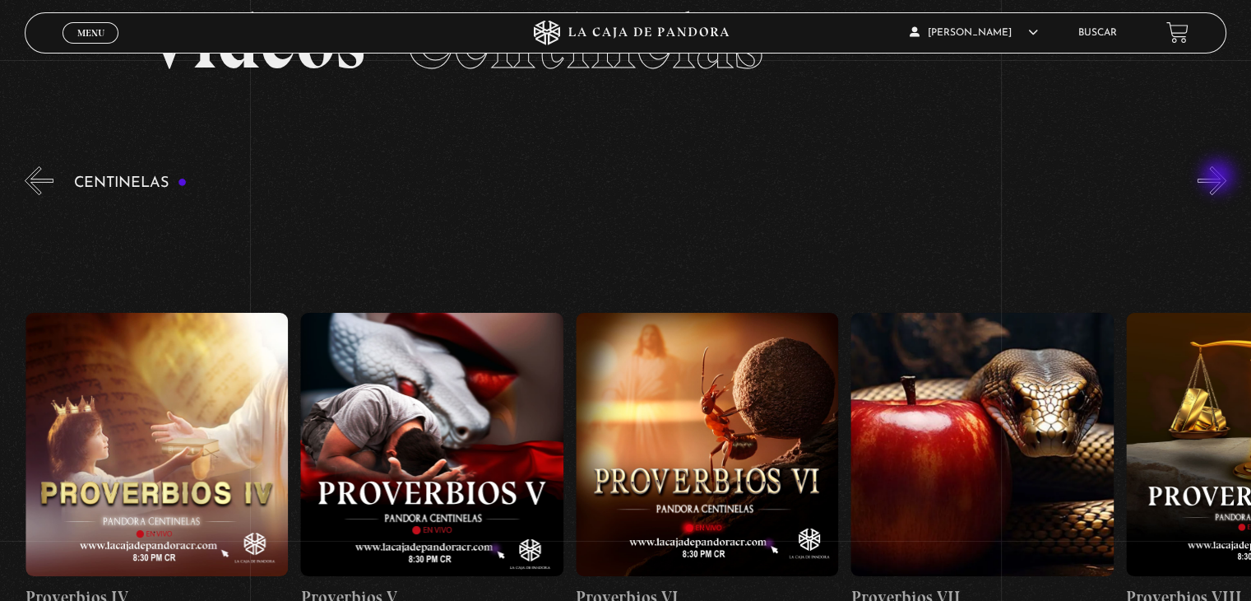
click at [1220, 178] on button "»" at bounding box center [1212, 180] width 29 height 29
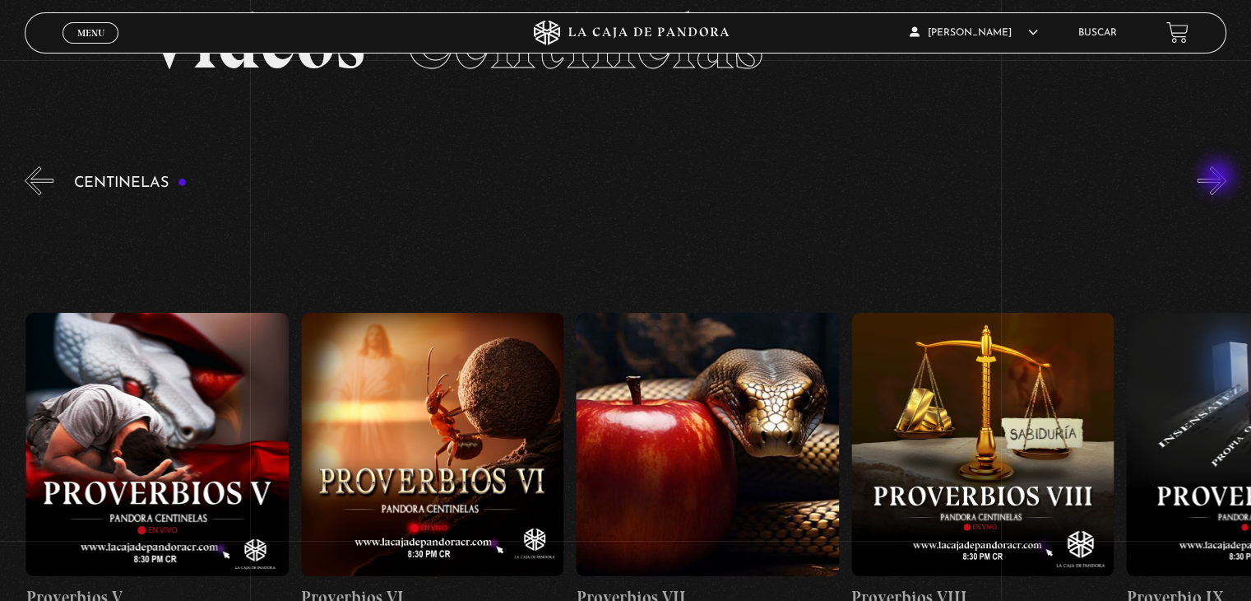
click at [1220, 178] on button "»" at bounding box center [1212, 180] width 29 height 29
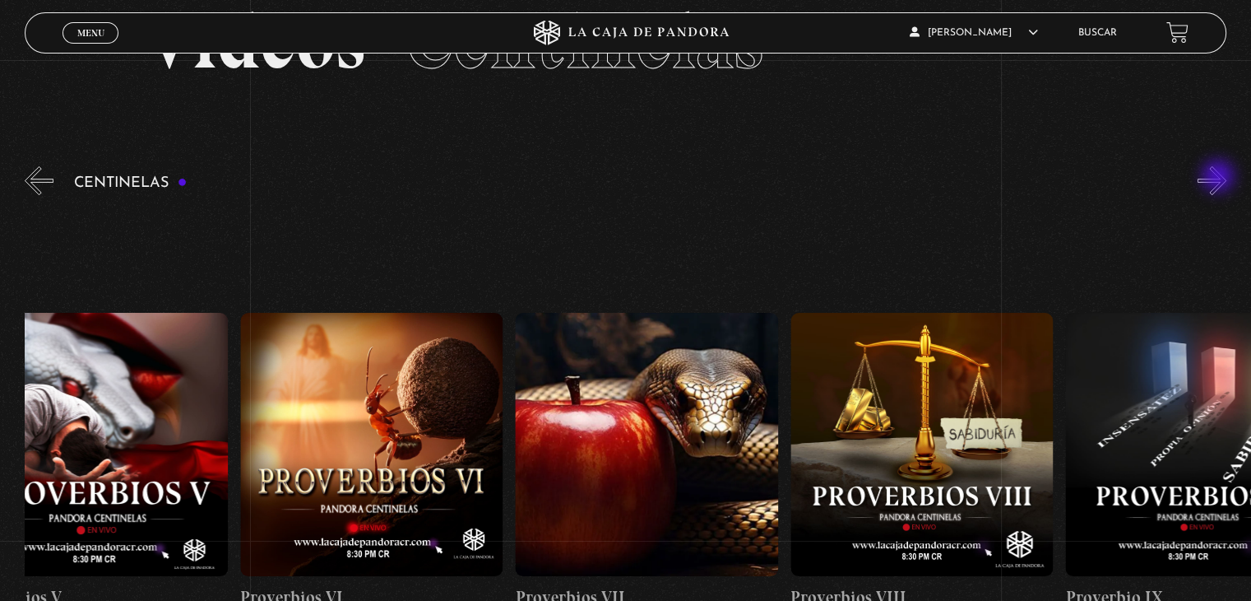
click at [1220, 178] on button "»" at bounding box center [1212, 180] width 29 height 29
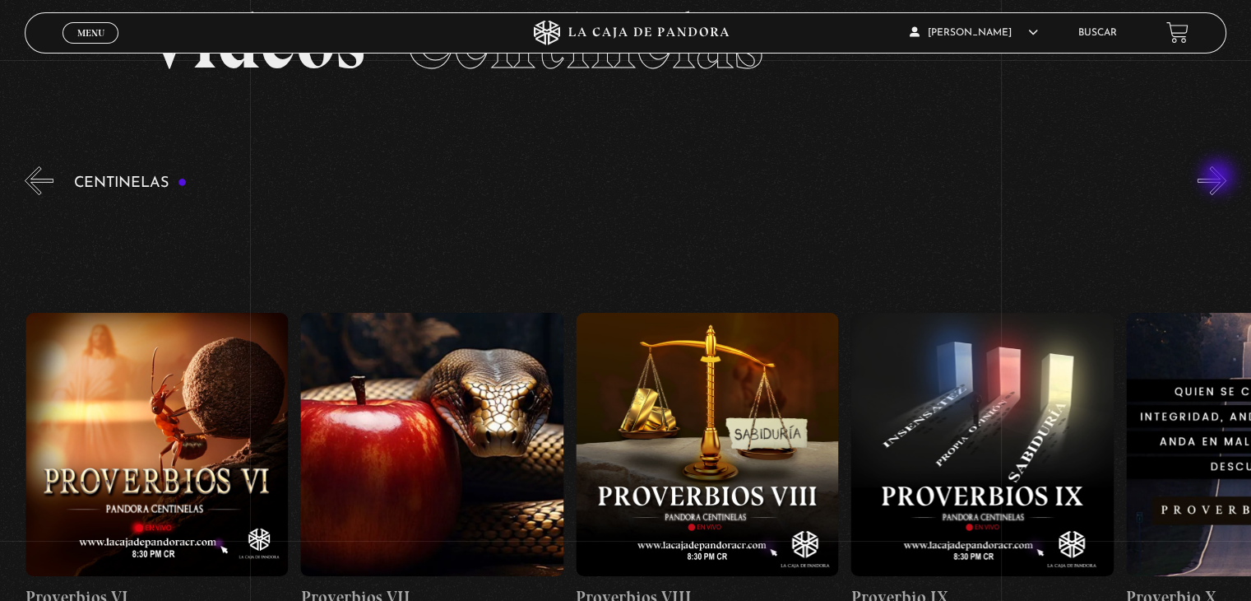
click at [1220, 178] on button "»" at bounding box center [1212, 180] width 29 height 29
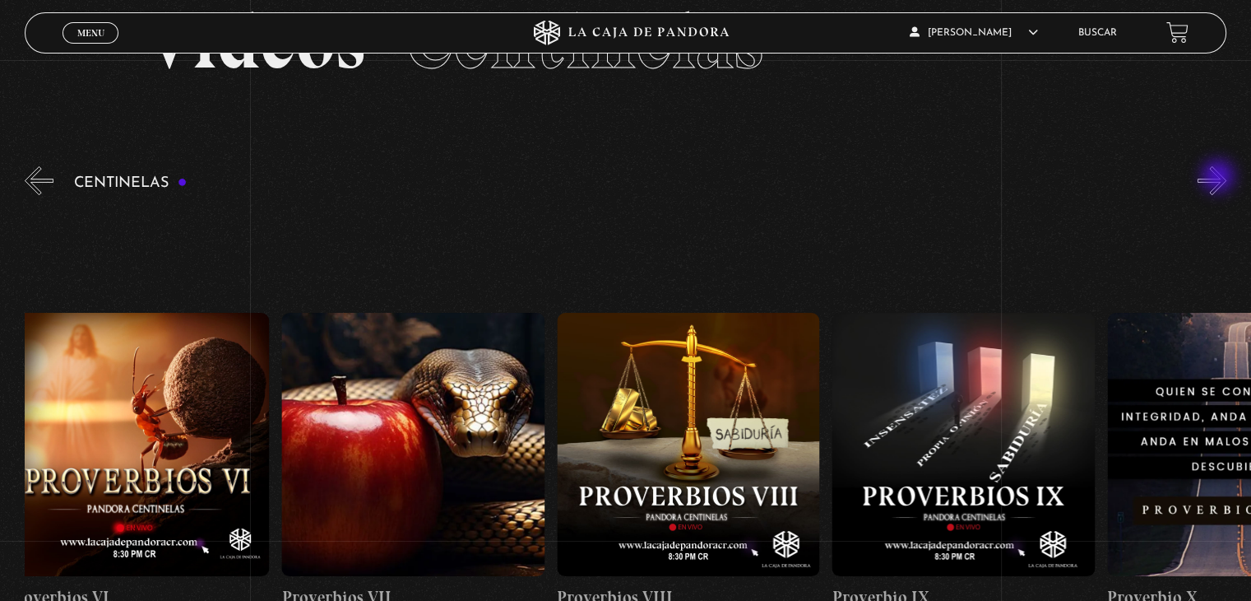
click at [1220, 178] on button "»" at bounding box center [1212, 180] width 29 height 29
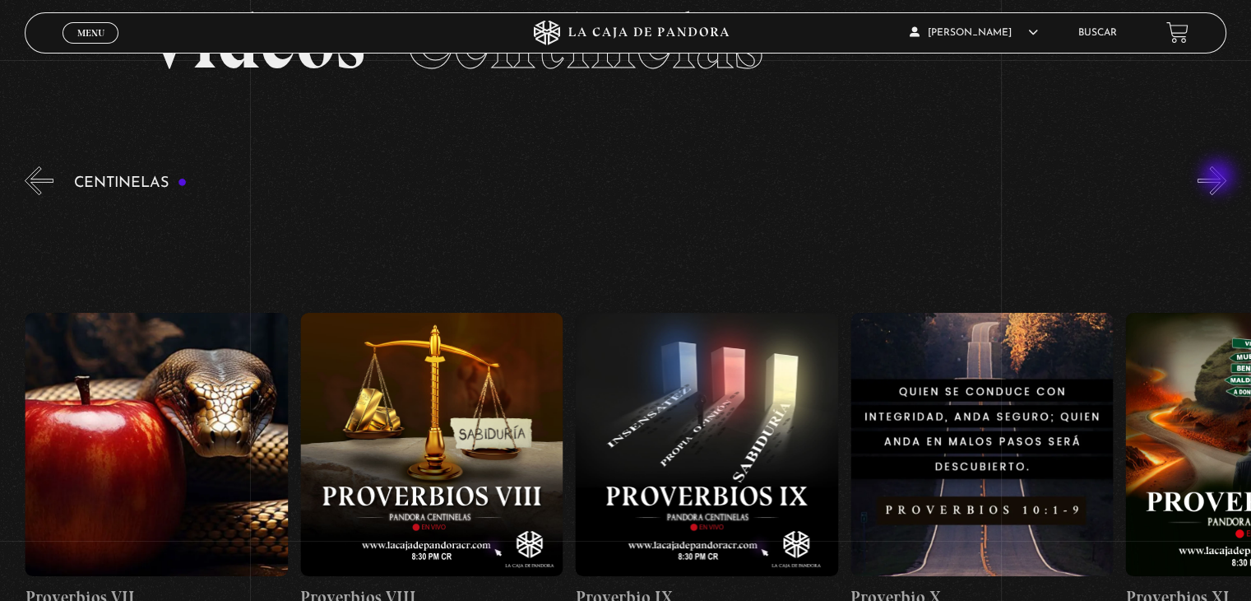
click at [1220, 178] on button "»" at bounding box center [1212, 180] width 29 height 29
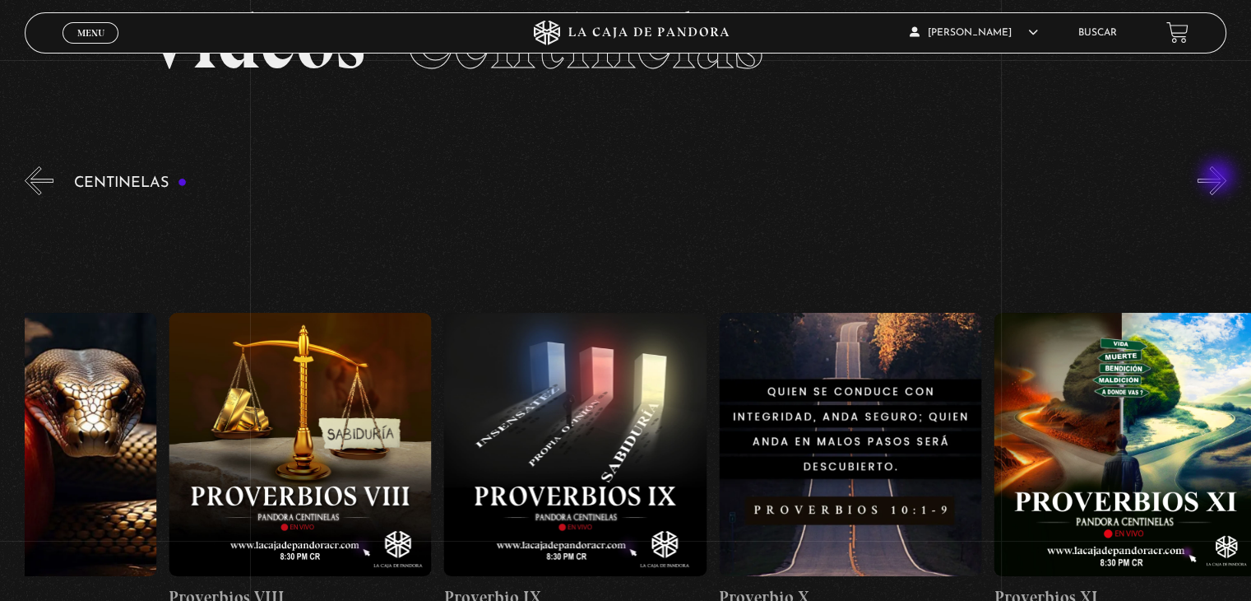
click at [1220, 178] on button "»" at bounding box center [1212, 180] width 29 height 29
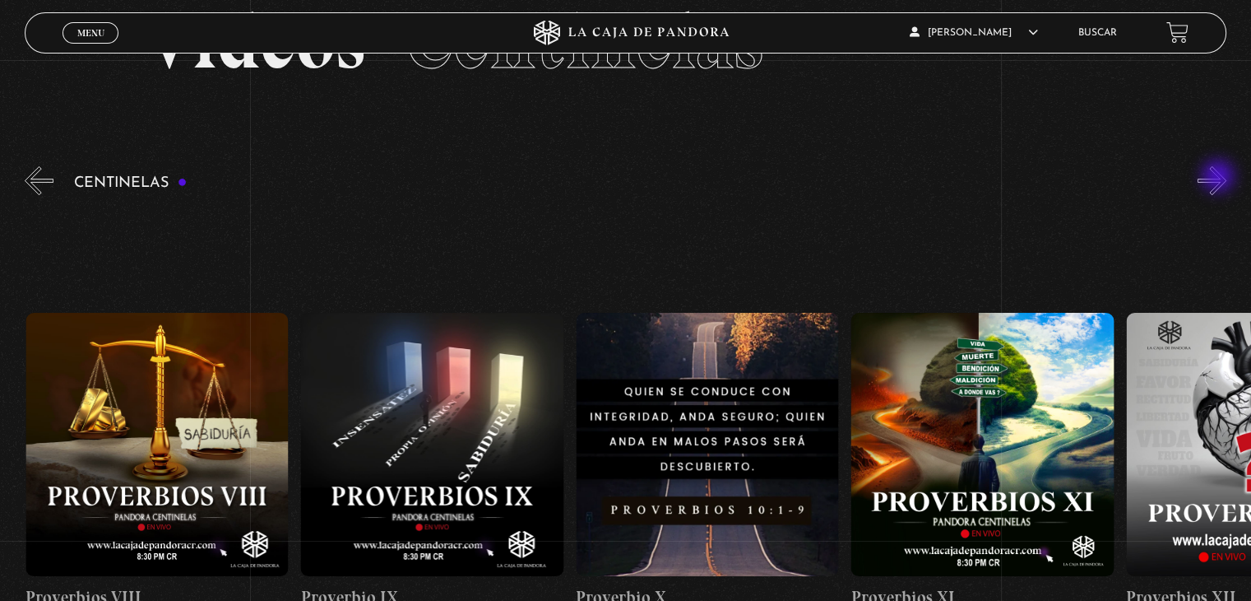
click at [1220, 178] on button "»" at bounding box center [1212, 180] width 29 height 29
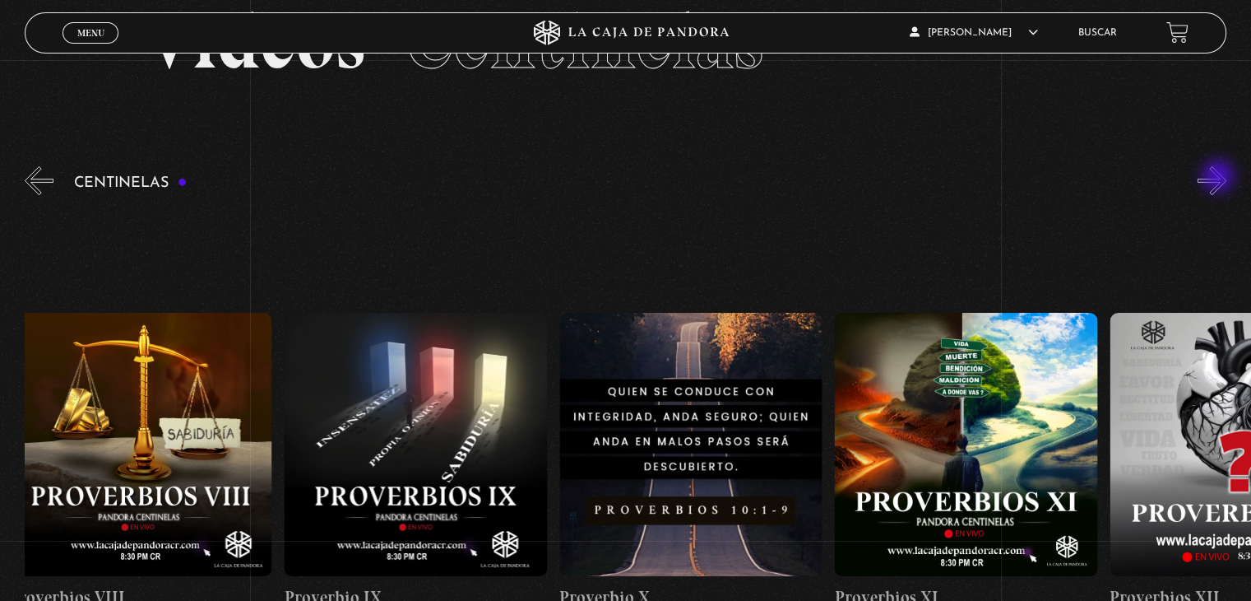
click at [1220, 178] on button "»" at bounding box center [1212, 180] width 29 height 29
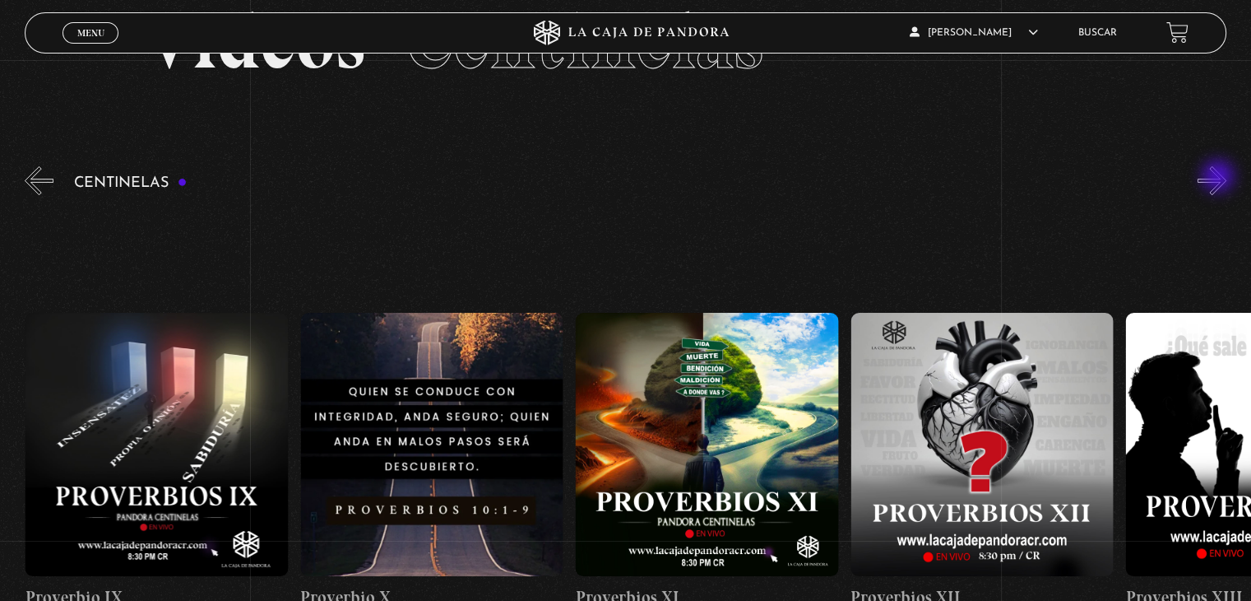
click at [1220, 178] on button "»" at bounding box center [1212, 180] width 29 height 29
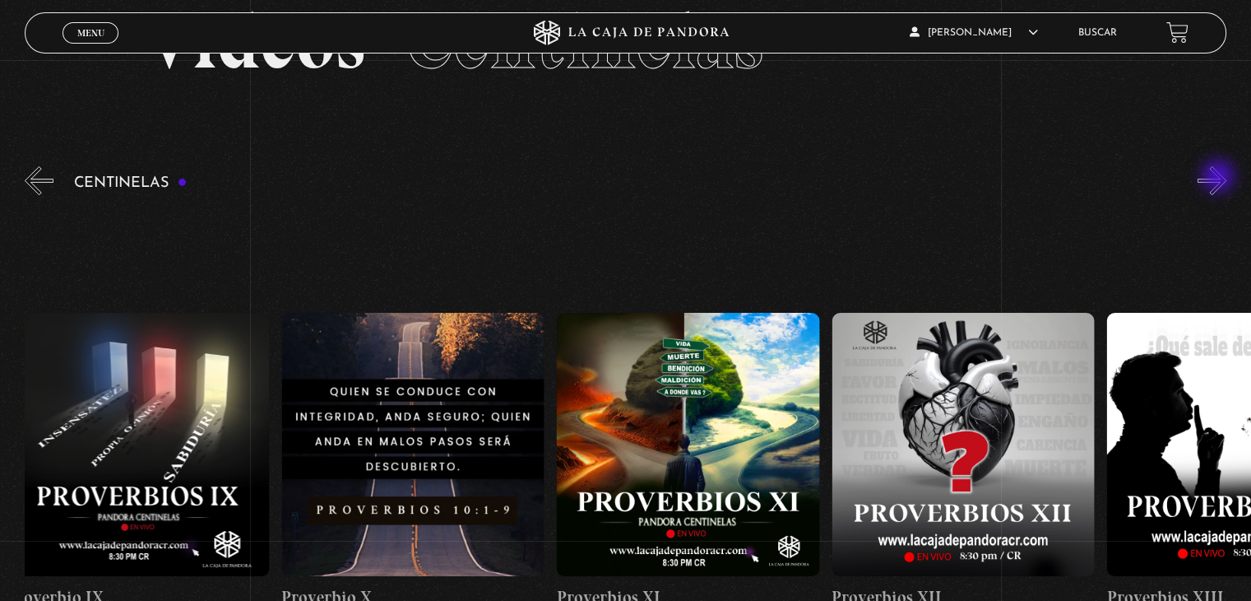
click at [1220, 178] on button "»" at bounding box center [1212, 180] width 29 height 29
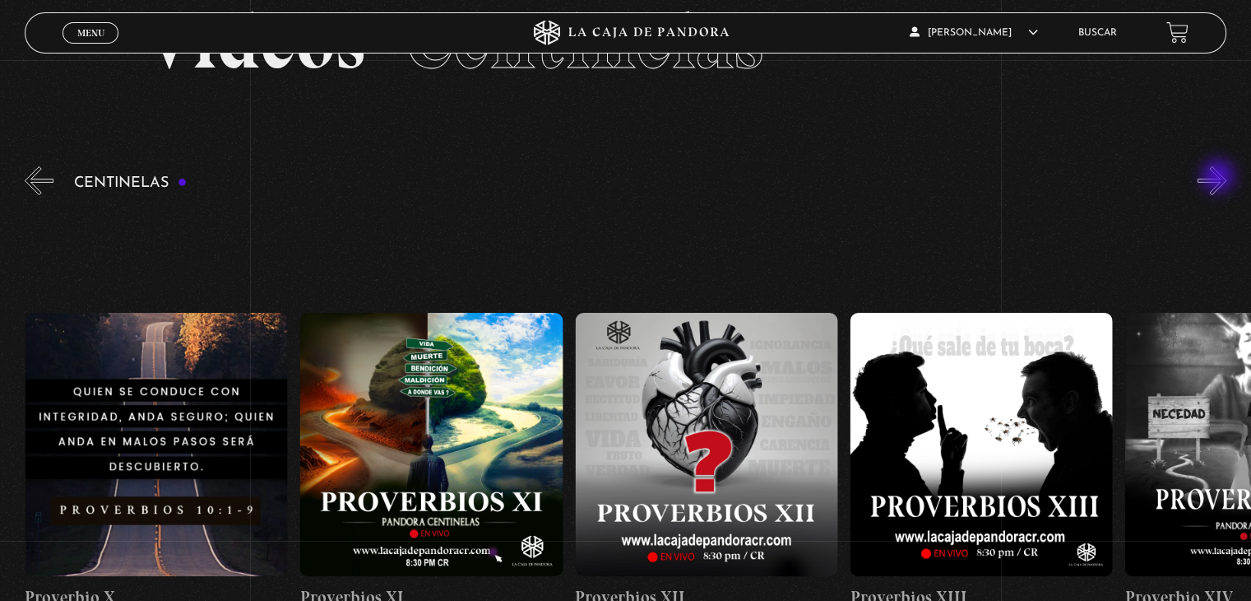
click at [1220, 178] on button "»" at bounding box center [1212, 180] width 29 height 29
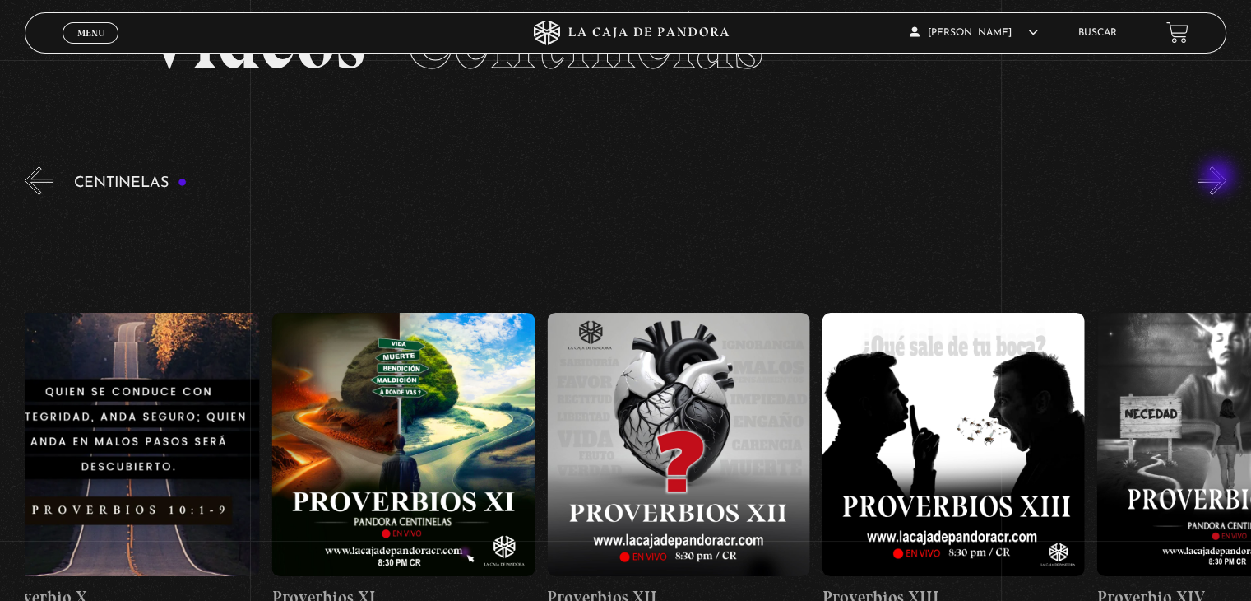
click at [1220, 178] on button "»" at bounding box center [1212, 180] width 29 height 29
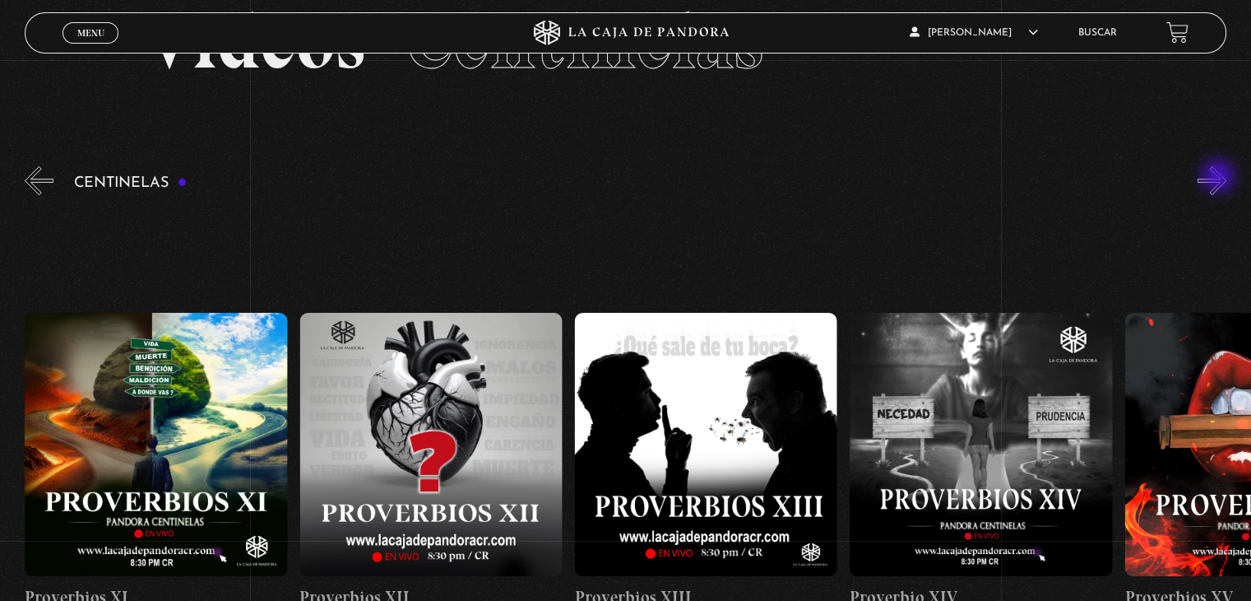
click at [1220, 178] on button "»" at bounding box center [1212, 180] width 29 height 29
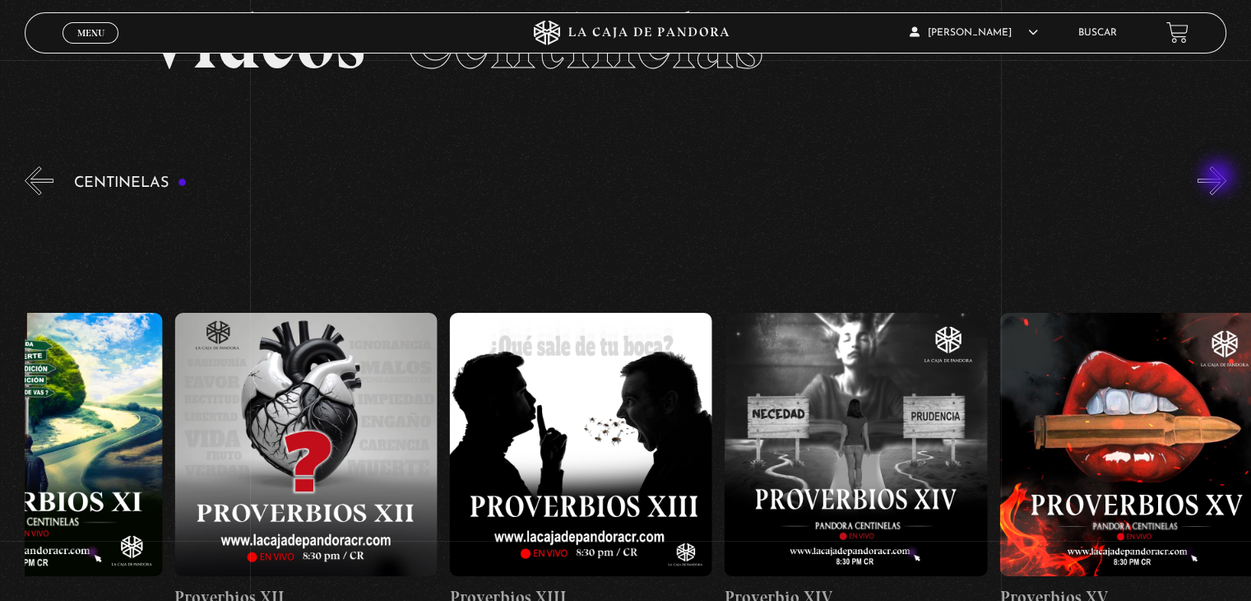
click at [1220, 178] on button "»" at bounding box center [1212, 180] width 29 height 29
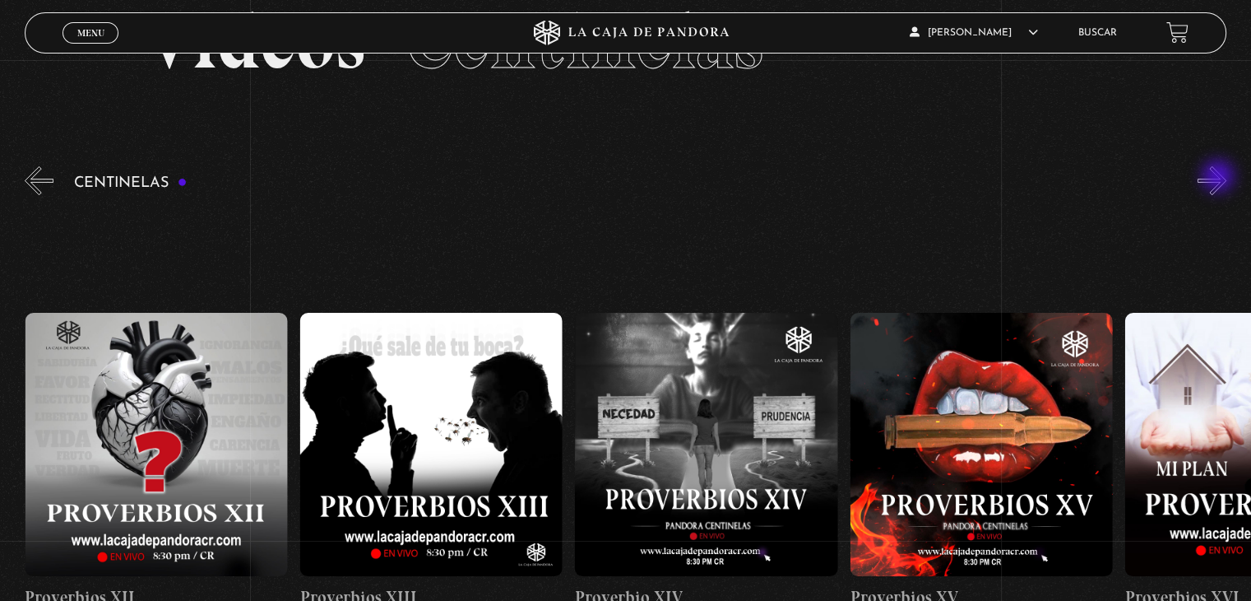
click at [1220, 178] on button "»" at bounding box center [1212, 180] width 29 height 29
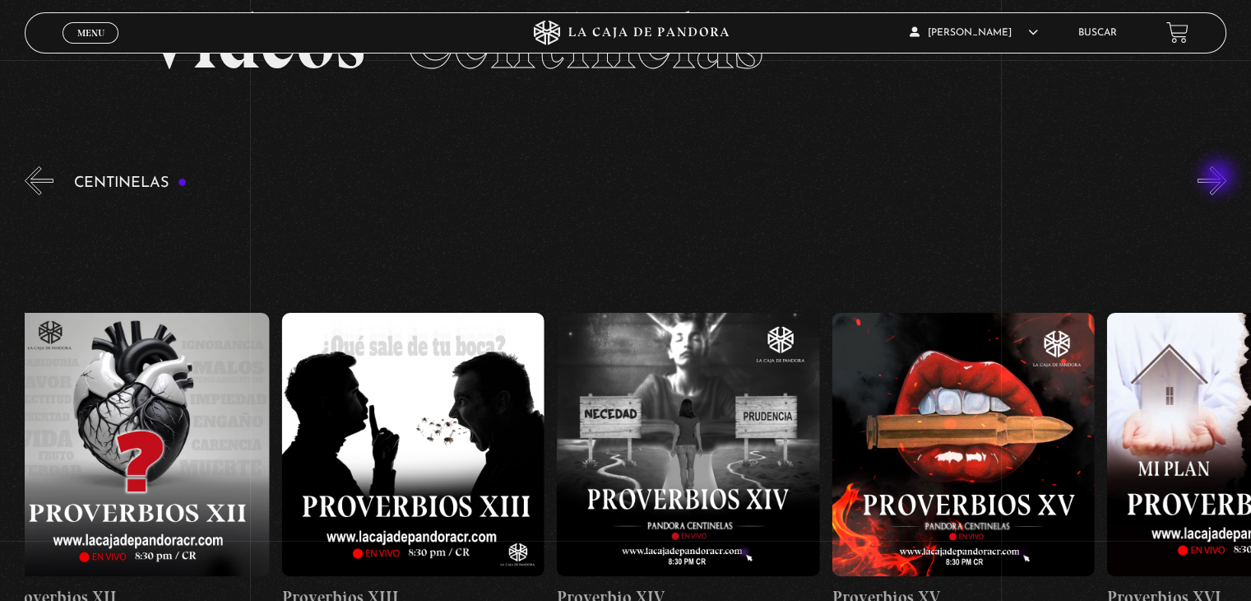
click at [1220, 178] on button "»" at bounding box center [1212, 180] width 29 height 29
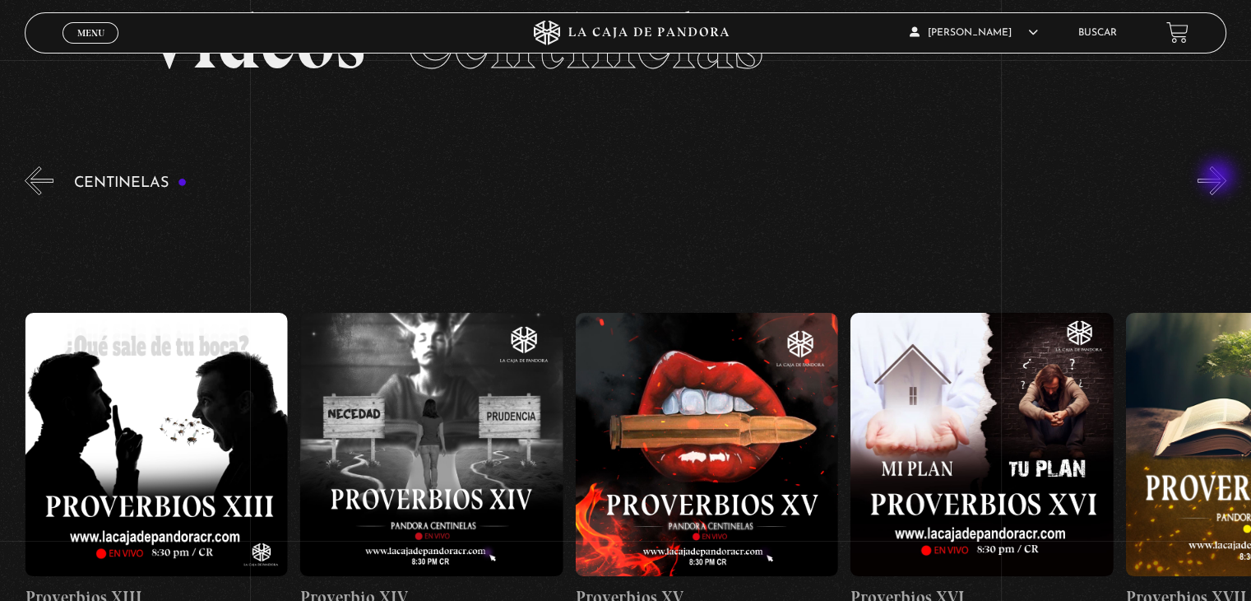
click at [1220, 178] on button "»" at bounding box center [1212, 180] width 29 height 29
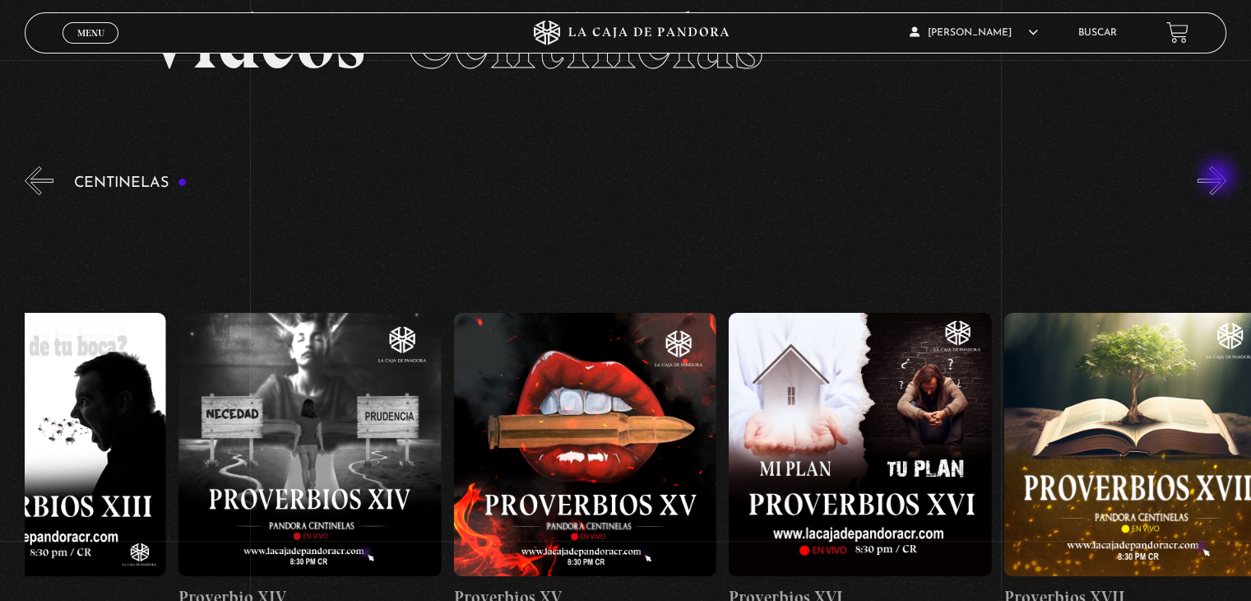
click at [1220, 178] on button "»" at bounding box center [1212, 180] width 29 height 29
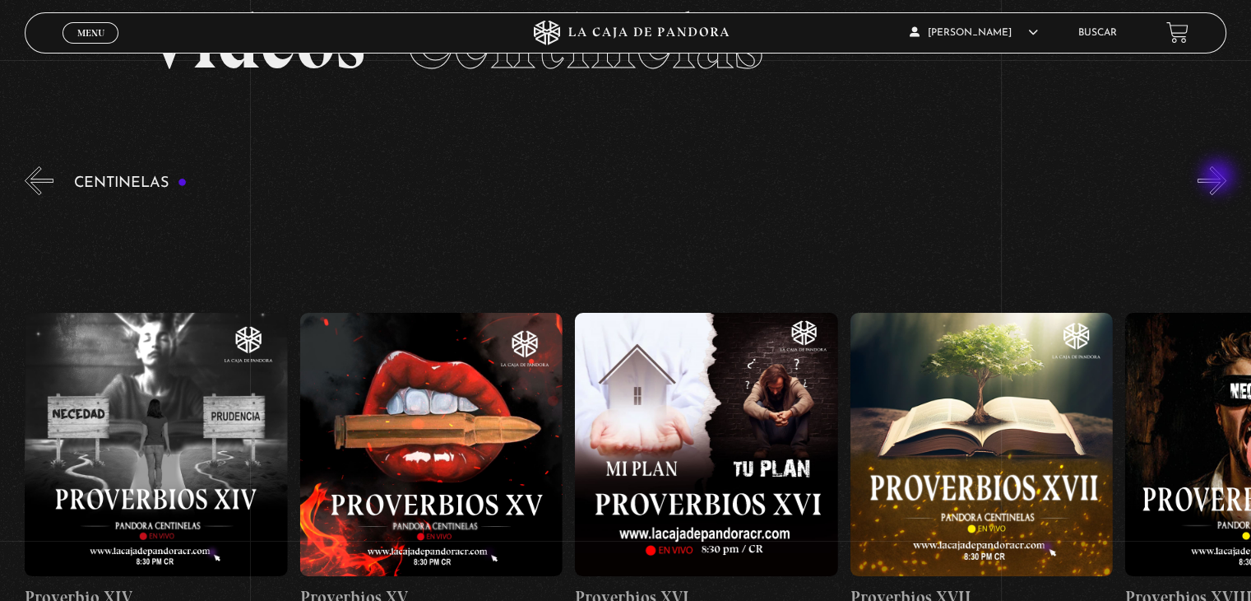
click at [1220, 178] on button "»" at bounding box center [1212, 180] width 29 height 29
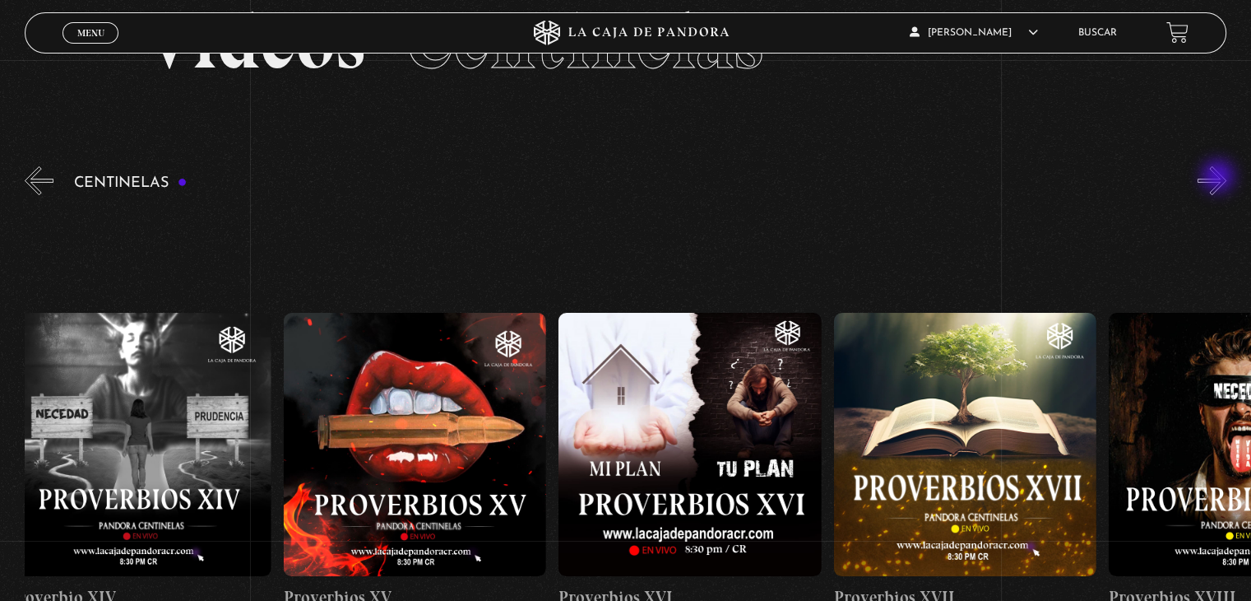
click at [1220, 178] on button "»" at bounding box center [1212, 180] width 29 height 29
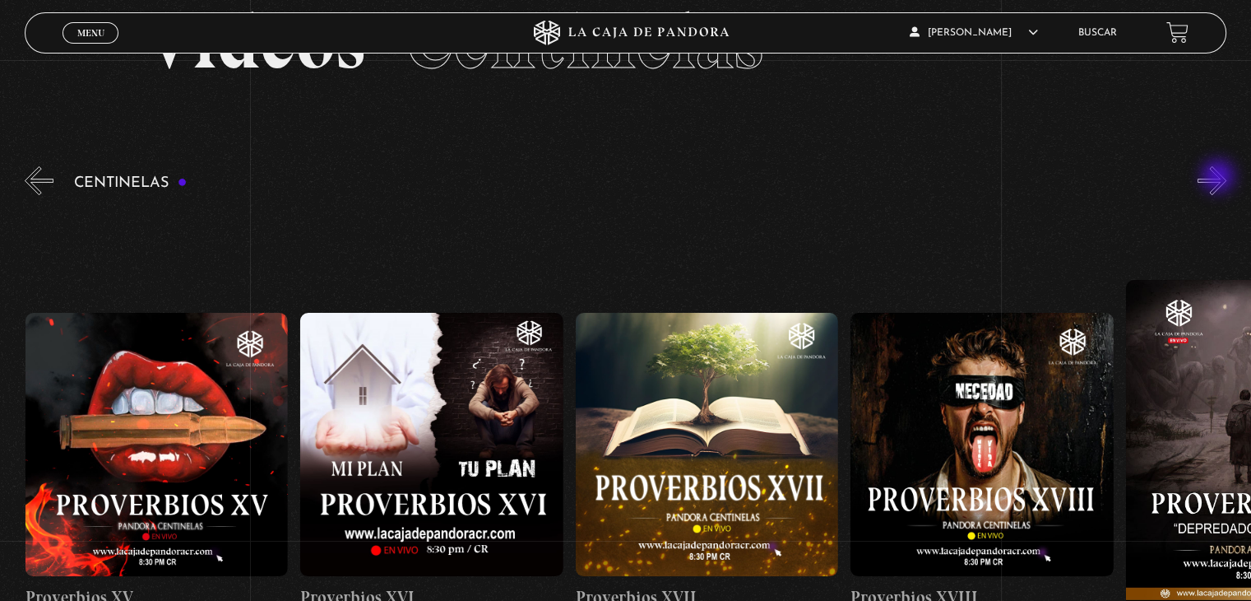
click at [1220, 178] on button "»" at bounding box center [1212, 180] width 29 height 29
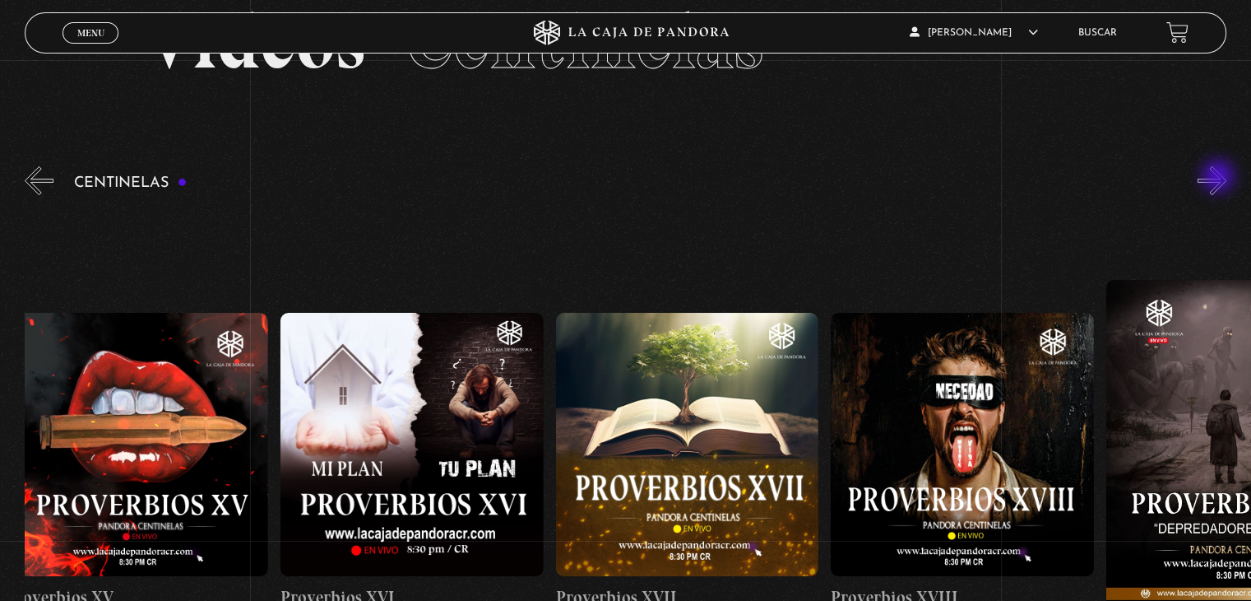
click at [1220, 178] on button "»" at bounding box center [1212, 180] width 29 height 29
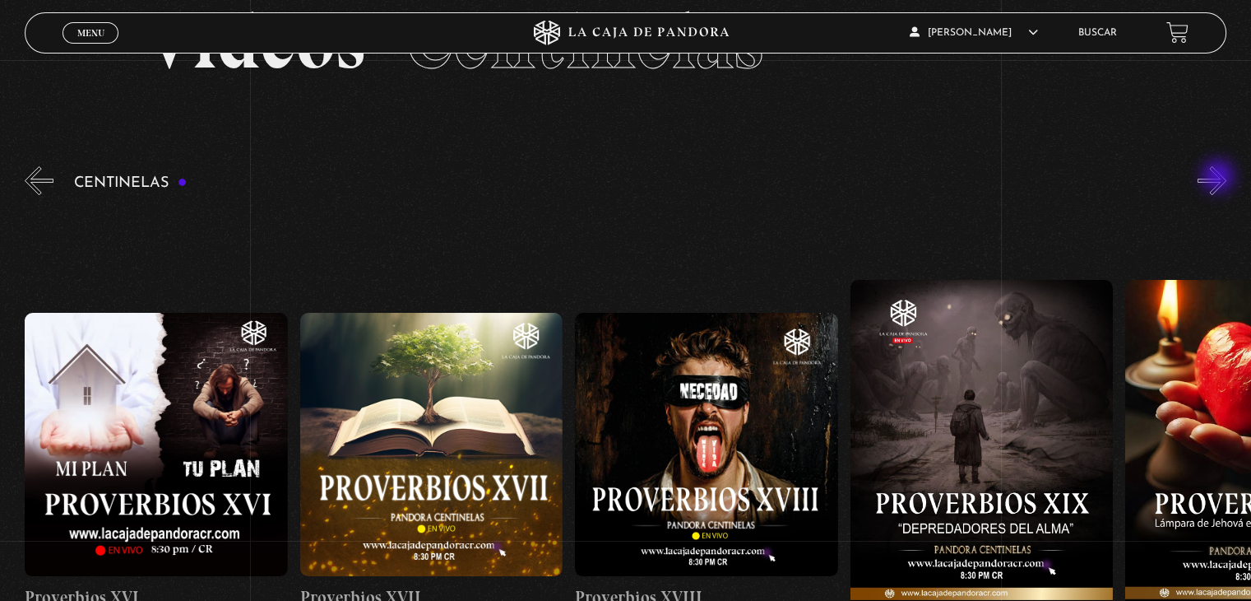
click at [1220, 178] on button "»" at bounding box center [1212, 180] width 29 height 29
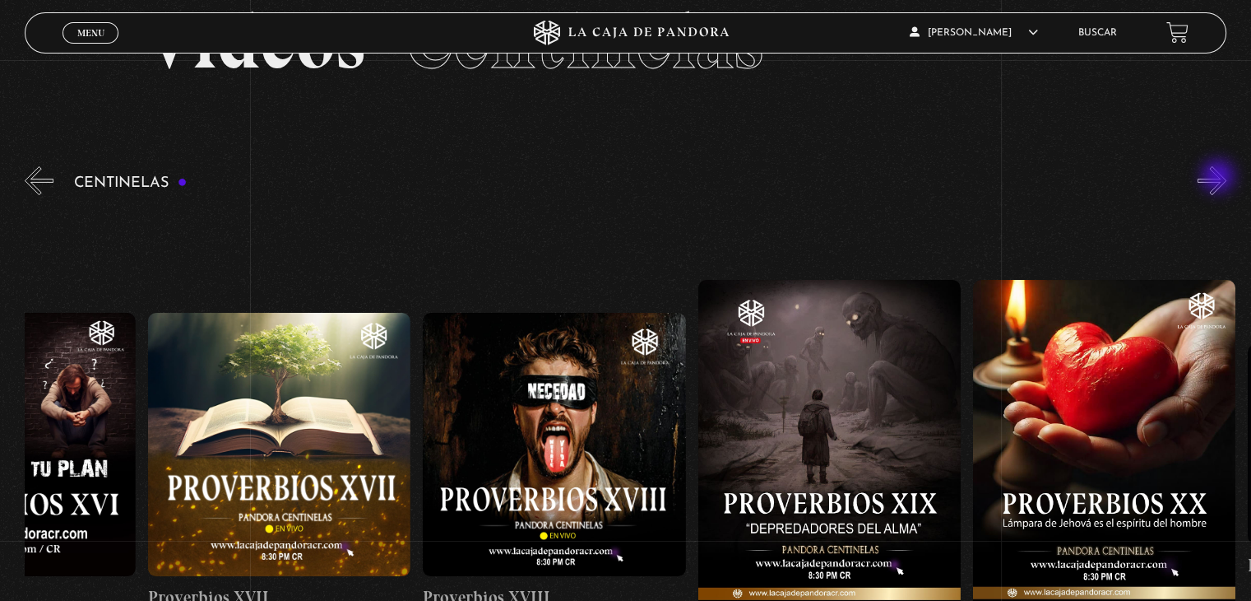
click at [1220, 178] on button "»" at bounding box center [1212, 180] width 29 height 29
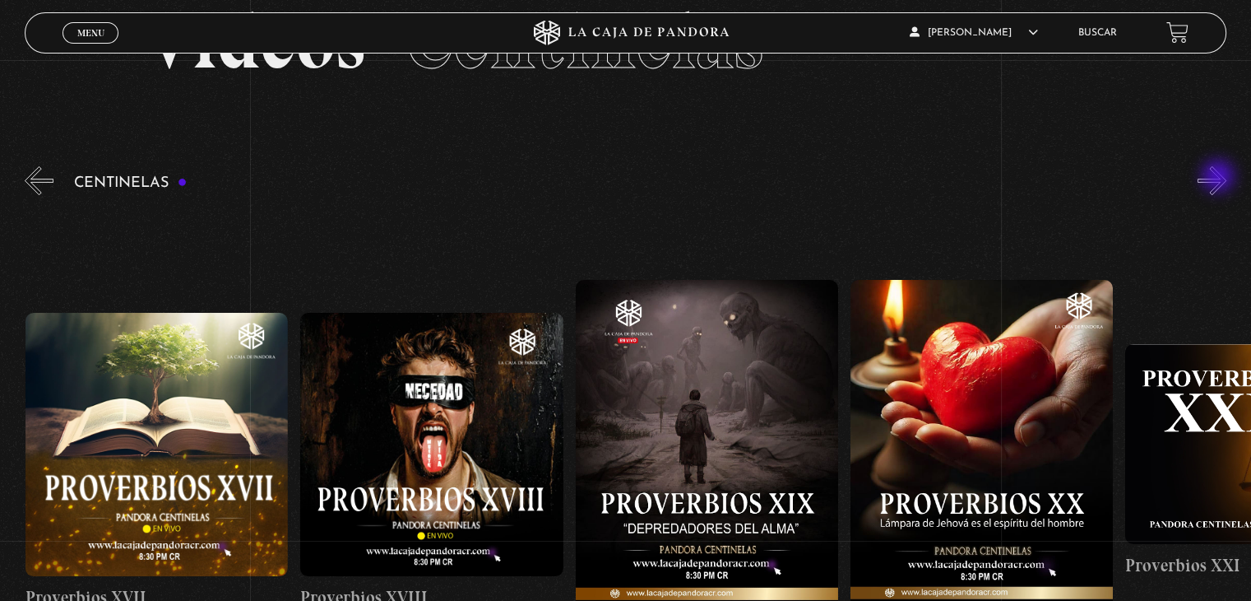
click at [1220, 178] on button "»" at bounding box center [1212, 180] width 29 height 29
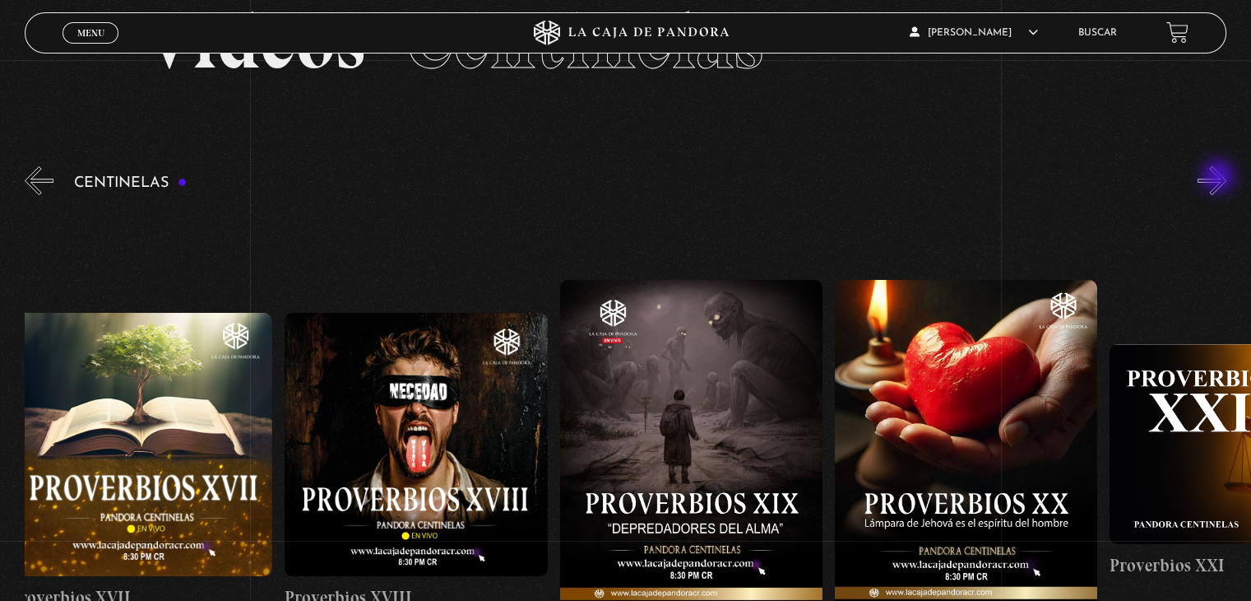
click at [1220, 178] on button "»" at bounding box center [1212, 180] width 29 height 29
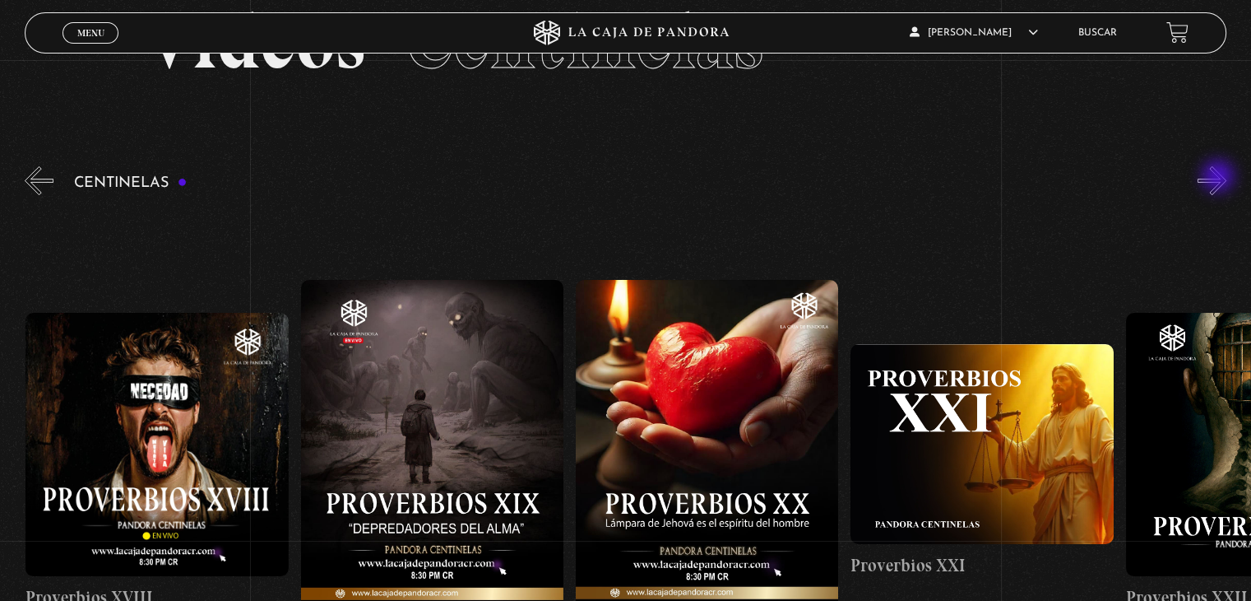
click at [1220, 178] on button "»" at bounding box center [1212, 180] width 29 height 29
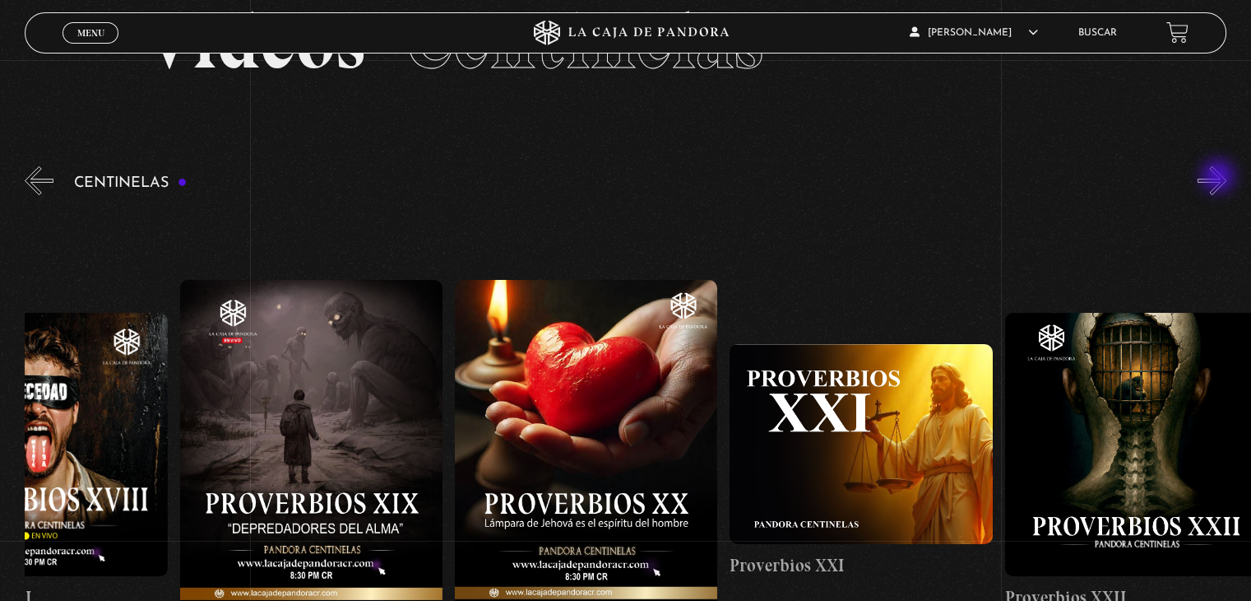
click at [1220, 178] on button "»" at bounding box center [1212, 180] width 29 height 29
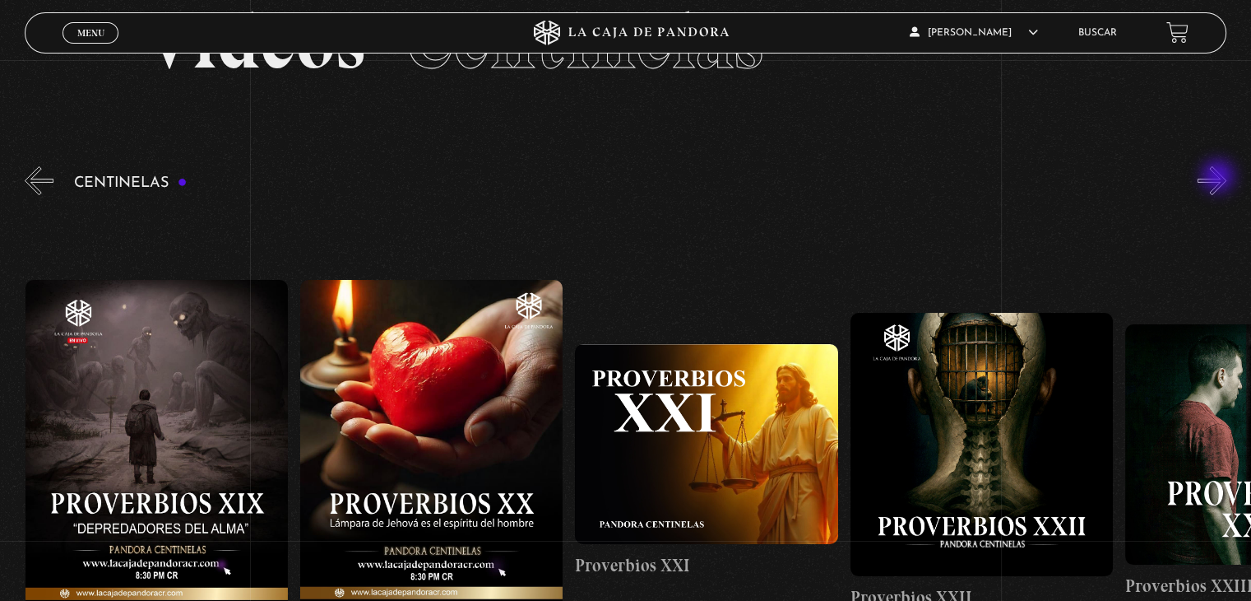
click at [1220, 178] on button "»" at bounding box center [1212, 180] width 29 height 29
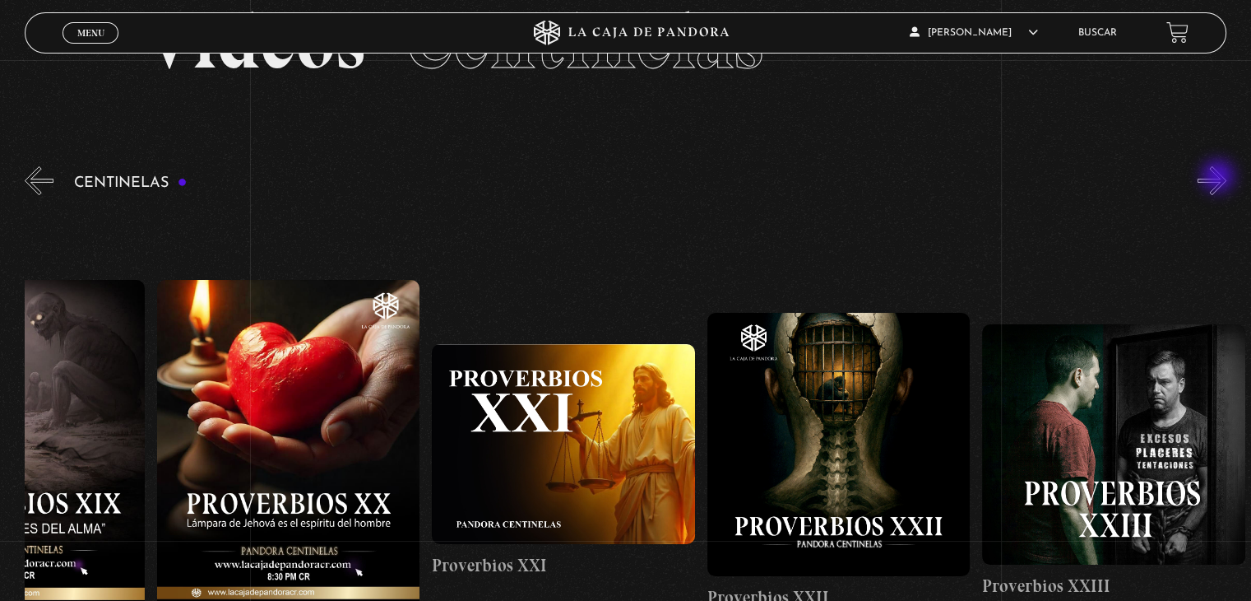
click at [1220, 178] on button "»" at bounding box center [1212, 180] width 29 height 29
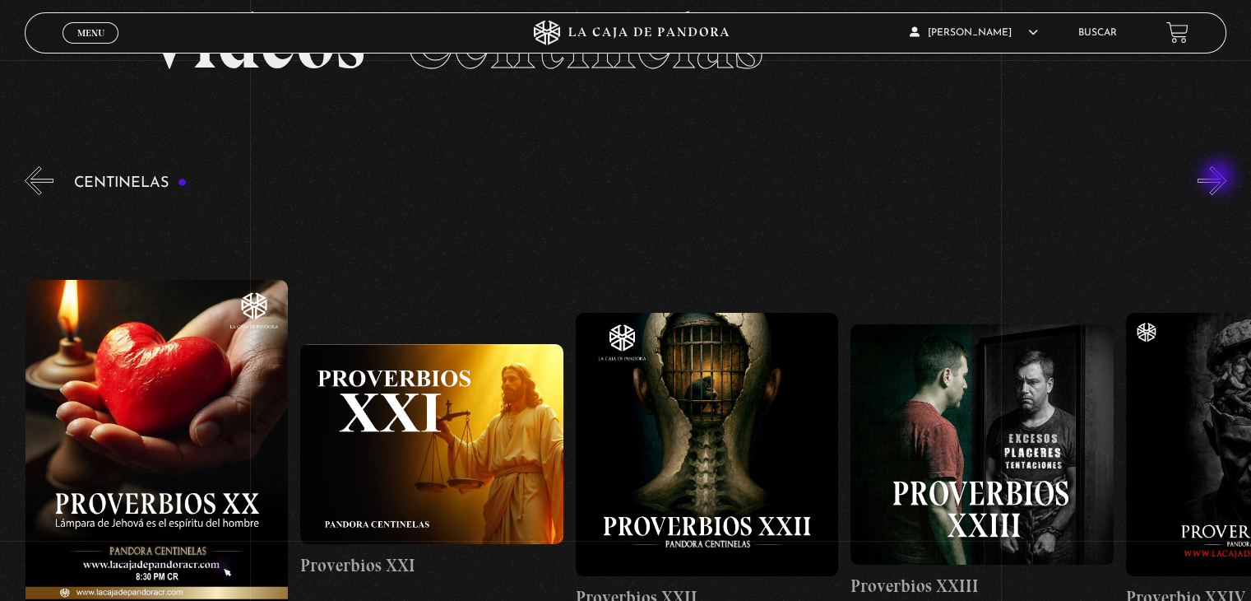
click at [1220, 178] on button "»" at bounding box center [1212, 180] width 29 height 29
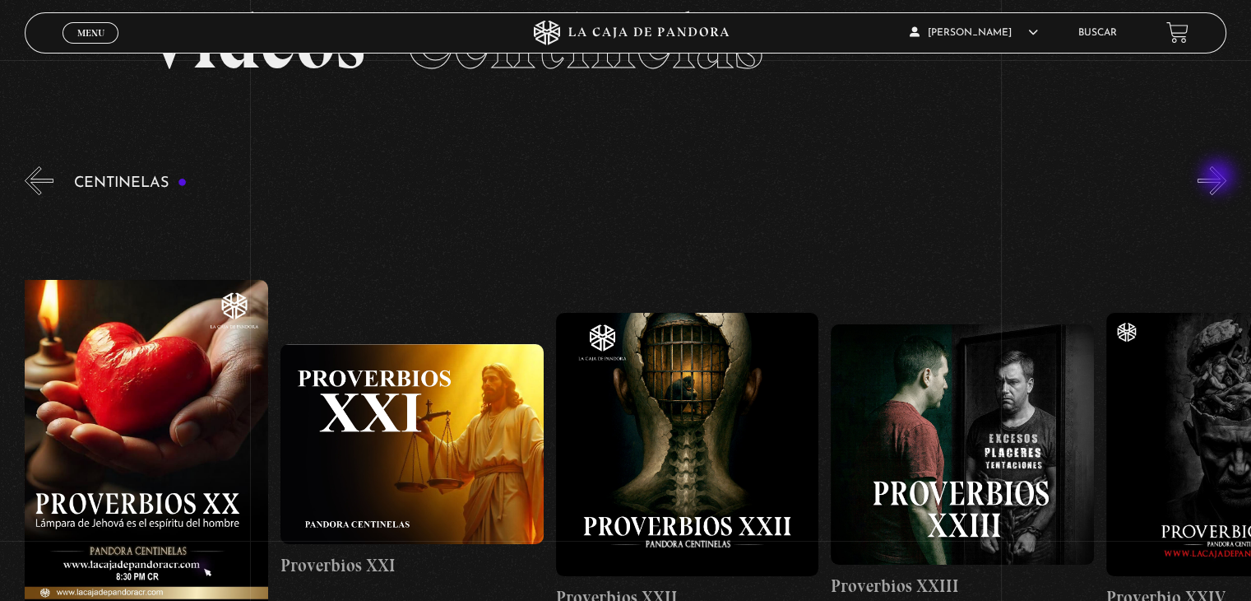
click at [1220, 178] on button "»" at bounding box center [1212, 180] width 29 height 29
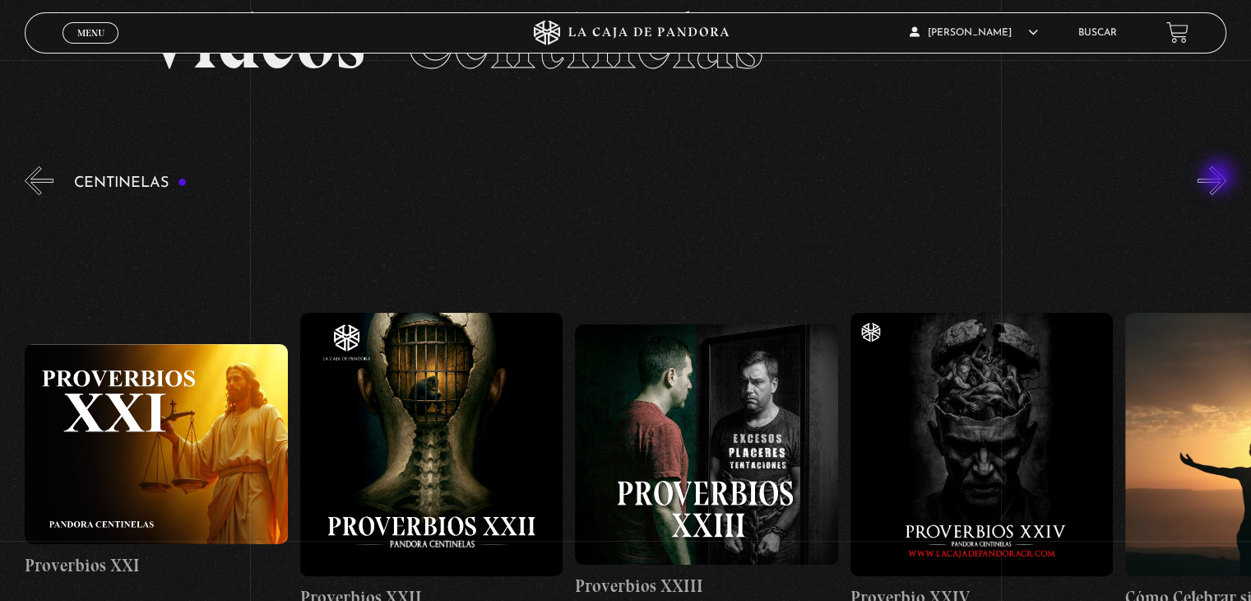
click at [1220, 178] on button "»" at bounding box center [1212, 180] width 29 height 29
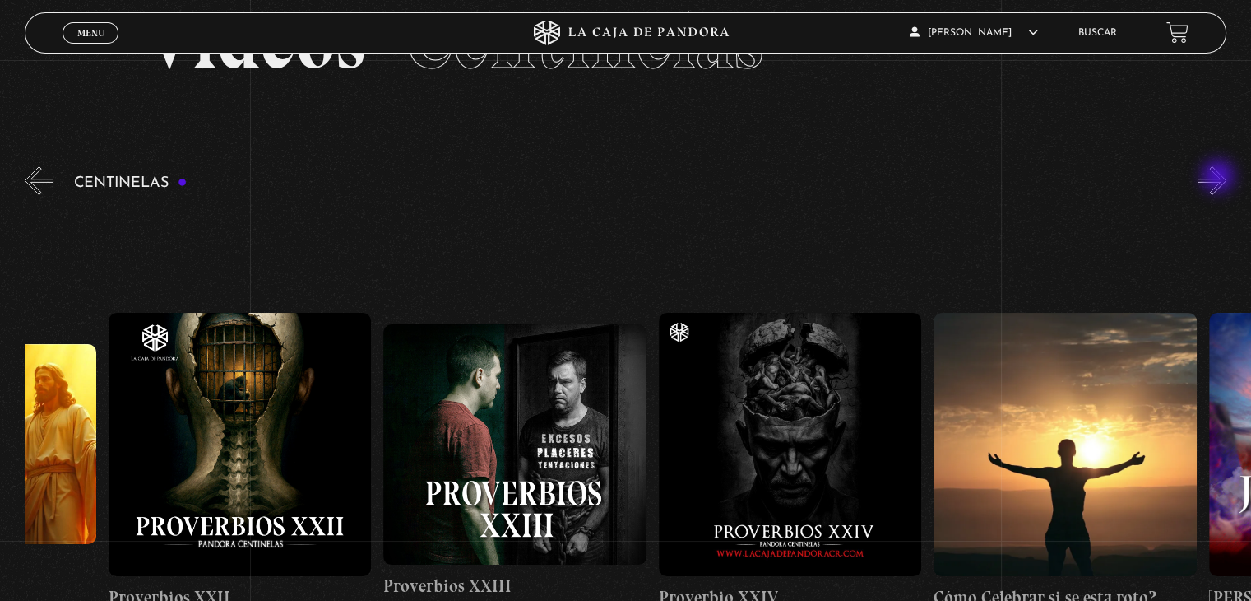
click at [1220, 178] on button "»" at bounding box center [1212, 180] width 29 height 29
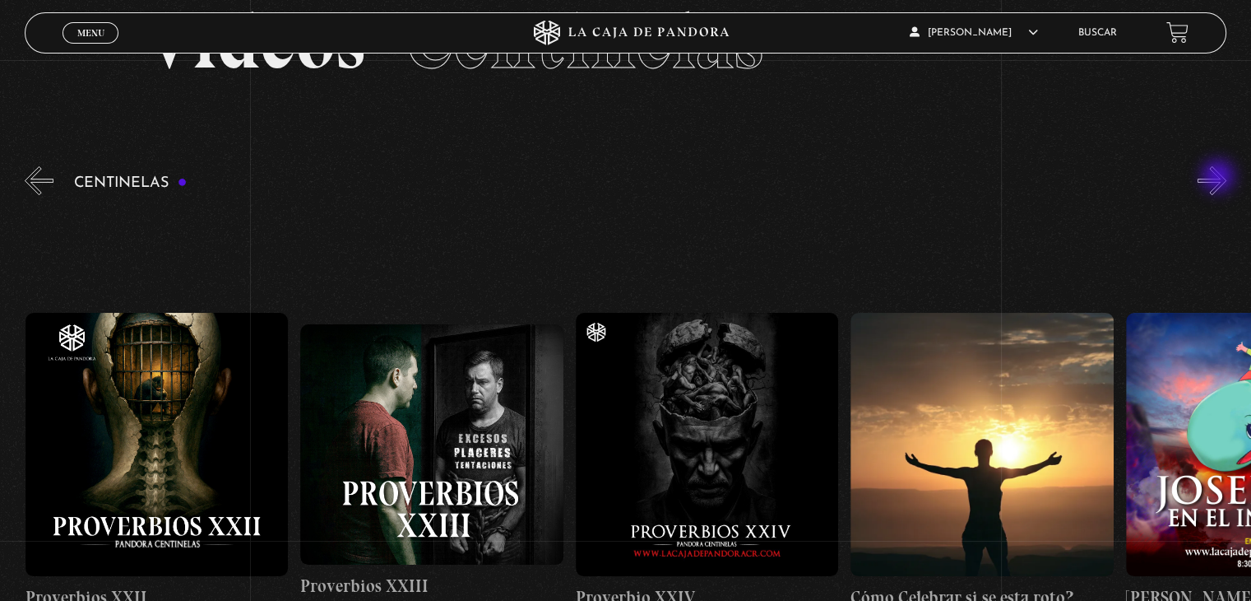
click at [1220, 178] on button "»" at bounding box center [1212, 180] width 29 height 29
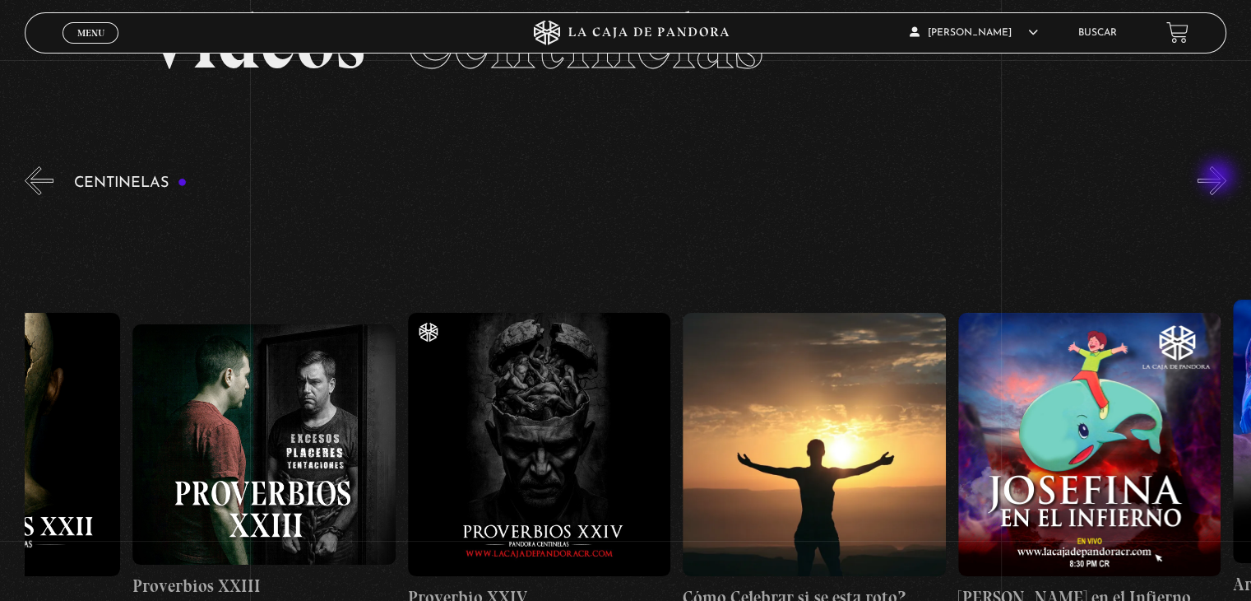
click at [1220, 178] on button "»" at bounding box center [1212, 180] width 29 height 29
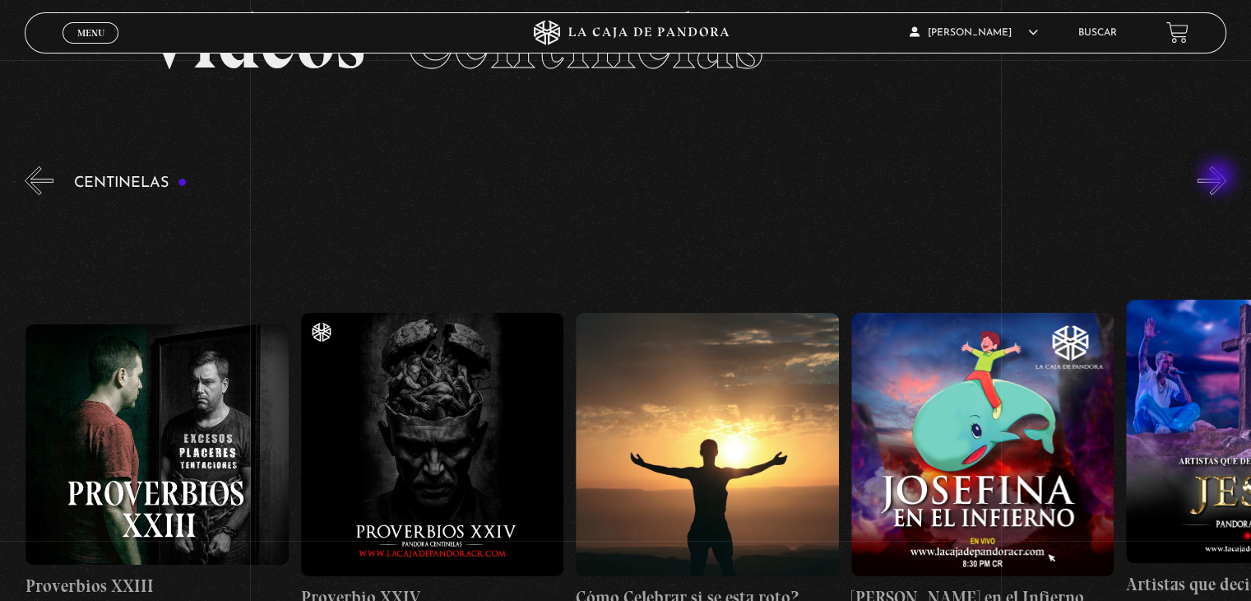
click at [1220, 178] on button "»" at bounding box center [1212, 180] width 29 height 29
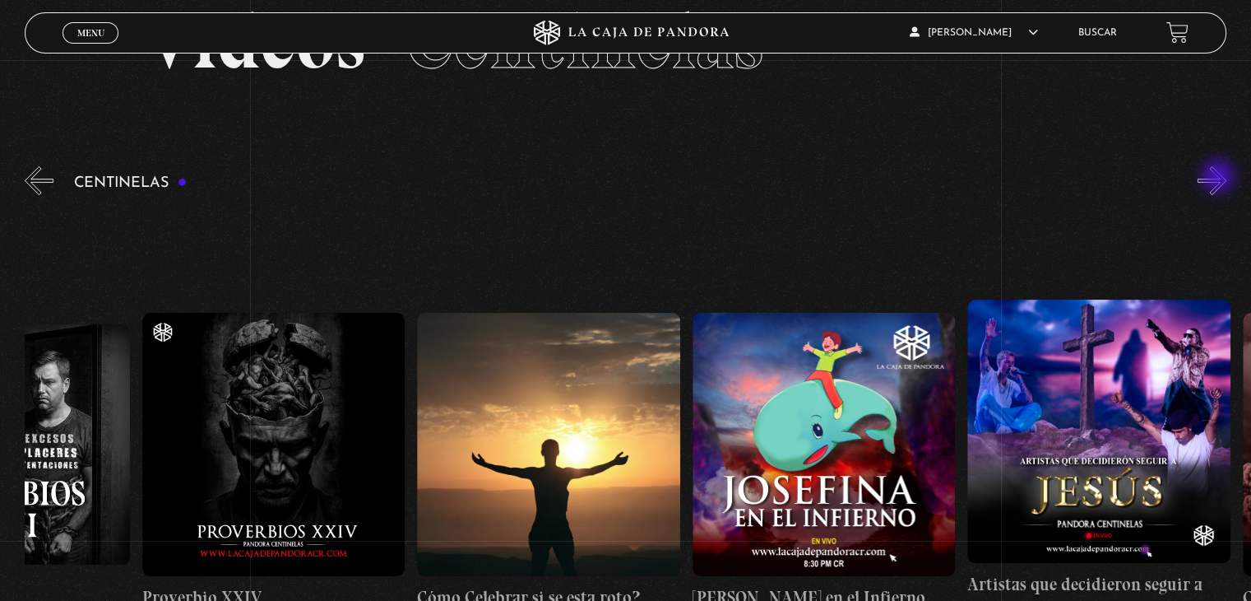
click at [1220, 178] on button "»" at bounding box center [1212, 180] width 29 height 29
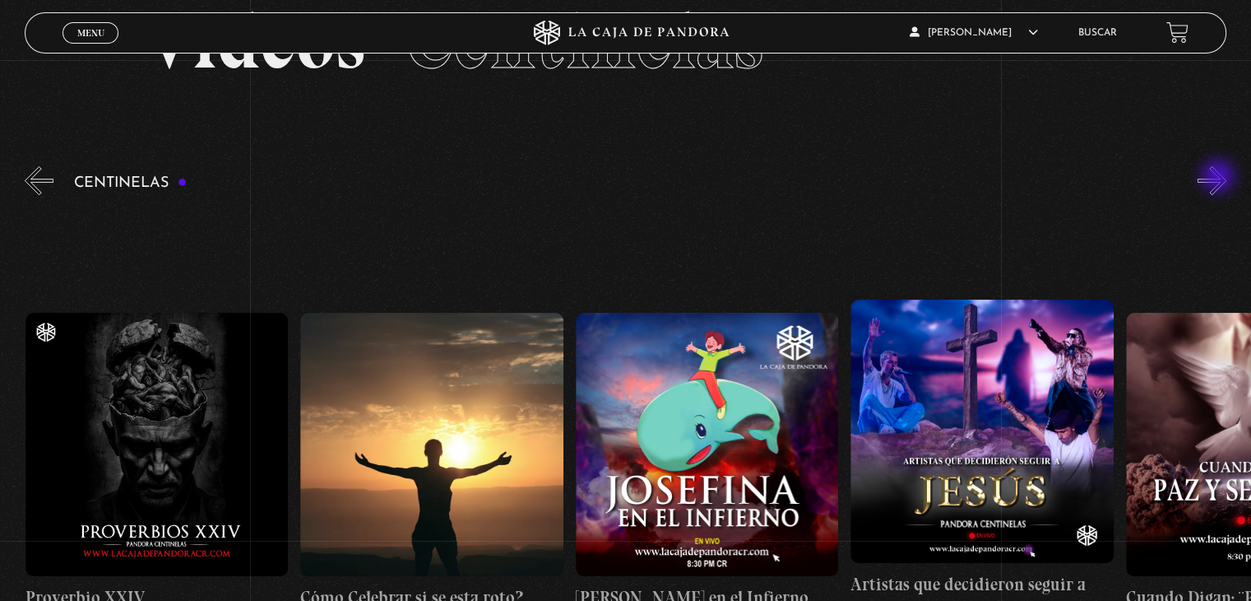
click at [1220, 178] on button "»" at bounding box center [1212, 180] width 29 height 29
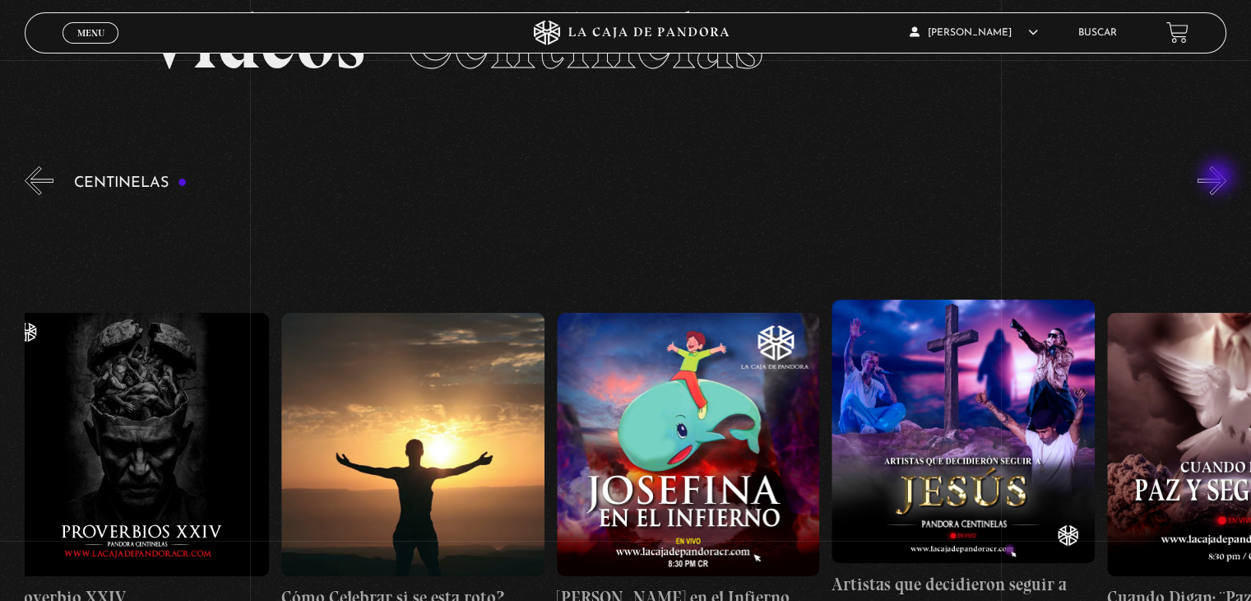
click at [1220, 178] on button "»" at bounding box center [1212, 180] width 29 height 29
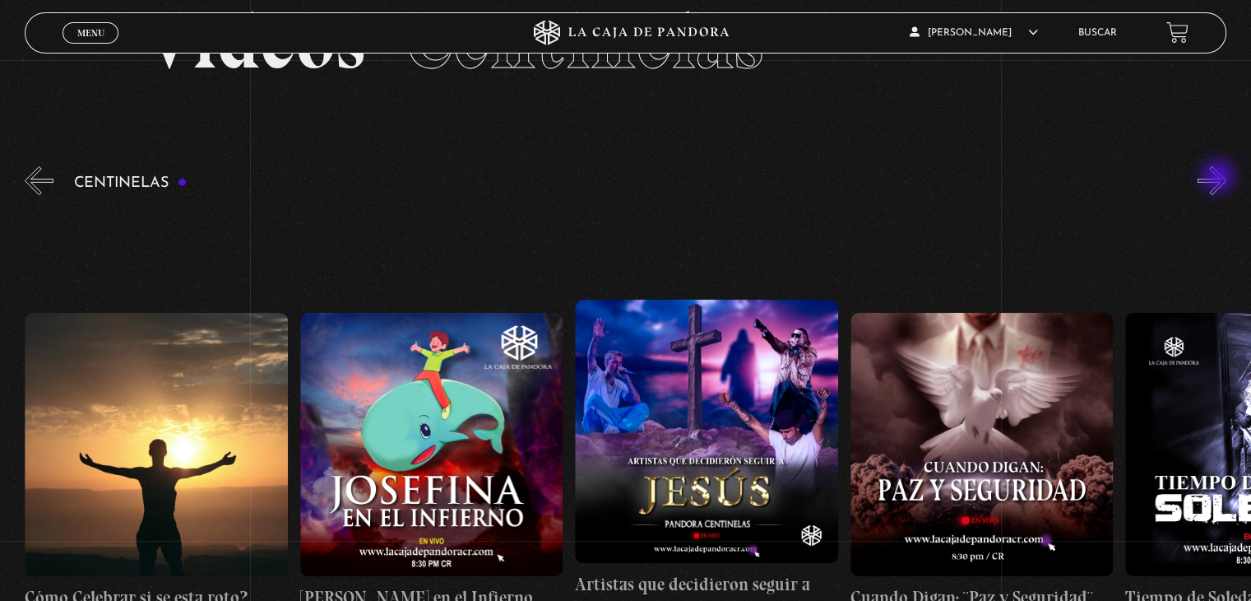
click at [1220, 178] on button "»" at bounding box center [1212, 180] width 29 height 29
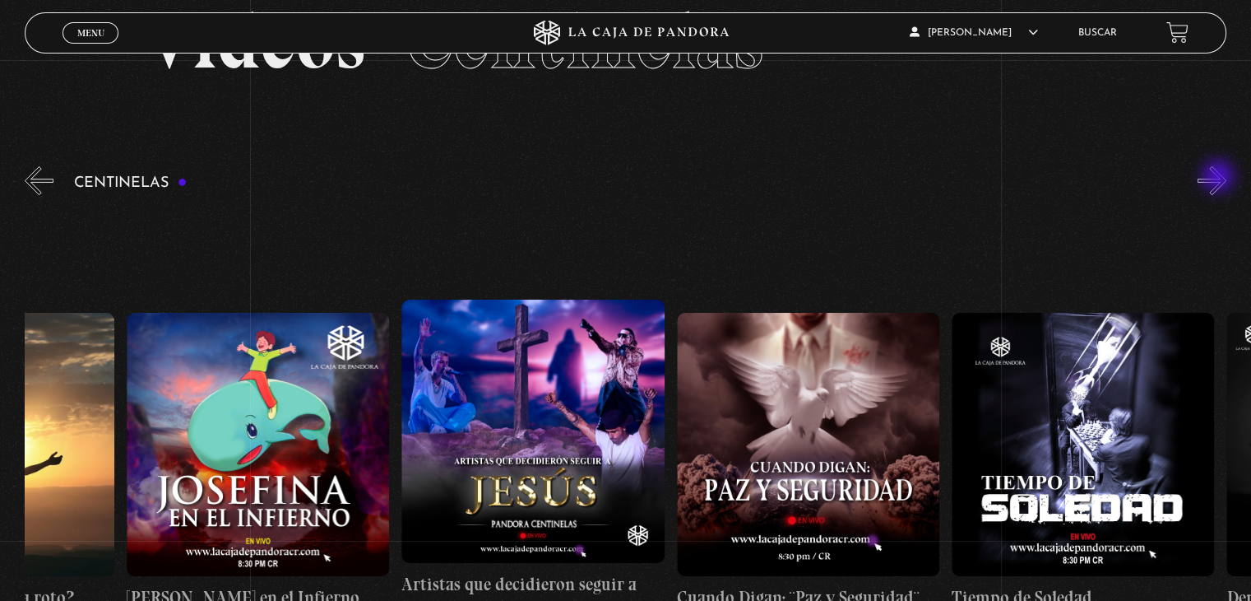
click at [1220, 178] on button "»" at bounding box center [1212, 180] width 29 height 29
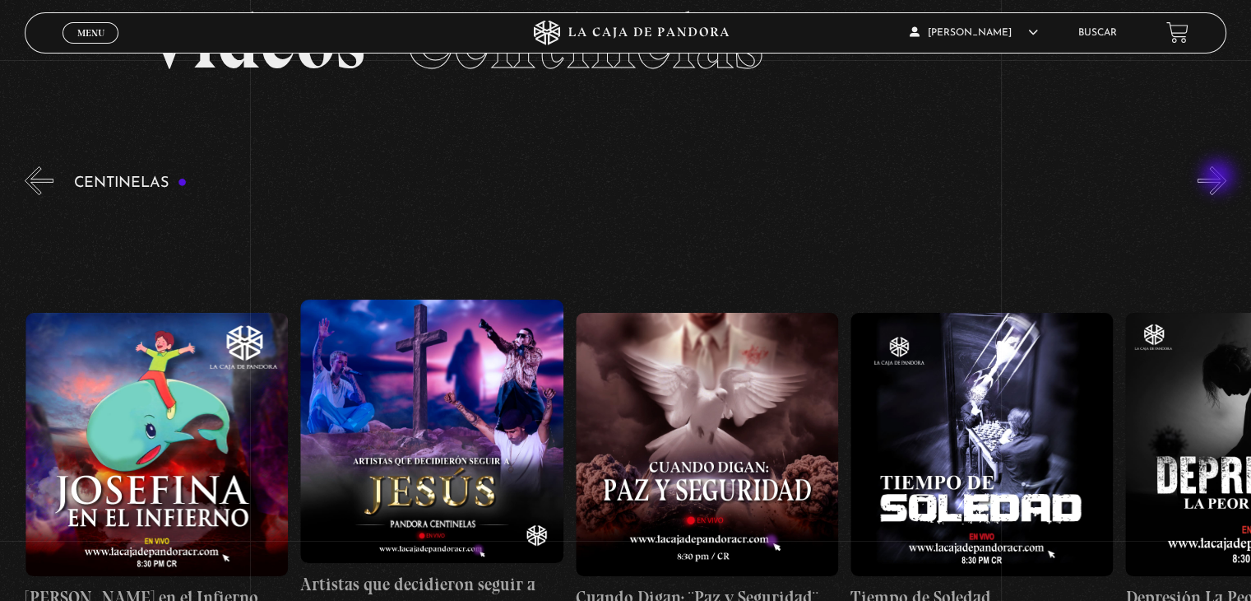
click at [1220, 178] on button "»" at bounding box center [1212, 180] width 29 height 29
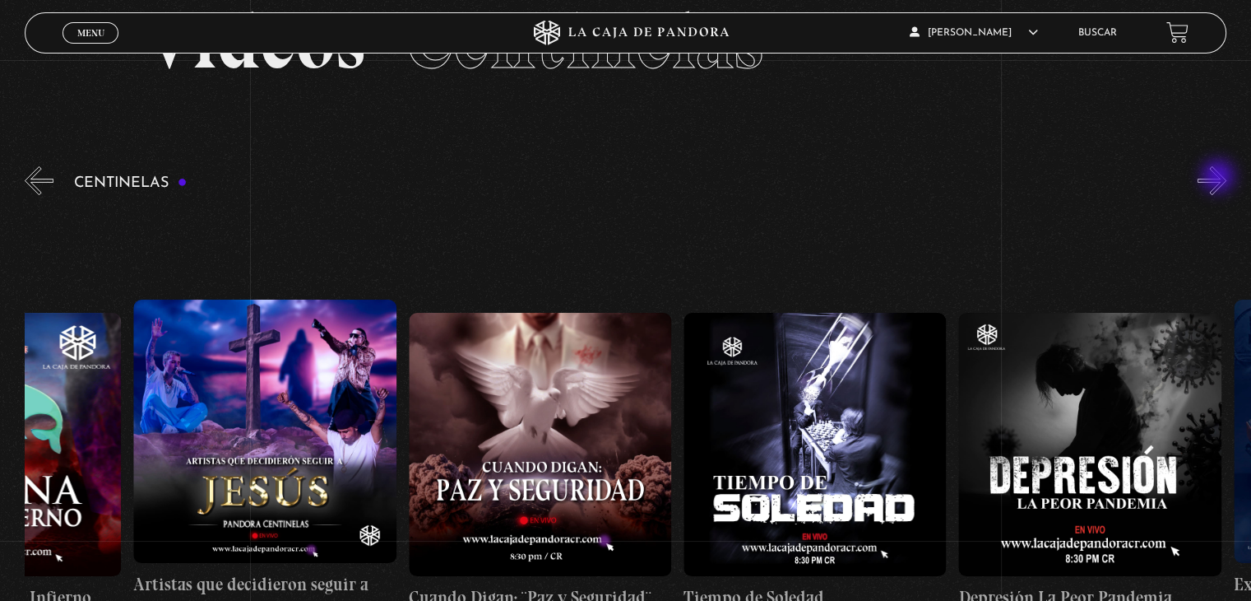
click at [1220, 178] on button "»" at bounding box center [1212, 180] width 29 height 29
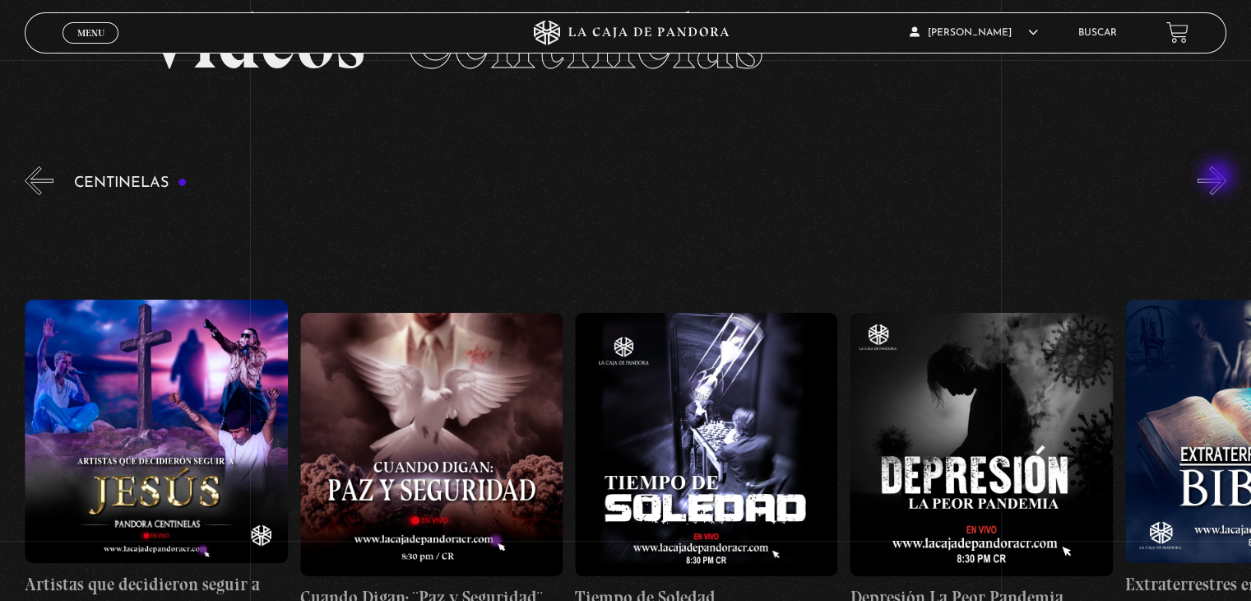
click at [1220, 178] on button "»" at bounding box center [1212, 180] width 29 height 29
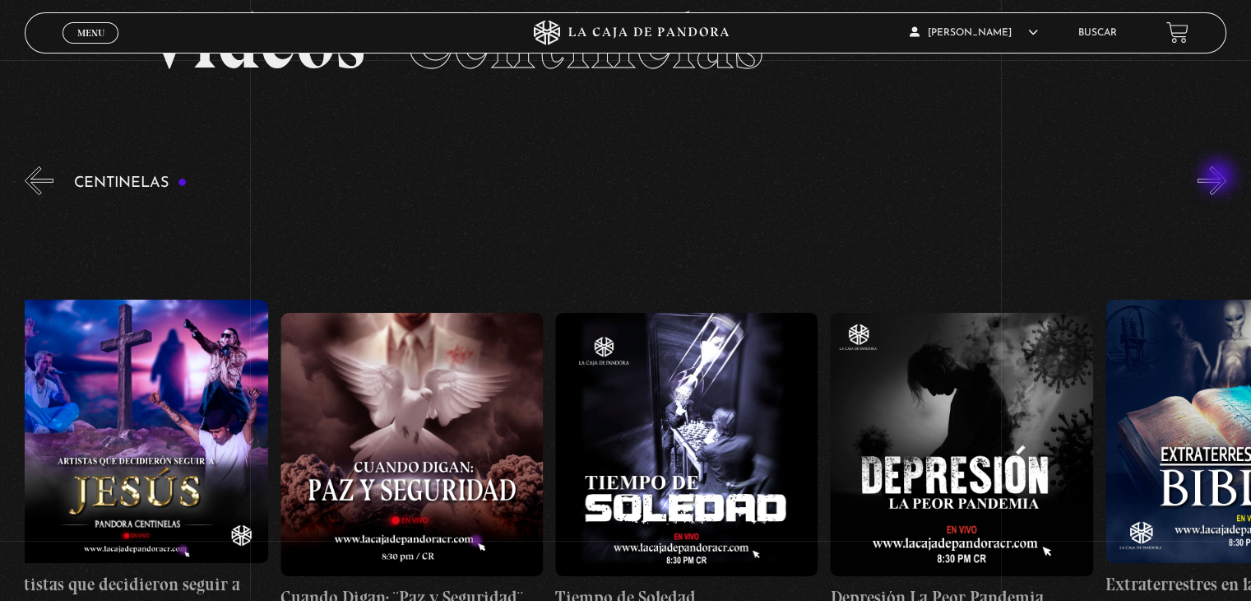
click at [1220, 178] on button "»" at bounding box center [1212, 180] width 29 height 29
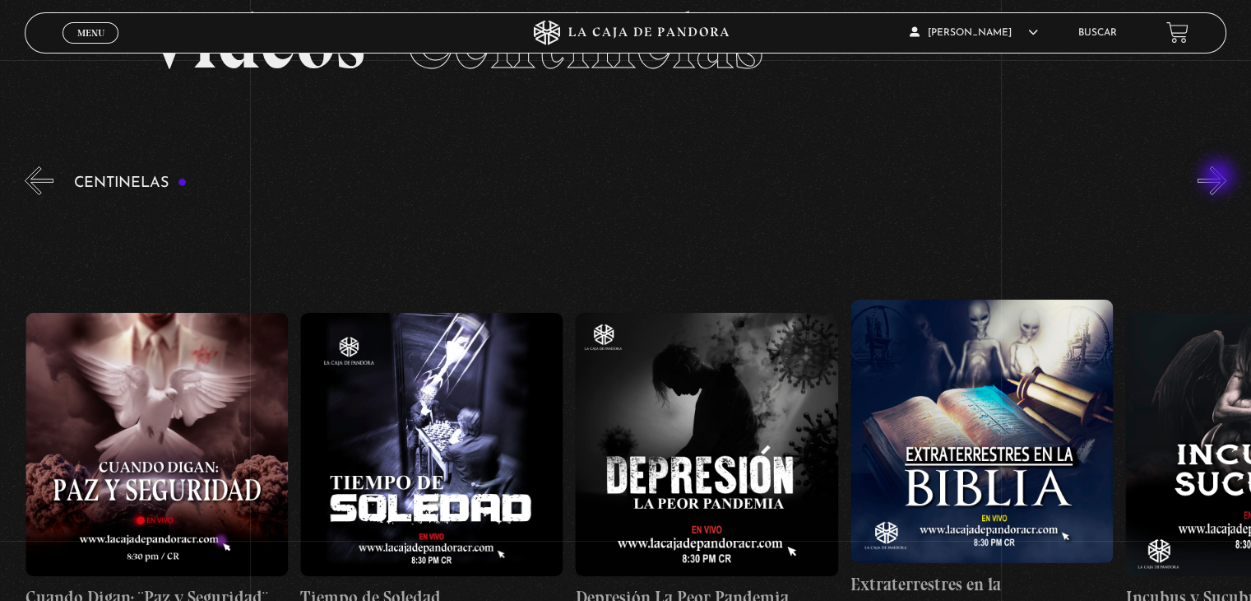
click at [1220, 178] on button "»" at bounding box center [1212, 180] width 29 height 29
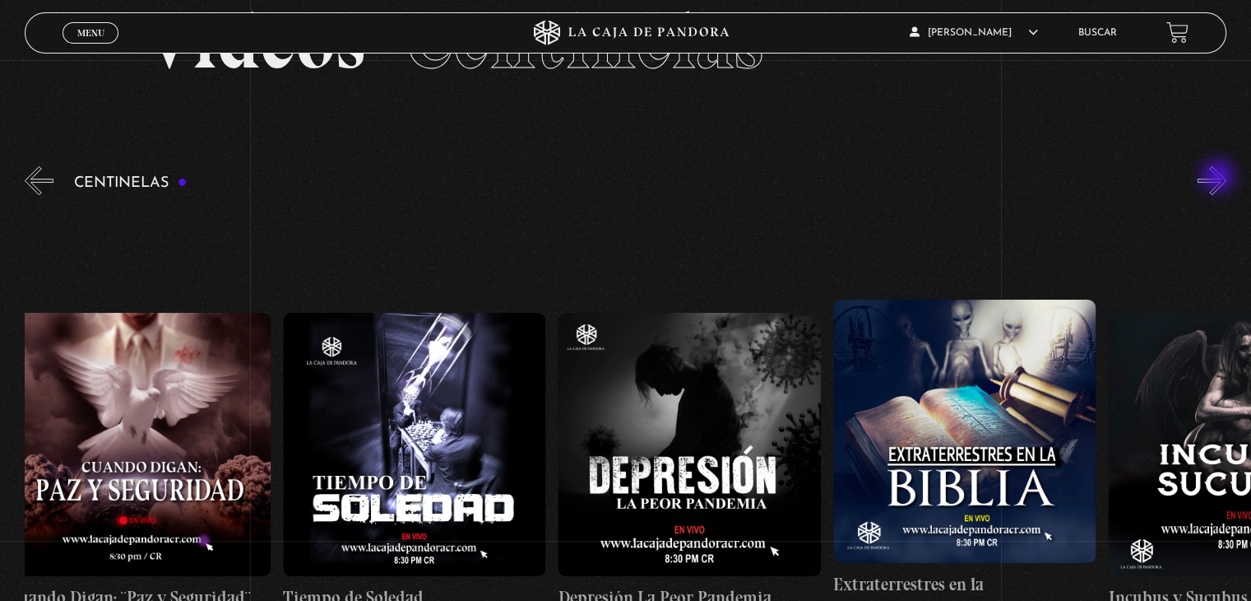
click at [1220, 178] on button "»" at bounding box center [1212, 180] width 29 height 29
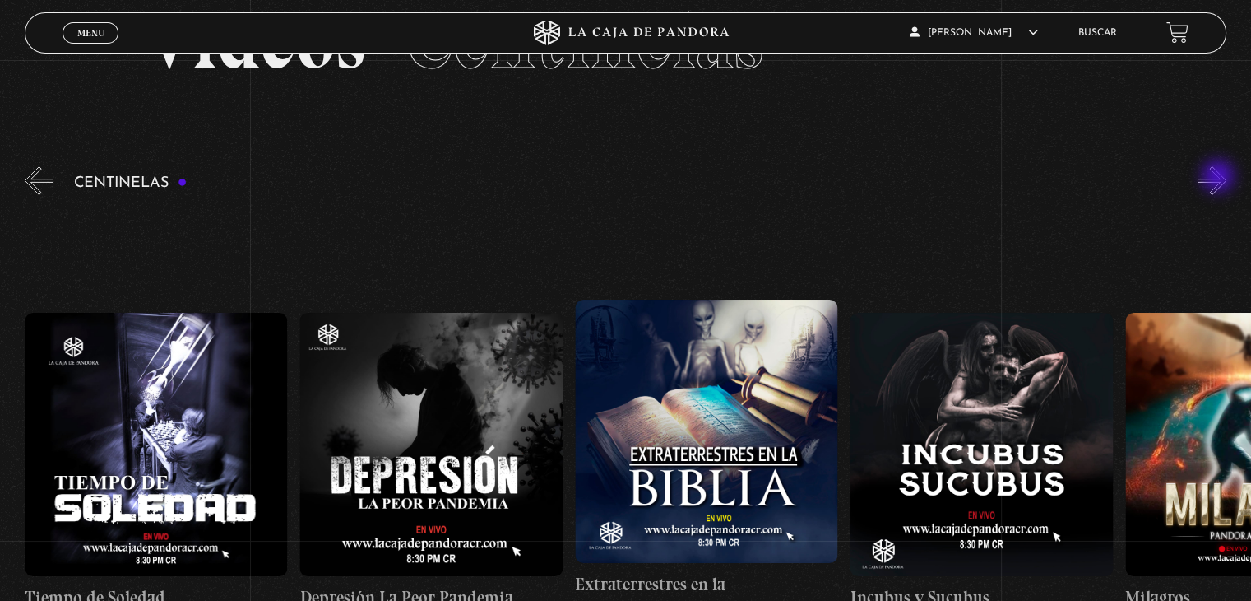
click at [1220, 178] on button "»" at bounding box center [1212, 180] width 29 height 29
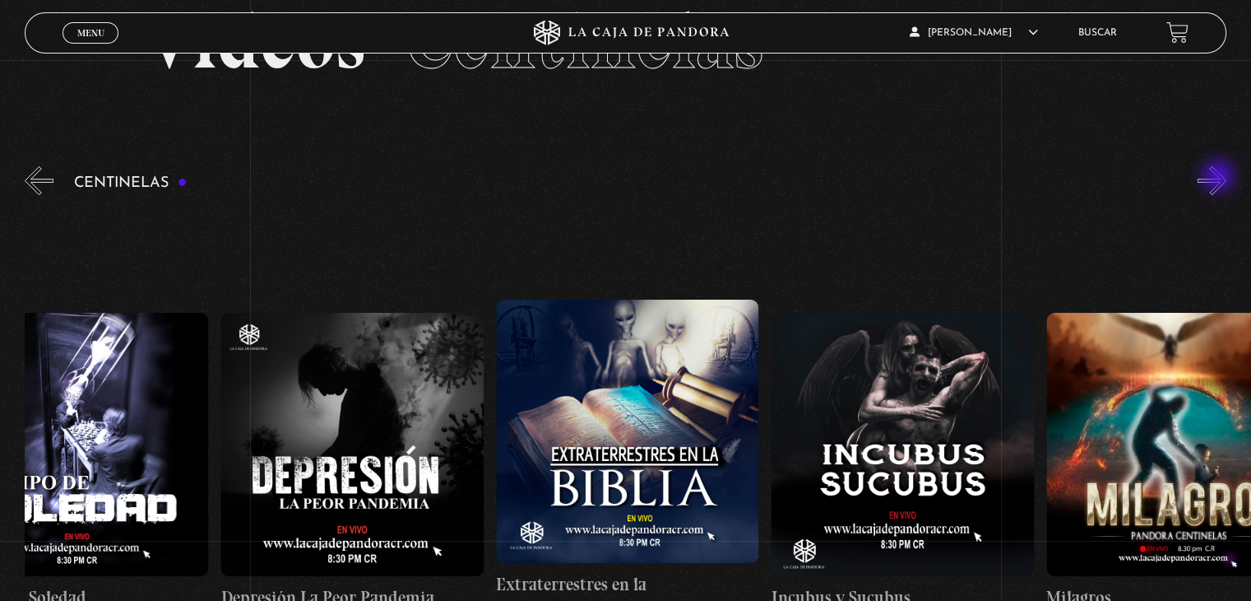
click at [1220, 178] on button "»" at bounding box center [1212, 180] width 29 height 29
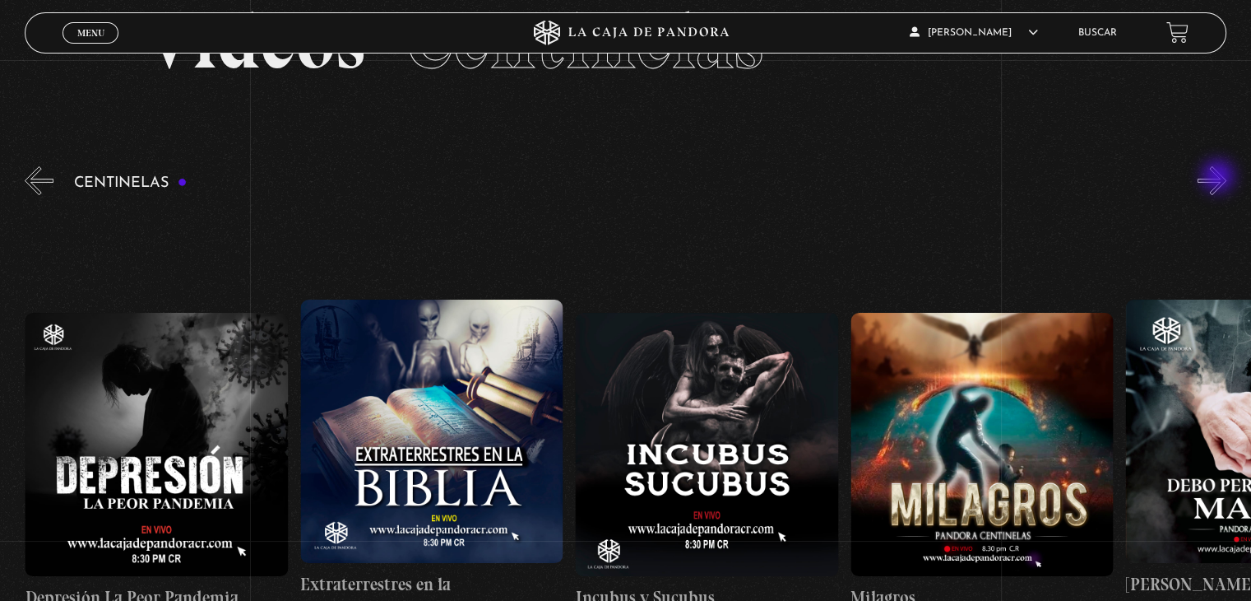
click at [1220, 178] on button "»" at bounding box center [1212, 180] width 29 height 29
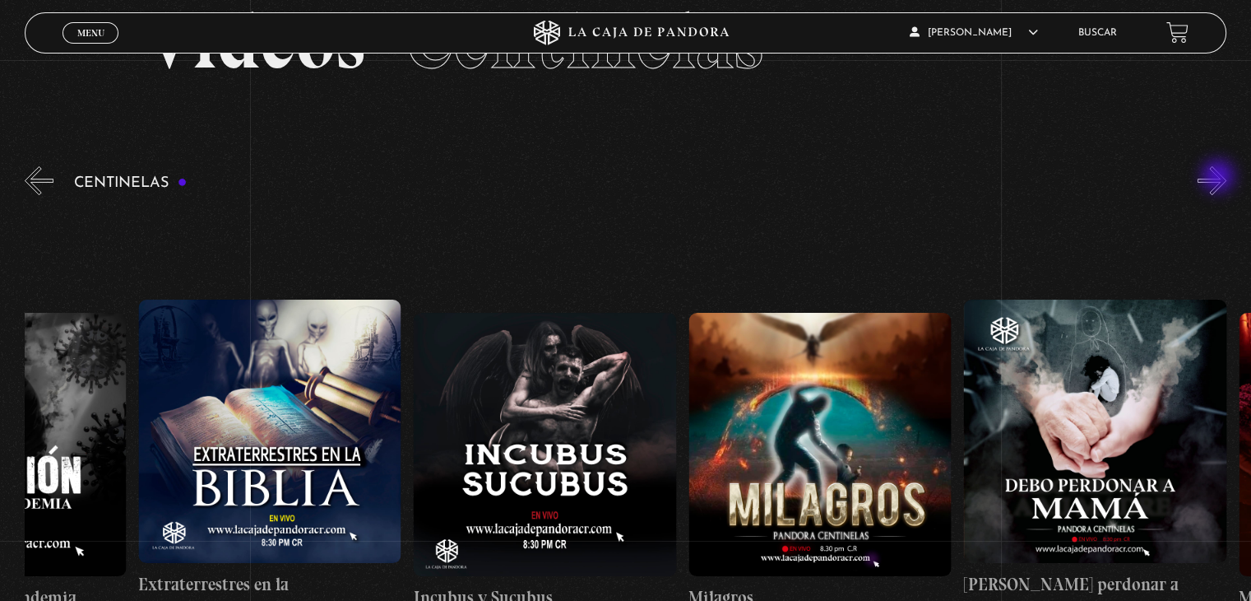
click at [1220, 178] on button "»" at bounding box center [1212, 180] width 29 height 29
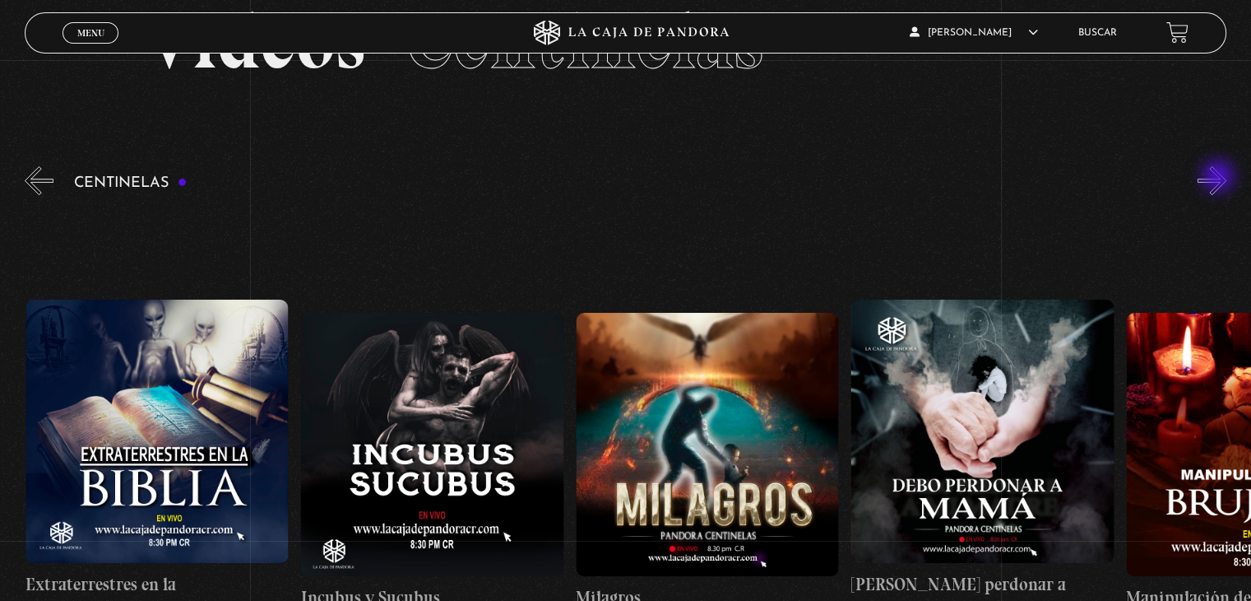
click at [1220, 178] on button "»" at bounding box center [1212, 180] width 29 height 29
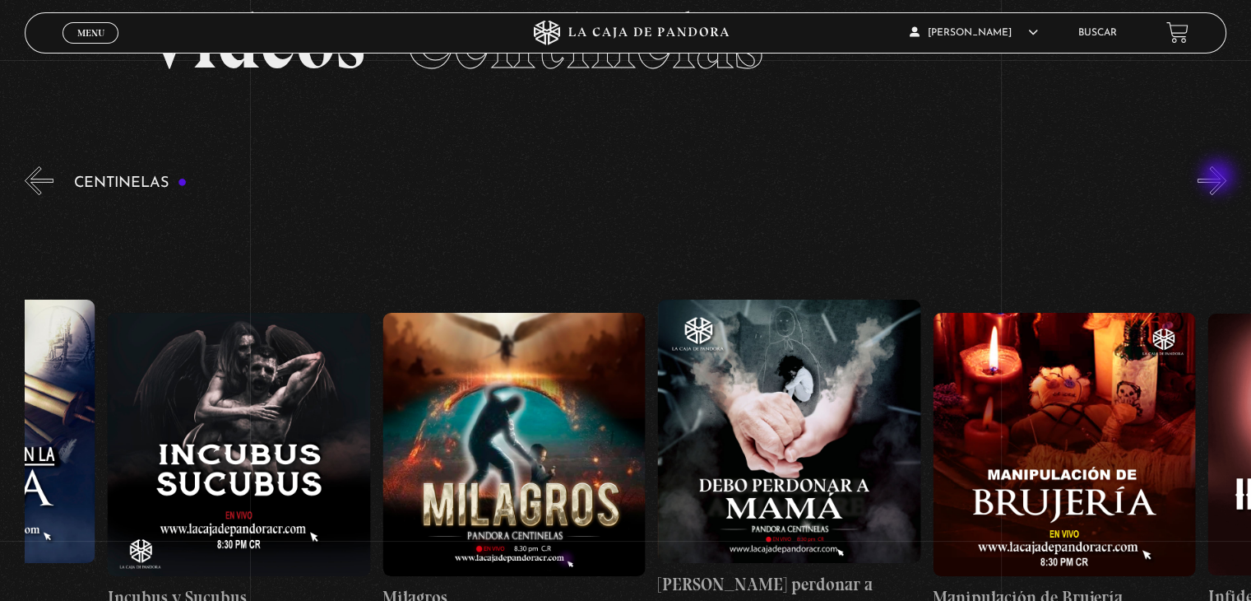
click at [1220, 178] on button "»" at bounding box center [1212, 180] width 29 height 29
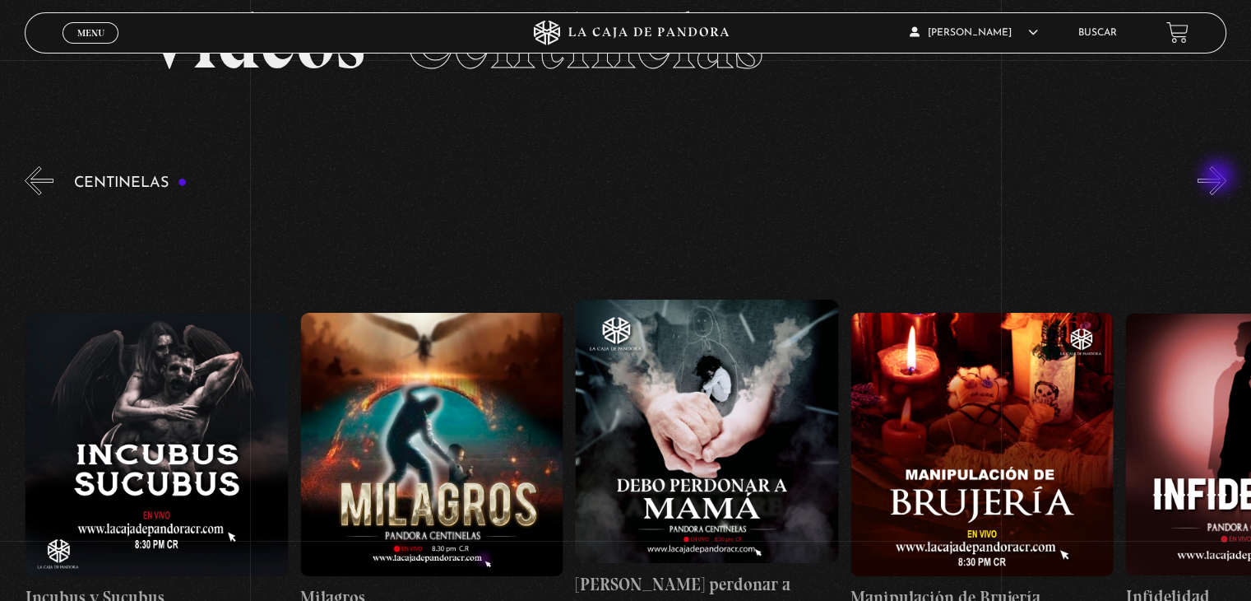
click at [1220, 178] on button "»" at bounding box center [1212, 180] width 29 height 29
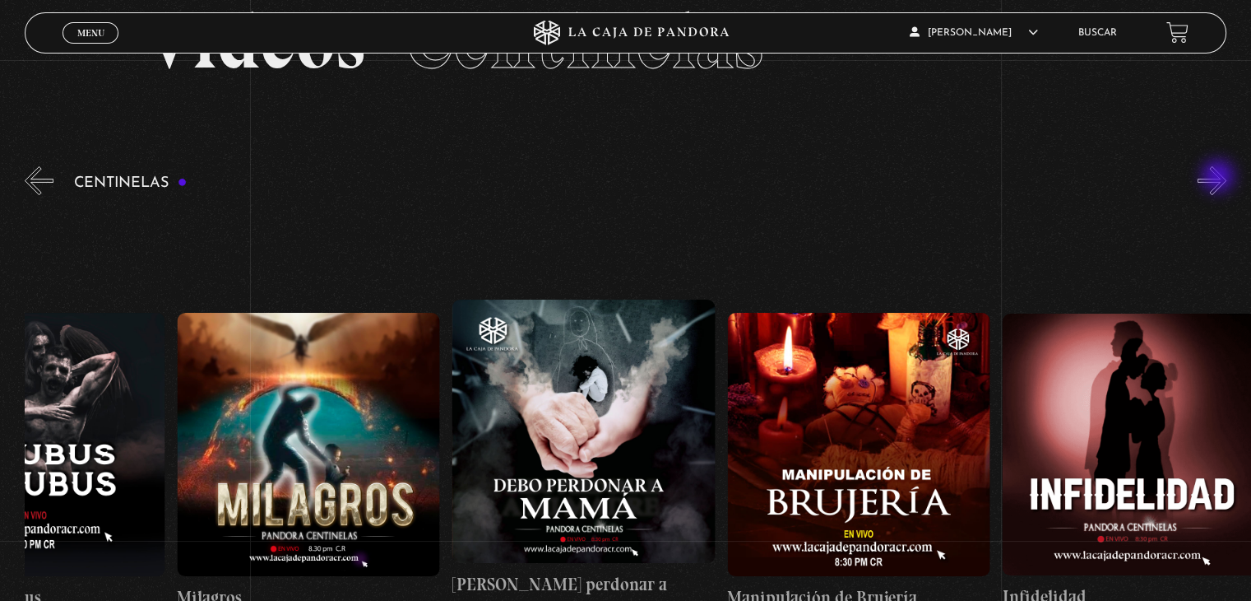
click at [1220, 178] on button "»" at bounding box center [1212, 180] width 29 height 29
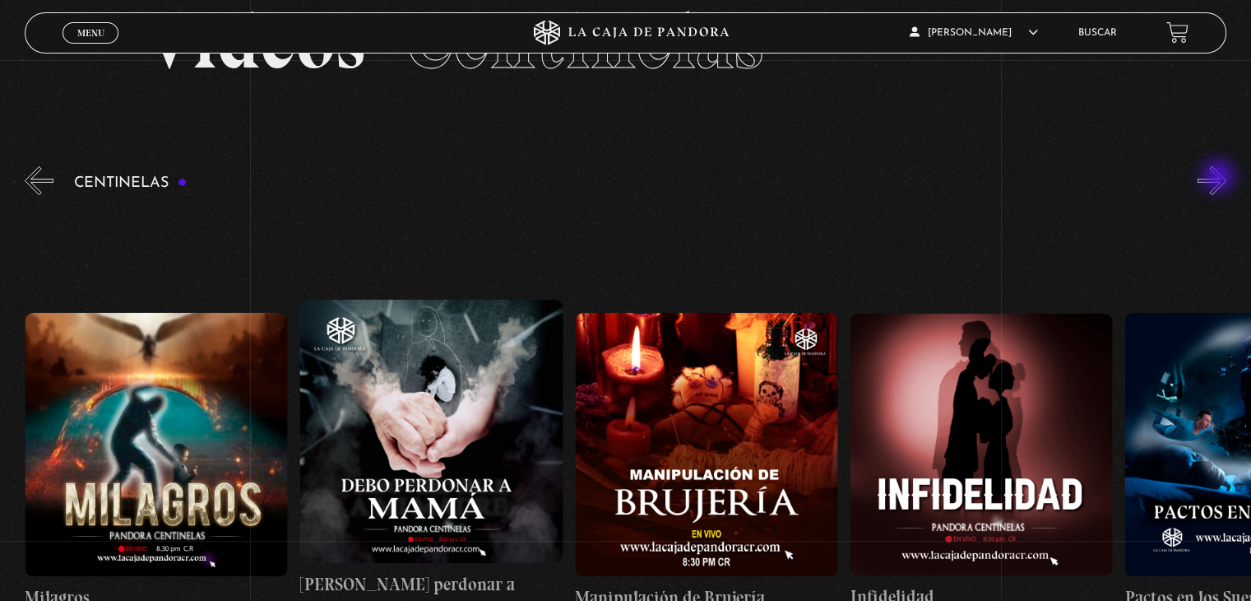
click at [1220, 178] on button "»" at bounding box center [1212, 180] width 29 height 29
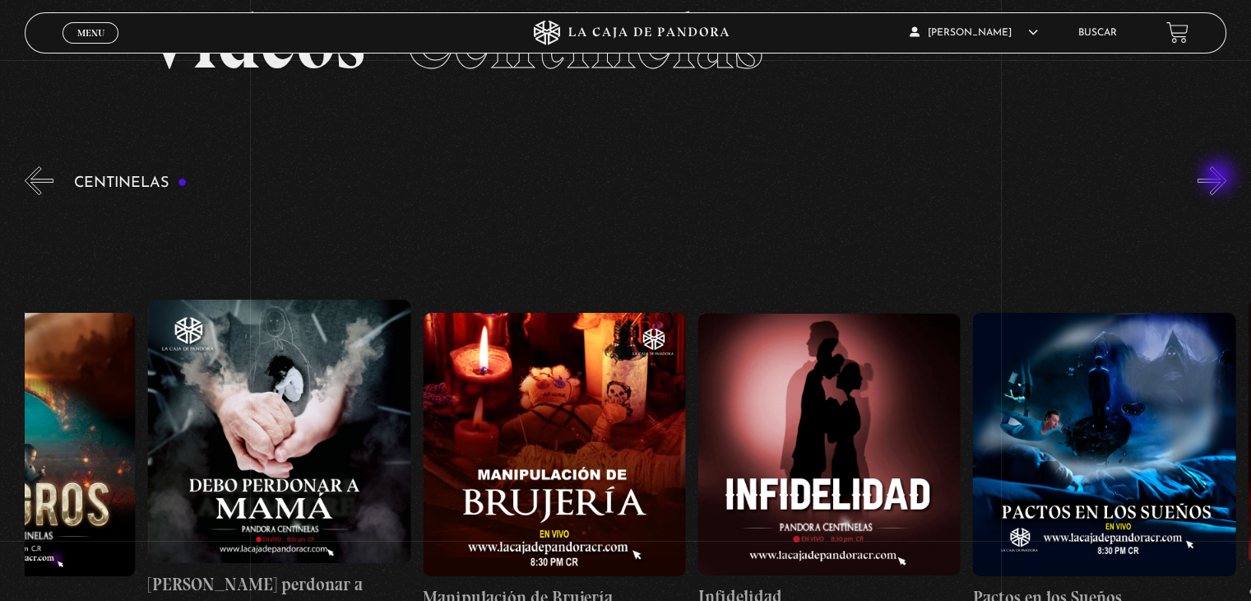
click at [1220, 178] on button "»" at bounding box center [1212, 180] width 29 height 29
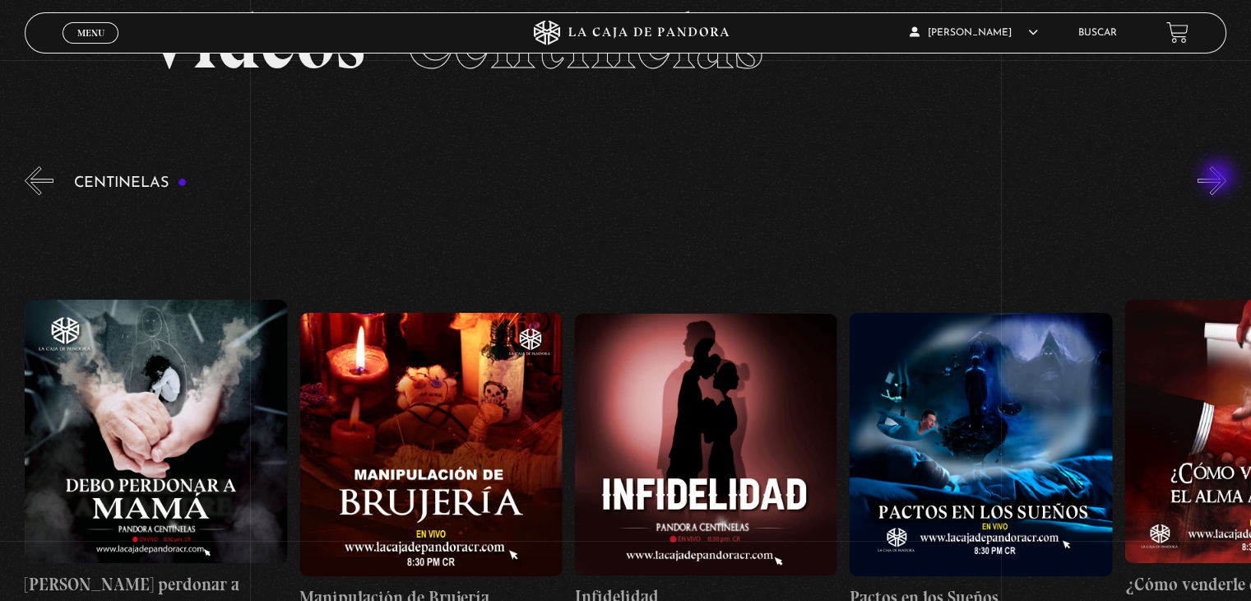
click at [1220, 178] on button "»" at bounding box center [1212, 180] width 29 height 29
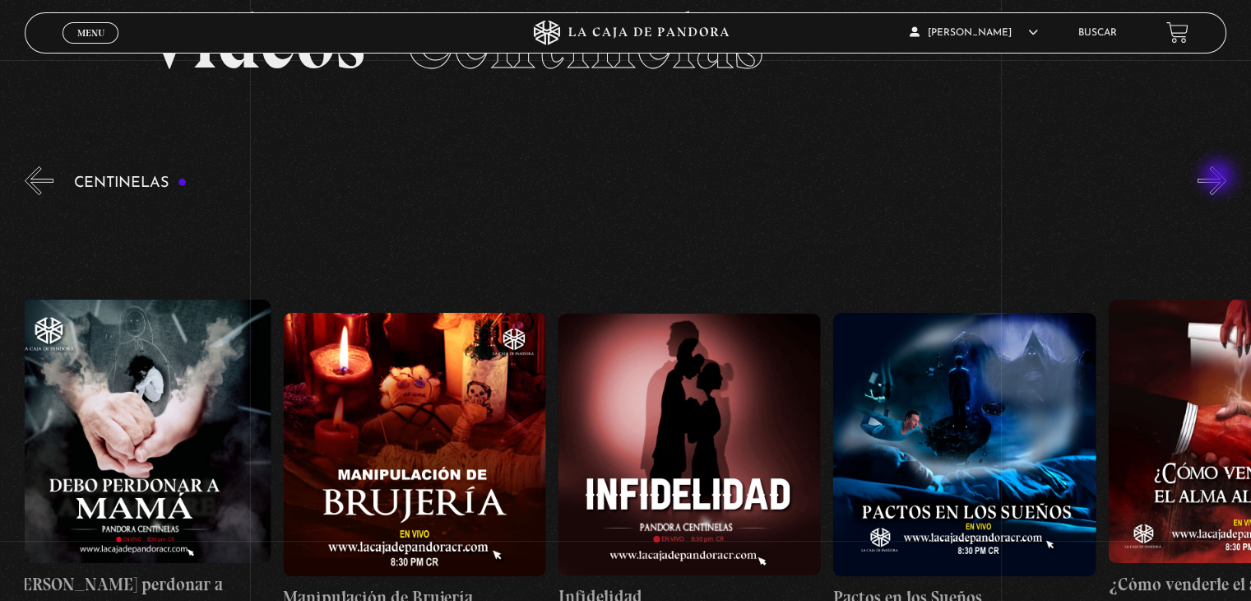
click at [1220, 178] on button "»" at bounding box center [1212, 180] width 29 height 29
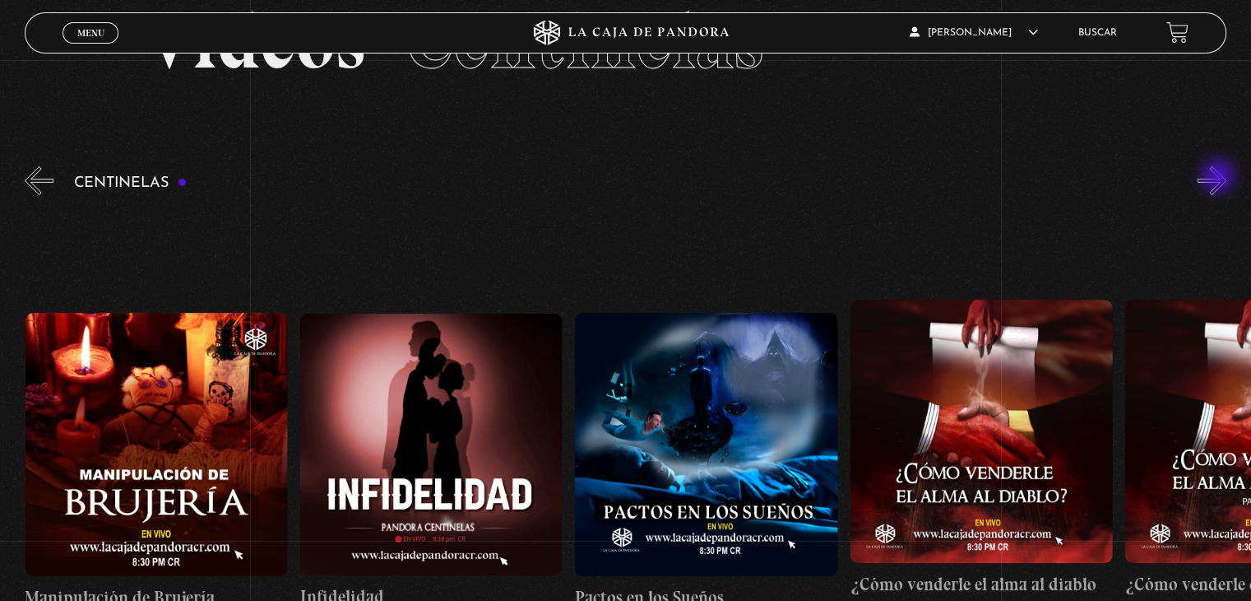
click at [1220, 178] on button "»" at bounding box center [1212, 180] width 29 height 29
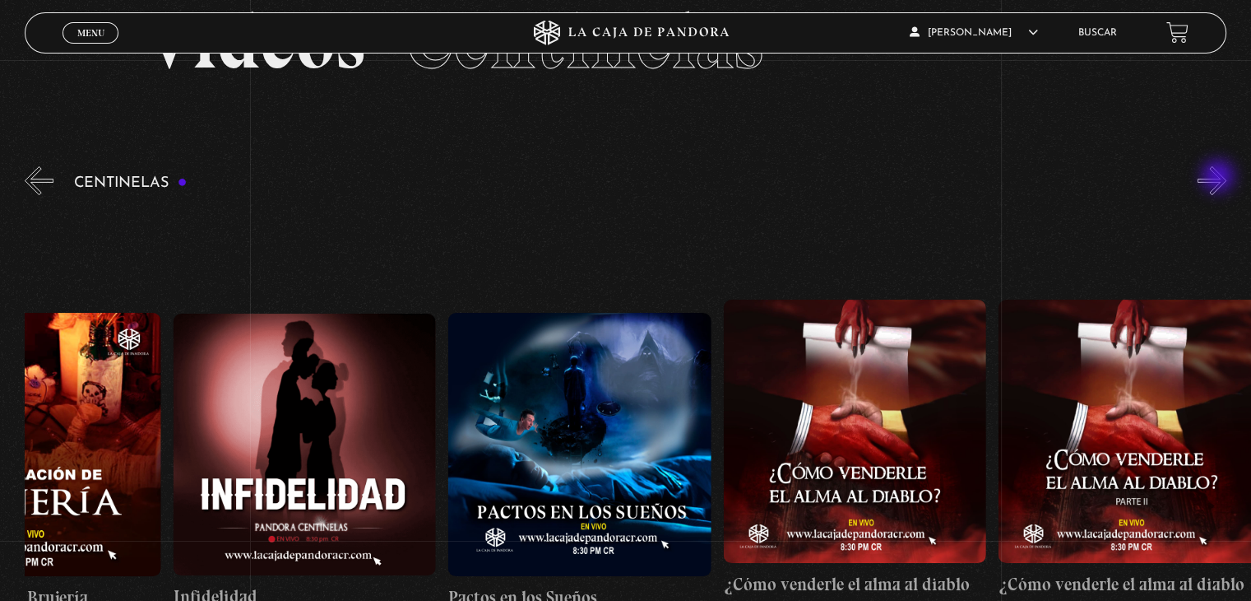
click at [1220, 178] on button "»" at bounding box center [1212, 180] width 29 height 29
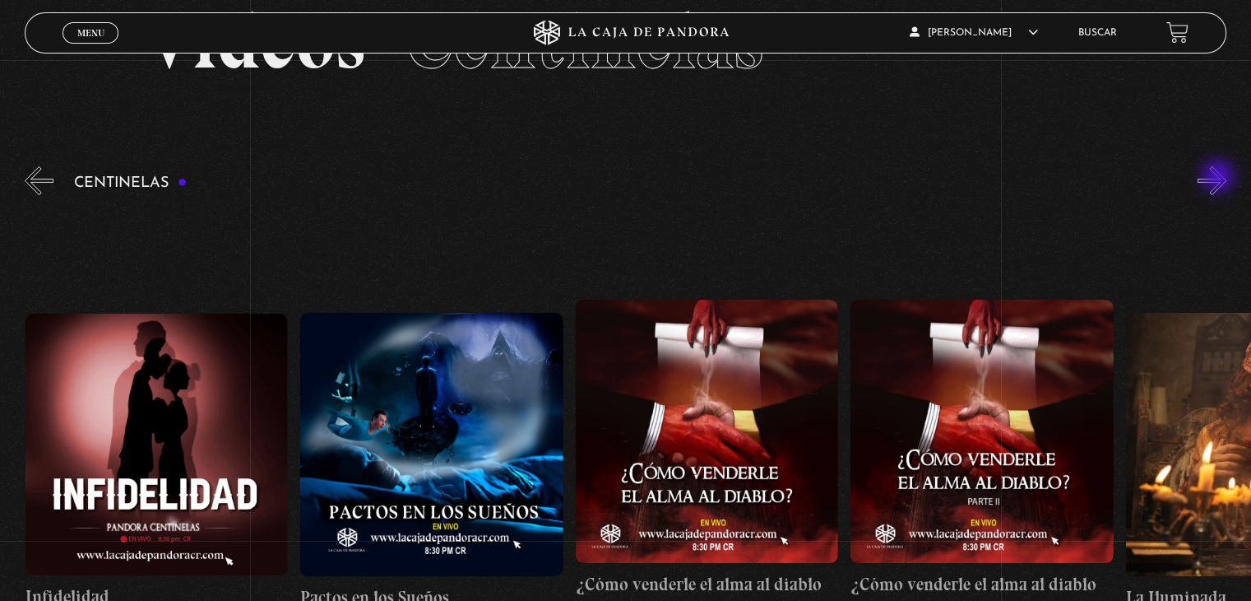
click at [1220, 178] on button "»" at bounding box center [1212, 180] width 29 height 29
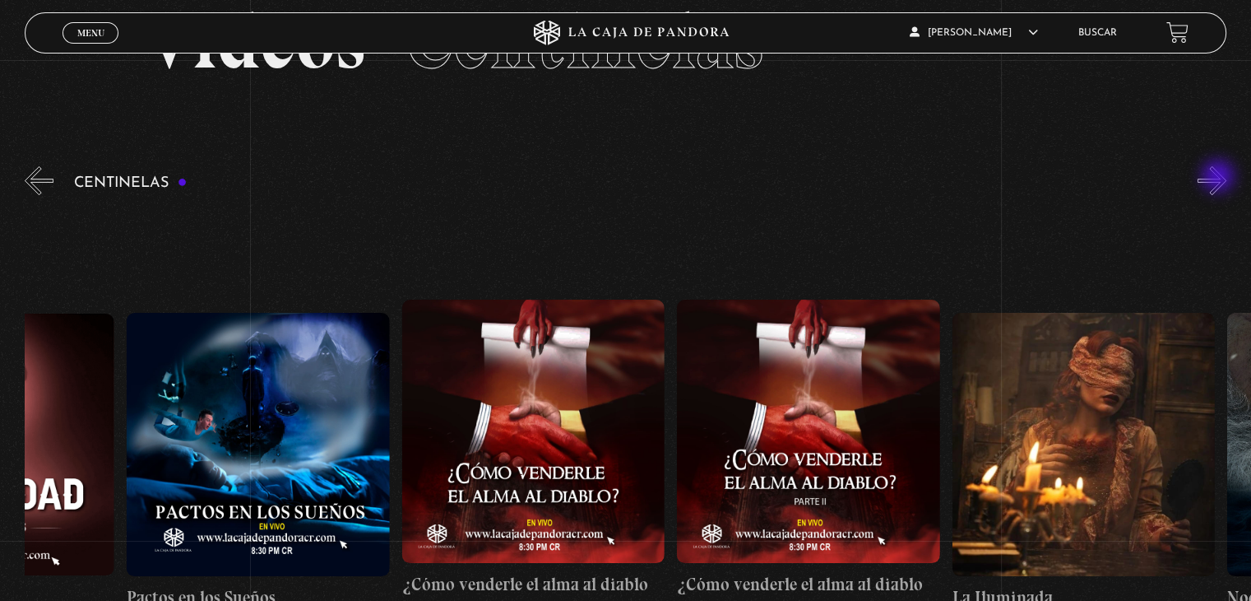
click at [1220, 178] on button "»" at bounding box center [1212, 180] width 29 height 29
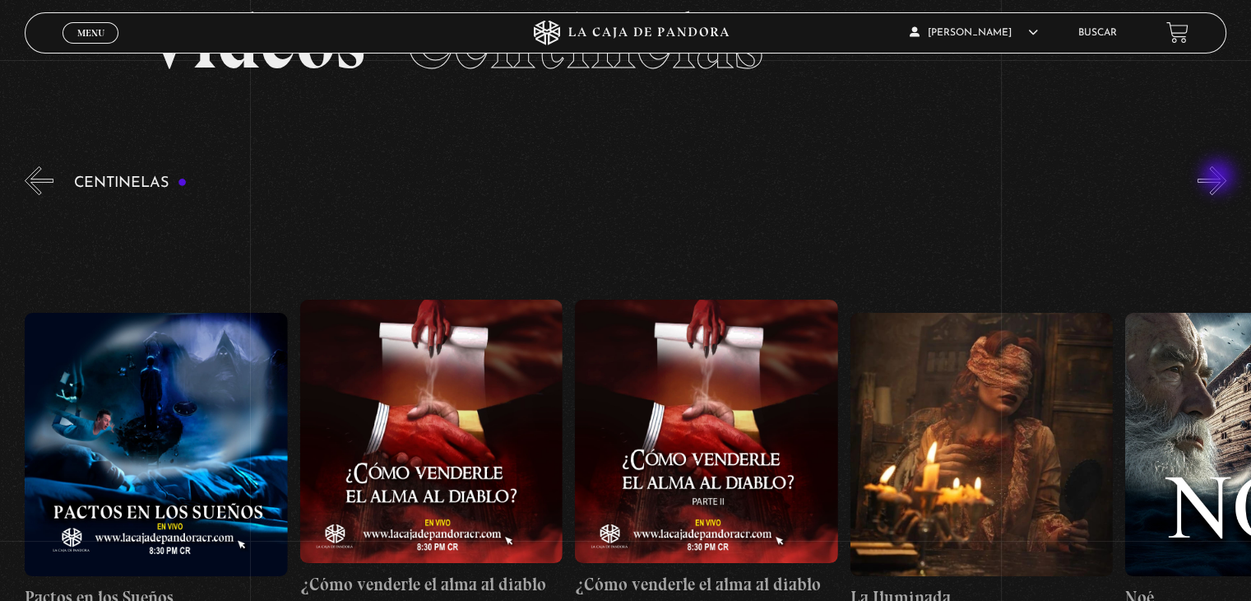
click at [1220, 178] on button "»" at bounding box center [1212, 180] width 29 height 29
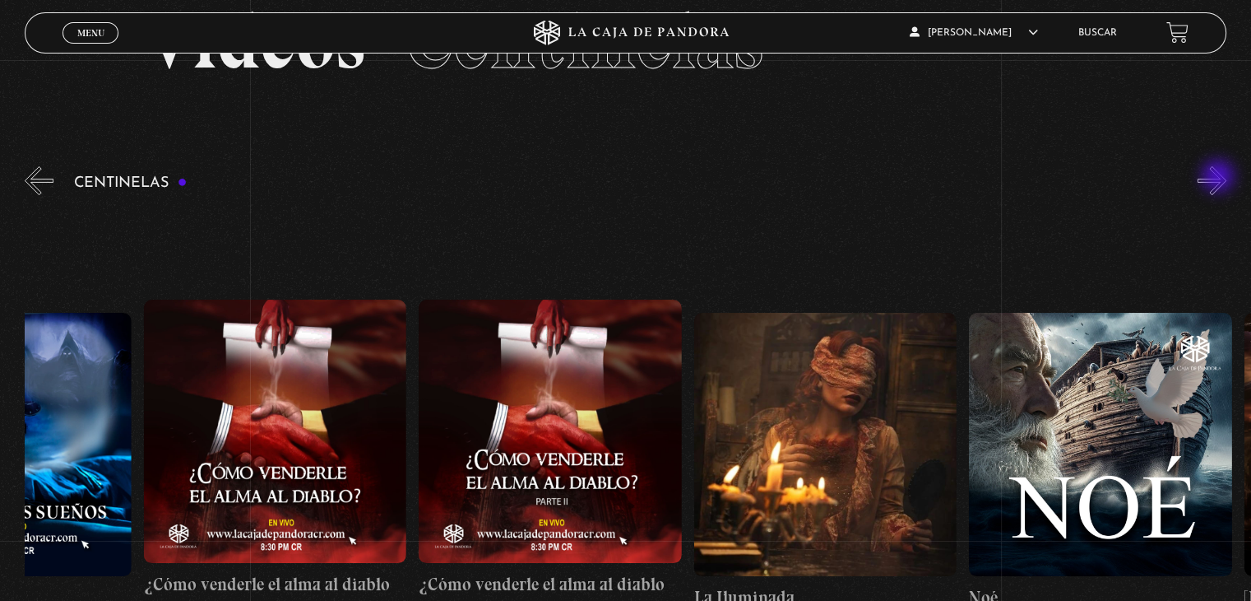
click at [1220, 178] on button "»" at bounding box center [1212, 180] width 29 height 29
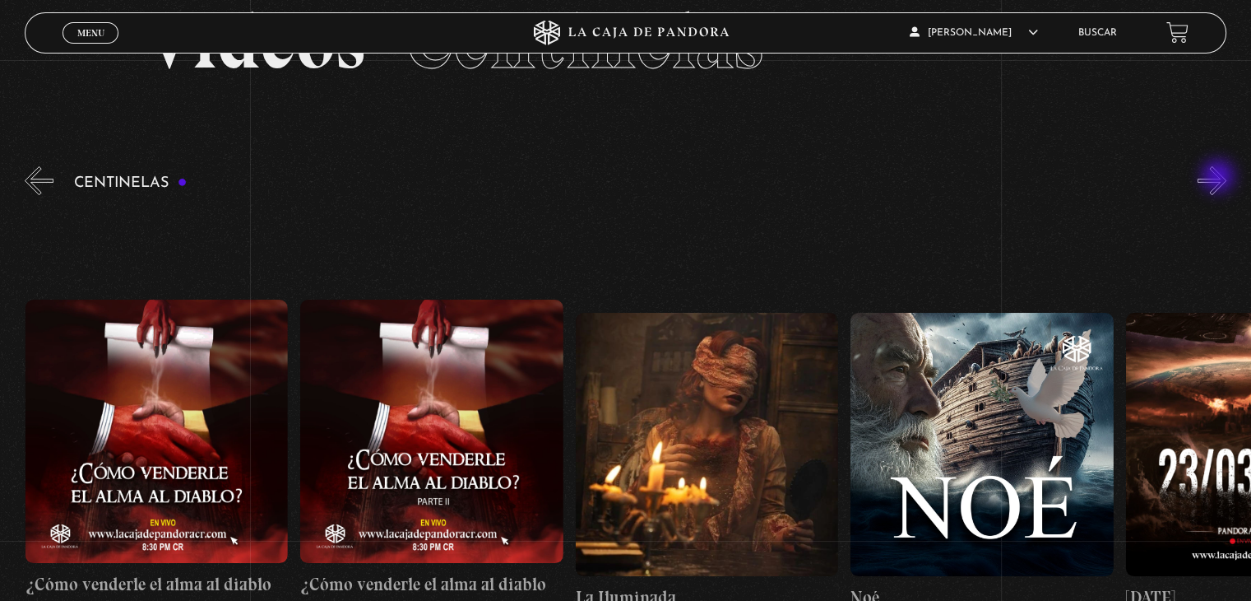
click at [1220, 178] on button "»" at bounding box center [1212, 180] width 29 height 29
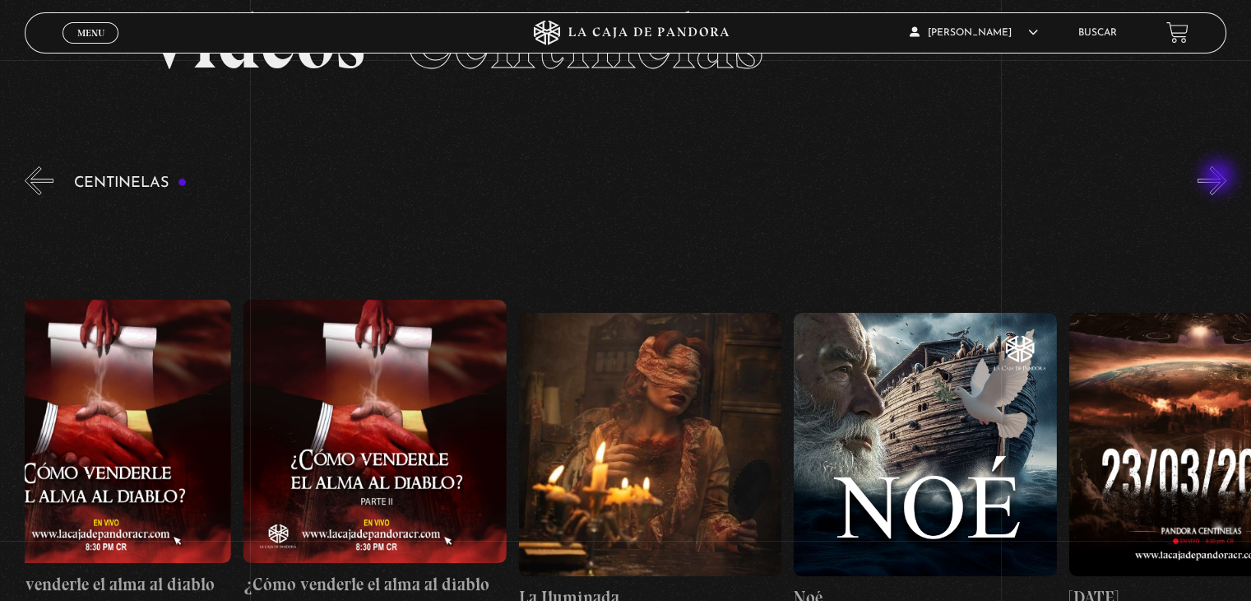
click at [1220, 178] on button "»" at bounding box center [1212, 180] width 29 height 29
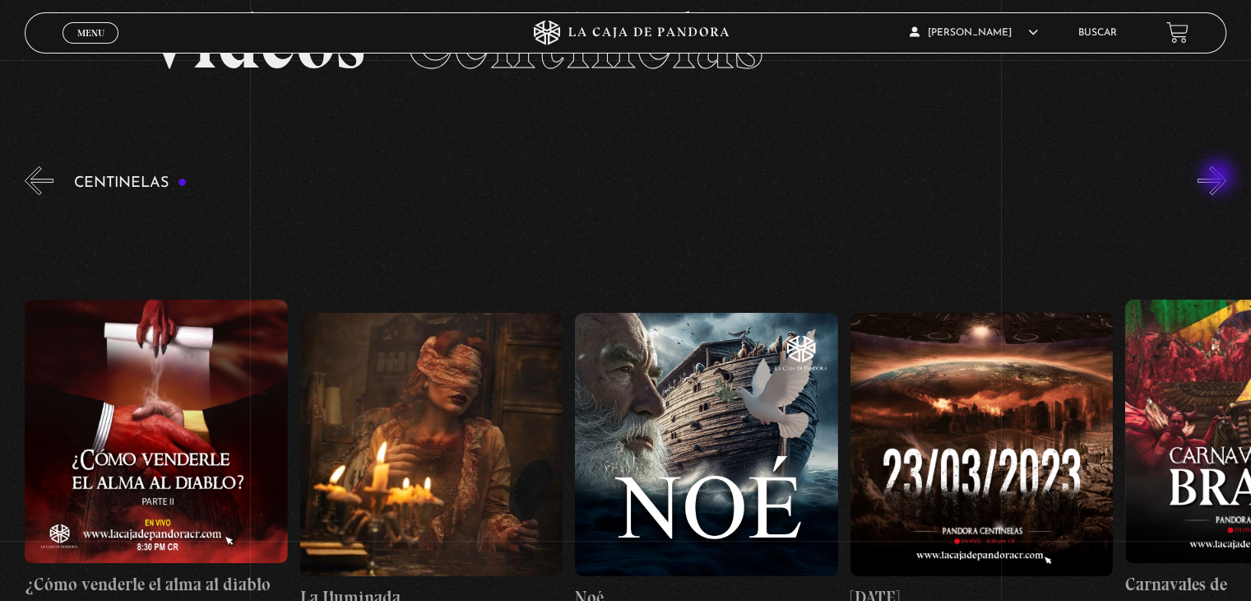
click at [1220, 178] on button "»" at bounding box center [1212, 180] width 29 height 29
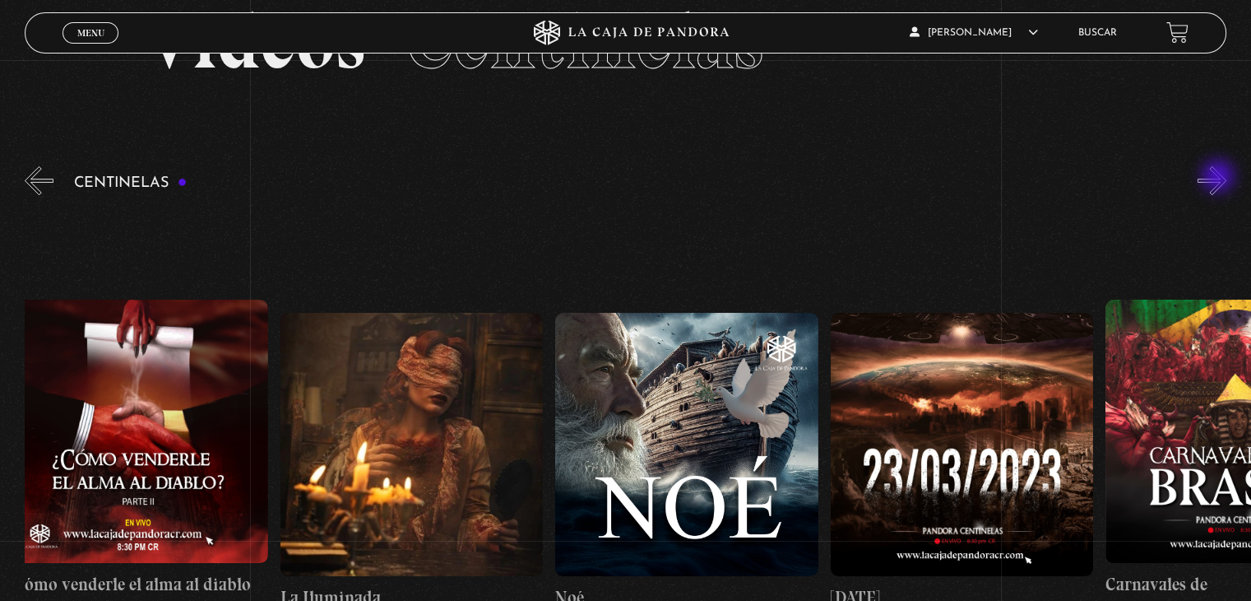
click at [1220, 178] on button "»" at bounding box center [1212, 180] width 29 height 29
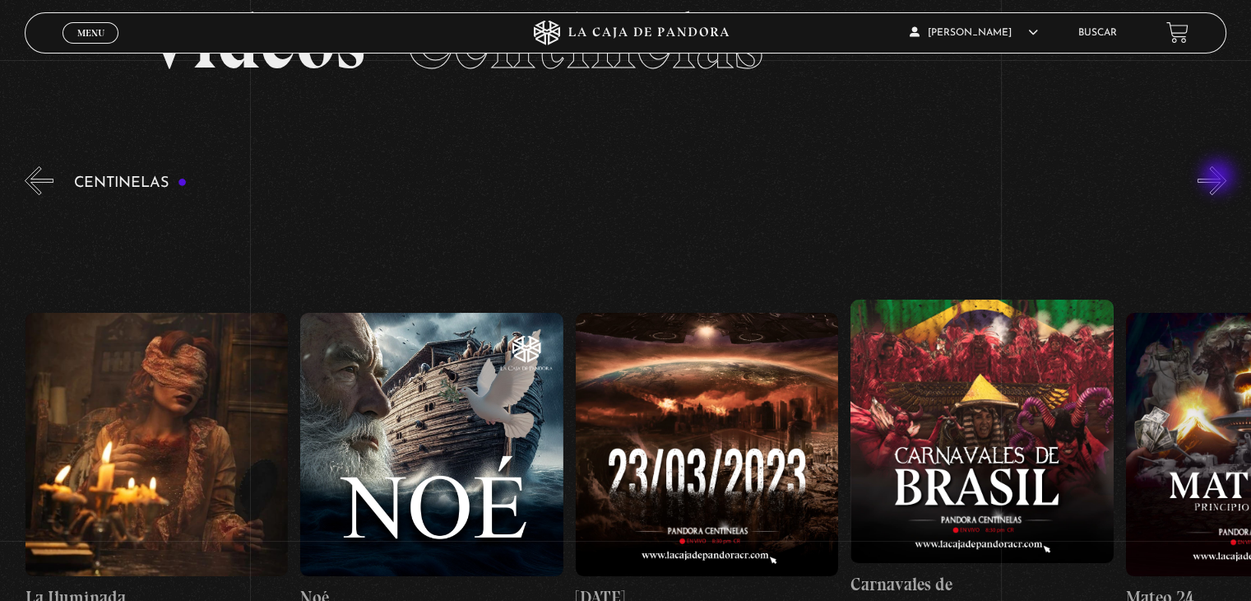
click at [1220, 178] on button "»" at bounding box center [1212, 180] width 29 height 29
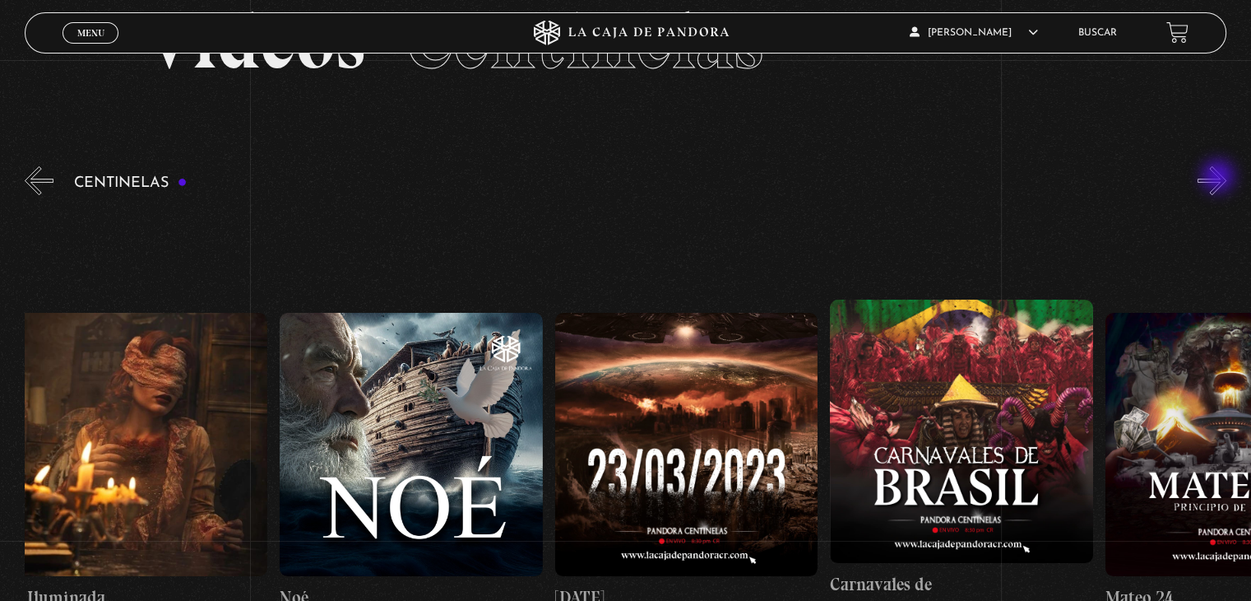
click at [1220, 178] on button "»" at bounding box center [1212, 180] width 29 height 29
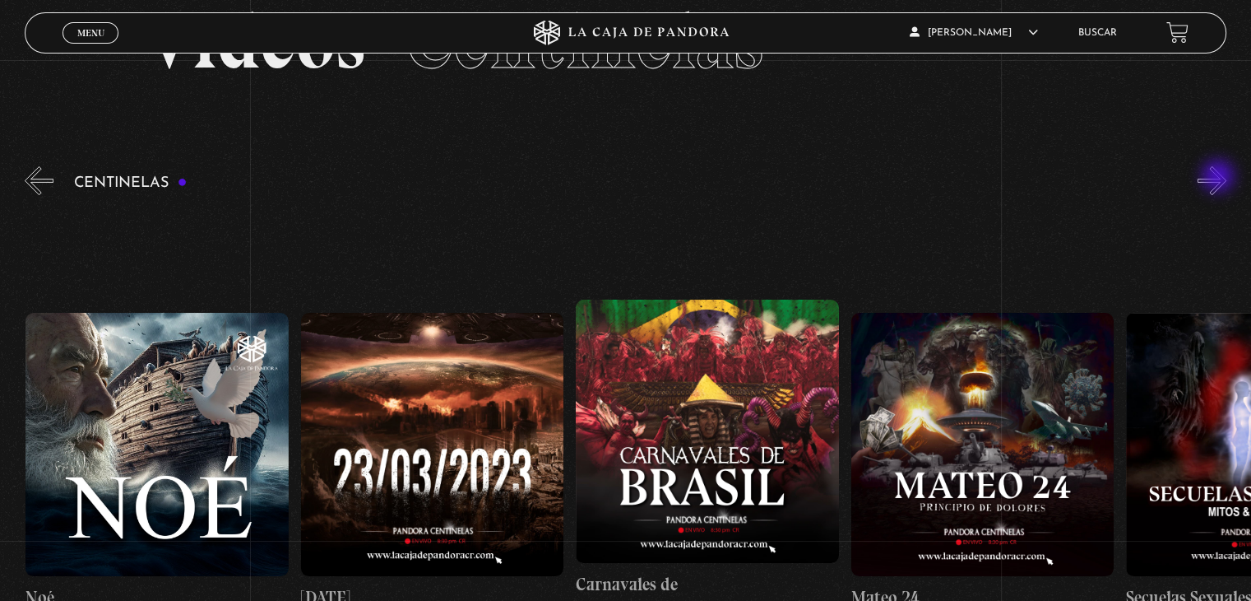
click at [1220, 178] on button "»" at bounding box center [1212, 180] width 29 height 29
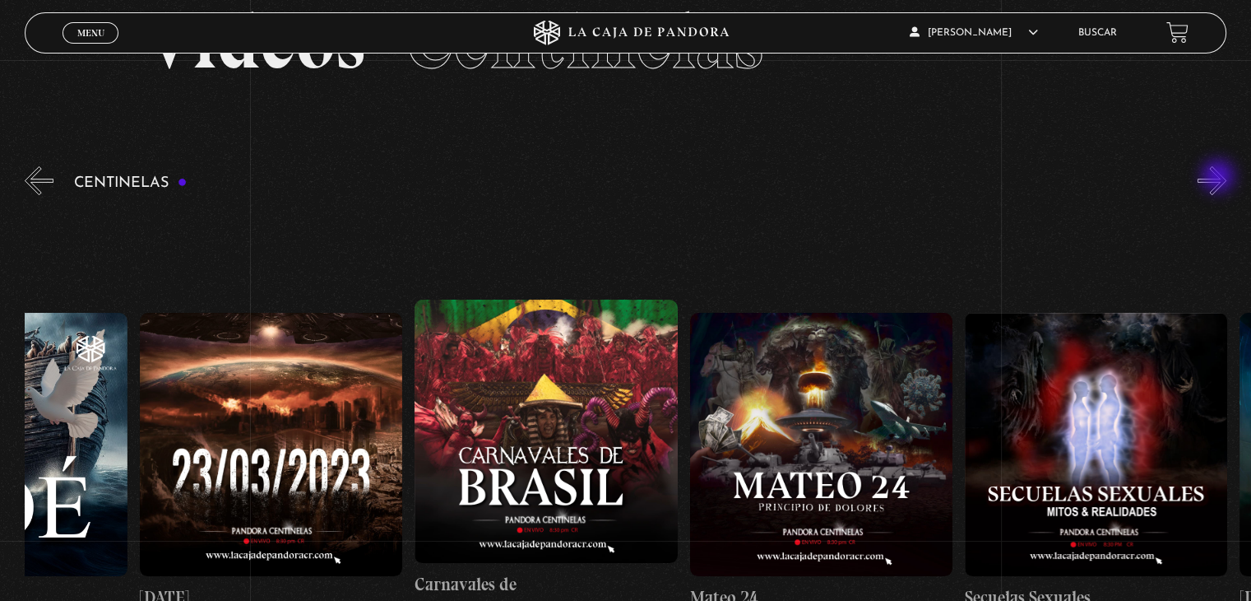
click at [1220, 178] on button "»" at bounding box center [1212, 180] width 29 height 29
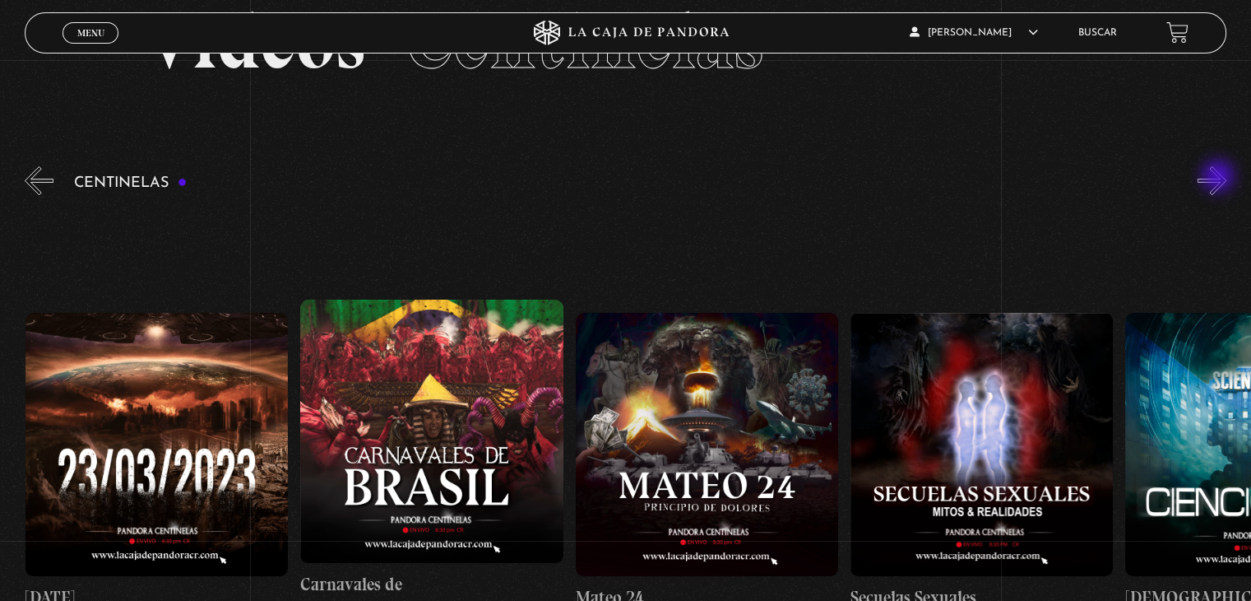
click at [1220, 178] on button "»" at bounding box center [1212, 180] width 29 height 29
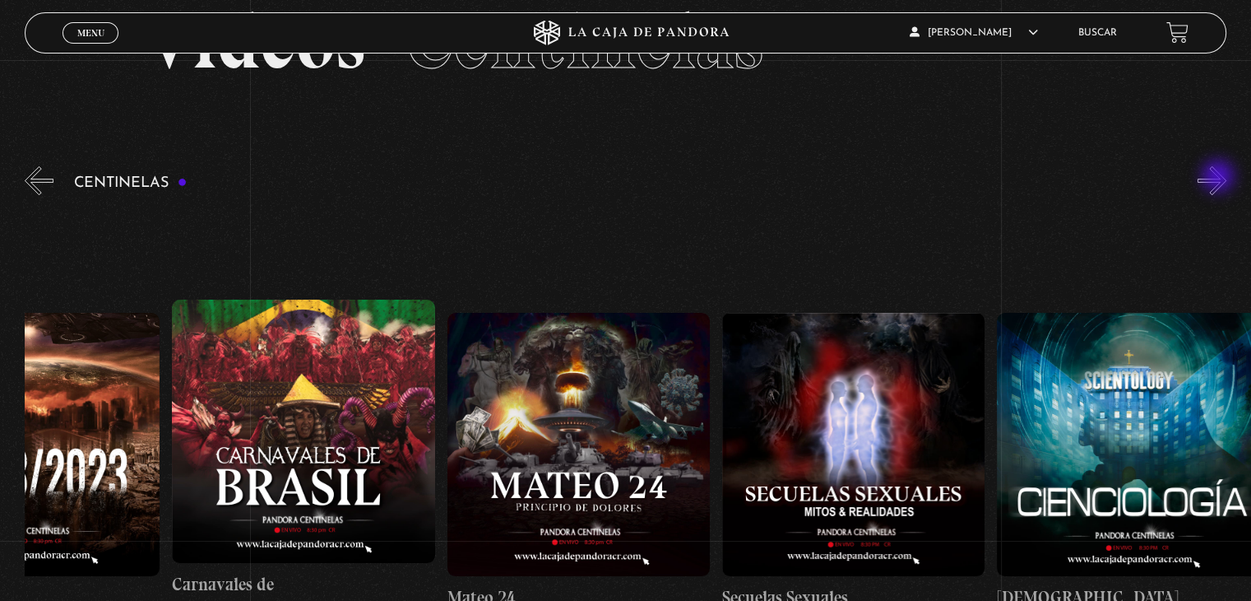
click at [1220, 178] on button "»" at bounding box center [1212, 180] width 29 height 29
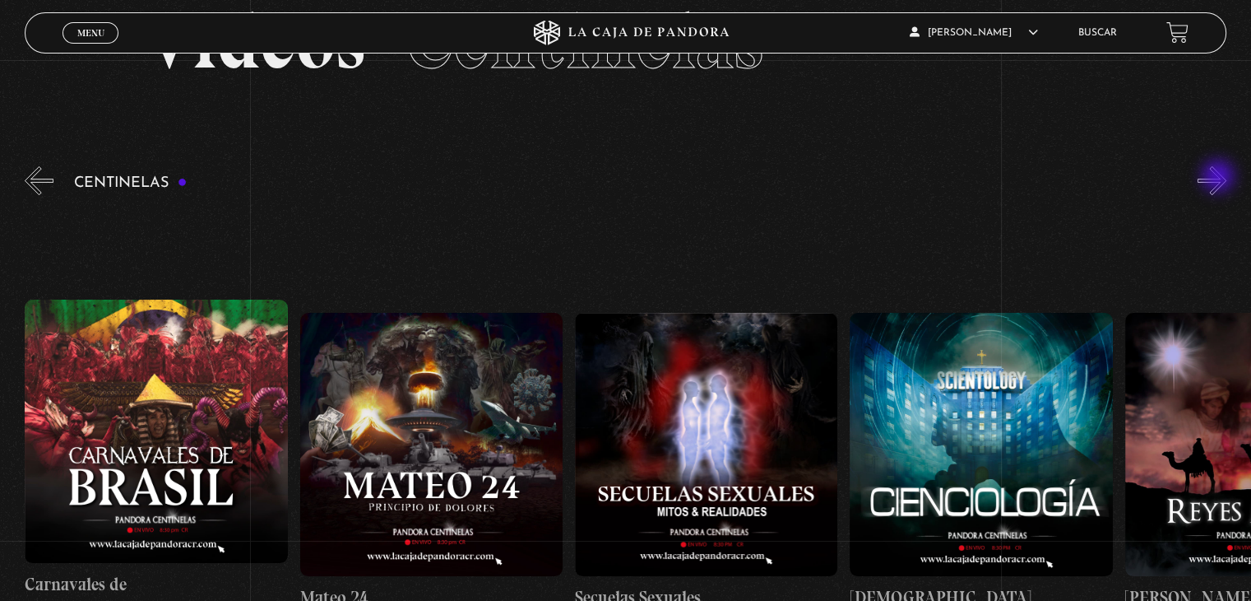
click at [1220, 178] on button "»" at bounding box center [1212, 180] width 29 height 29
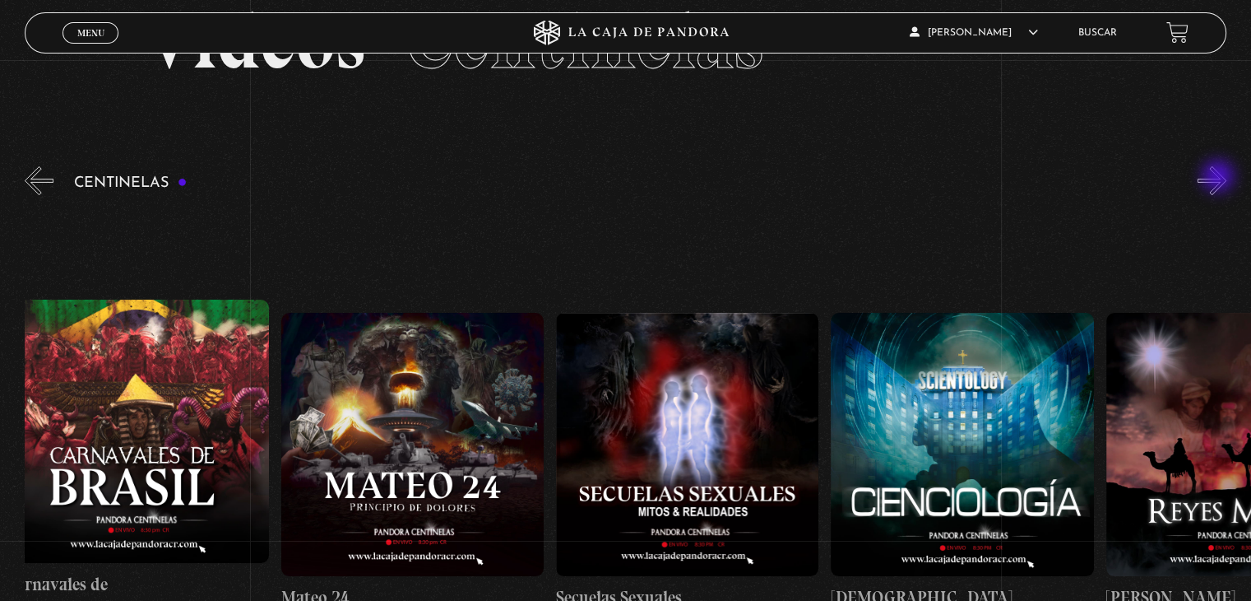
click at [1220, 178] on button "»" at bounding box center [1212, 180] width 29 height 29
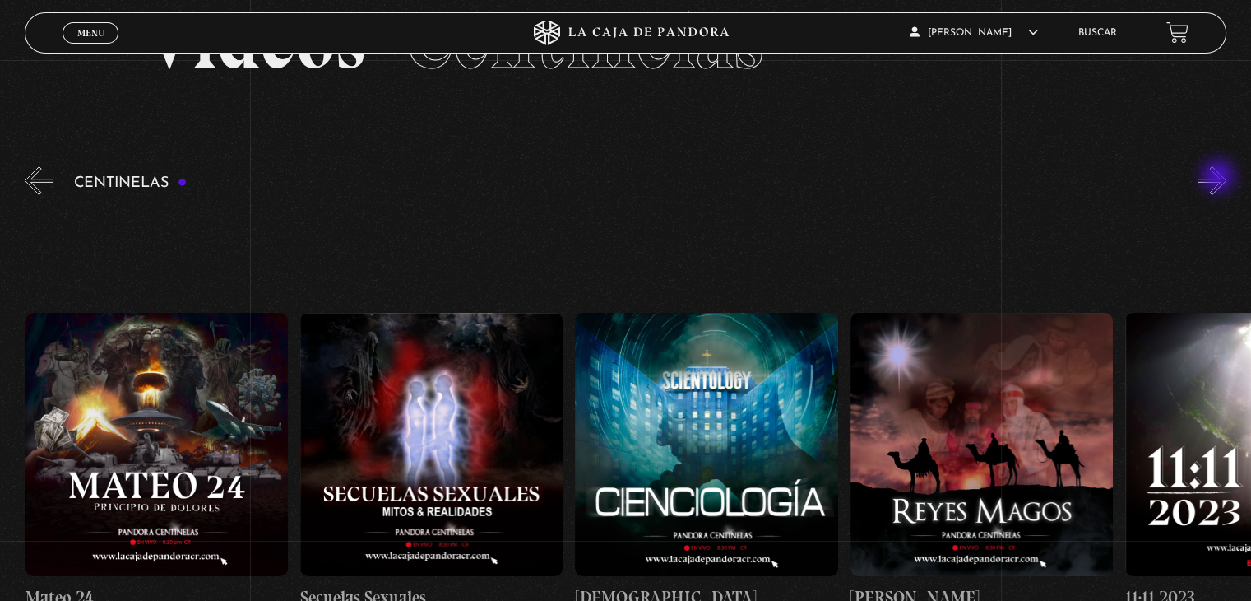
click at [1220, 178] on button "»" at bounding box center [1212, 180] width 29 height 29
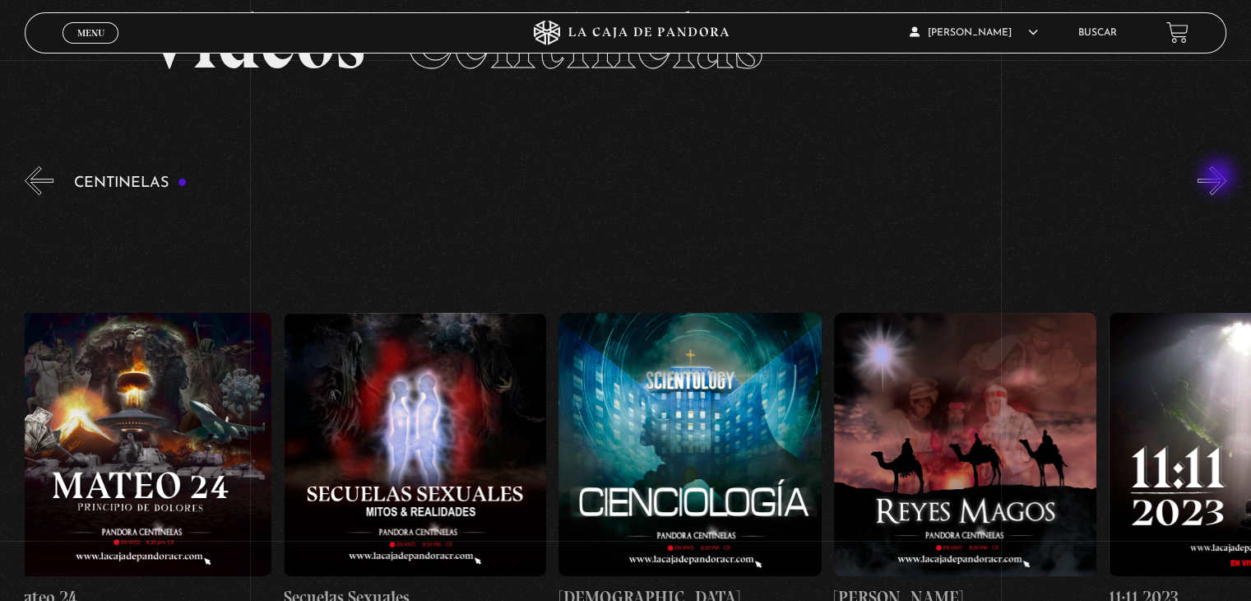
click at [1220, 178] on button "»" at bounding box center [1212, 180] width 29 height 29
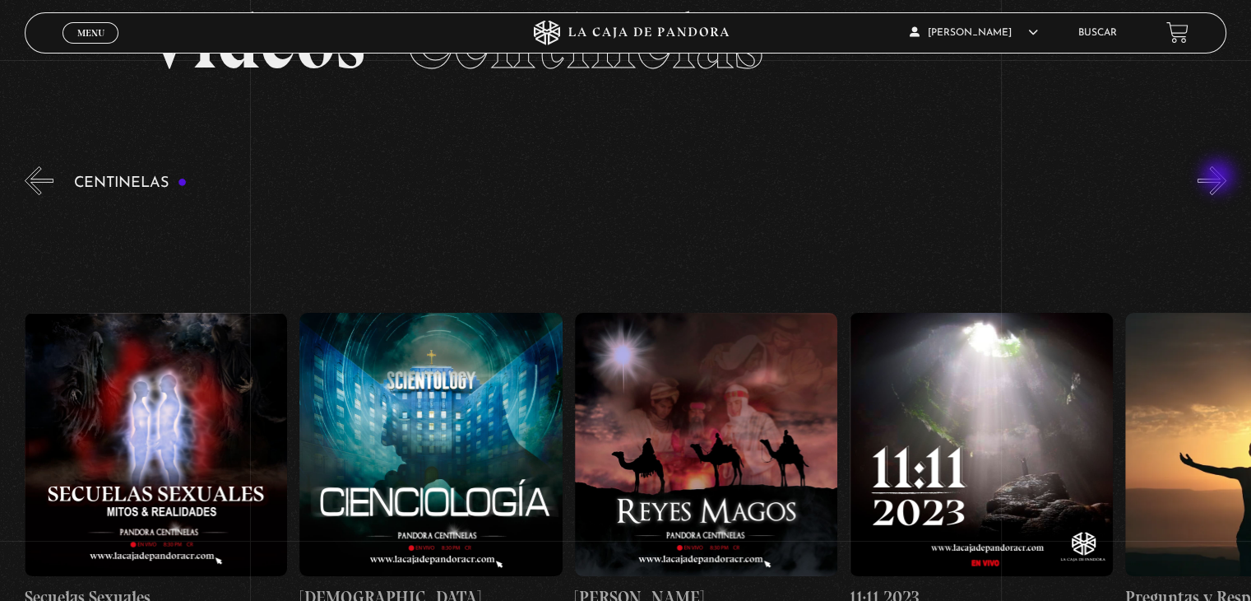
click at [1220, 178] on button "»" at bounding box center [1212, 180] width 29 height 29
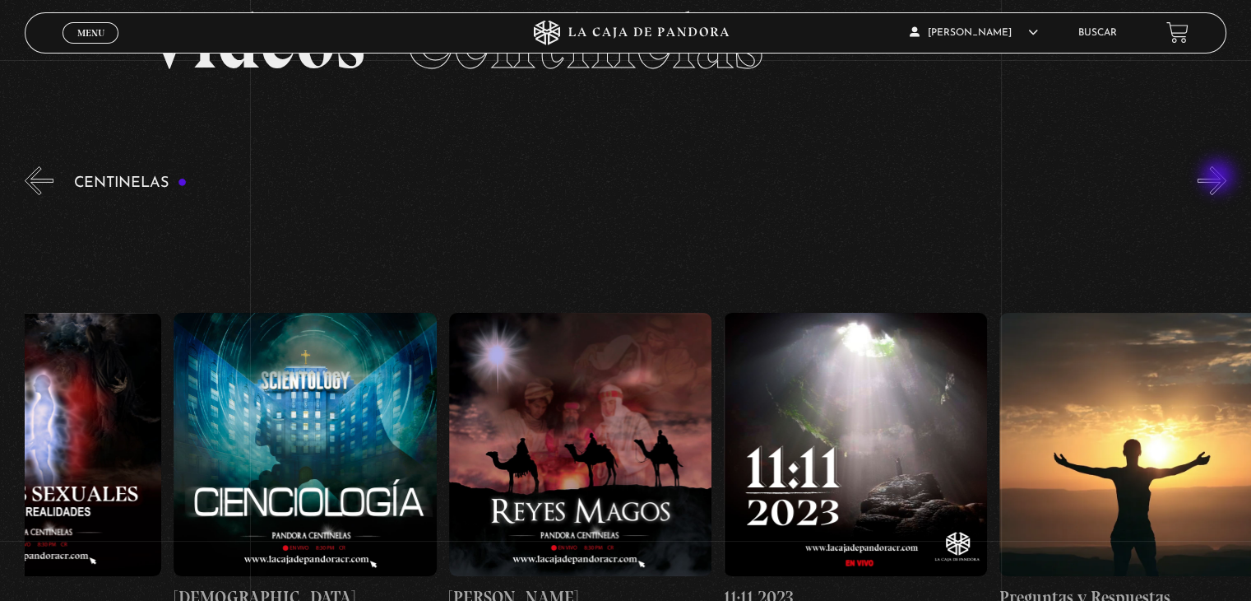
click at [1220, 178] on button "»" at bounding box center [1212, 180] width 29 height 29
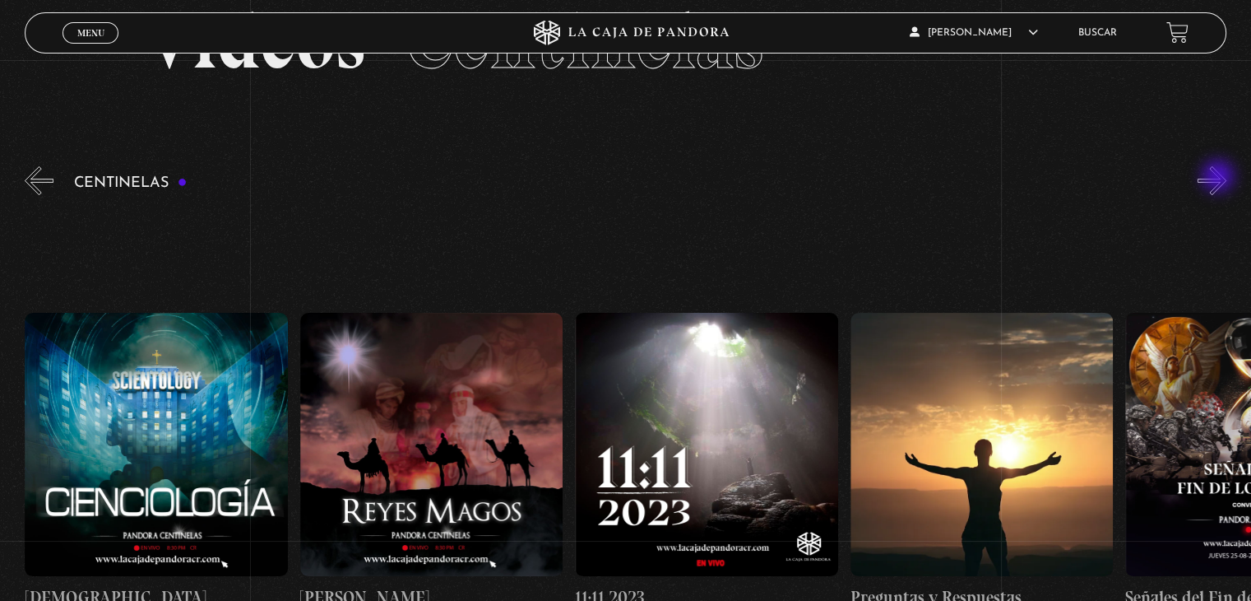
click at [1220, 178] on button "»" at bounding box center [1212, 180] width 29 height 29
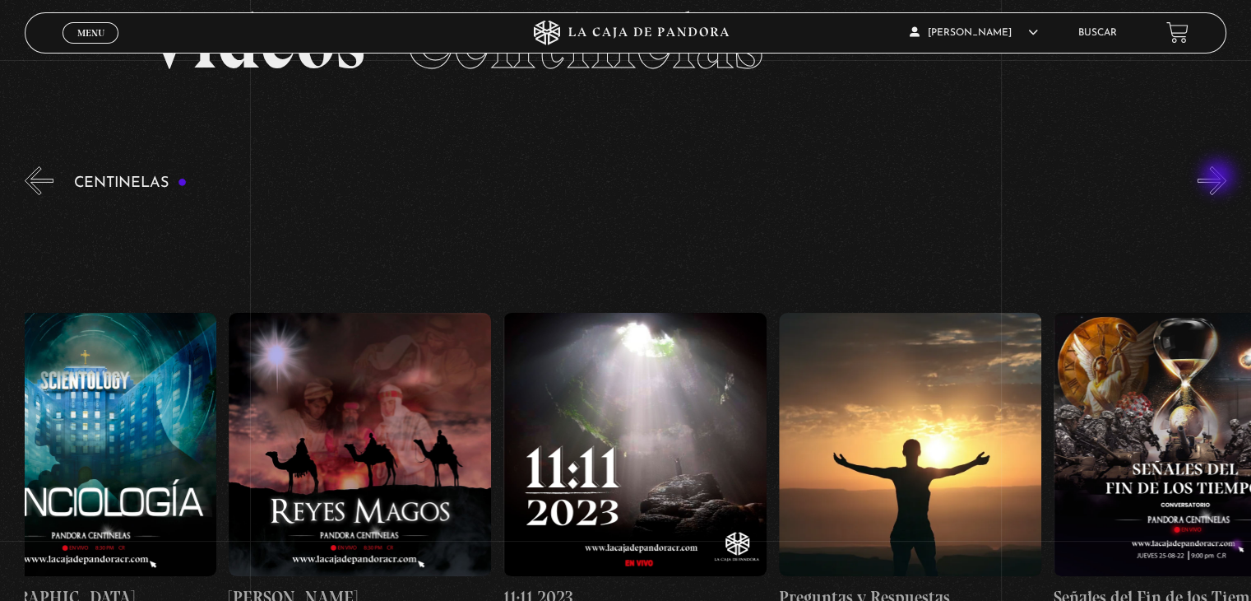
click at [1220, 178] on button "»" at bounding box center [1212, 180] width 29 height 29
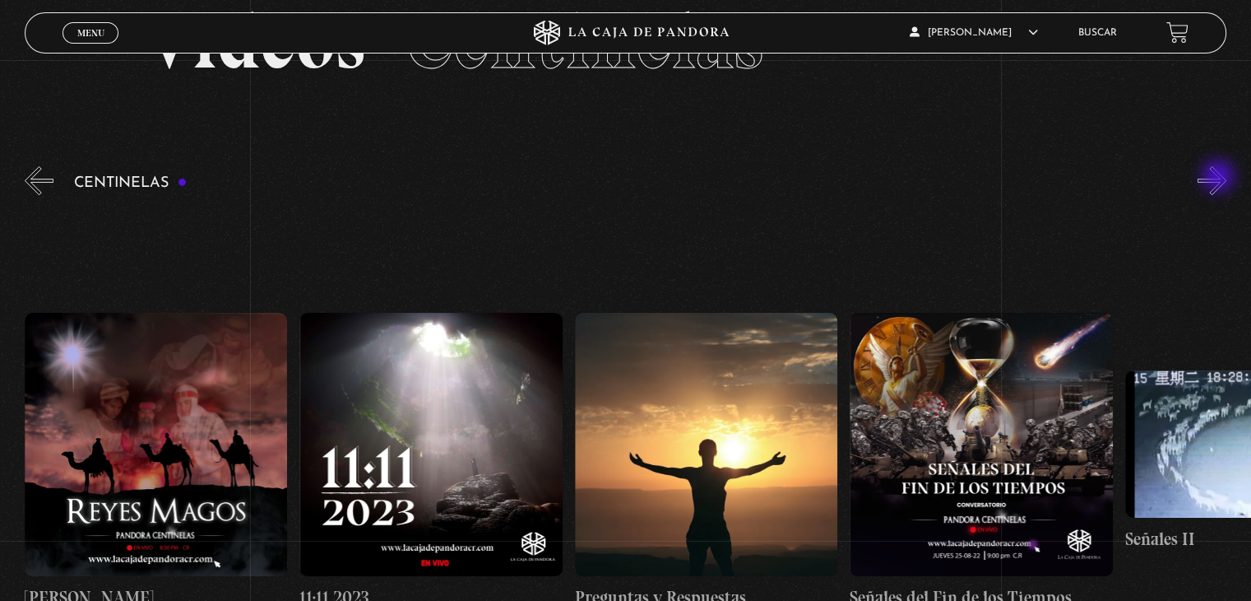
click at [1220, 178] on button "»" at bounding box center [1212, 180] width 29 height 29
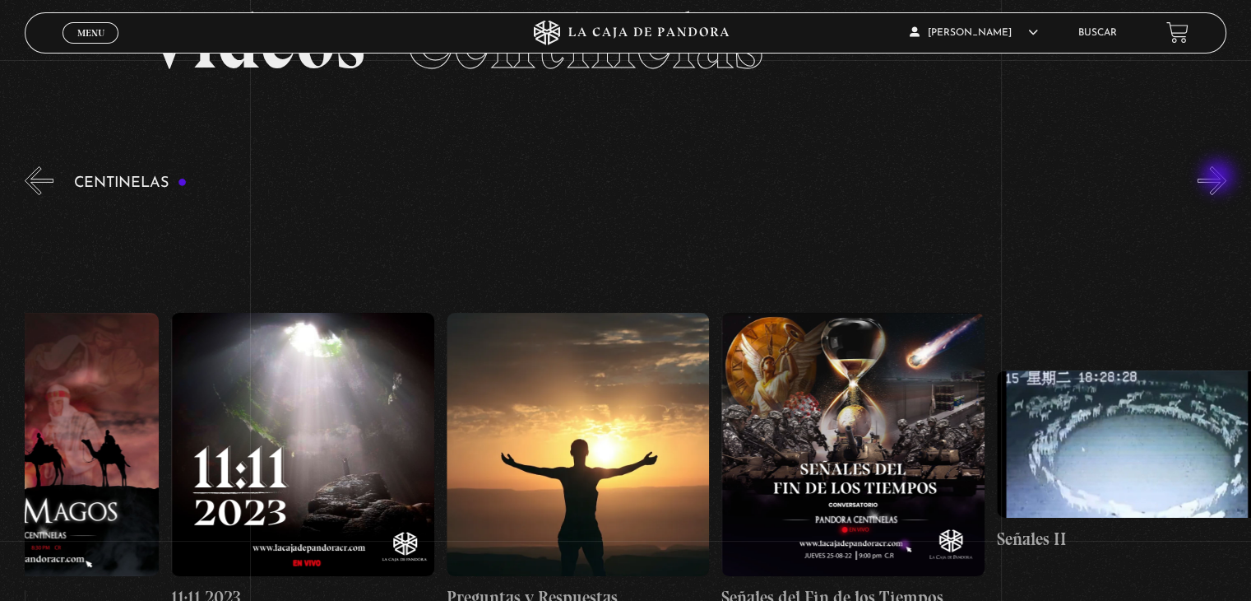
click at [1220, 178] on button "»" at bounding box center [1212, 180] width 29 height 29
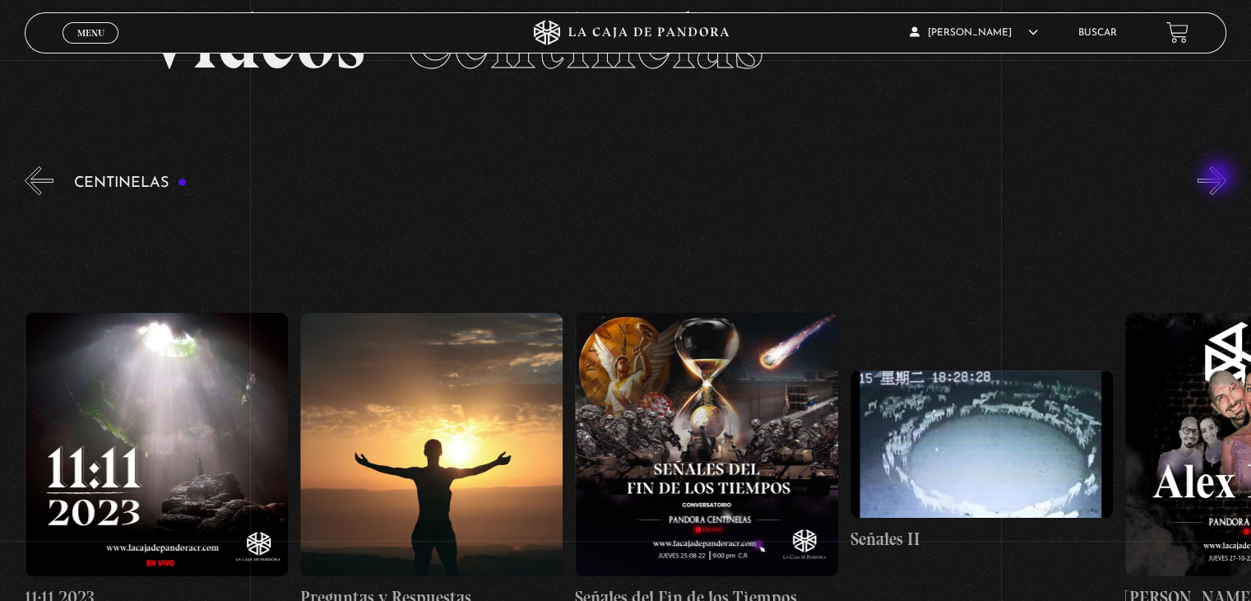
click at [1220, 178] on button "»" at bounding box center [1212, 180] width 29 height 29
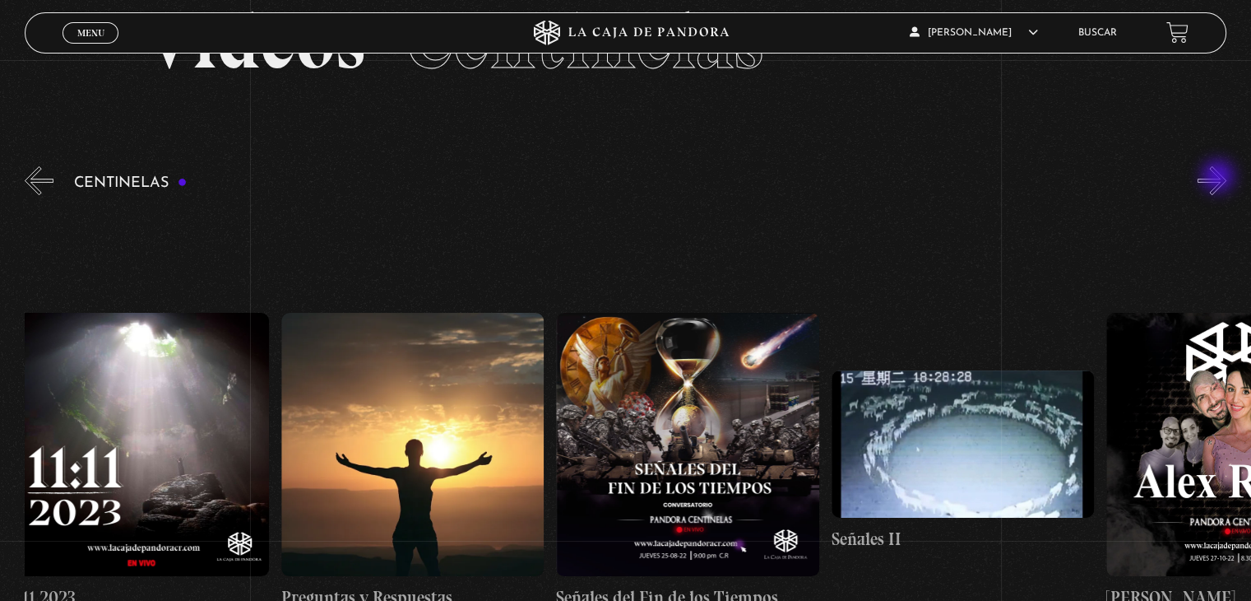
click at [1220, 178] on button "»" at bounding box center [1212, 180] width 29 height 29
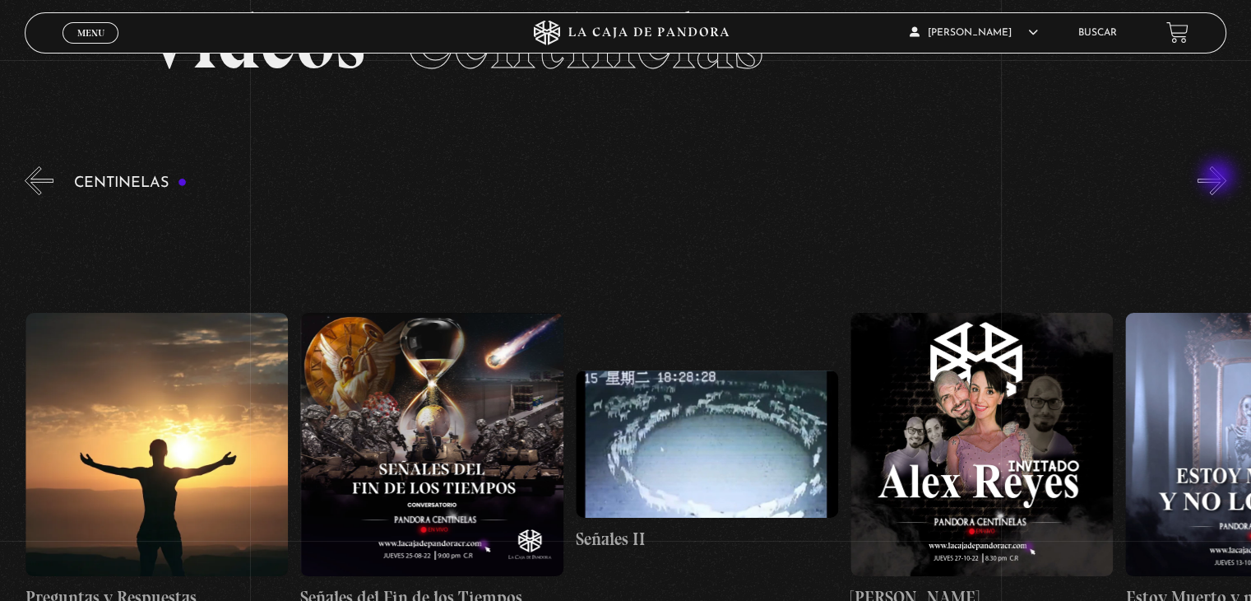
click at [1220, 178] on button "»" at bounding box center [1212, 180] width 29 height 29
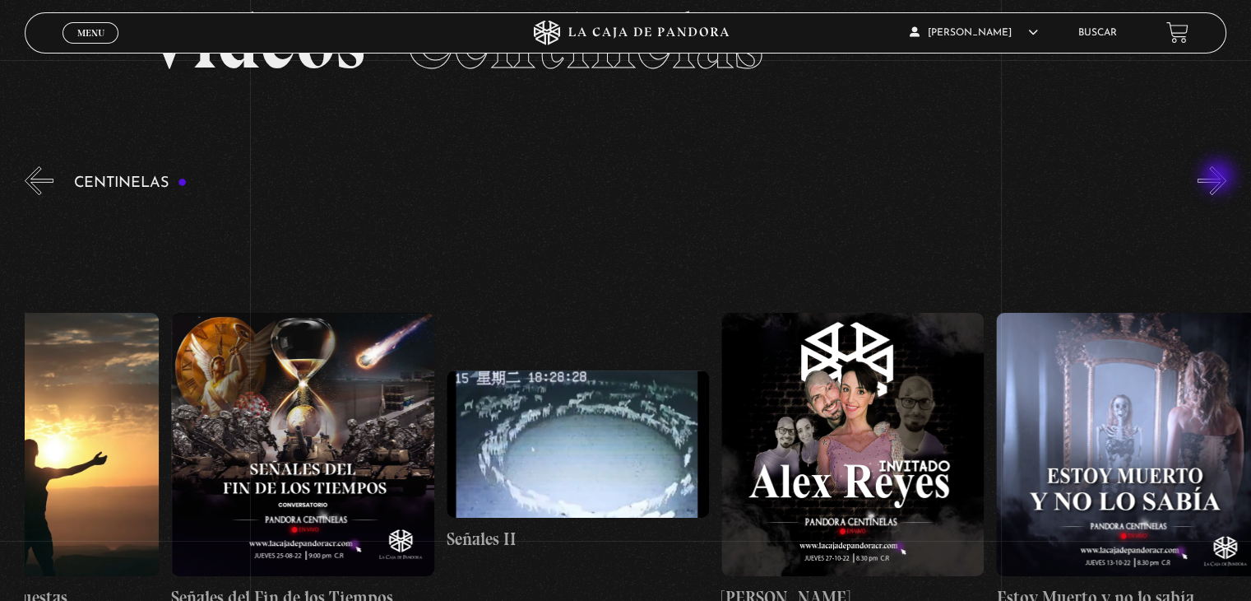
click at [1220, 178] on button "»" at bounding box center [1212, 180] width 29 height 29
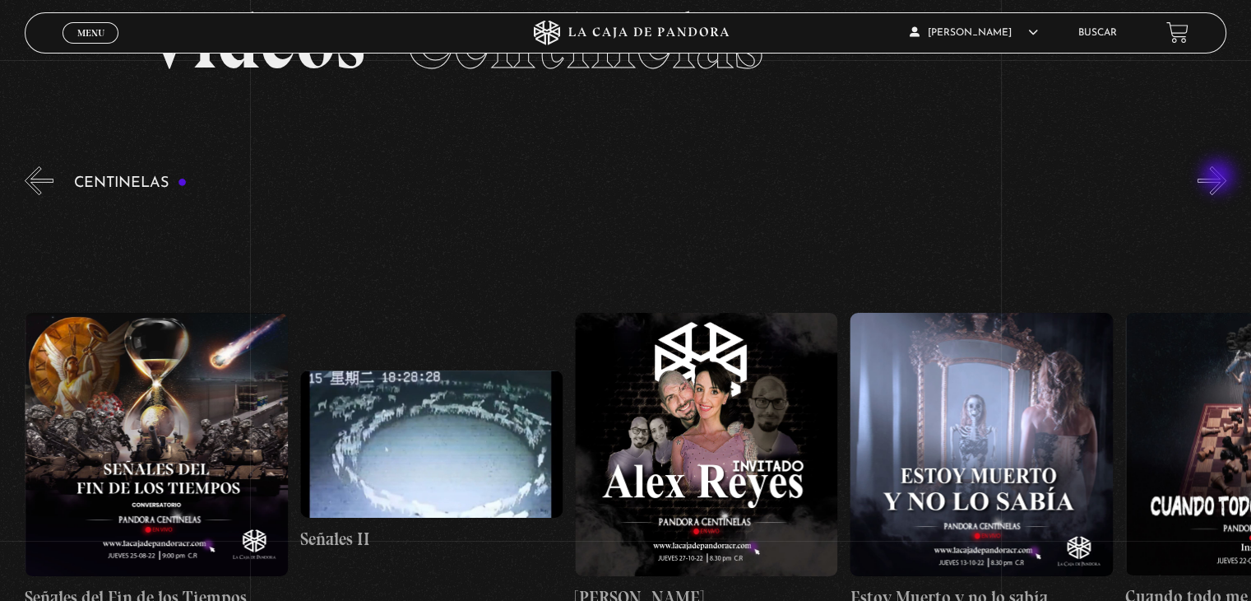
click at [1220, 178] on button "»" at bounding box center [1212, 180] width 29 height 29
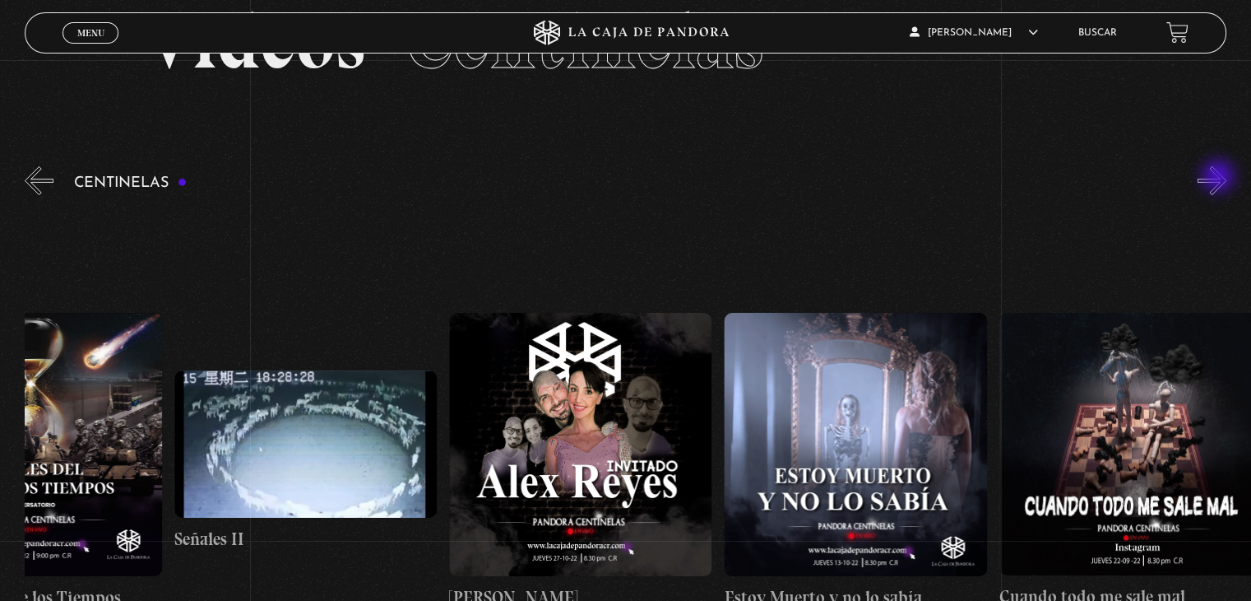
click at [1220, 178] on button "»" at bounding box center [1212, 180] width 29 height 29
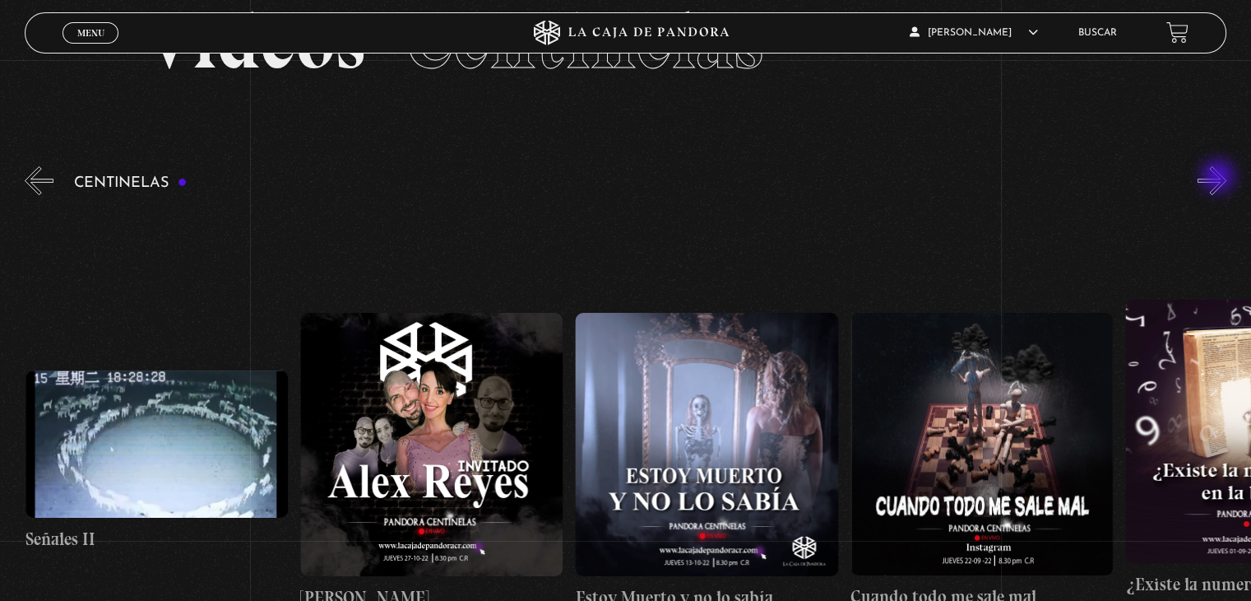
click at [1220, 178] on button "»" at bounding box center [1212, 180] width 29 height 29
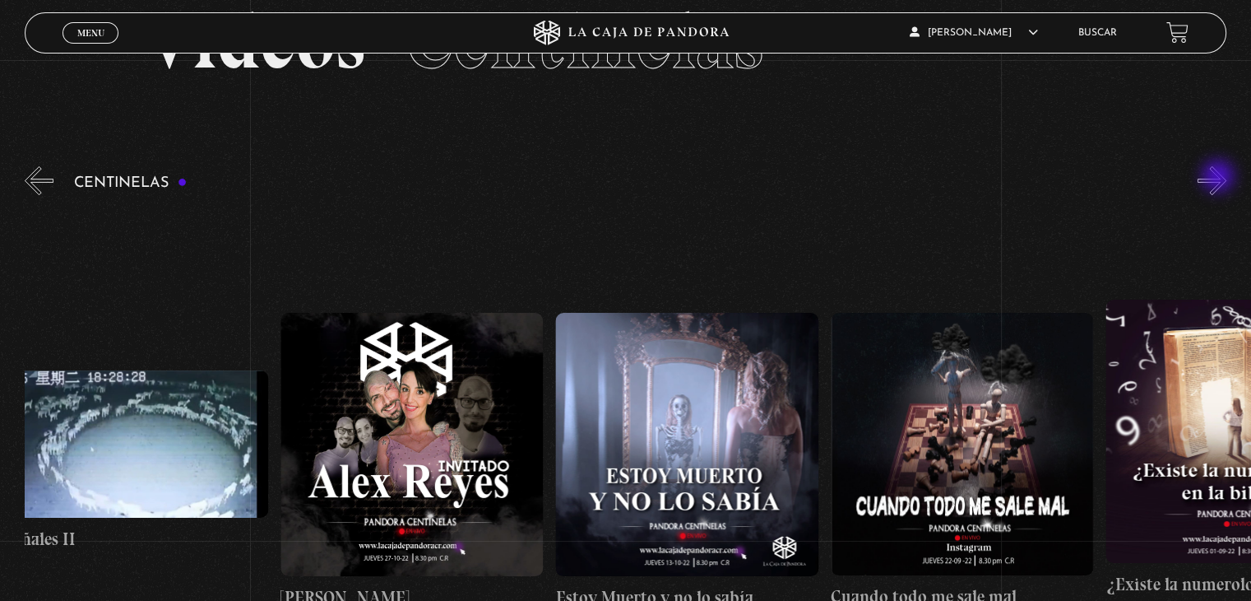
click at [1220, 178] on button "»" at bounding box center [1212, 180] width 29 height 29
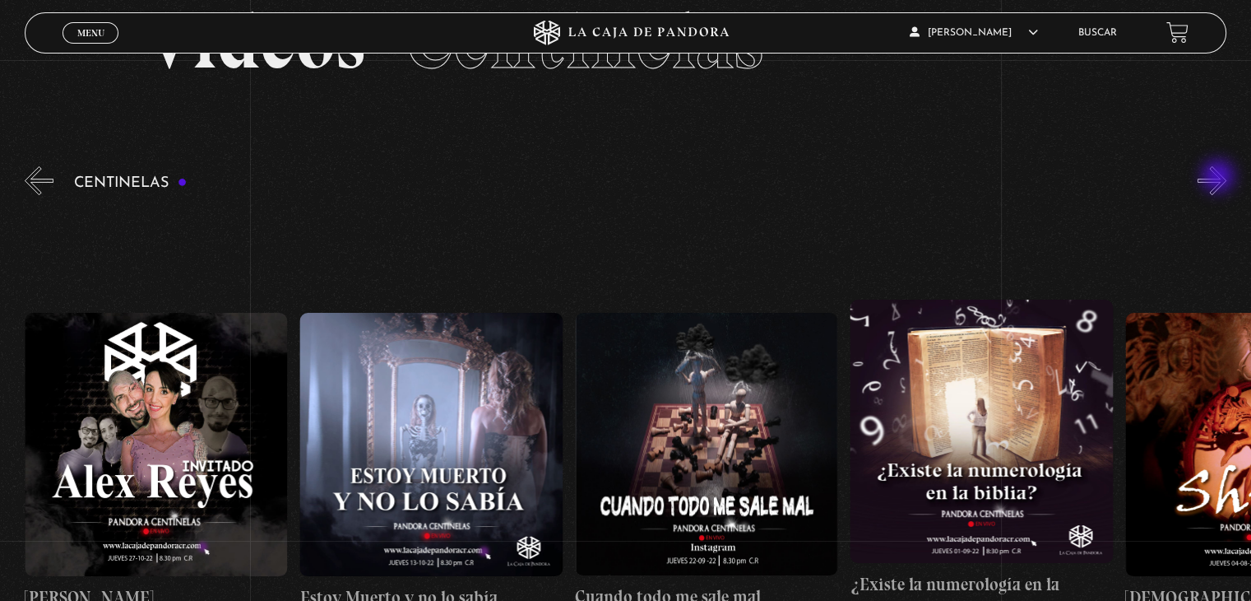
click at [1220, 178] on button "»" at bounding box center [1212, 180] width 29 height 29
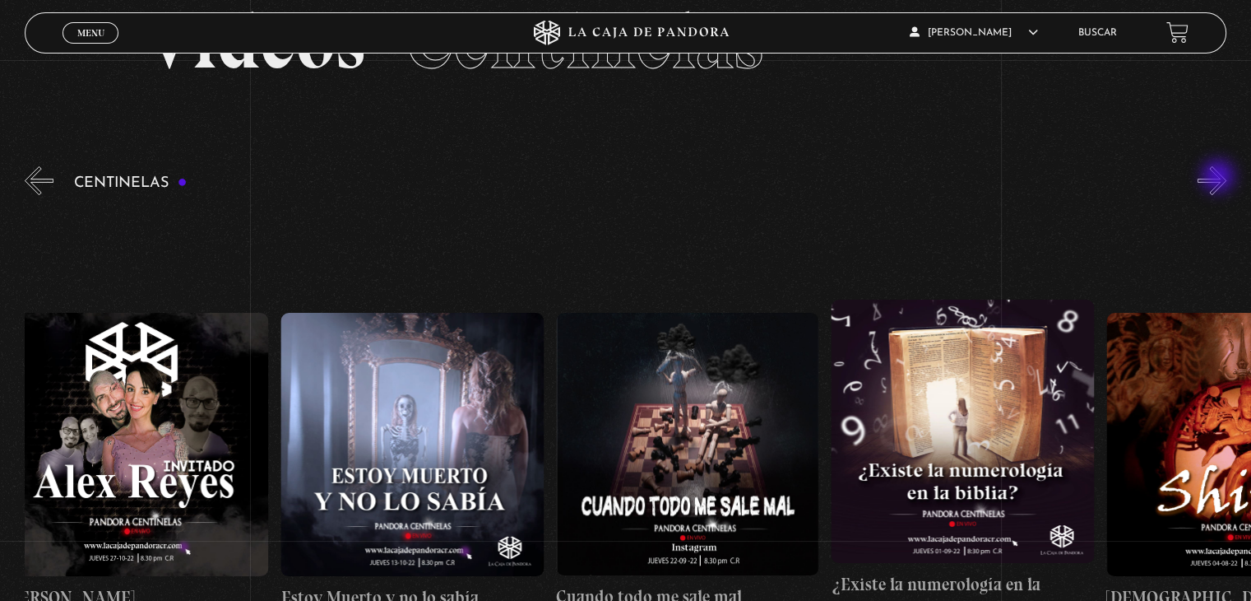
click at [1220, 178] on button "»" at bounding box center [1212, 180] width 29 height 29
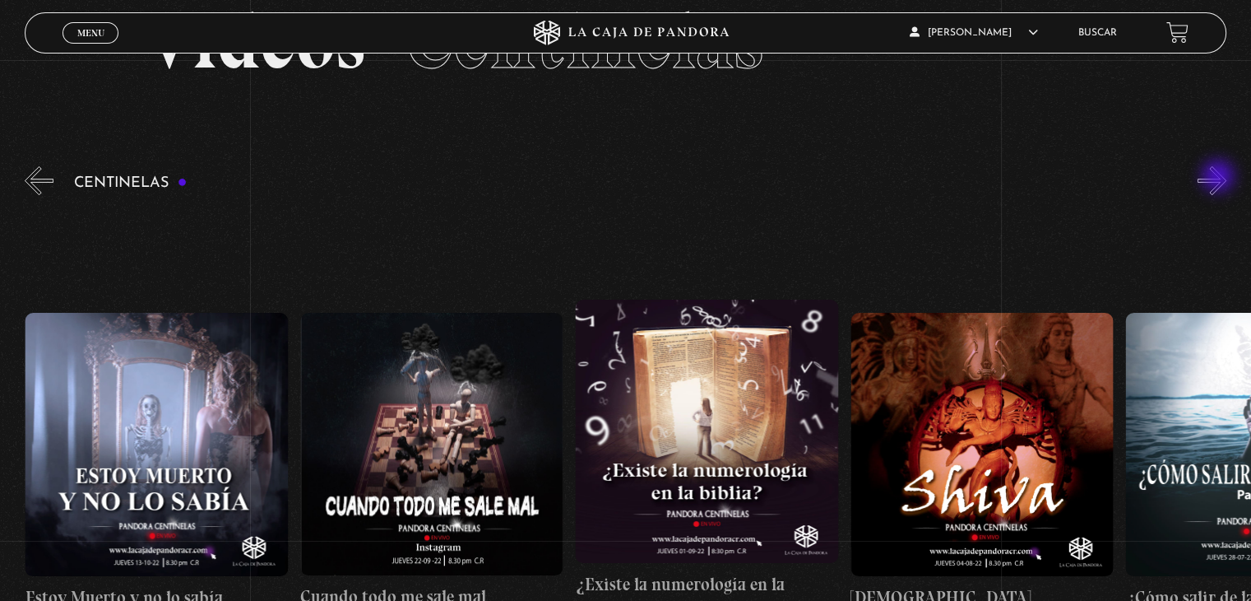
click at [1220, 178] on button "»" at bounding box center [1212, 180] width 29 height 29
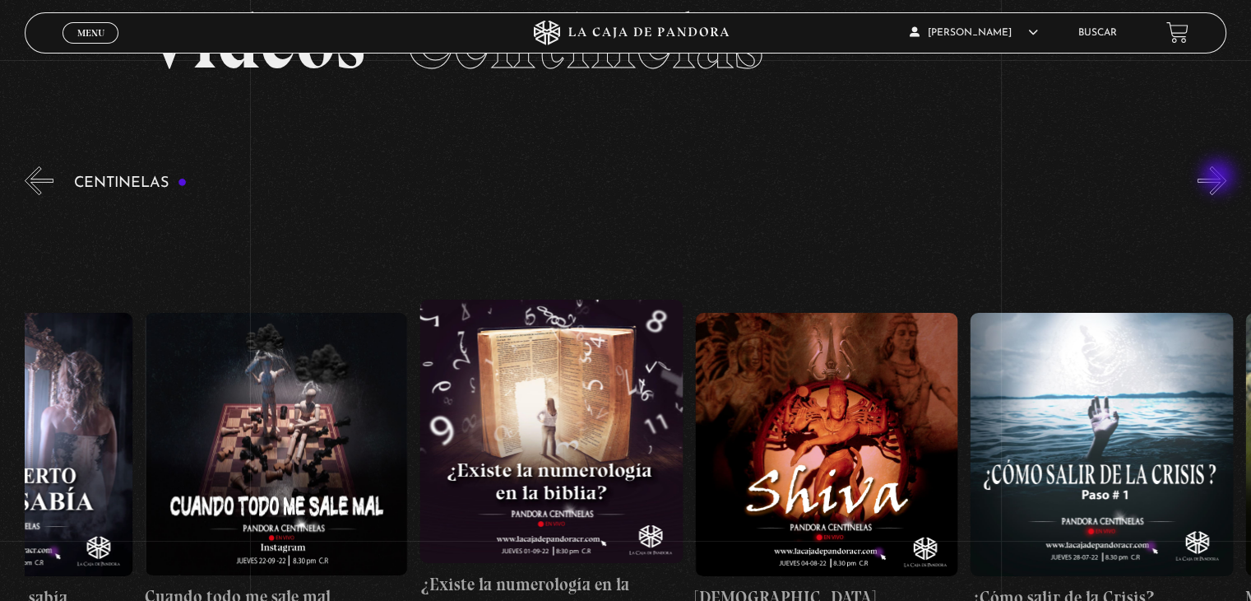
click at [1220, 178] on button "»" at bounding box center [1212, 180] width 29 height 29
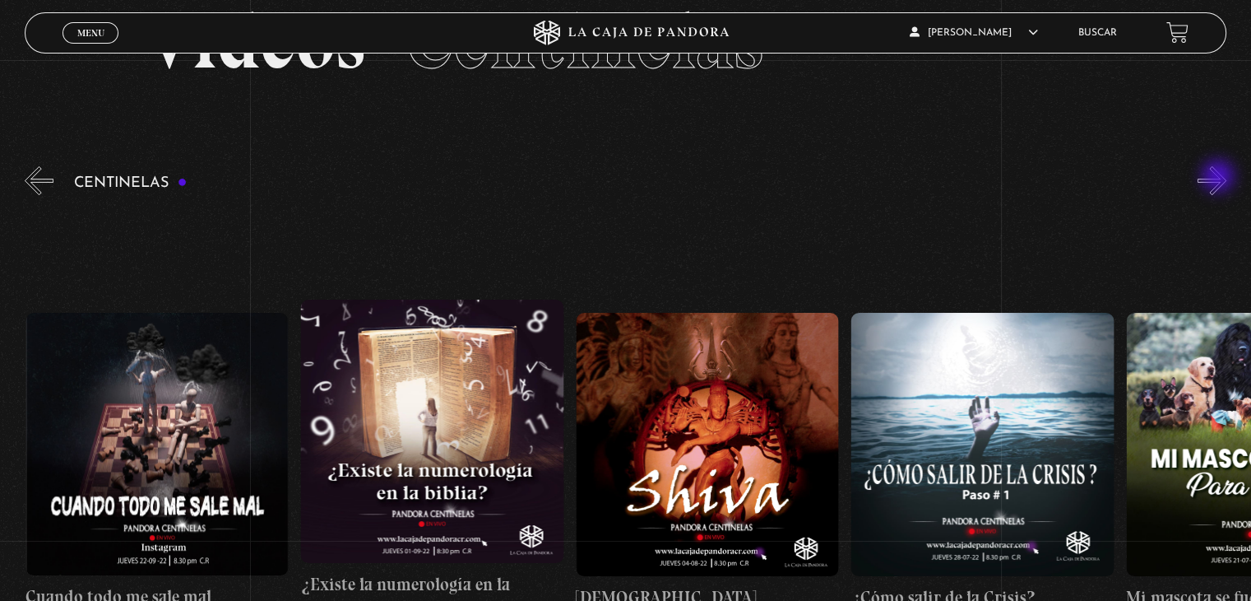
click at [1220, 178] on button "»" at bounding box center [1212, 180] width 29 height 29
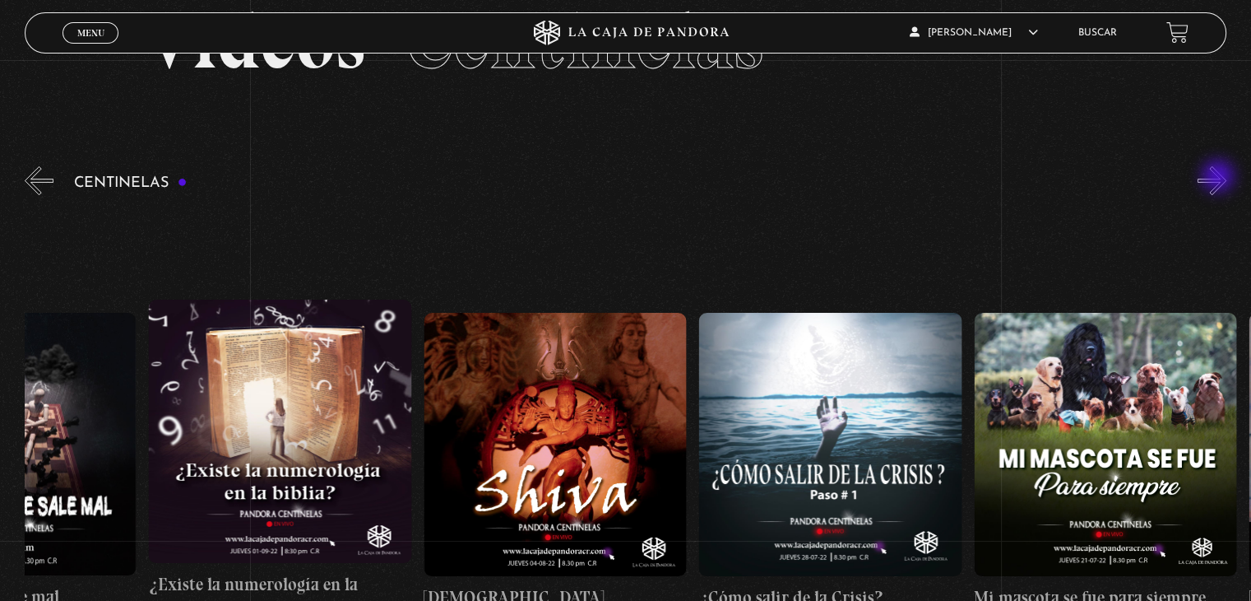
click at [1220, 178] on button "»" at bounding box center [1212, 180] width 29 height 29
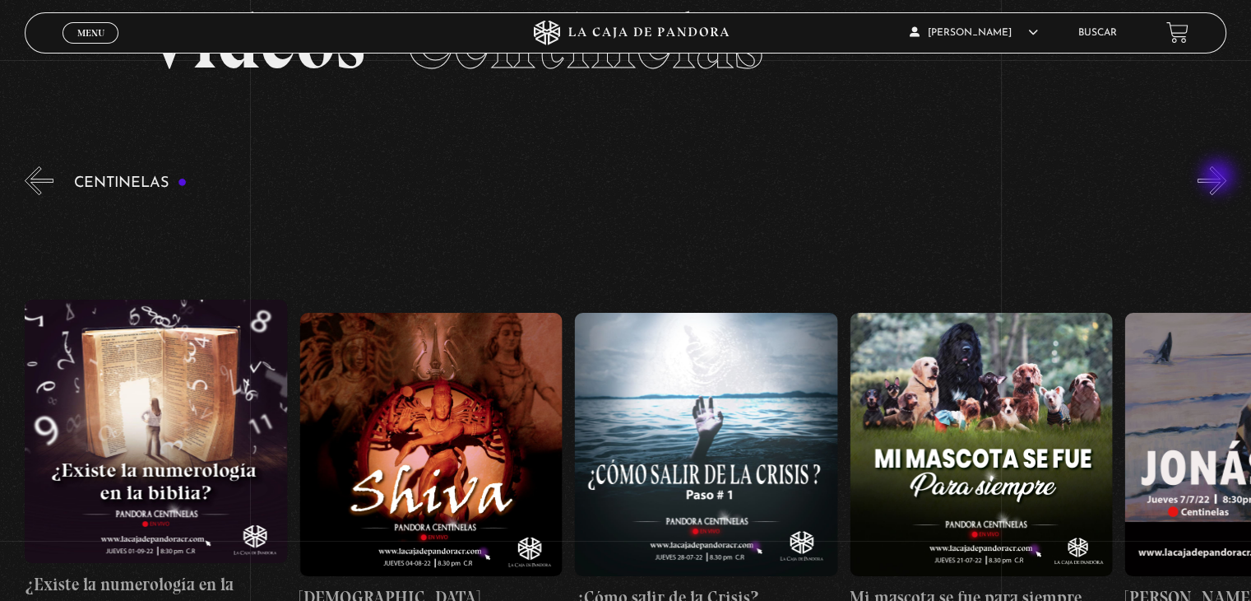
click at [1220, 178] on button "»" at bounding box center [1212, 180] width 29 height 29
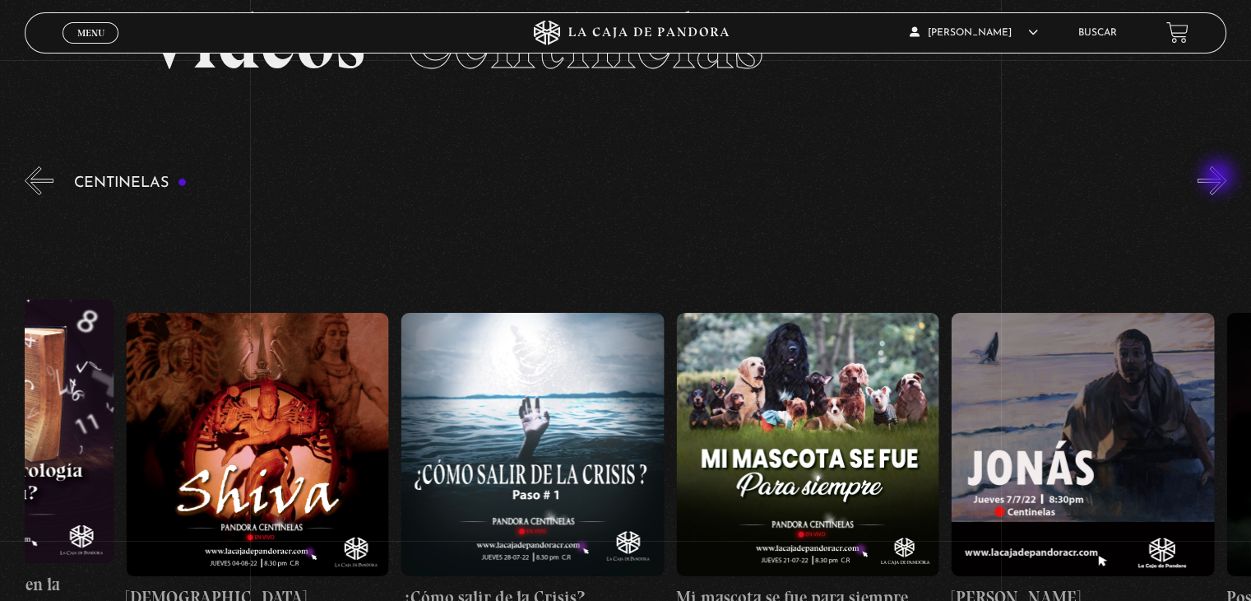
click at [1220, 178] on button "»" at bounding box center [1212, 180] width 29 height 29
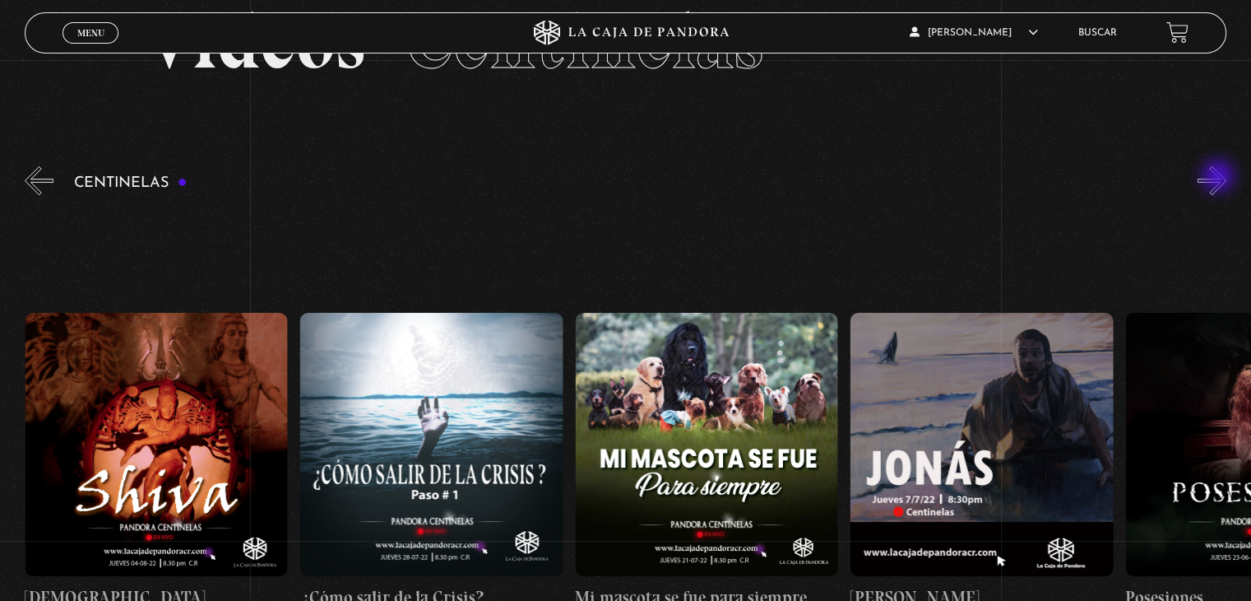
click at [1220, 178] on button "»" at bounding box center [1212, 180] width 29 height 29
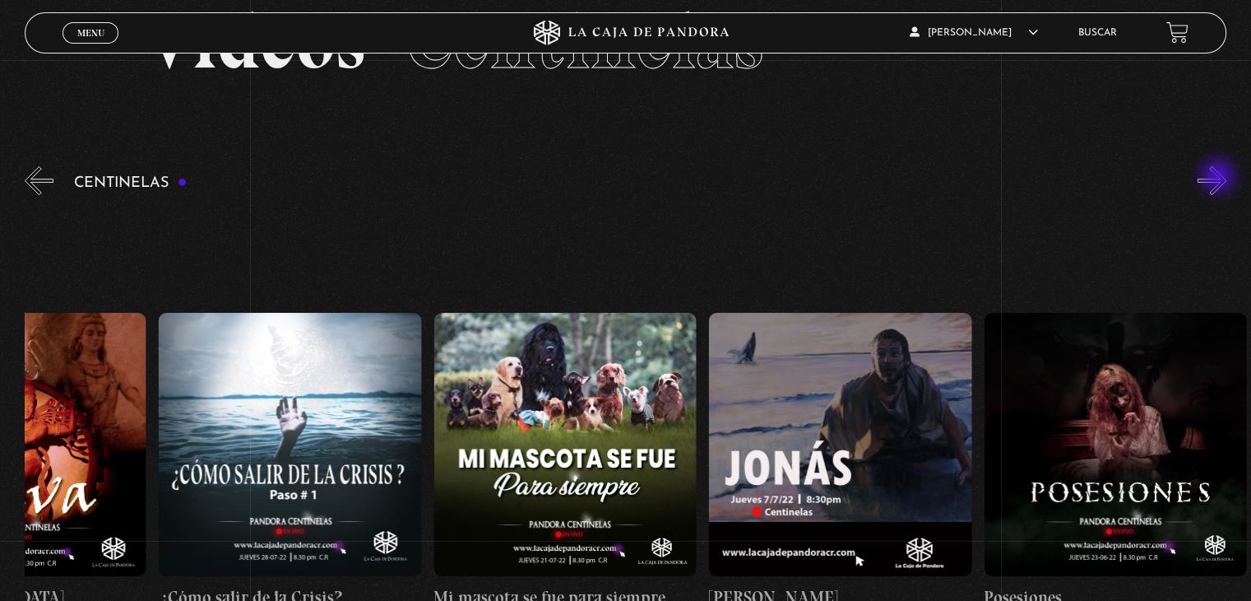
click at [1220, 178] on button "»" at bounding box center [1212, 180] width 29 height 29
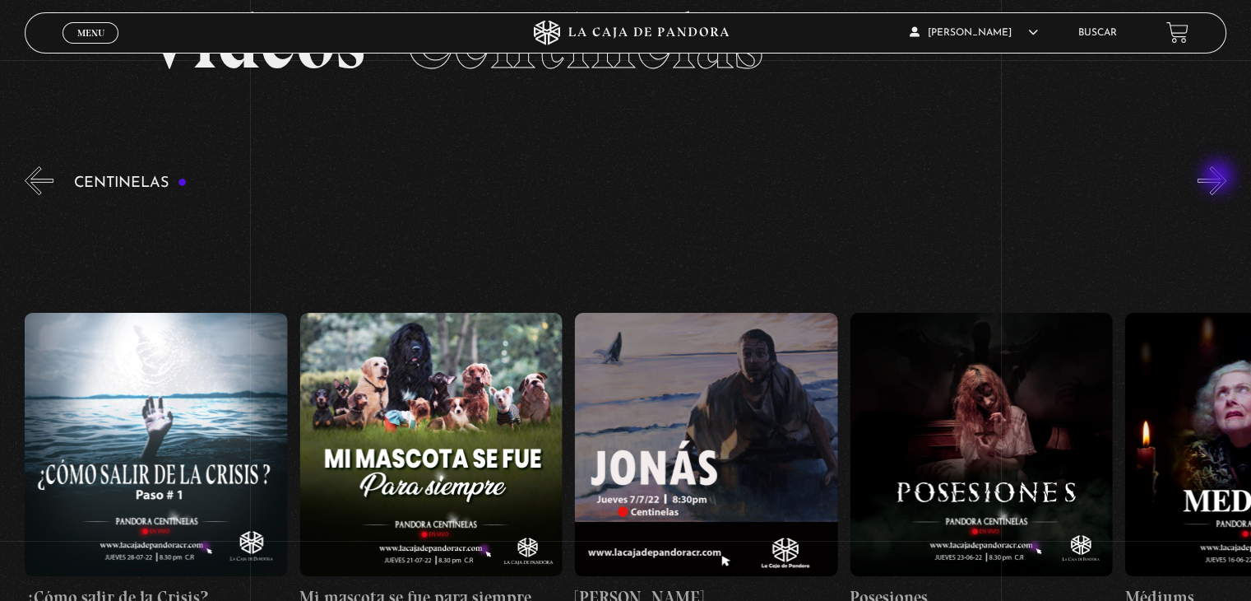
click at [1220, 178] on button "»" at bounding box center [1212, 180] width 29 height 29
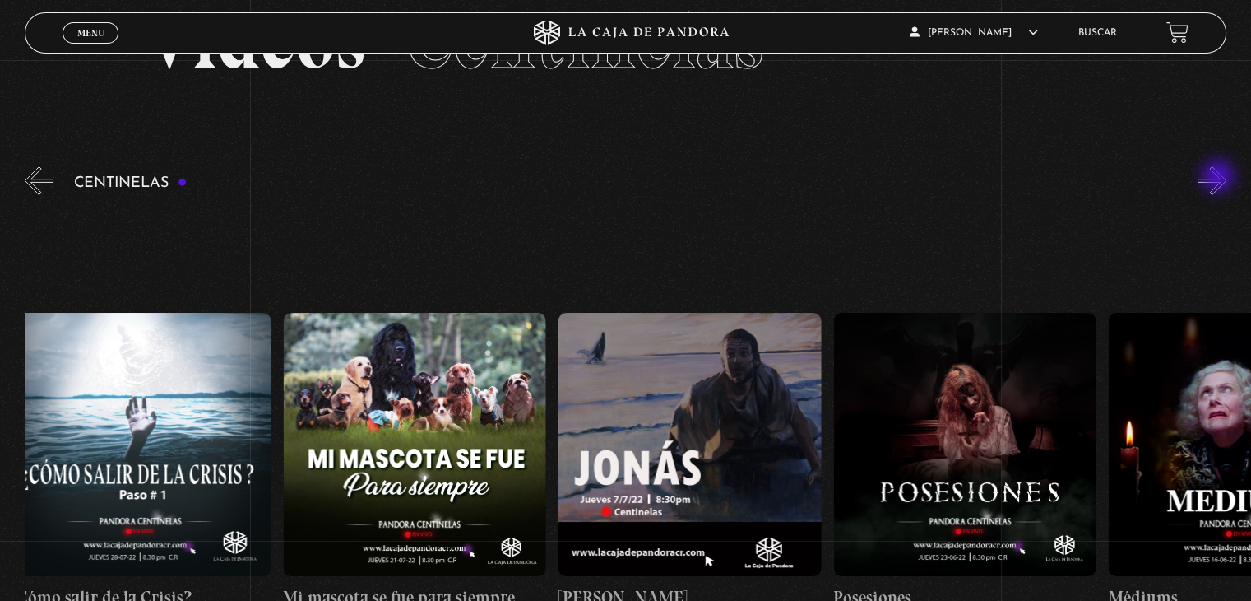
click at [1220, 178] on button "»" at bounding box center [1212, 180] width 29 height 29
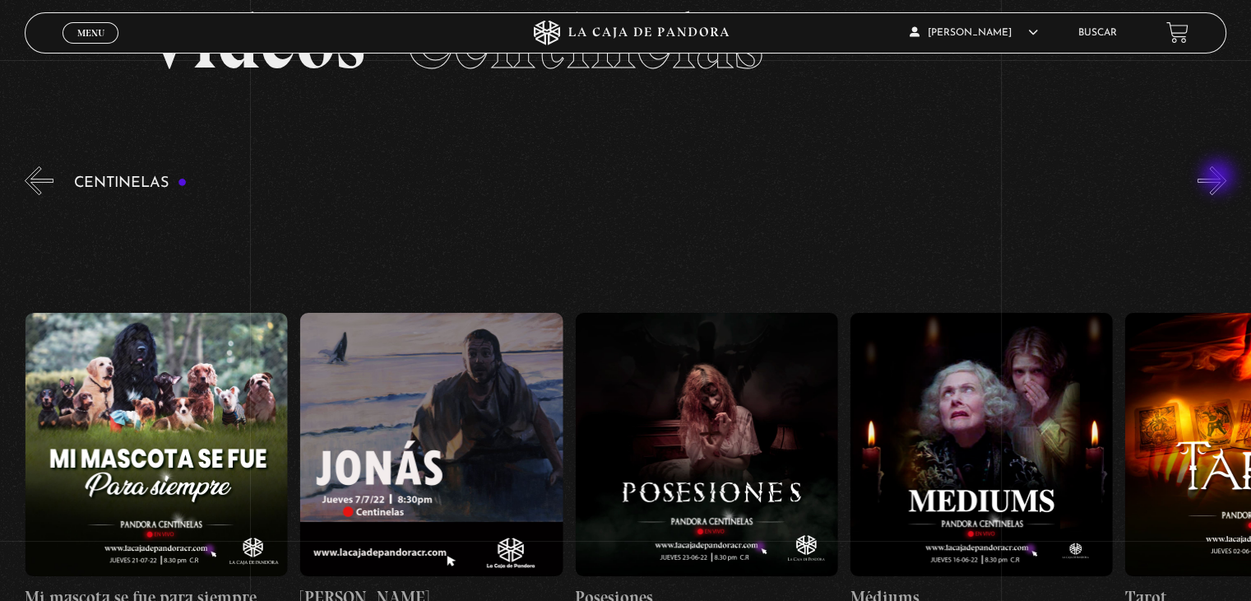
click at [1220, 178] on button "»" at bounding box center [1212, 180] width 29 height 29
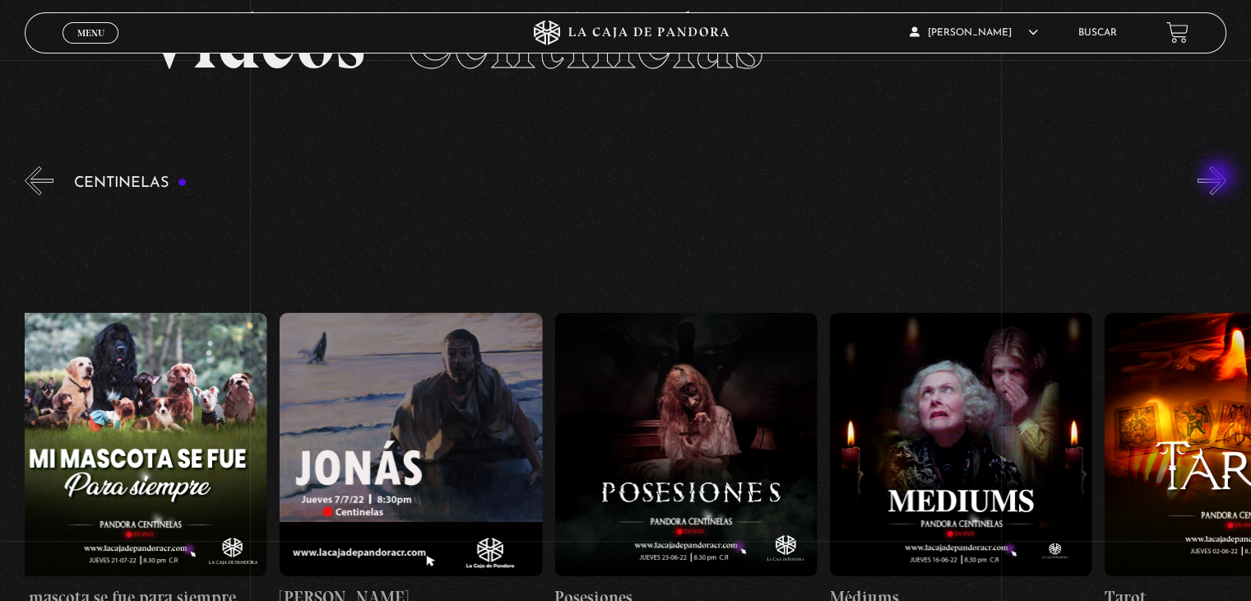
click at [1220, 178] on button "»" at bounding box center [1212, 180] width 29 height 29
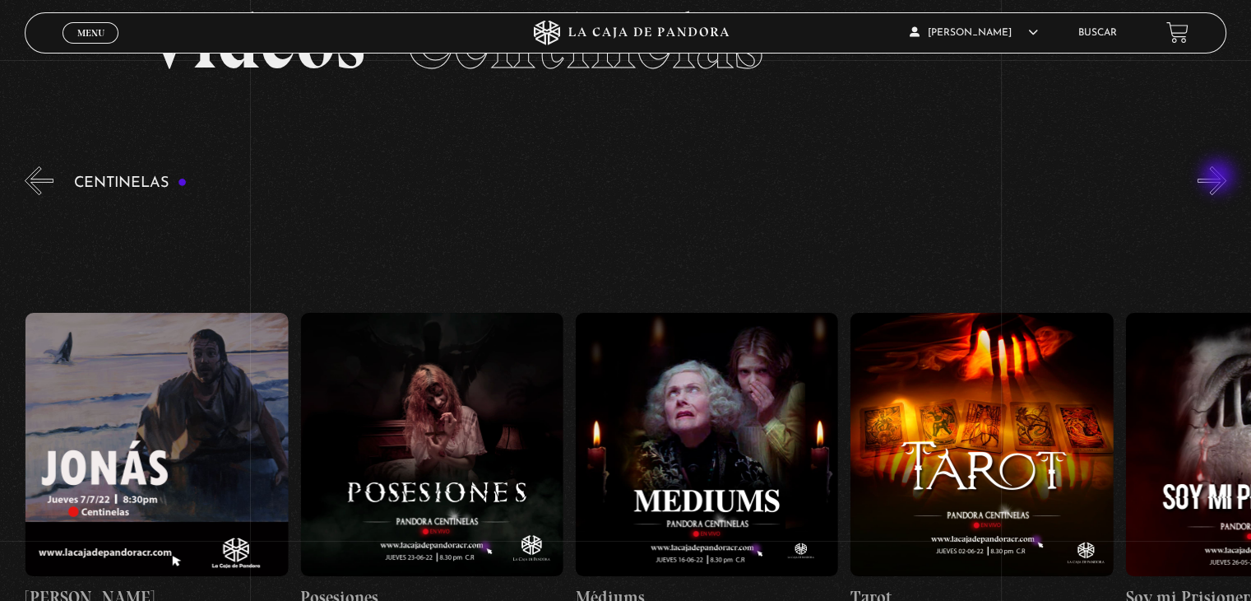
click at [1220, 178] on button "»" at bounding box center [1212, 180] width 29 height 29
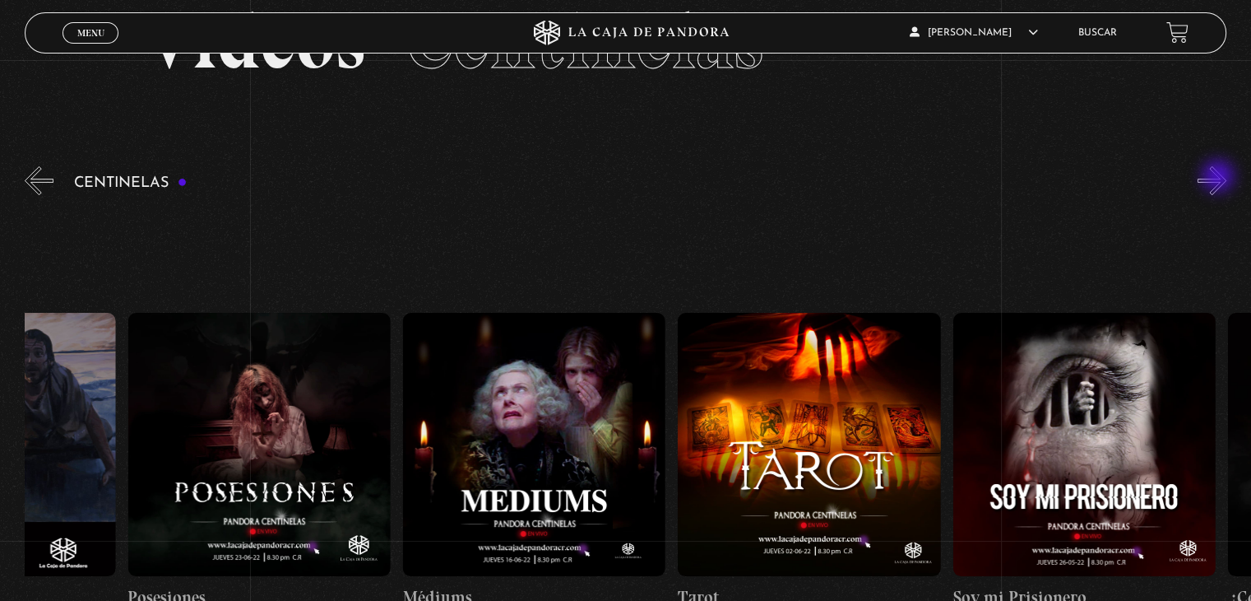
click at [1220, 178] on button "»" at bounding box center [1212, 180] width 29 height 29
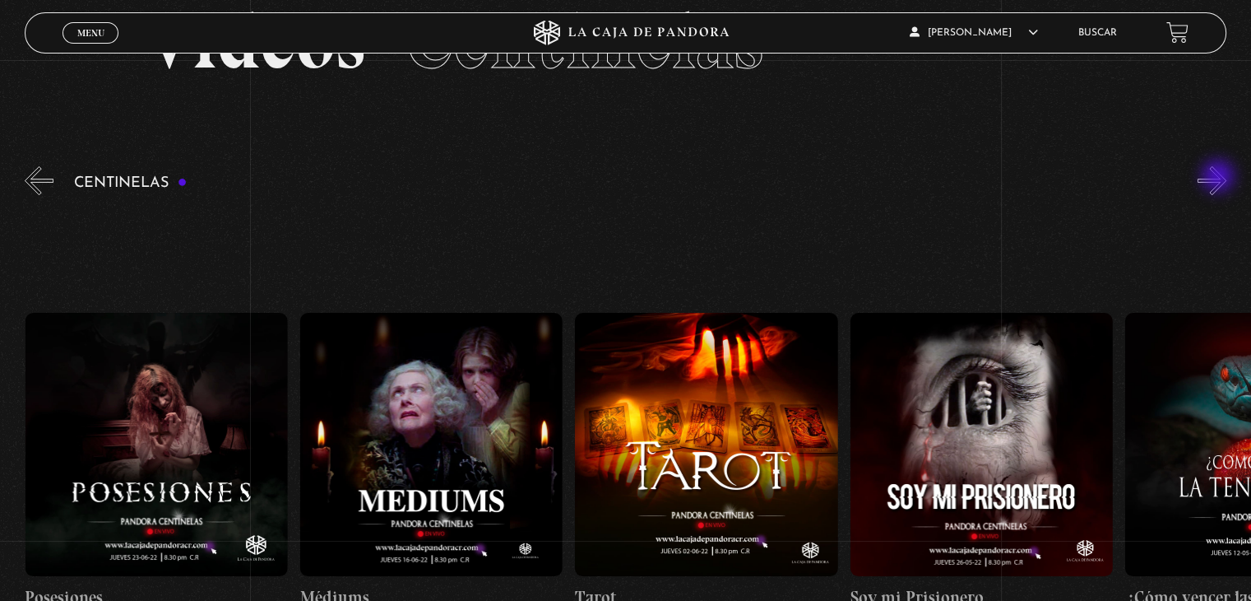
click at [1220, 178] on button "»" at bounding box center [1212, 180] width 29 height 29
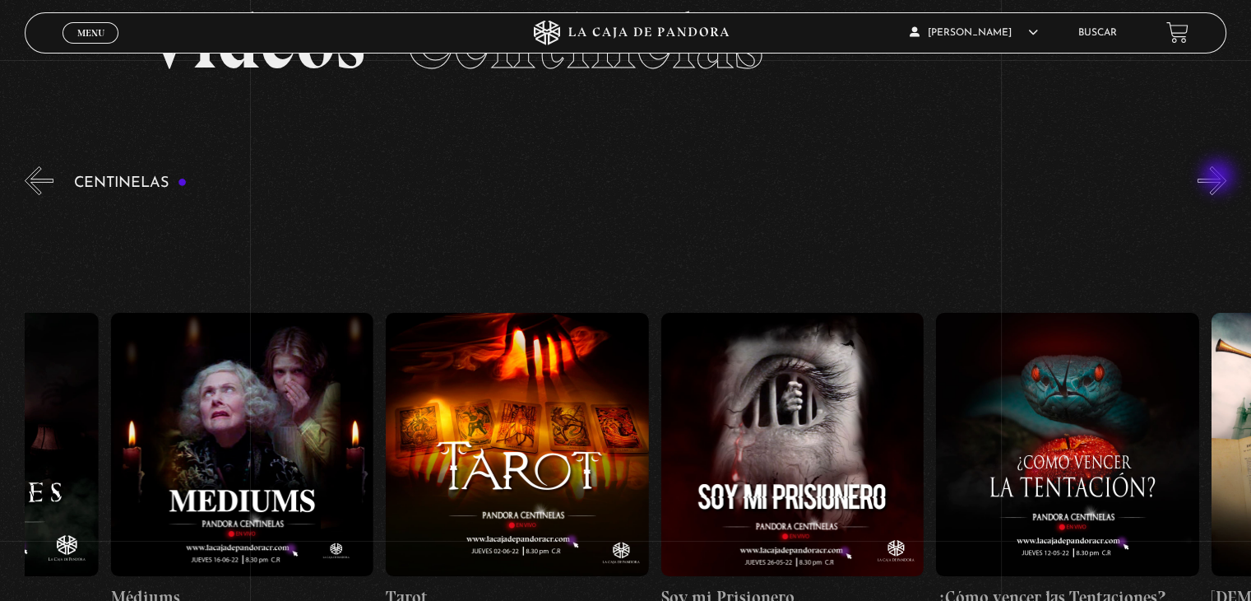
click at [1220, 178] on button "»" at bounding box center [1212, 180] width 29 height 29
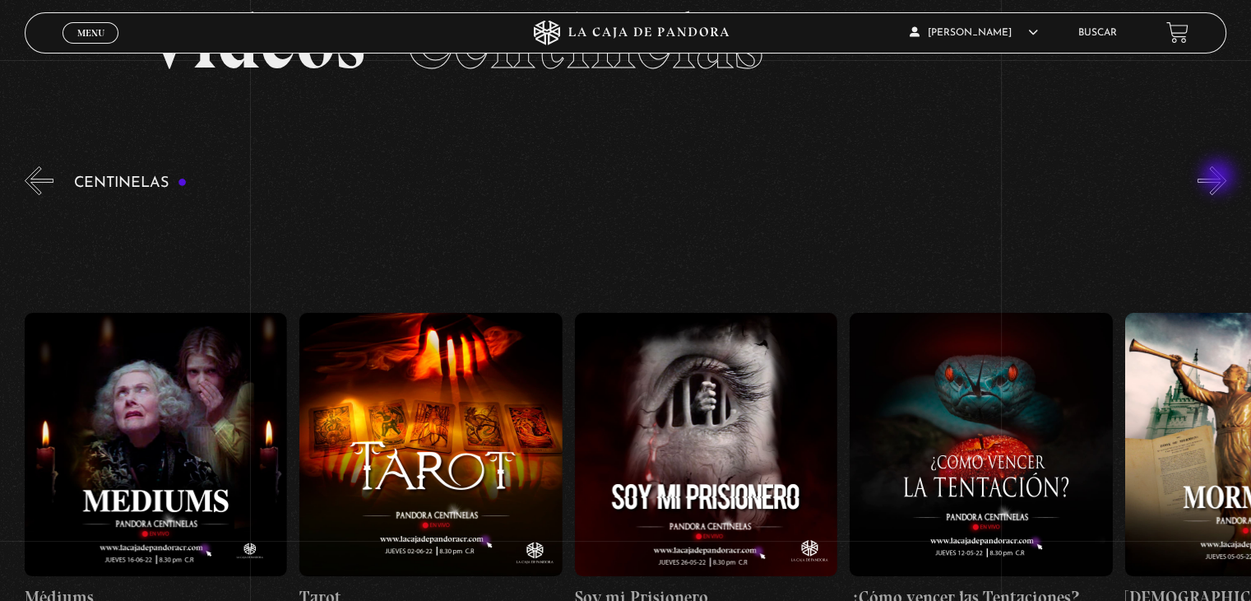
click at [1220, 178] on button "»" at bounding box center [1212, 180] width 29 height 29
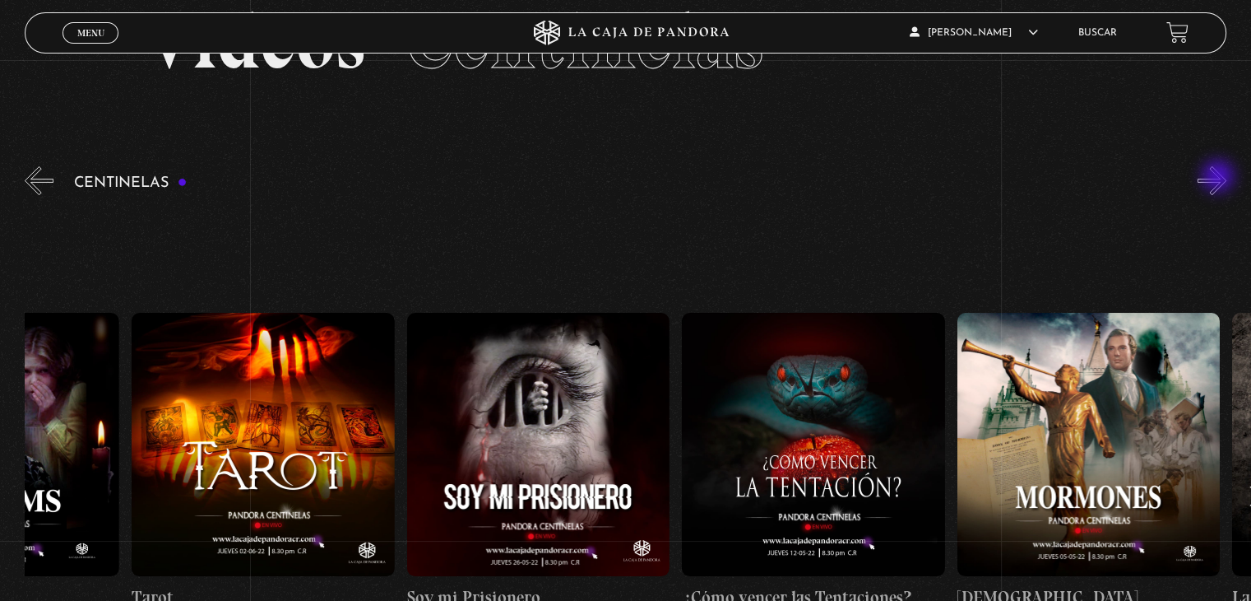
click at [1220, 178] on button "»" at bounding box center [1212, 180] width 29 height 29
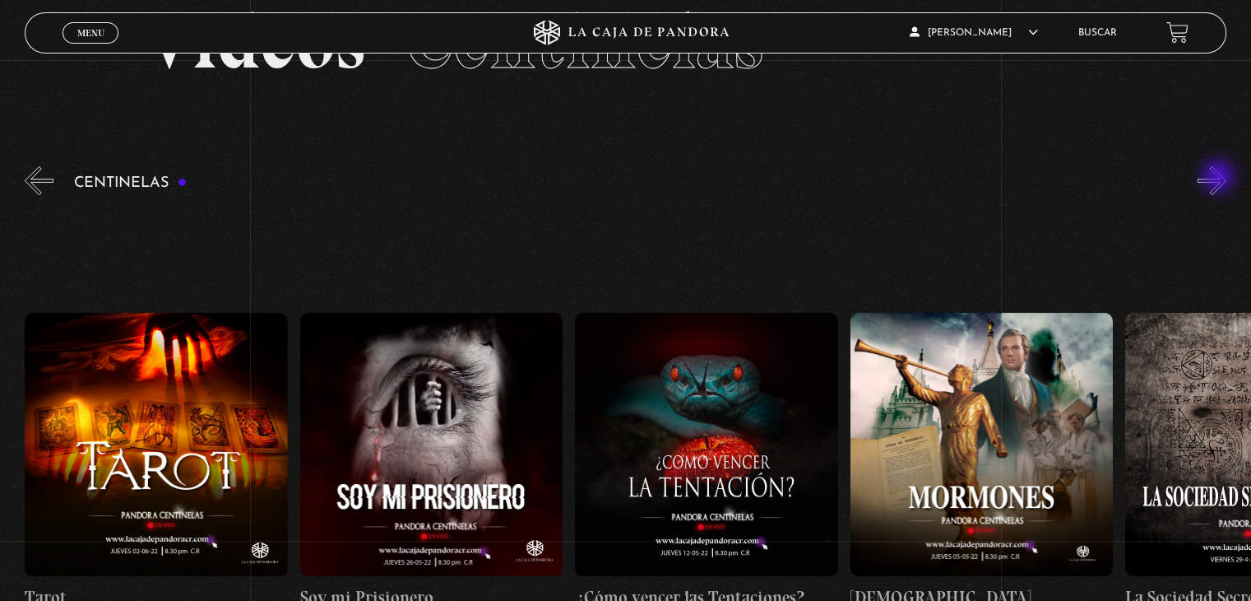
click at [1220, 178] on button "»" at bounding box center [1212, 180] width 29 height 29
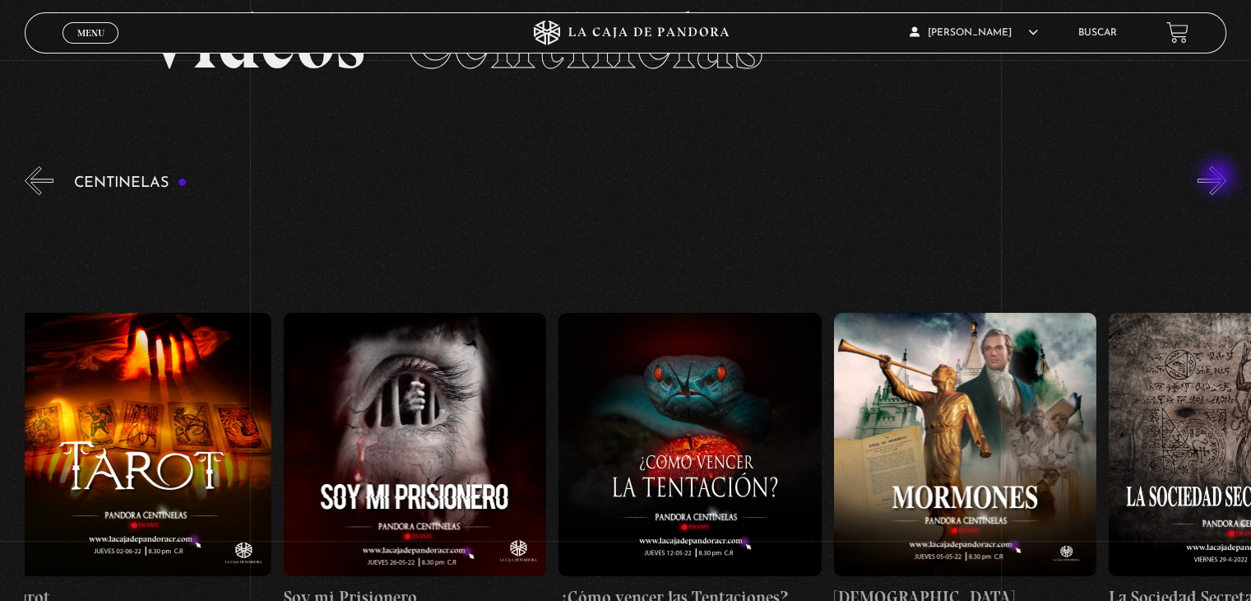
click at [1220, 178] on button "»" at bounding box center [1212, 180] width 29 height 29
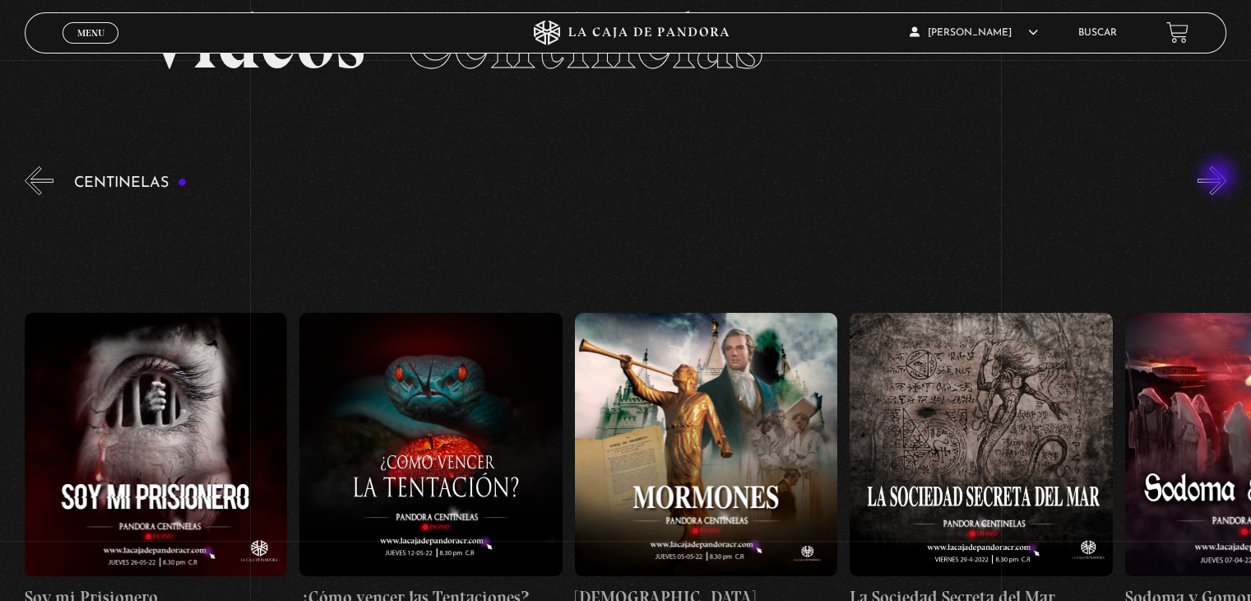
click at [1220, 178] on button "»" at bounding box center [1212, 180] width 29 height 29
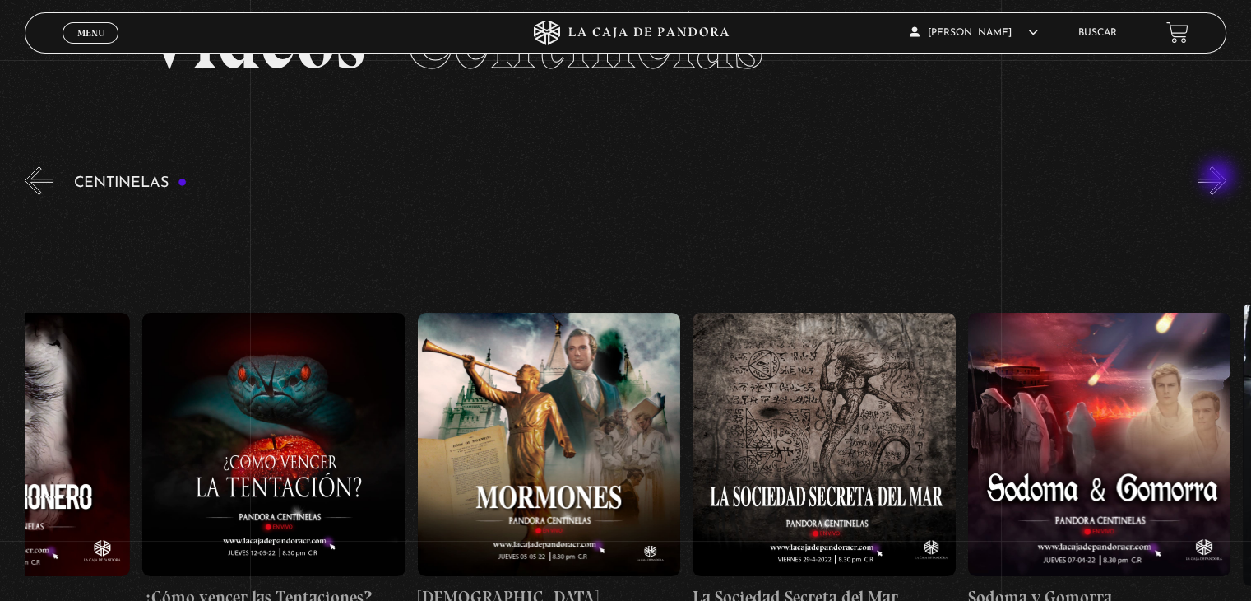
click at [1220, 178] on button "»" at bounding box center [1212, 180] width 29 height 29
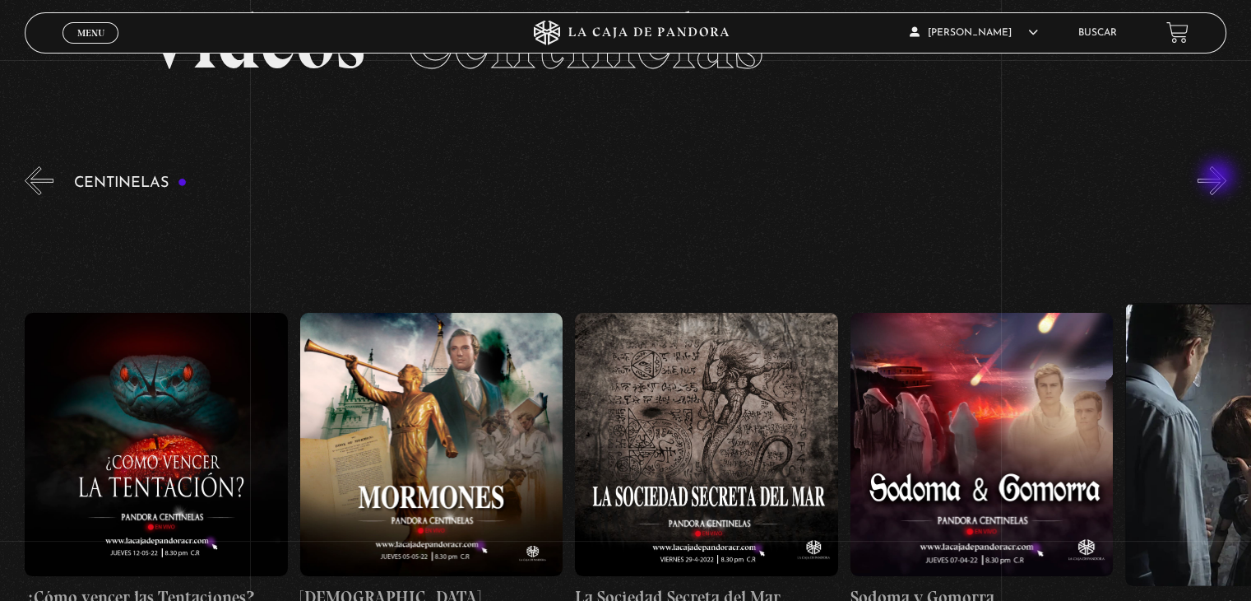
click at [1220, 178] on button "»" at bounding box center [1212, 180] width 29 height 29
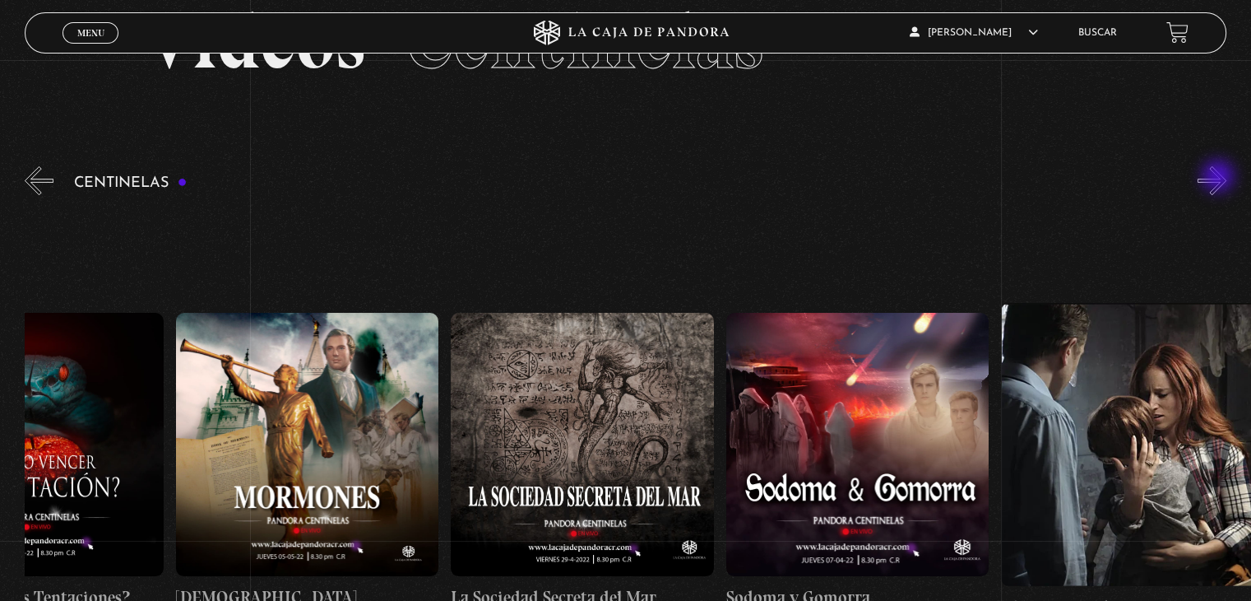
click at [1220, 178] on button "»" at bounding box center [1212, 180] width 29 height 29
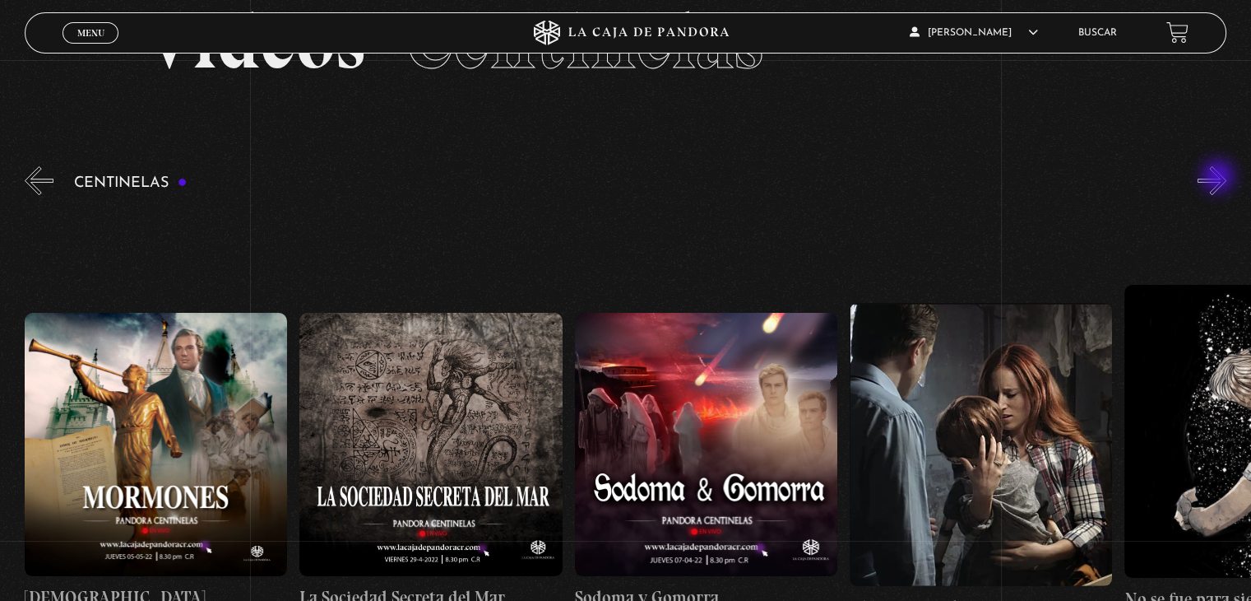
click at [1220, 178] on button "»" at bounding box center [1212, 180] width 29 height 29
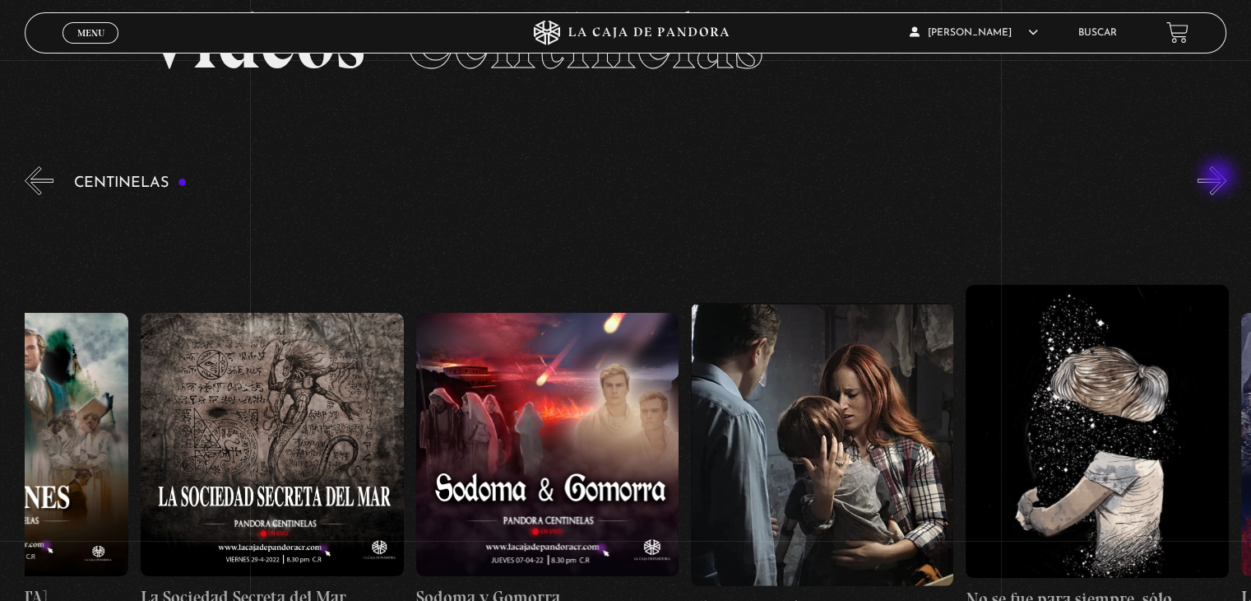
click at [1220, 178] on button "»" at bounding box center [1212, 180] width 29 height 29
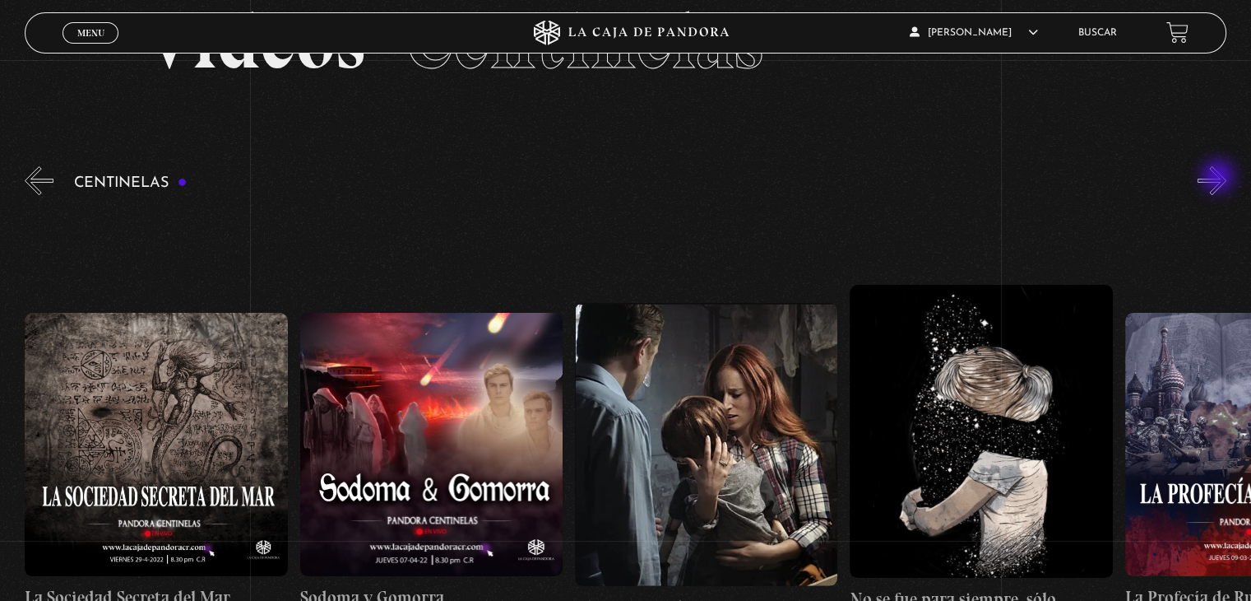
click at [1220, 178] on button "»" at bounding box center [1212, 180] width 29 height 29
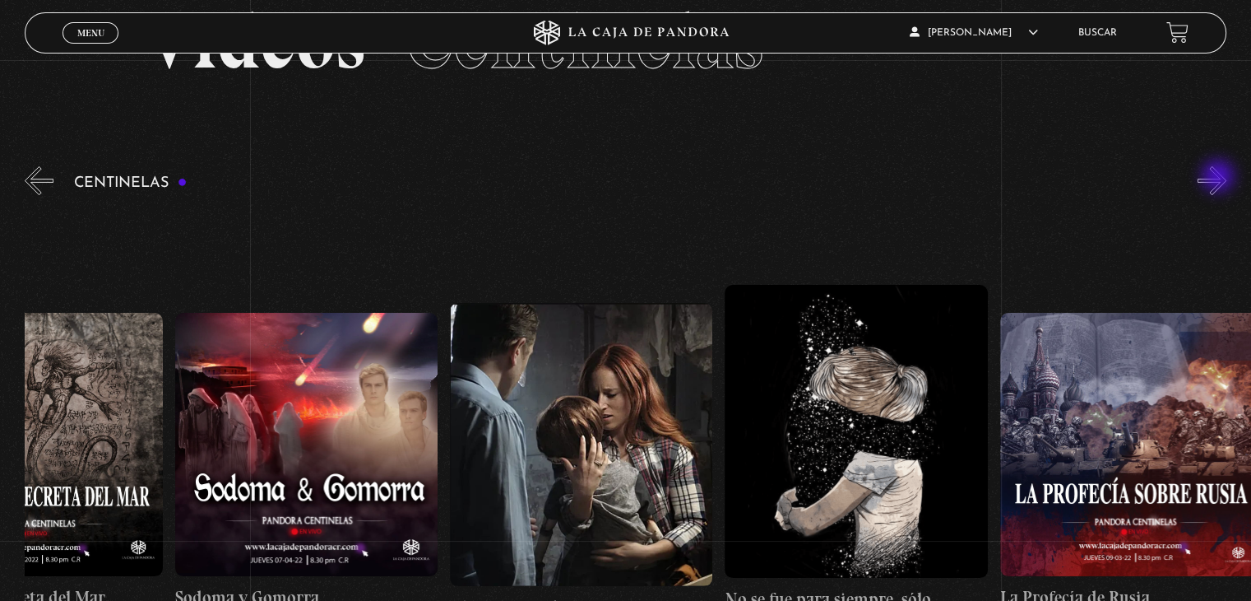
click at [1220, 178] on button "»" at bounding box center [1212, 180] width 29 height 29
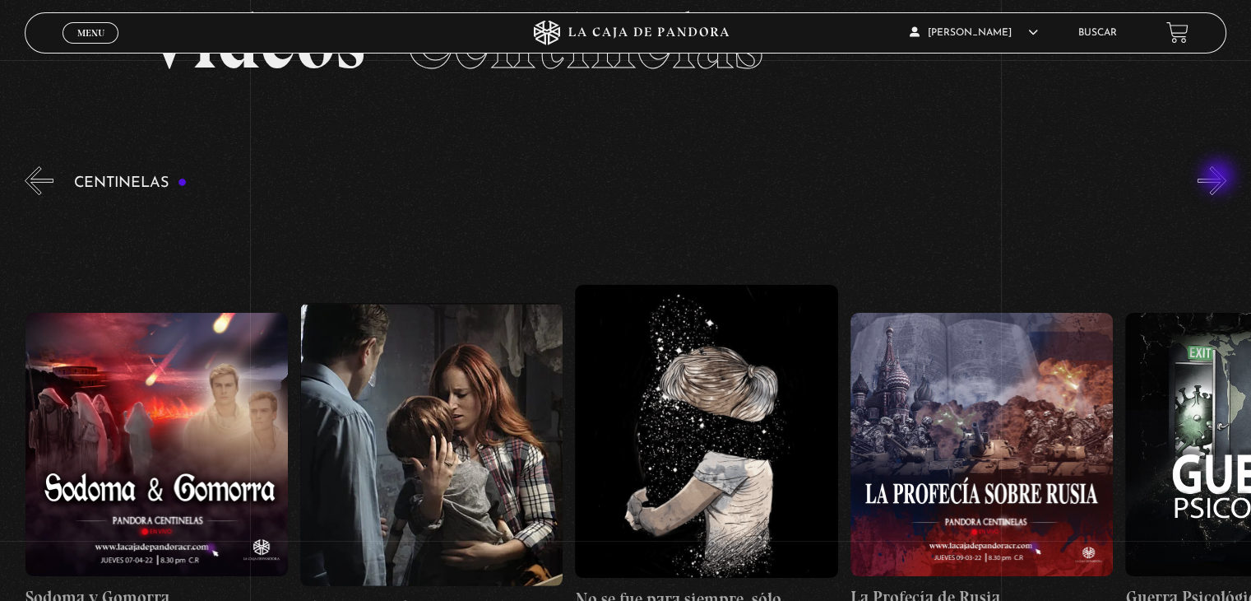
click at [1220, 178] on button "»" at bounding box center [1212, 180] width 29 height 29
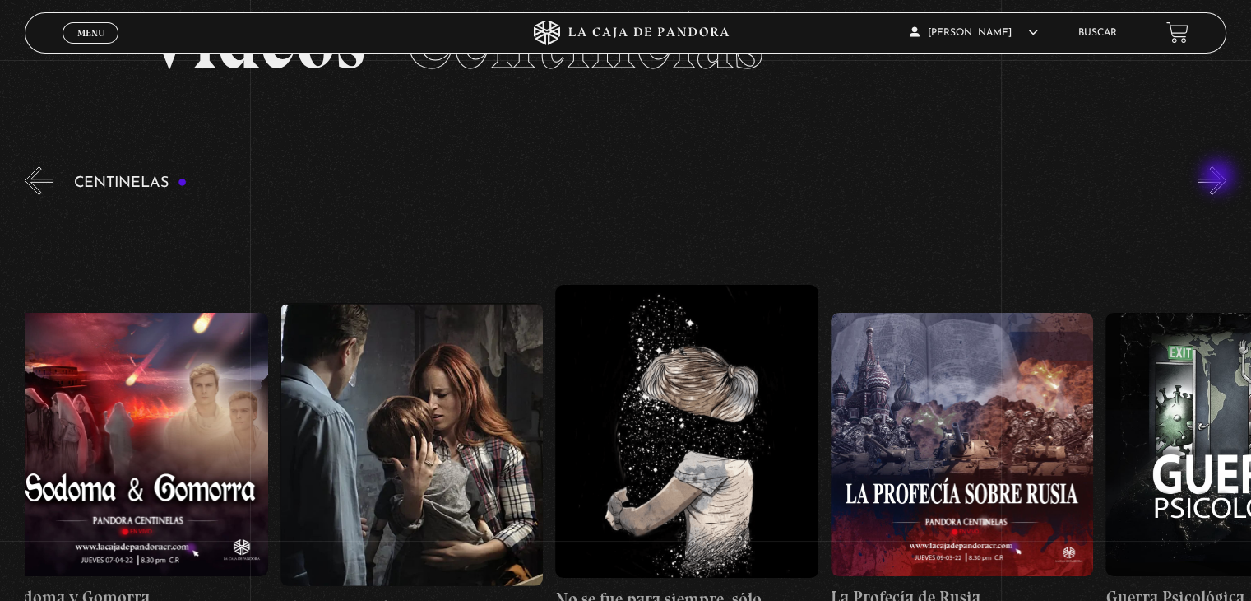
click at [1220, 178] on button "»" at bounding box center [1212, 180] width 29 height 29
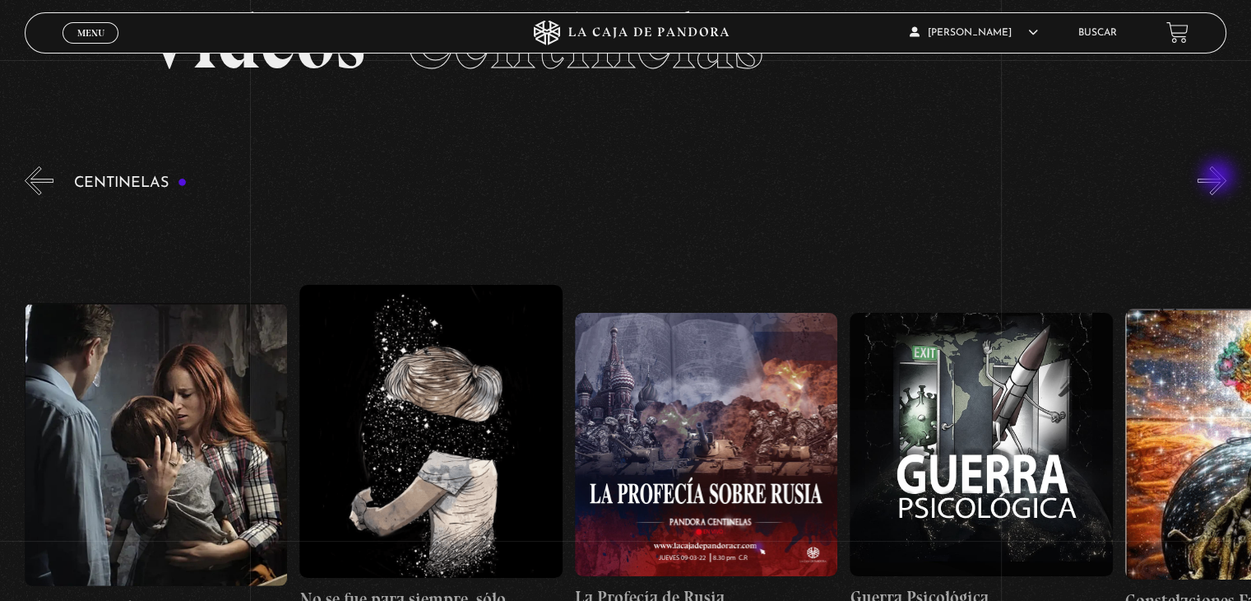
click at [1220, 178] on button "»" at bounding box center [1212, 180] width 29 height 29
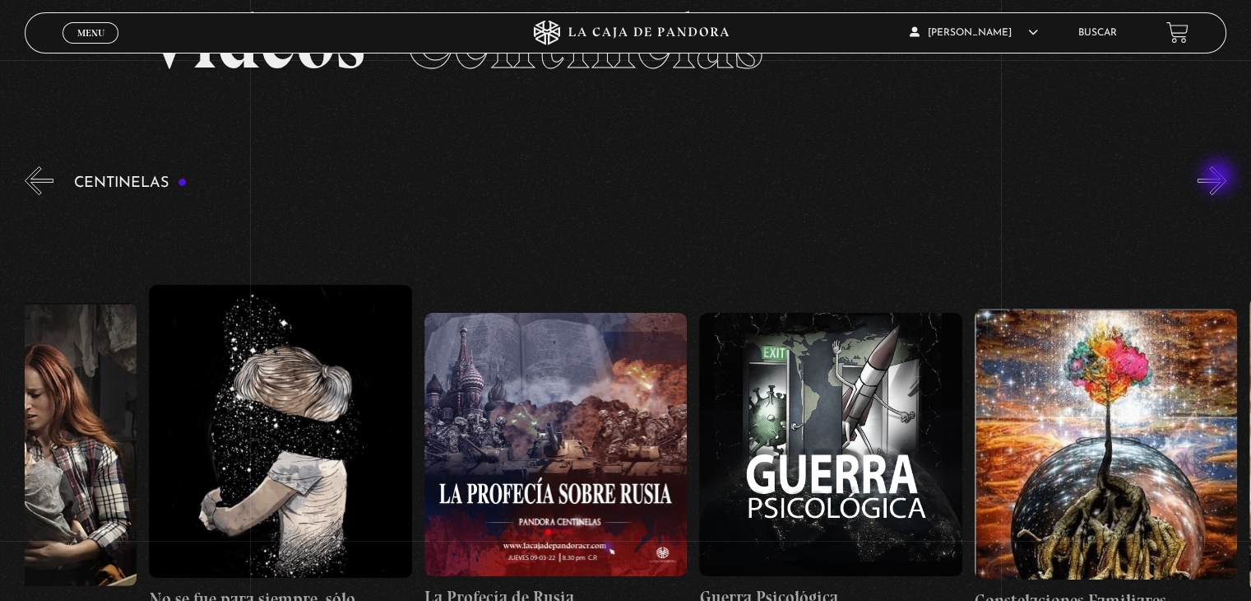
click at [1220, 178] on button "»" at bounding box center [1212, 180] width 29 height 29
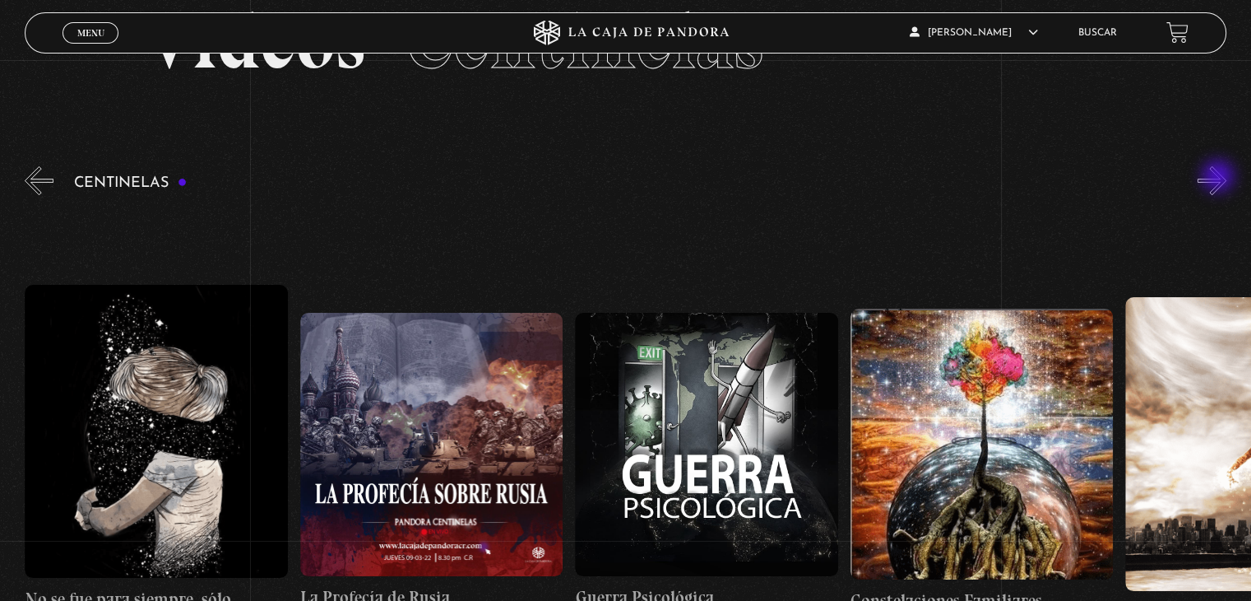
click at [1220, 178] on button "»" at bounding box center [1212, 180] width 29 height 29
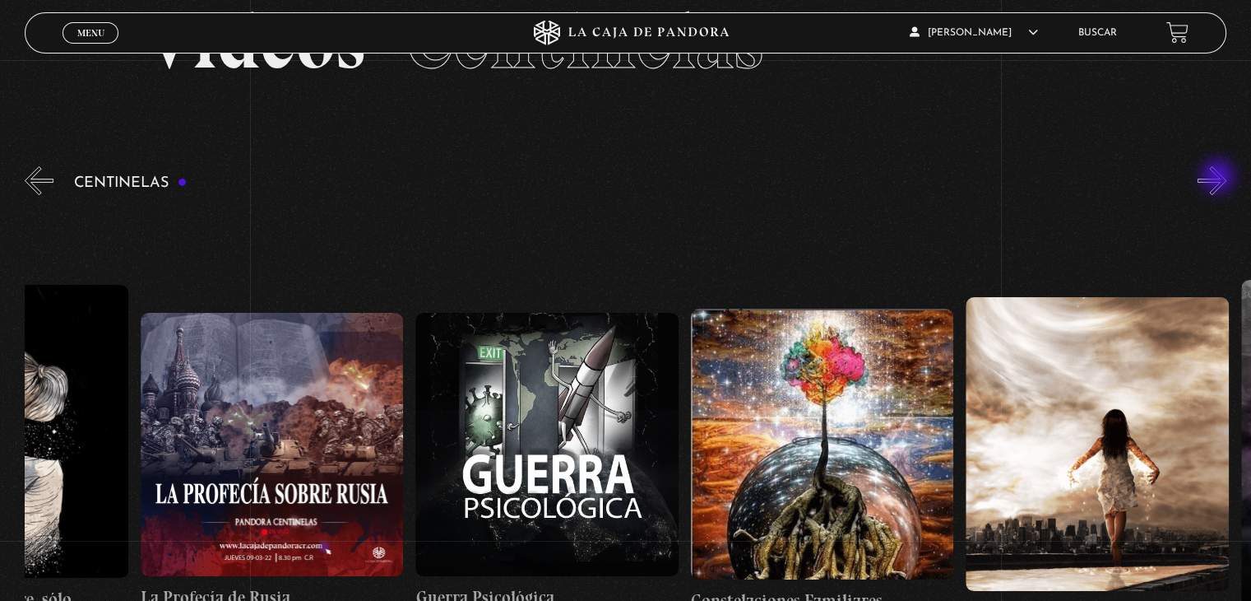
click at [1220, 178] on button "»" at bounding box center [1212, 180] width 29 height 29
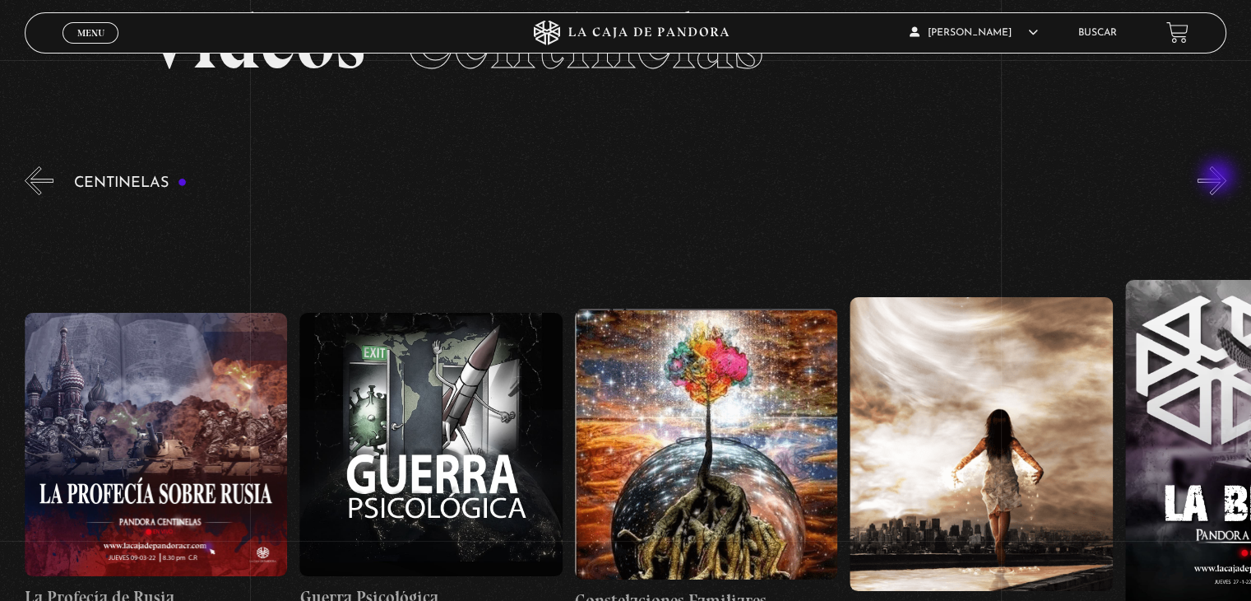
click at [1220, 178] on button "»" at bounding box center [1212, 180] width 29 height 29
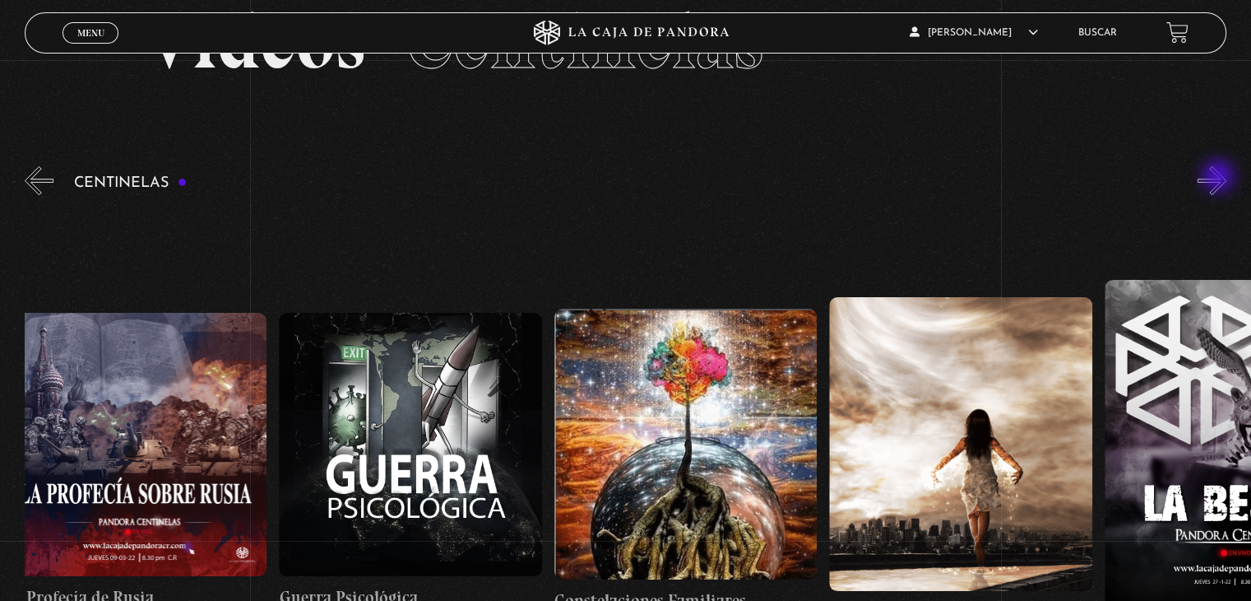
click at [1220, 178] on button "»" at bounding box center [1212, 180] width 29 height 29
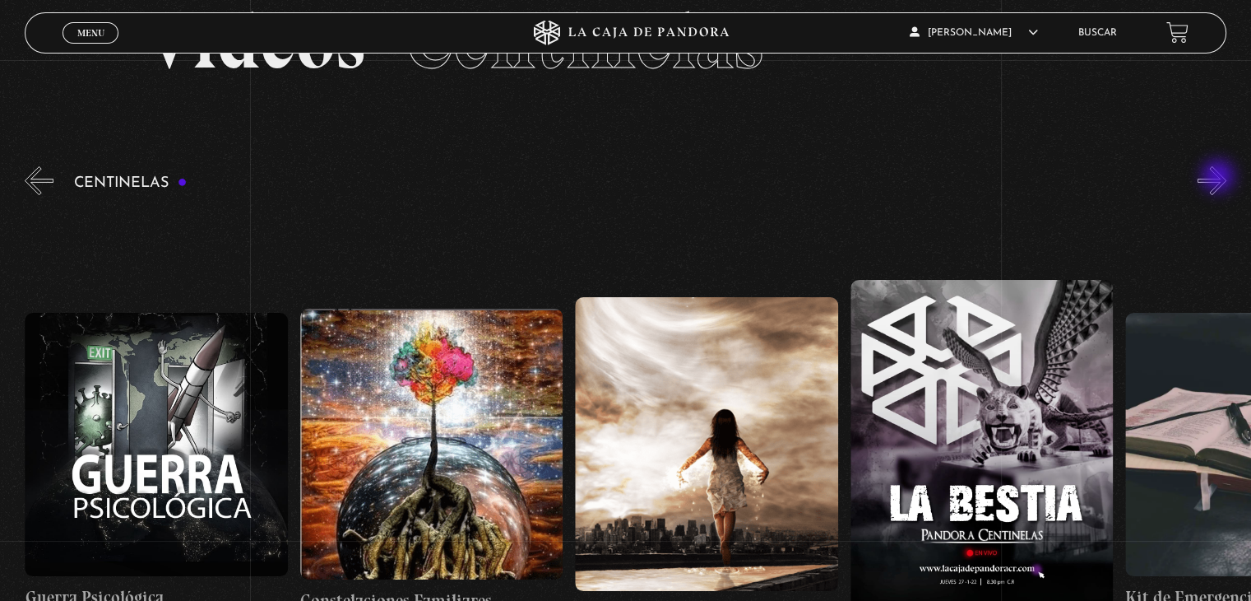
click at [1220, 178] on button "»" at bounding box center [1212, 180] width 29 height 29
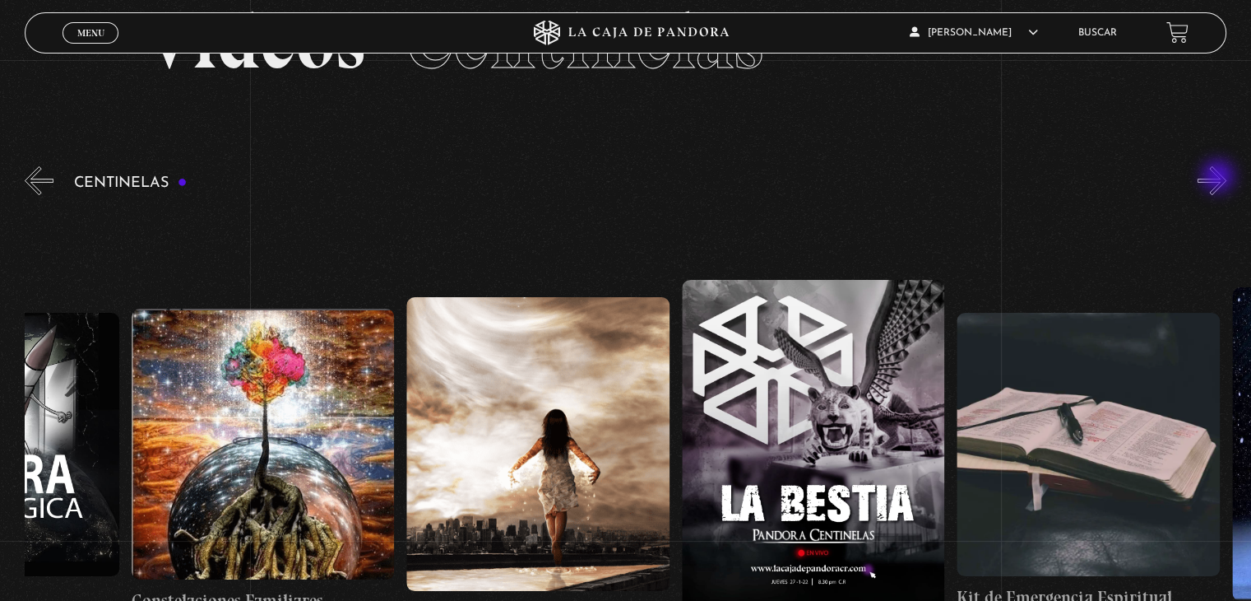
click at [1220, 178] on button "»" at bounding box center [1212, 180] width 29 height 29
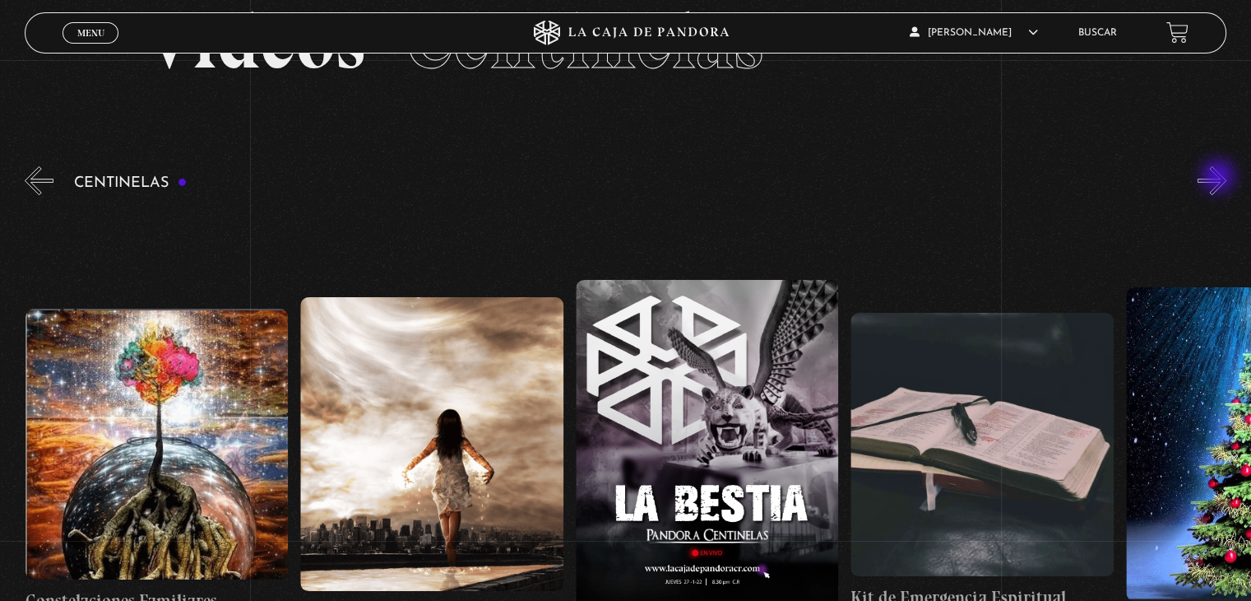
click at [1220, 178] on button "»" at bounding box center [1212, 180] width 29 height 29
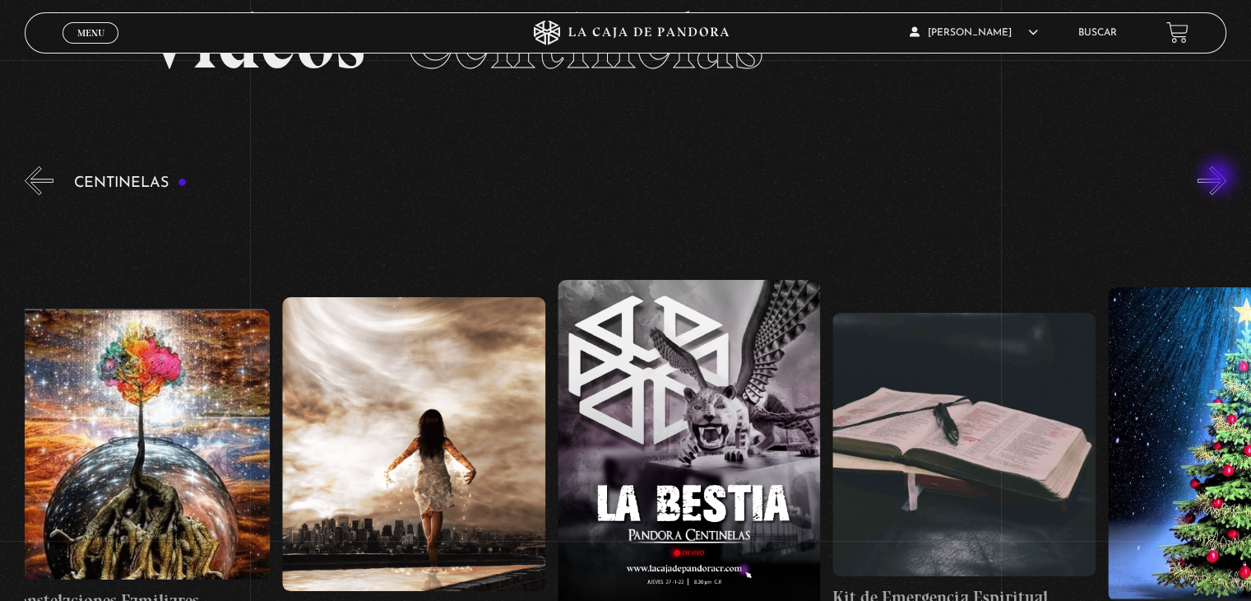
click at [1220, 178] on button "»" at bounding box center [1212, 180] width 29 height 29
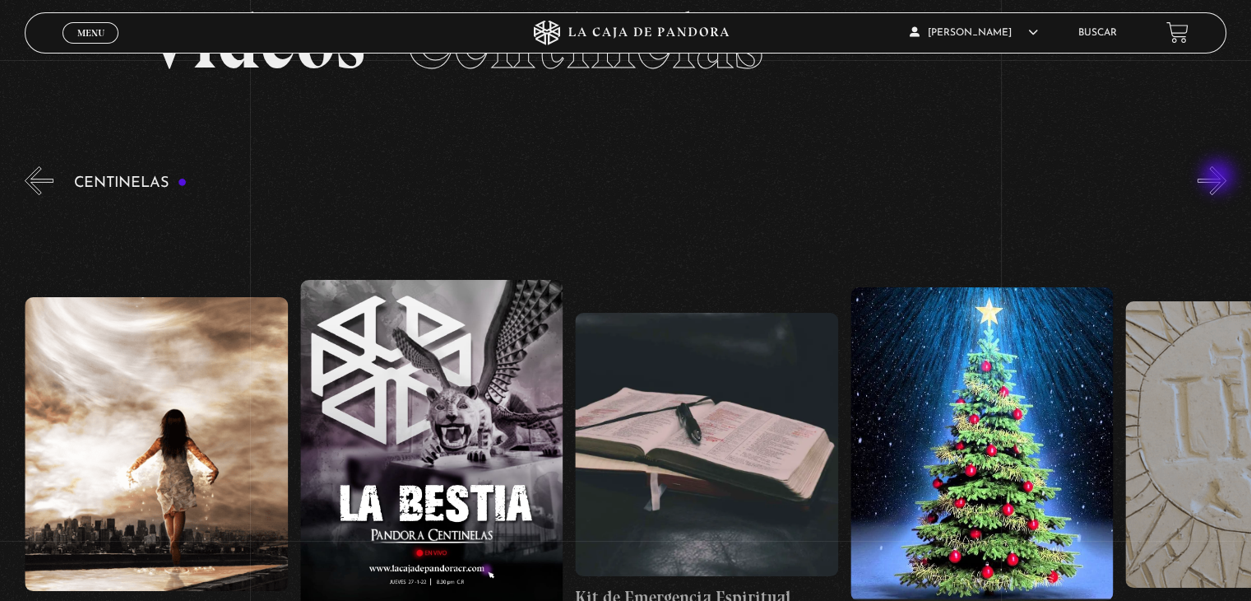
click at [1220, 178] on button "»" at bounding box center [1212, 180] width 29 height 29
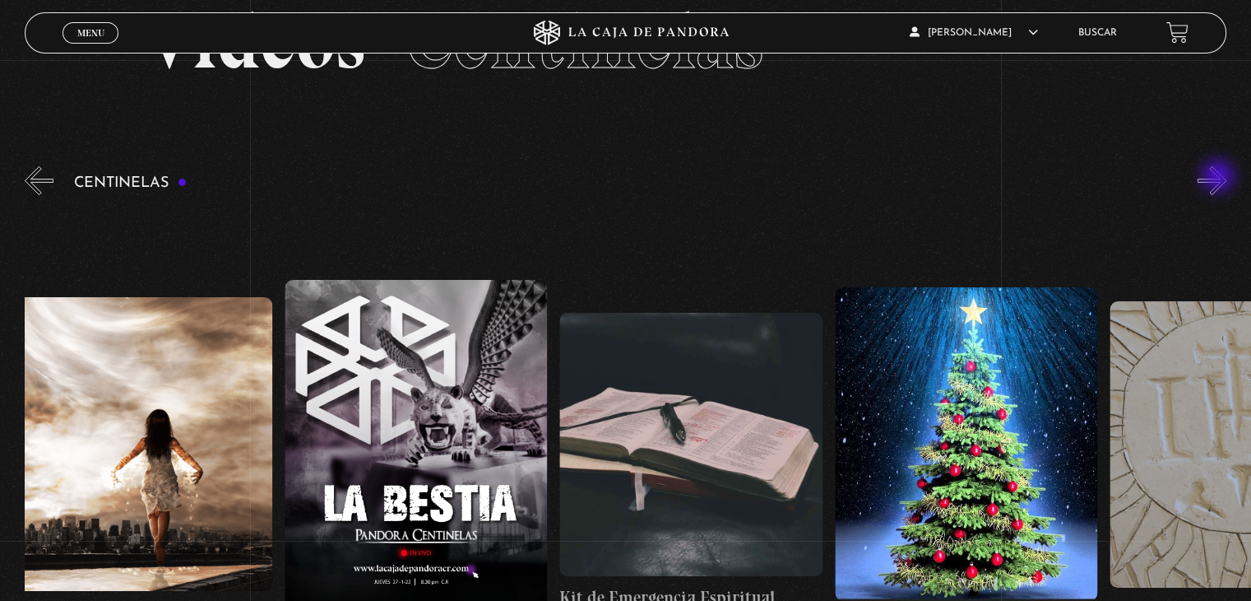
click at [1220, 178] on button "»" at bounding box center [1212, 180] width 29 height 29
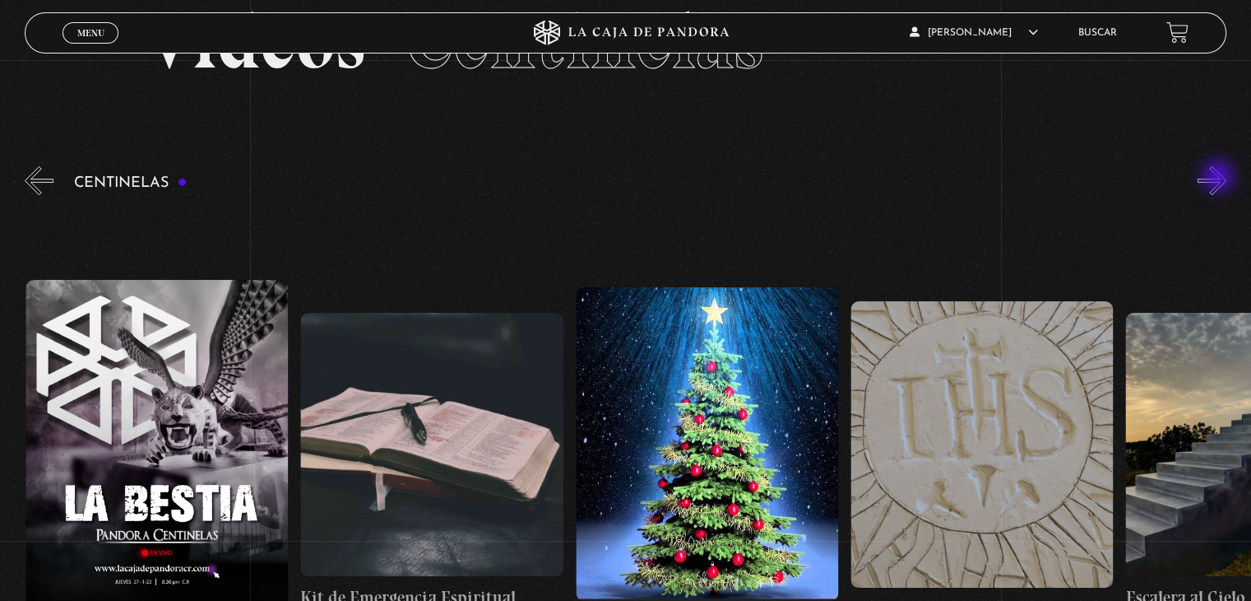
click at [1220, 178] on button "»" at bounding box center [1212, 180] width 29 height 29
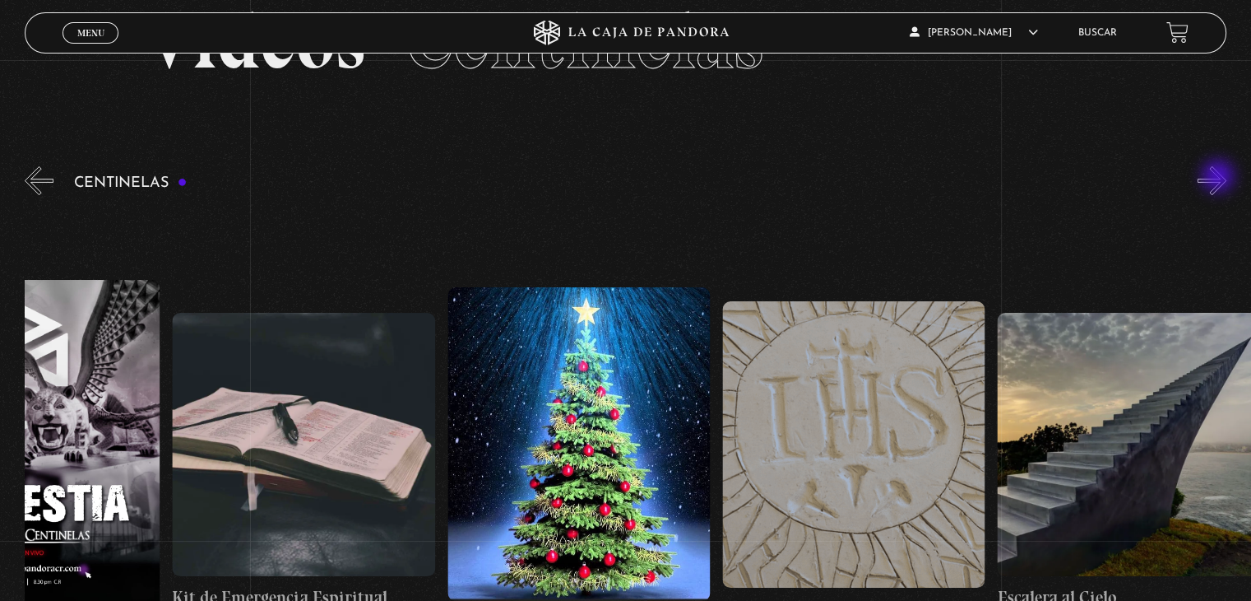
click at [1220, 178] on button "»" at bounding box center [1212, 180] width 29 height 29
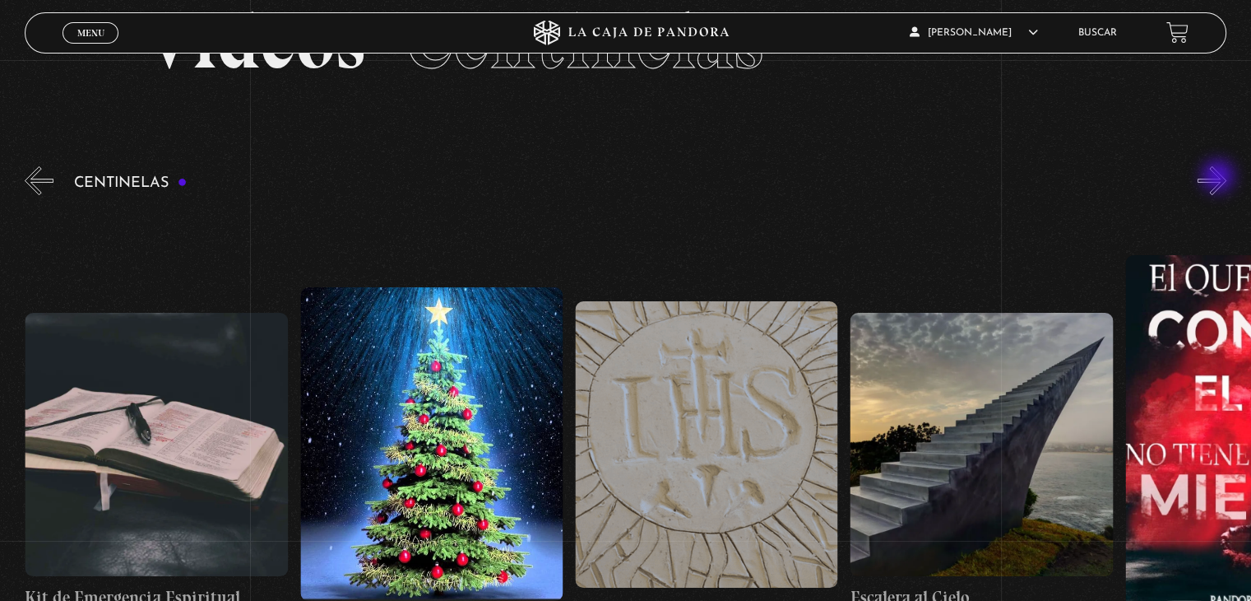
click at [1220, 178] on button "»" at bounding box center [1212, 180] width 29 height 29
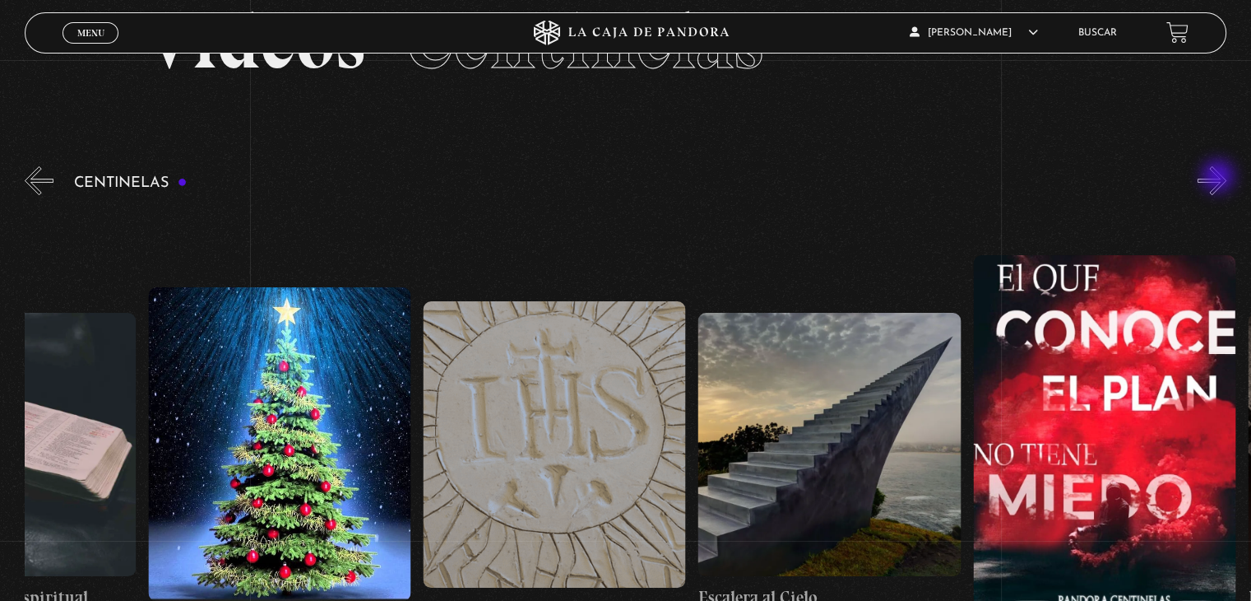
click at [1220, 178] on button "»" at bounding box center [1212, 180] width 29 height 29
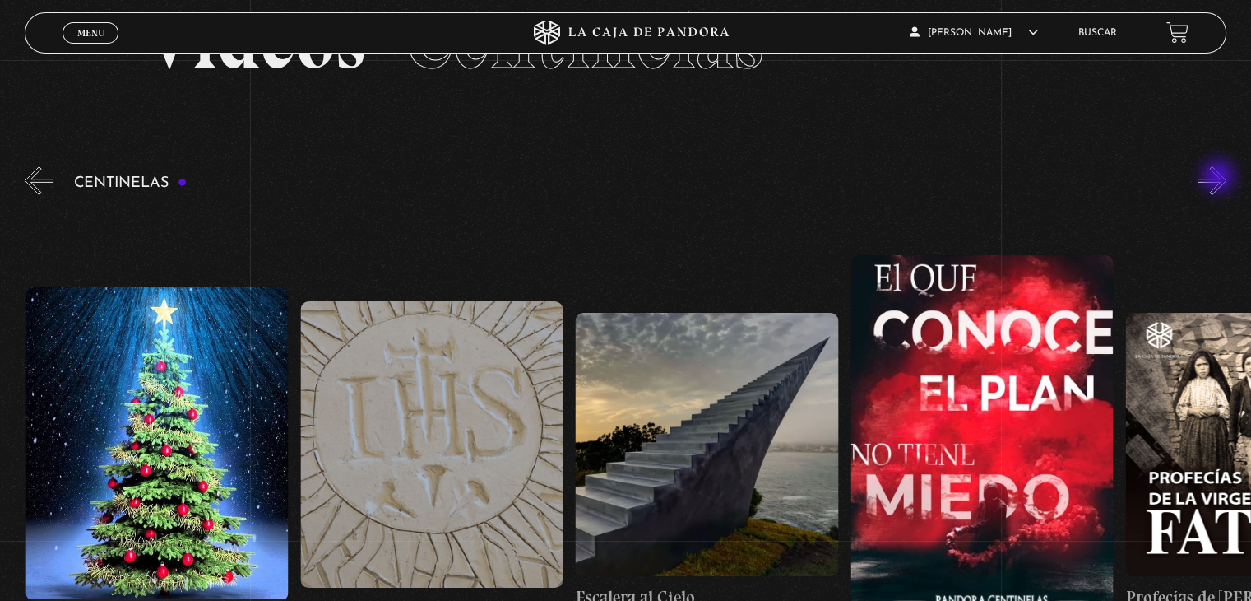
click at [1220, 178] on button "»" at bounding box center [1212, 180] width 29 height 29
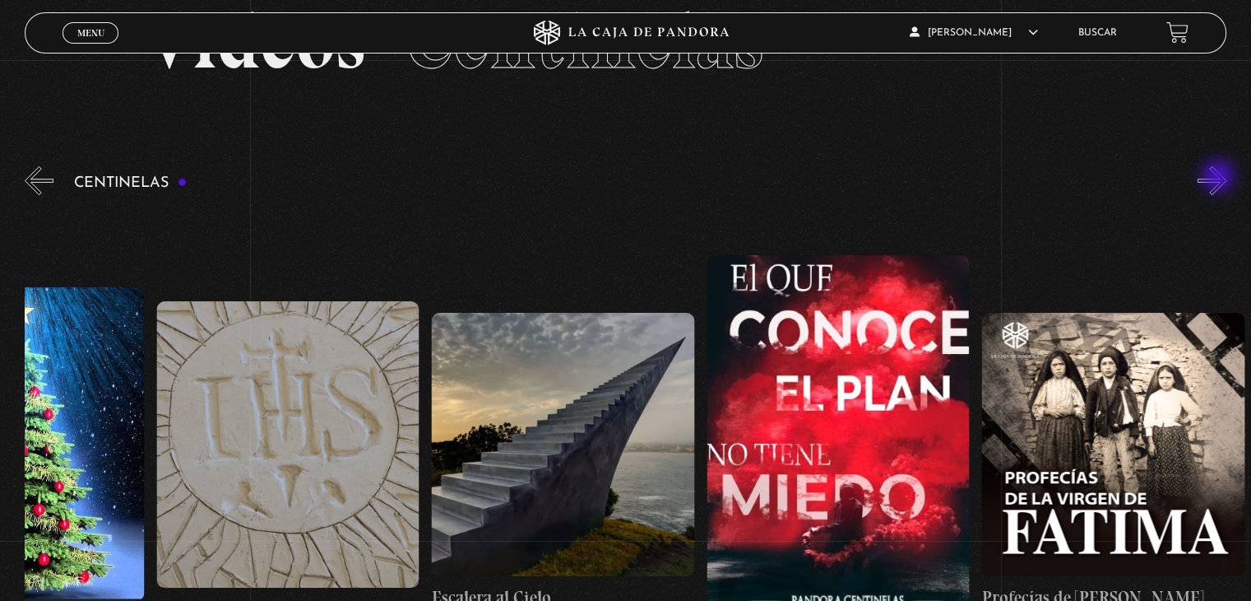
click at [1220, 178] on button "»" at bounding box center [1212, 180] width 29 height 29
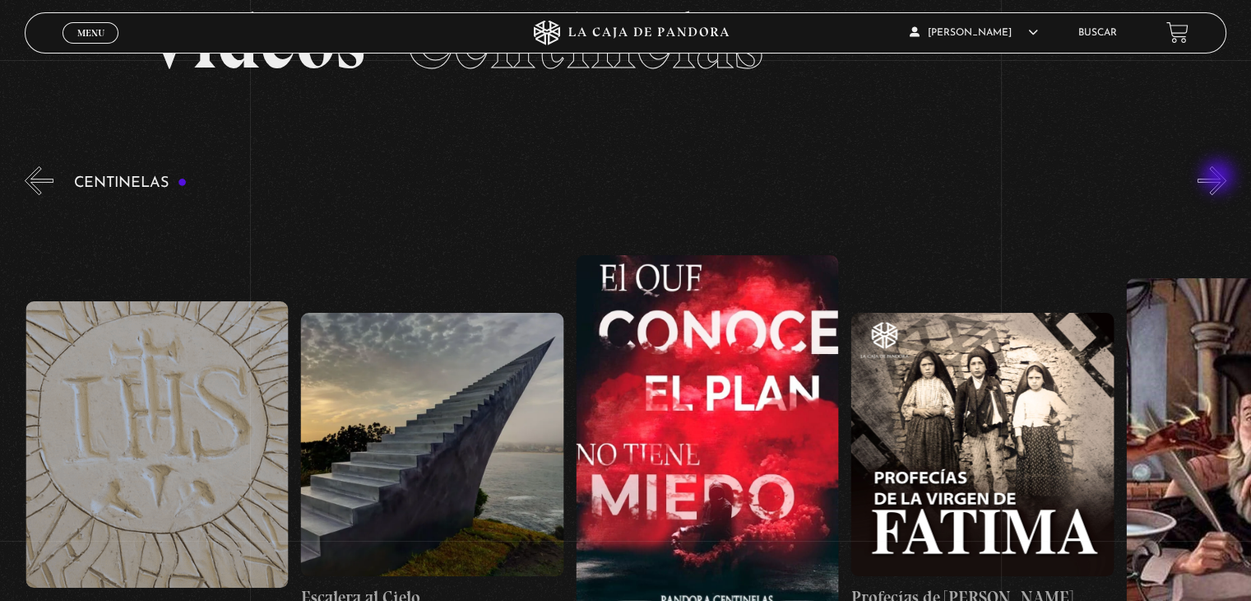
click at [1220, 178] on button "»" at bounding box center [1212, 180] width 29 height 29
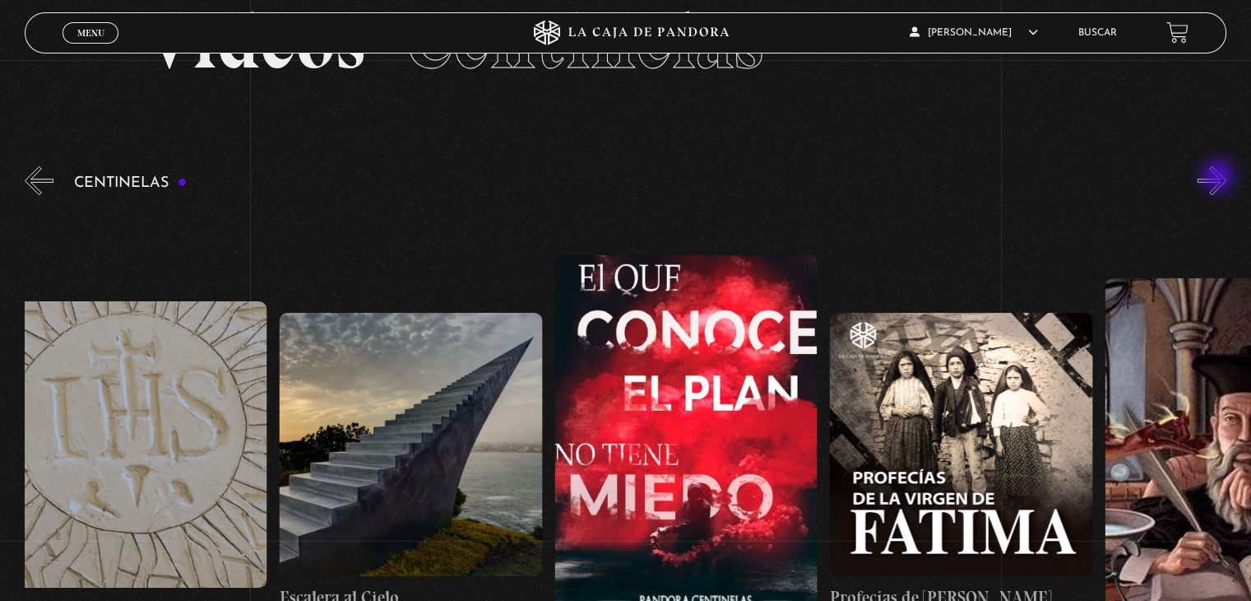
click at [1220, 178] on button "»" at bounding box center [1212, 180] width 29 height 29
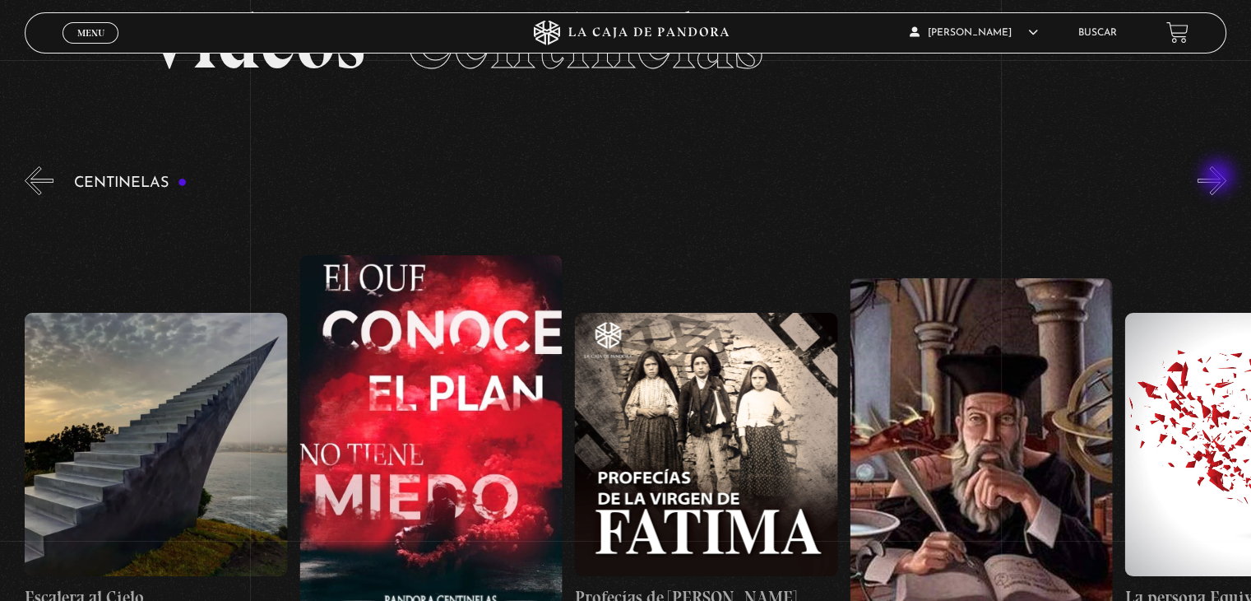
click at [1220, 178] on button "»" at bounding box center [1212, 180] width 29 height 29
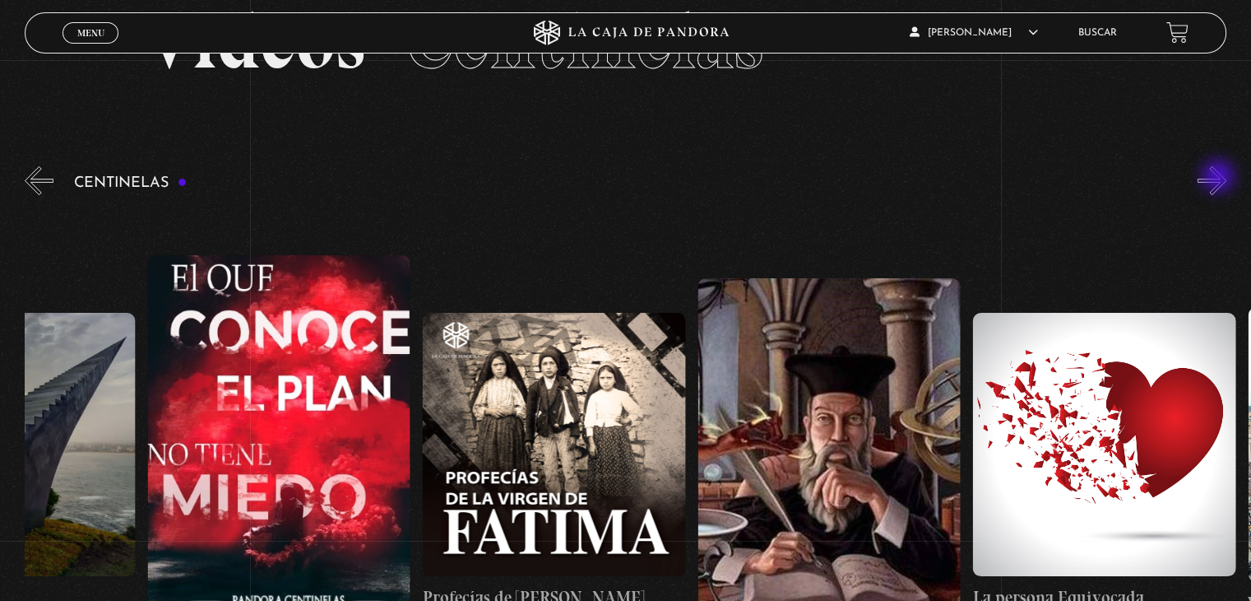
click at [1220, 178] on button "»" at bounding box center [1212, 180] width 29 height 29
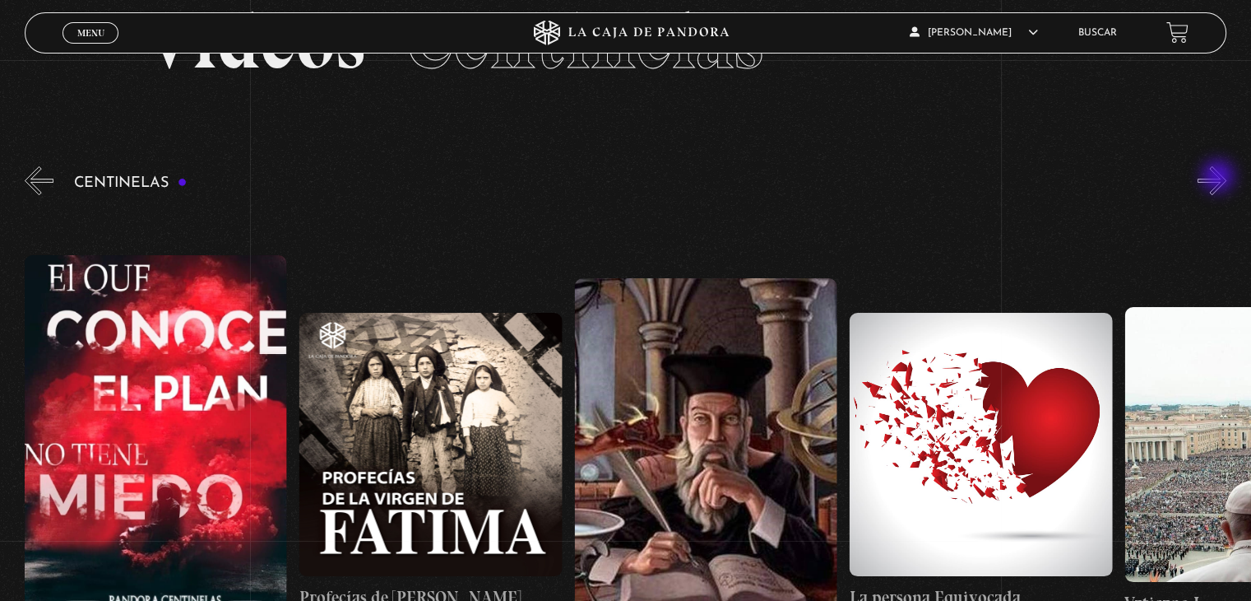
click at [1220, 178] on button "»" at bounding box center [1212, 180] width 29 height 29
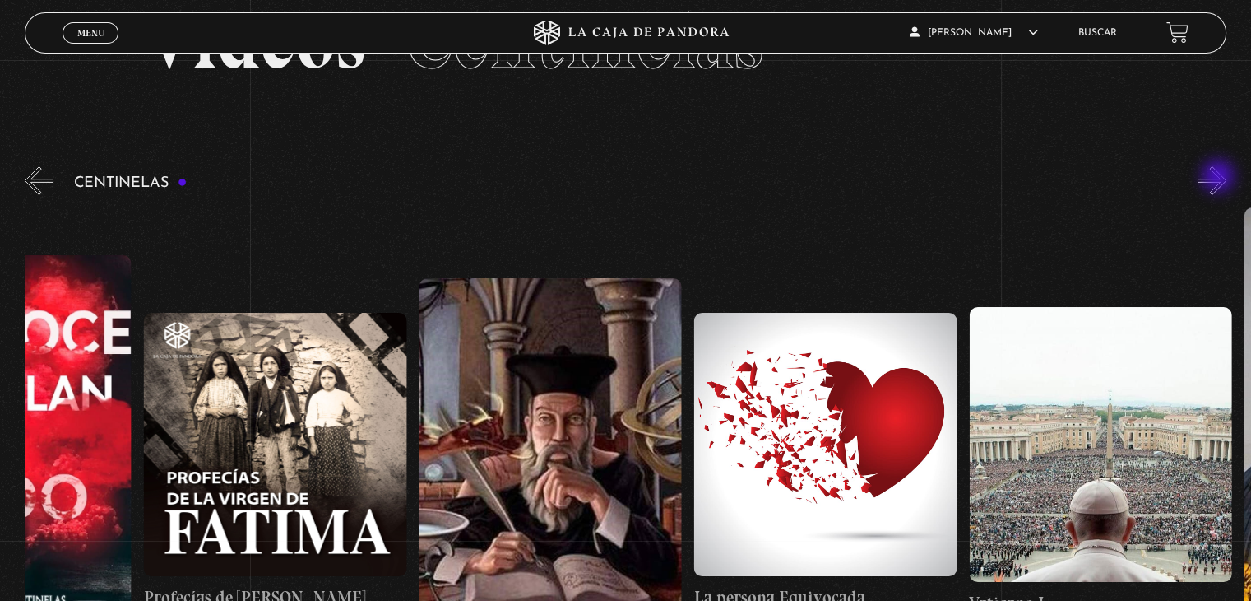
click at [1220, 178] on button "»" at bounding box center [1212, 180] width 29 height 29
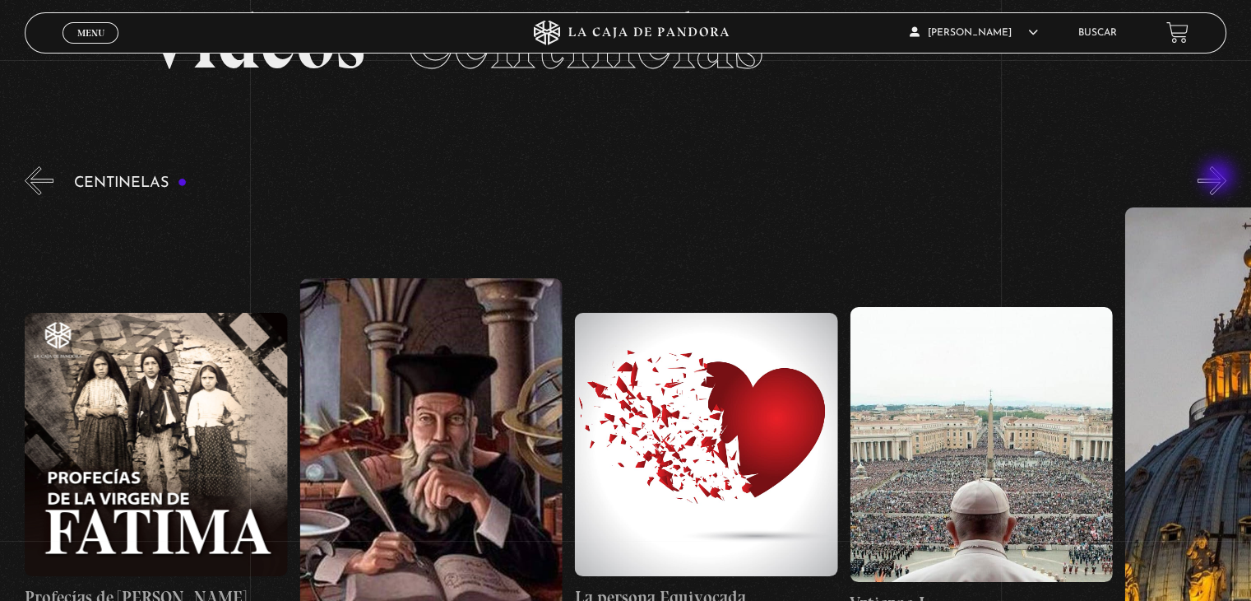
click at [1220, 178] on button "»" at bounding box center [1212, 180] width 29 height 29
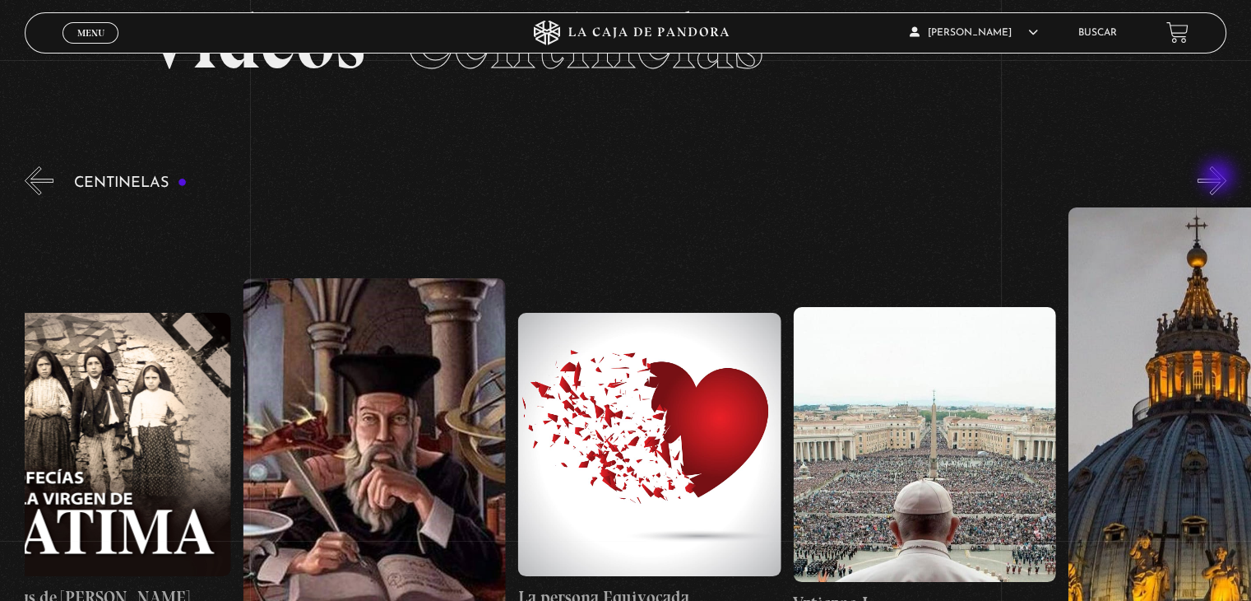
click at [1220, 178] on button "»" at bounding box center [1212, 180] width 29 height 29
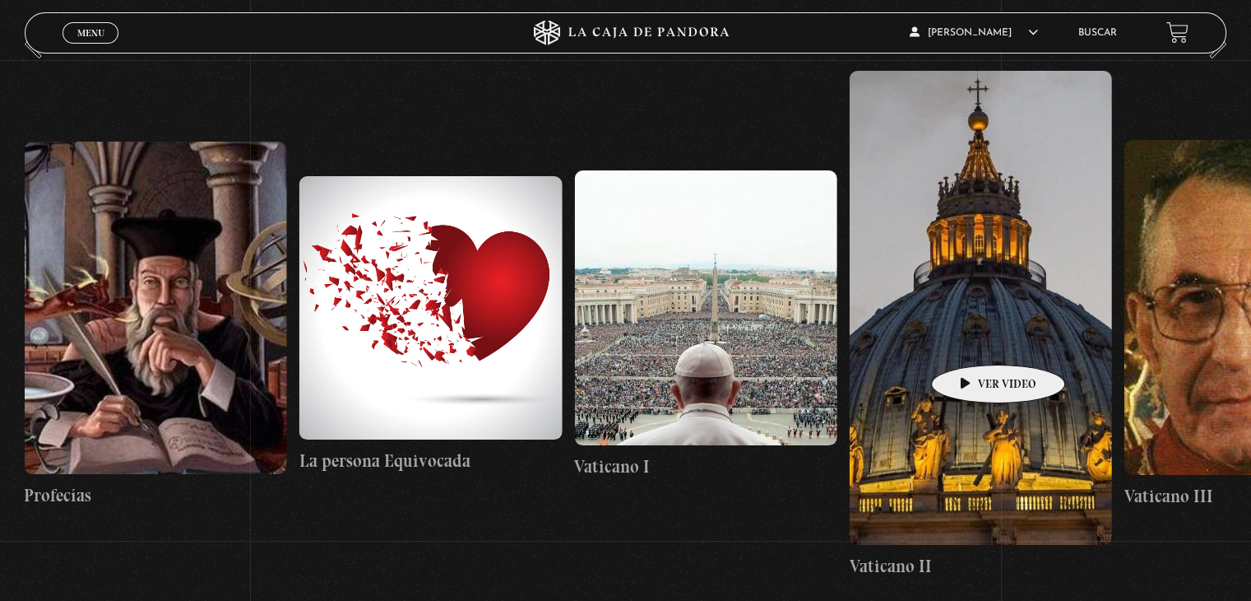
scroll to position [263, 0]
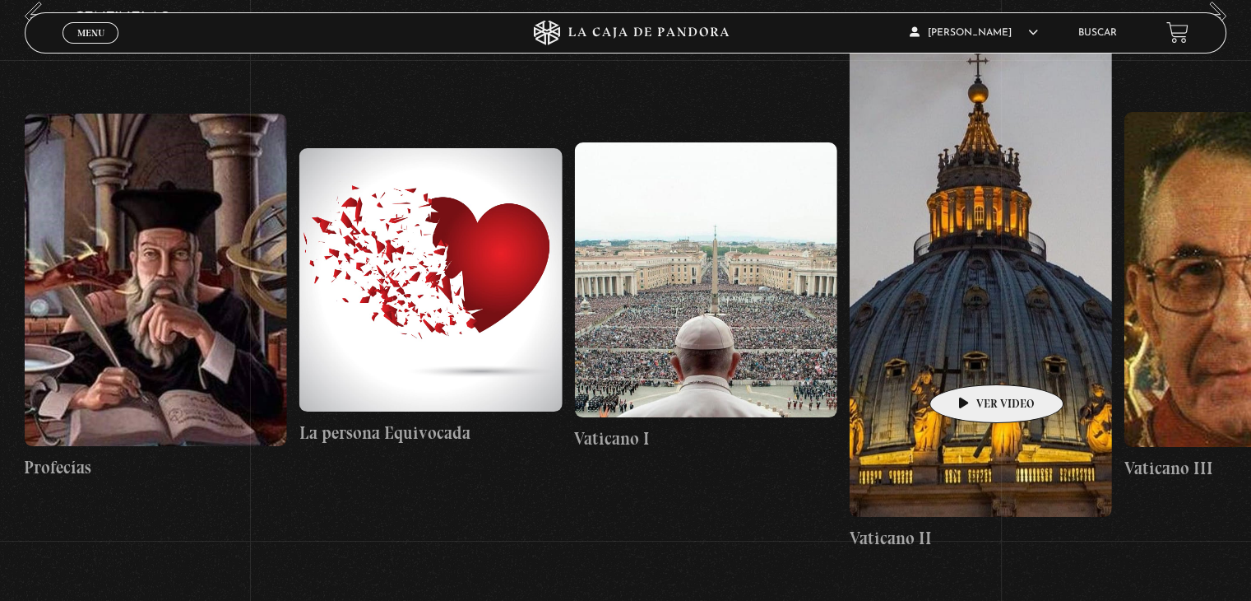
click at [971, 360] on figure at bounding box center [981, 280] width 262 height 474
